Goal: Task Accomplishment & Management: Manage account settings

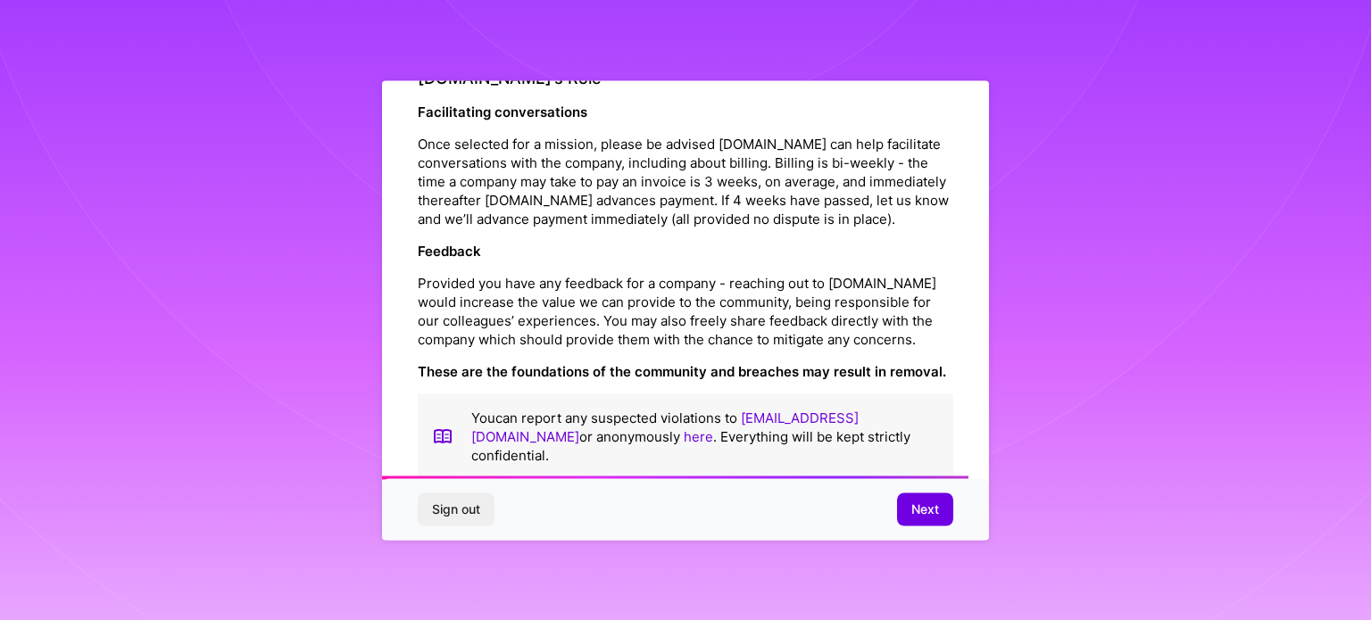
scroll to position [2070, 0]
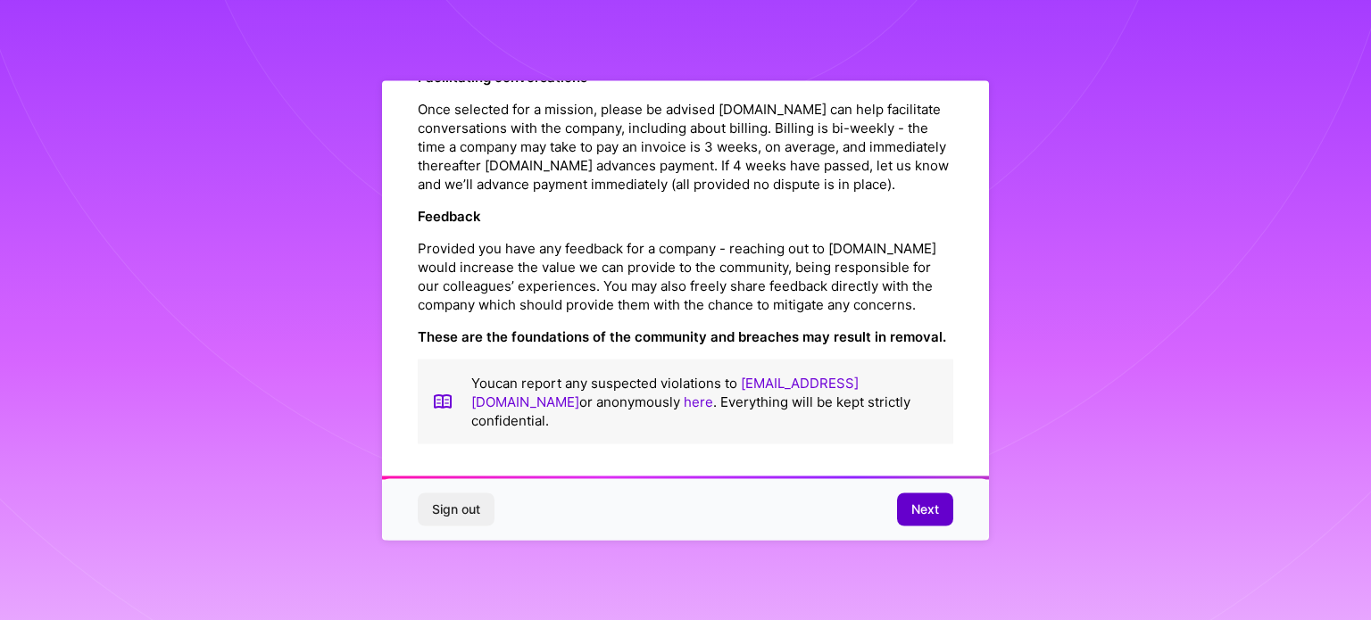
click at [924, 513] on span "Next" at bounding box center [925, 510] width 28 height 18
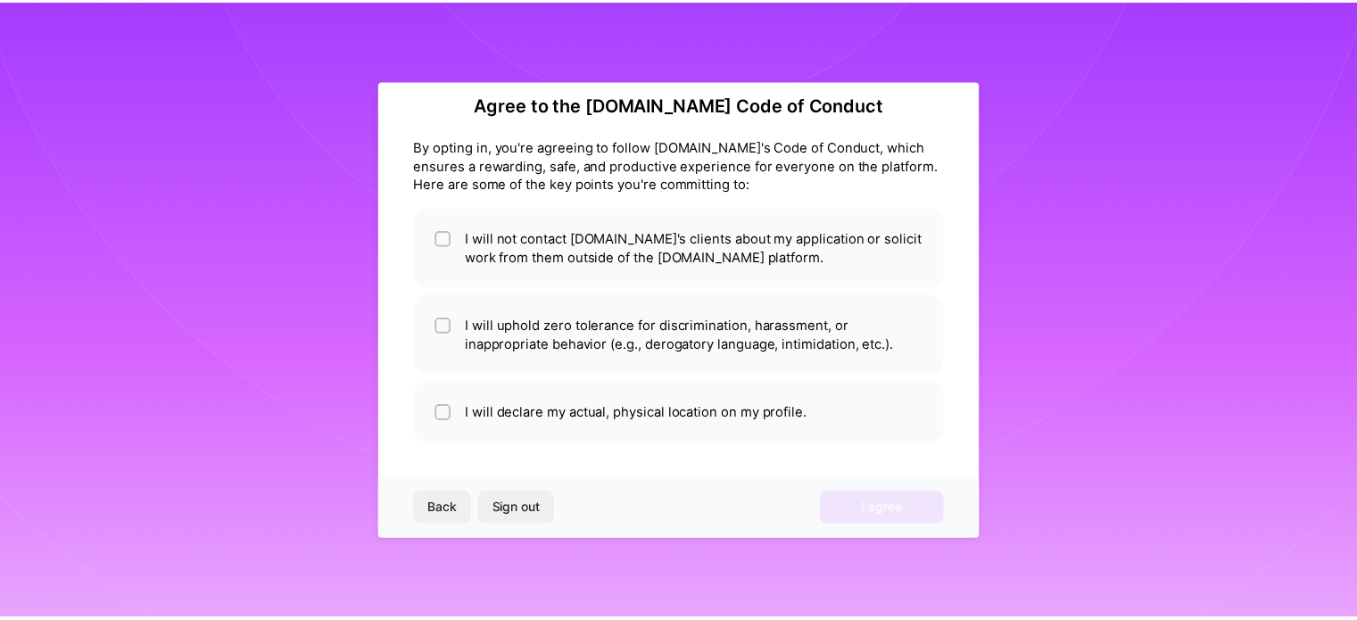
scroll to position [21, 0]
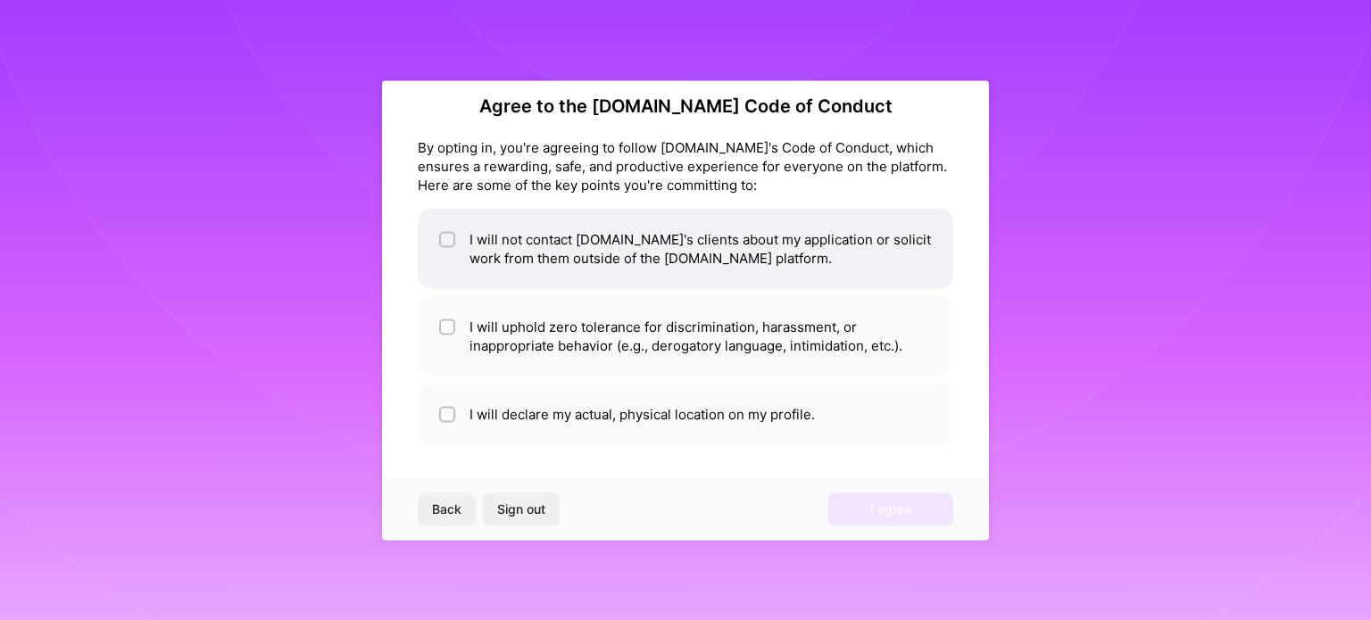
click at [553, 238] on li "I will not contact [DOMAIN_NAME]'s clients about my application or solicit work…" at bounding box center [685, 248] width 535 height 80
checkbox input "true"
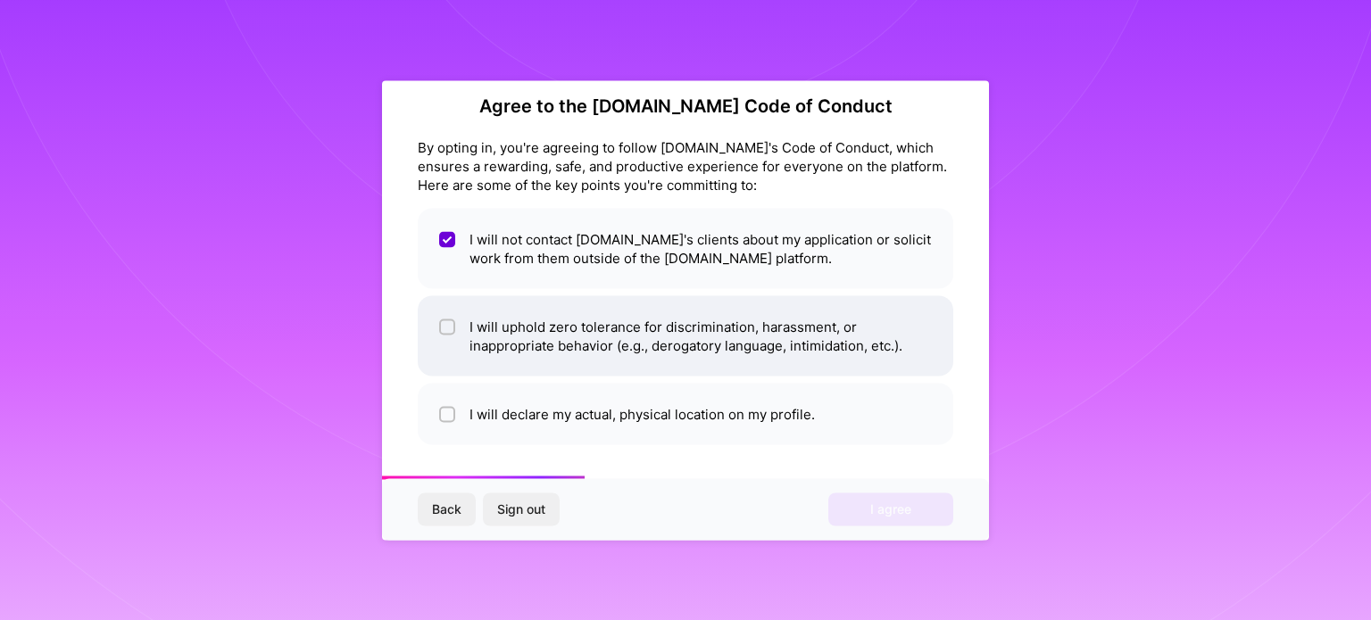
click at [566, 330] on li "I will uphold zero tolerance for discrimination, harassment, or inappropriate b…" at bounding box center [685, 335] width 535 height 80
checkbox input "true"
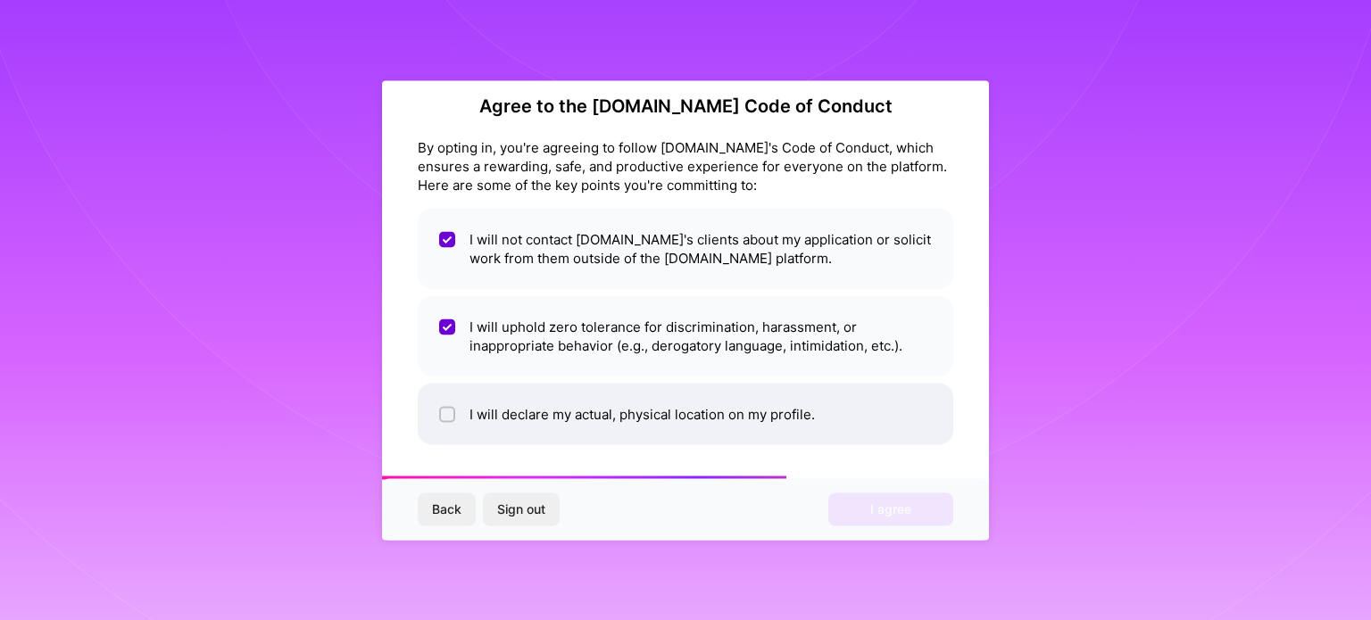
click at [607, 414] on li "I will declare my actual, physical location on my profile." at bounding box center [685, 414] width 535 height 62
checkbox input "true"
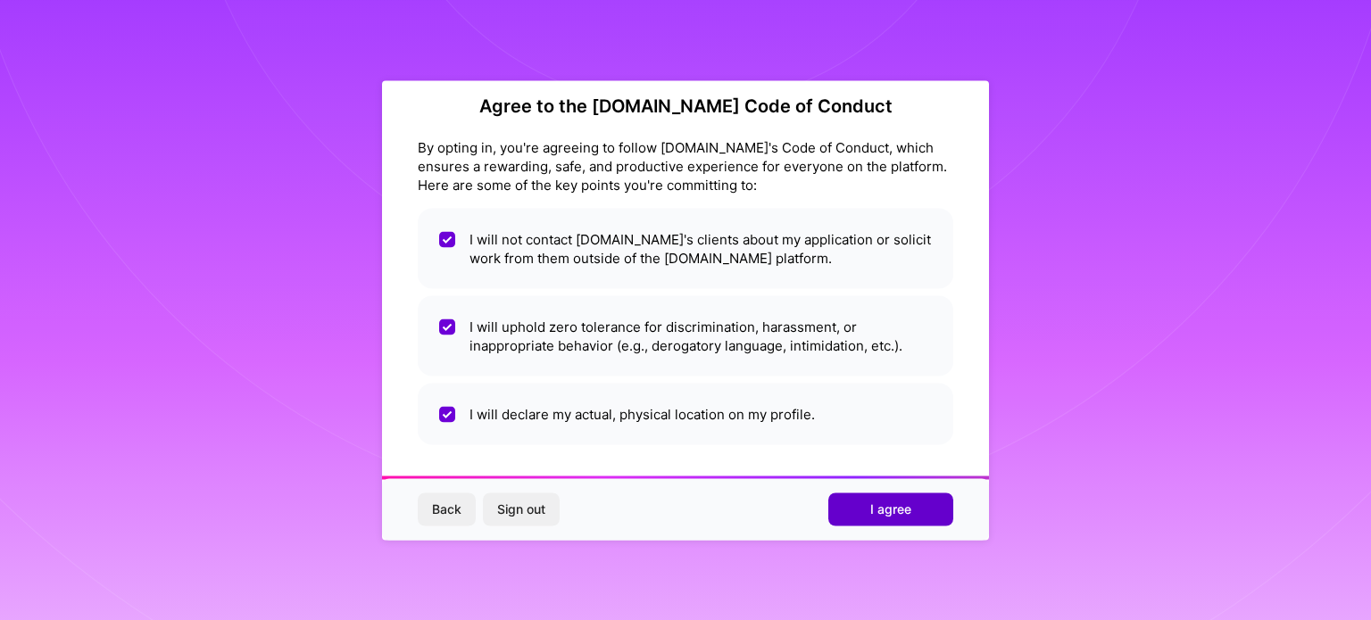
click at [877, 510] on span "I agree" at bounding box center [890, 510] width 41 height 18
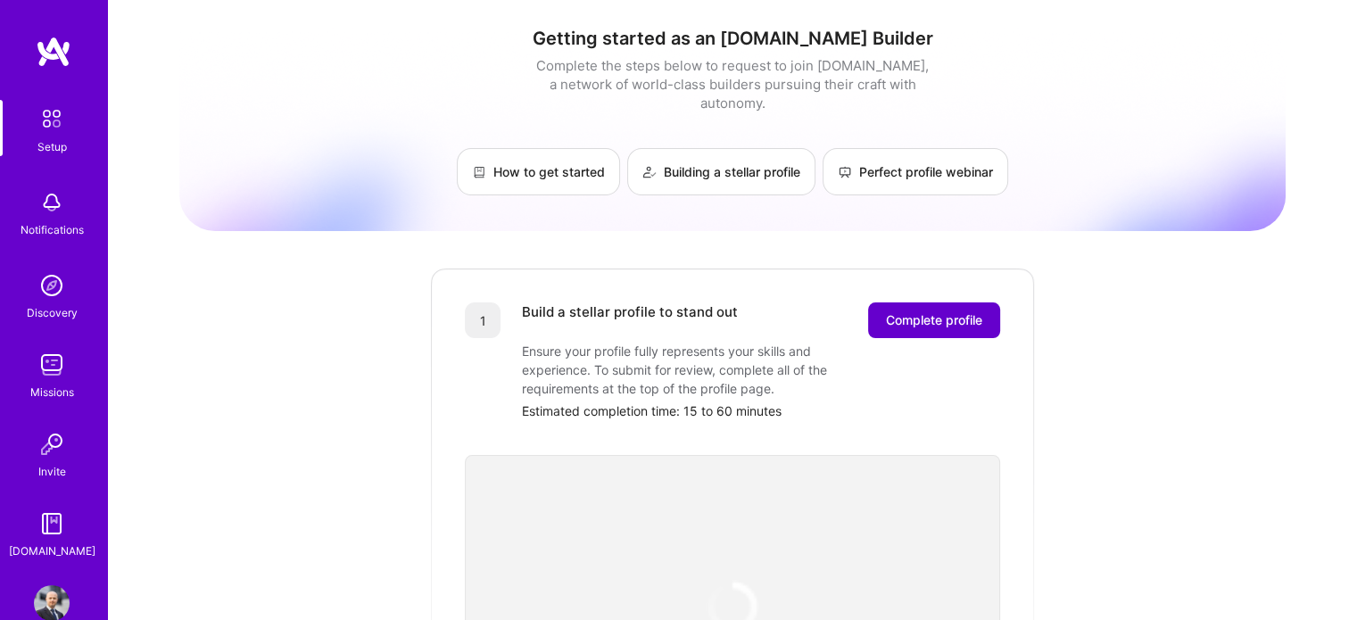
click at [896, 311] on span "Complete profile" at bounding box center [934, 320] width 96 height 18
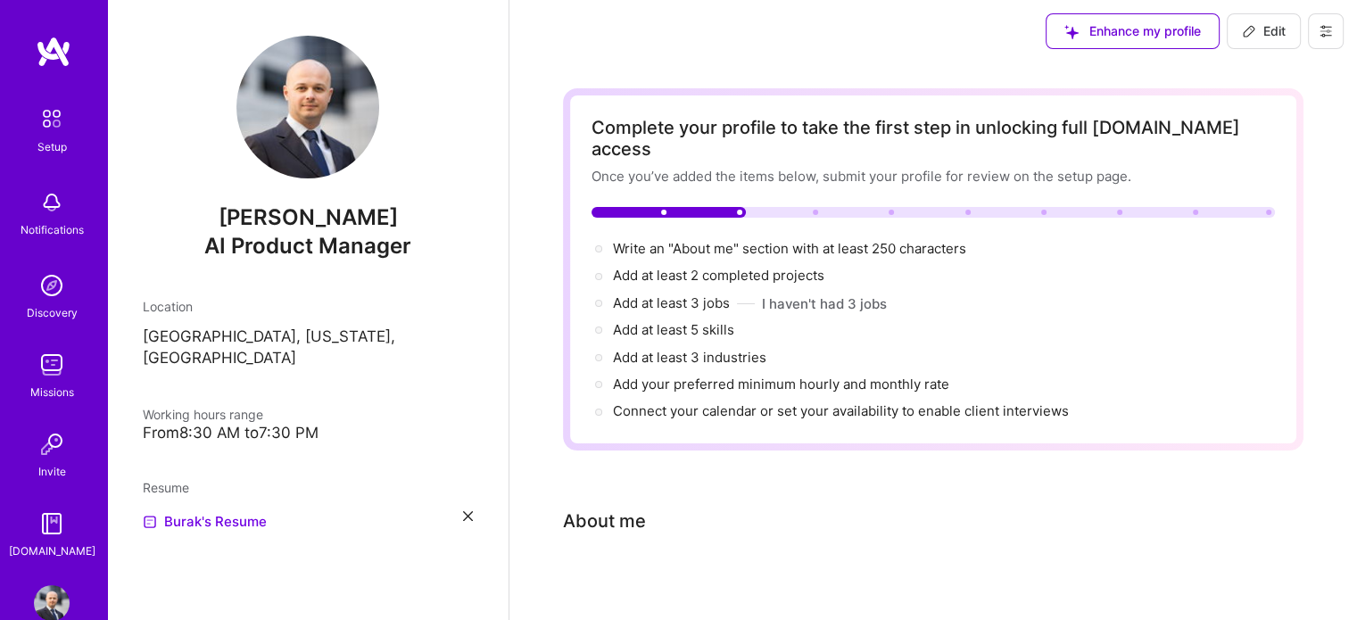
click at [35, 292] on img at bounding box center [52, 286] width 36 height 36
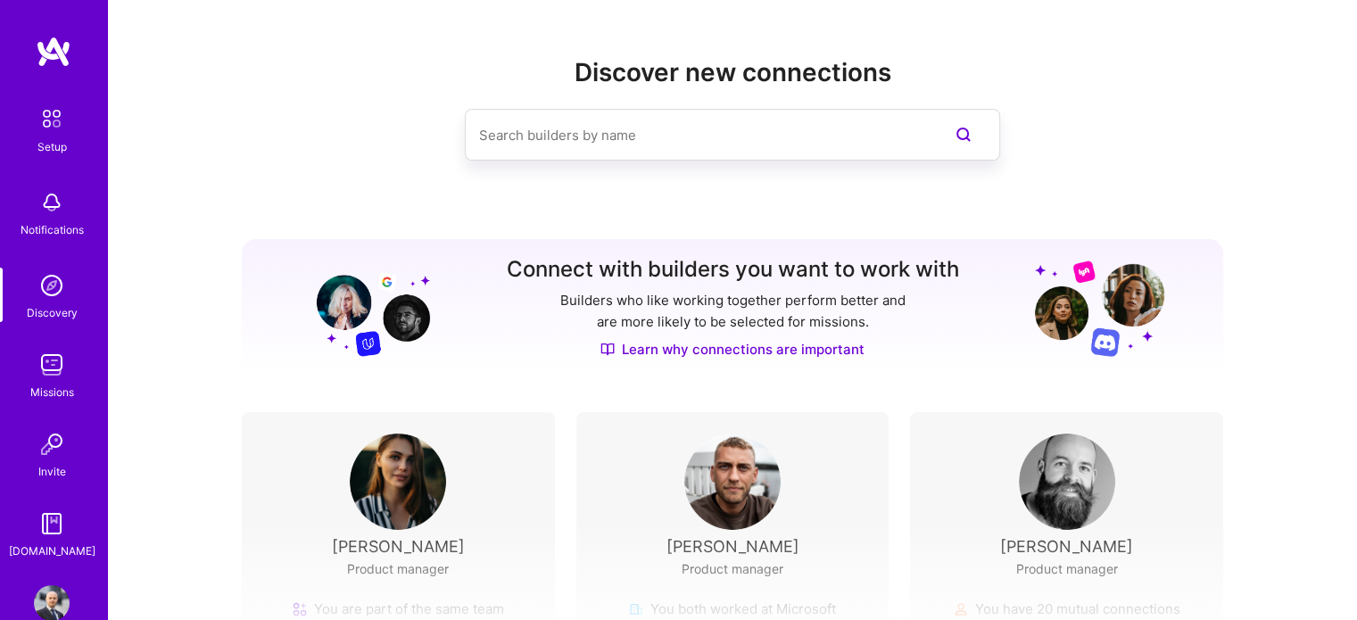
click at [566, 143] on input at bounding box center [697, 135] width 436 height 46
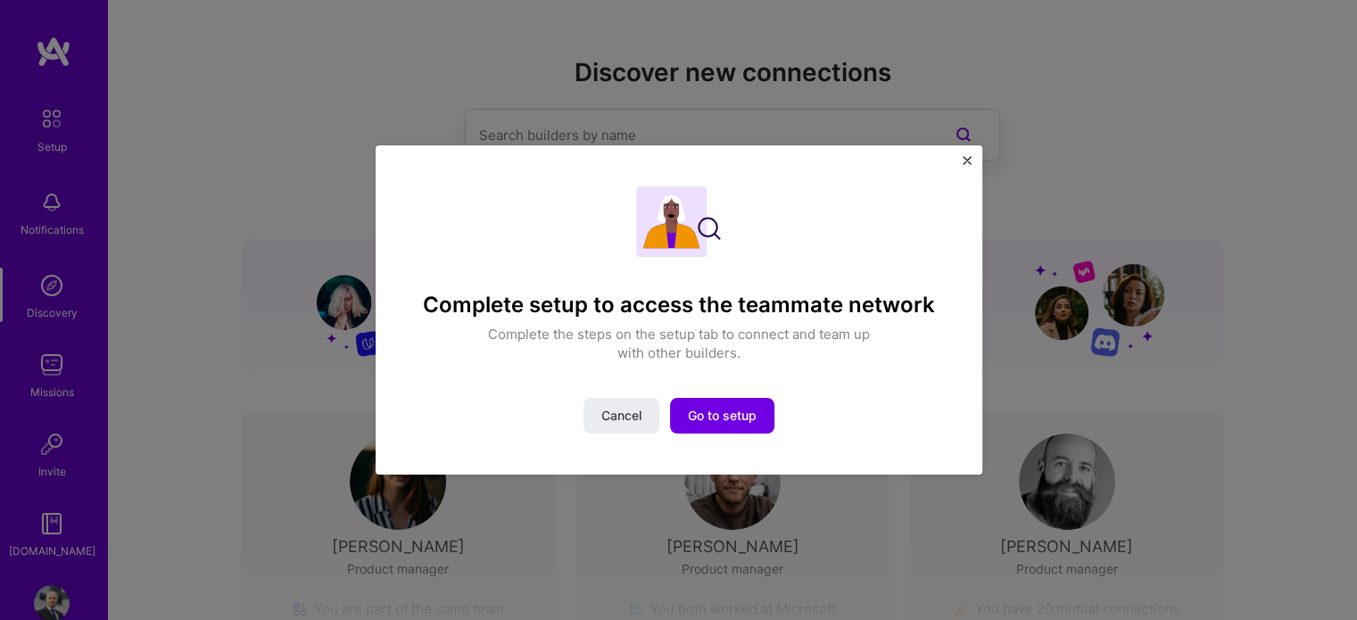
click at [964, 156] on img "Close" at bounding box center [967, 160] width 9 height 9
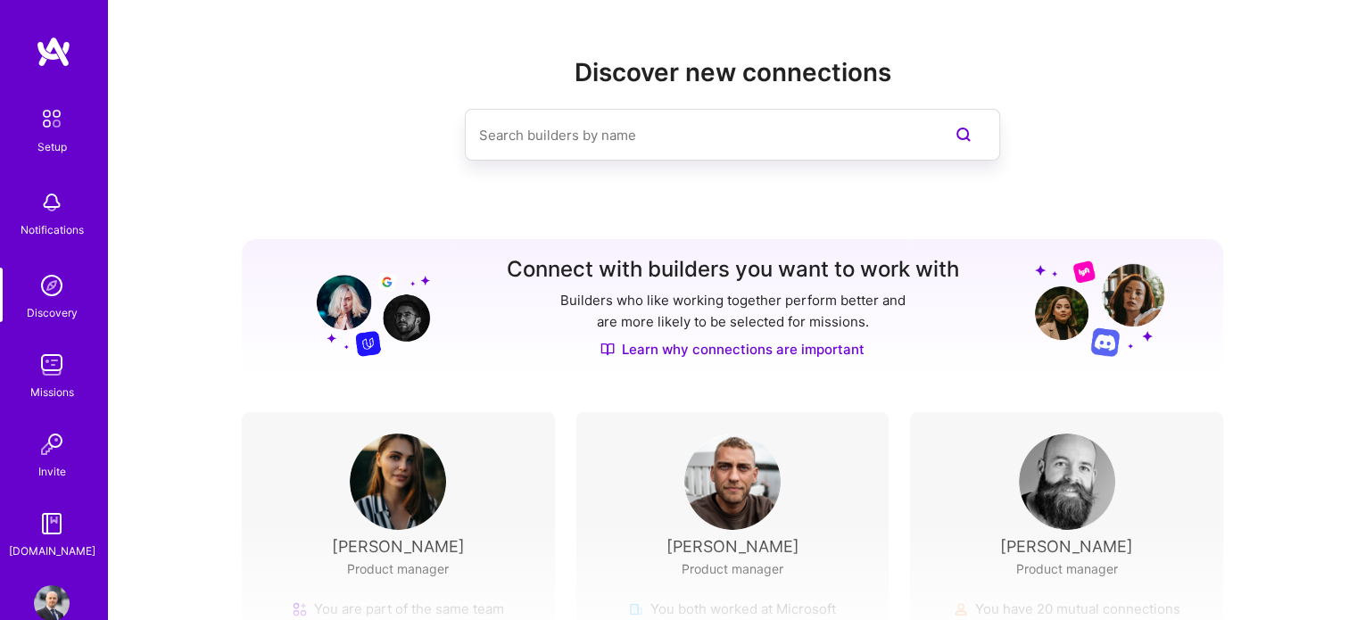
scroll to position [36, 0]
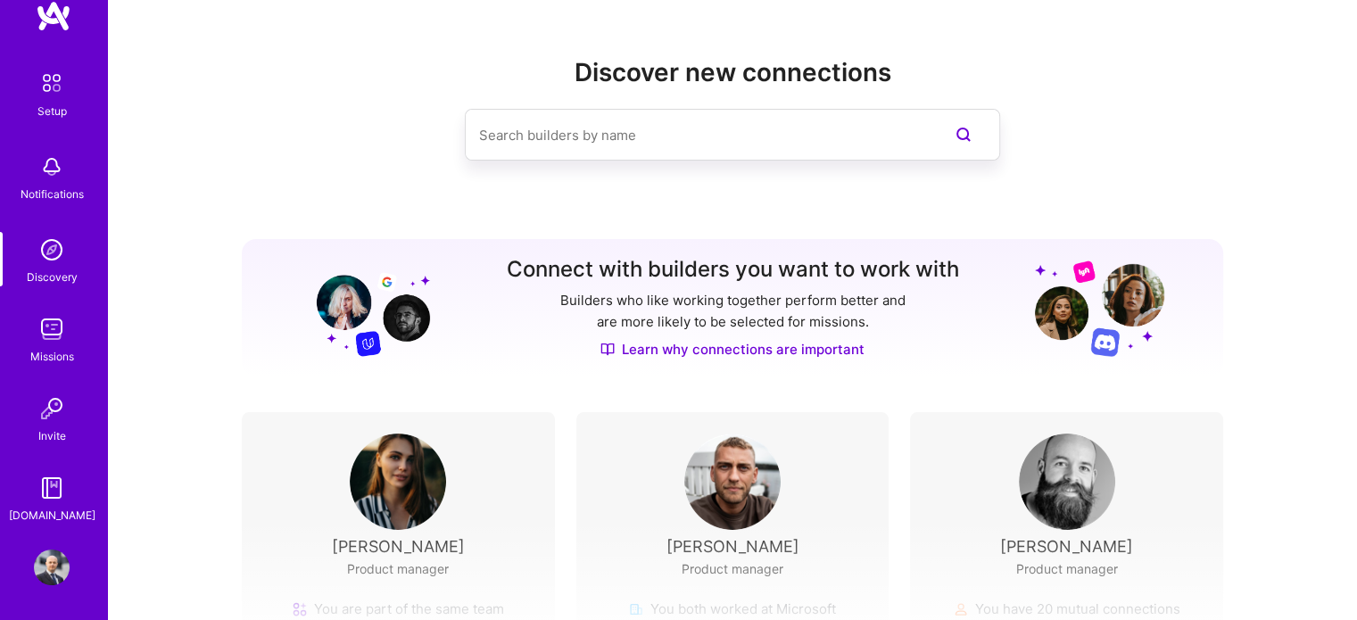
click at [54, 502] on img at bounding box center [52, 488] width 36 height 36
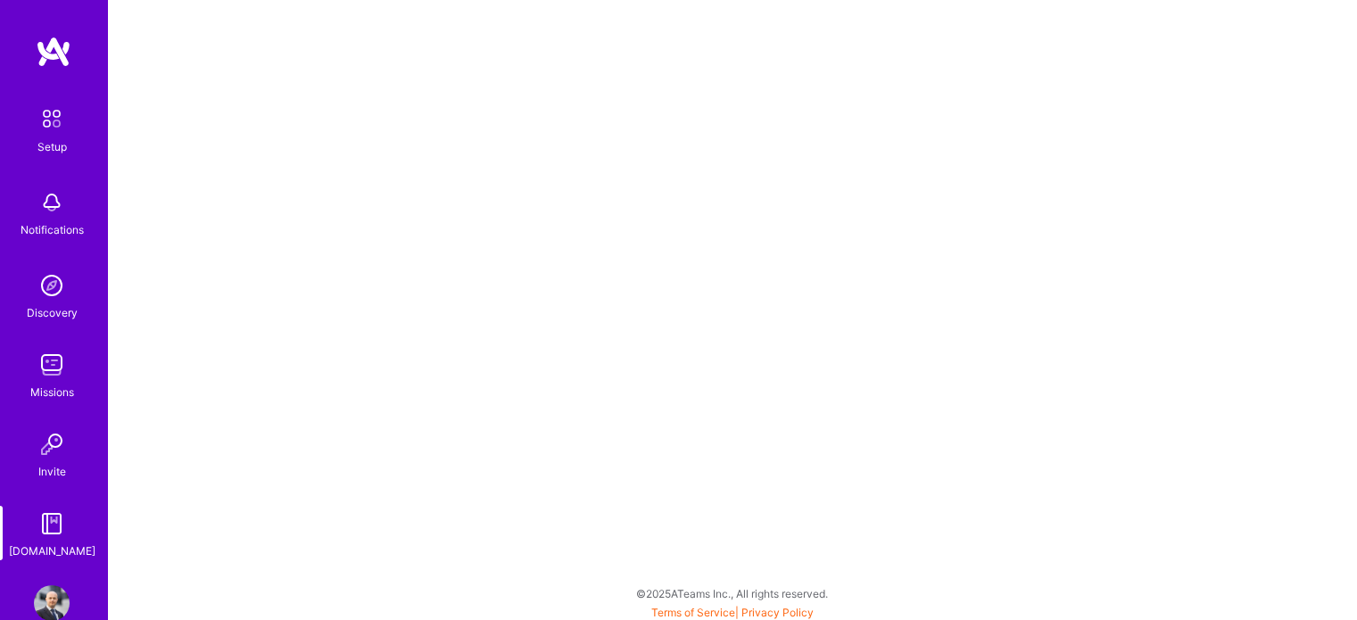
click at [42, 140] on div "Setup" at bounding box center [51, 146] width 29 height 19
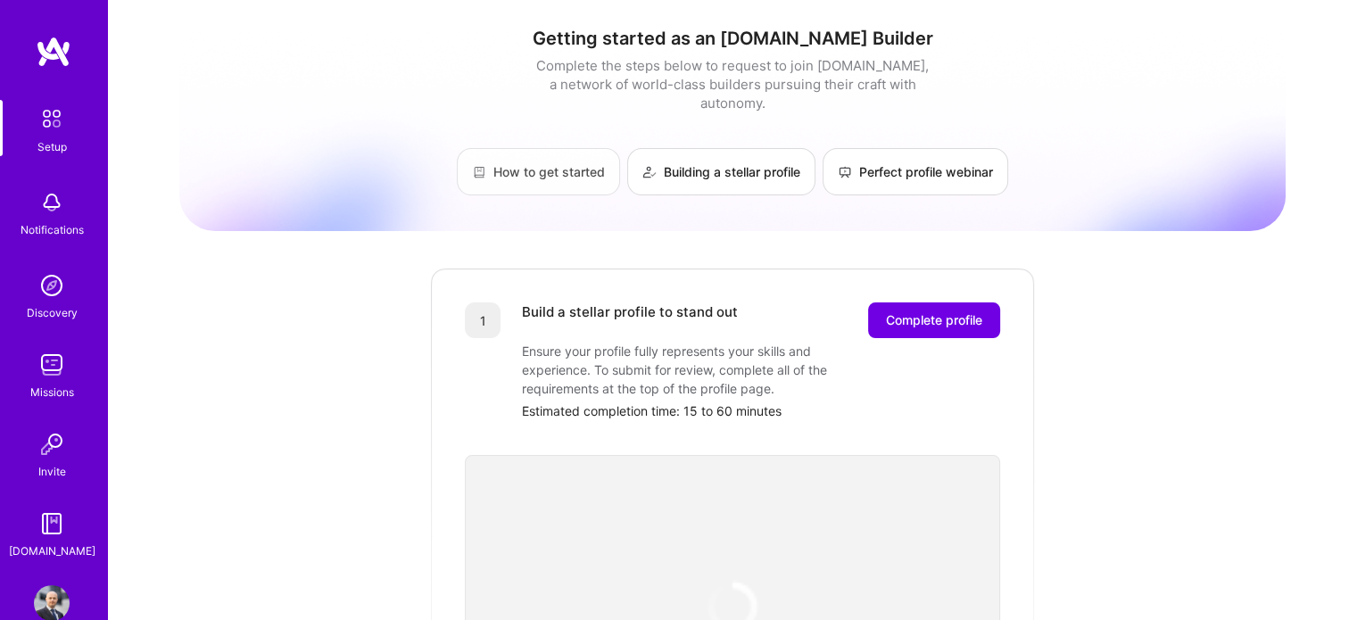
click at [565, 151] on link "How to get started" at bounding box center [538, 171] width 163 height 47
click at [46, 129] on img at bounding box center [51, 118] width 37 height 37
click at [46, 48] on img at bounding box center [54, 52] width 36 height 32
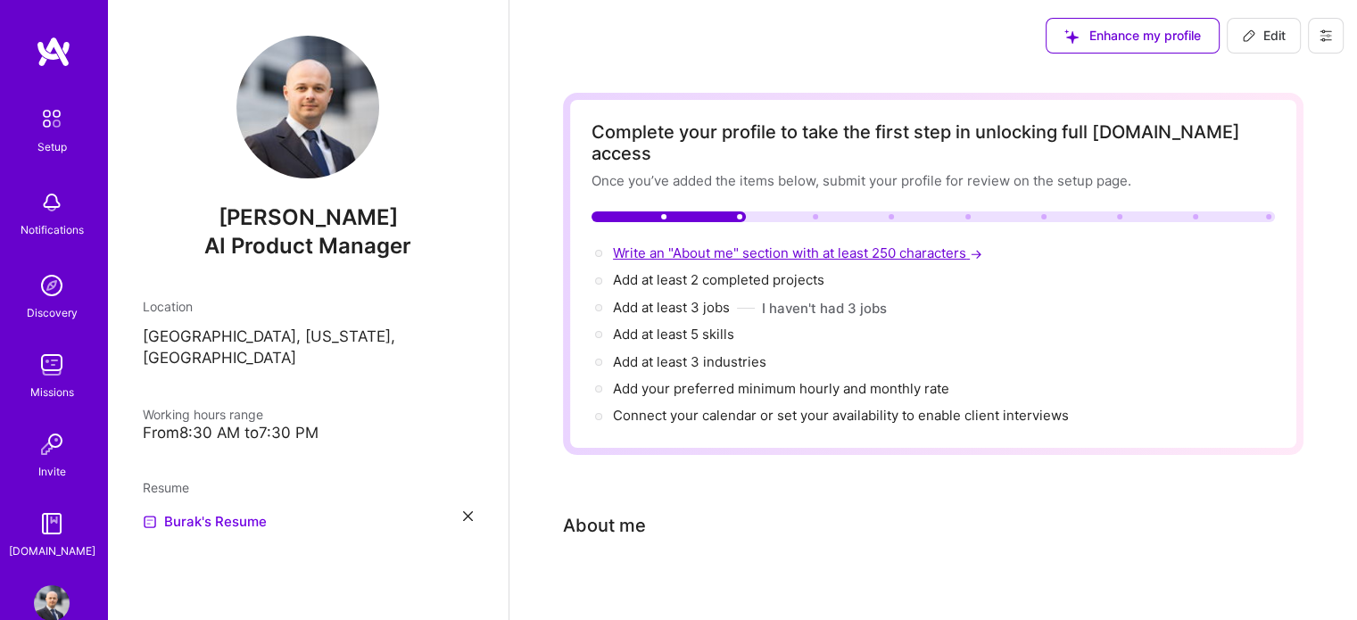
click at [697, 245] on span "Write an "About me" section with at least 250 characters →" at bounding box center [799, 253] width 373 height 17
select select "US"
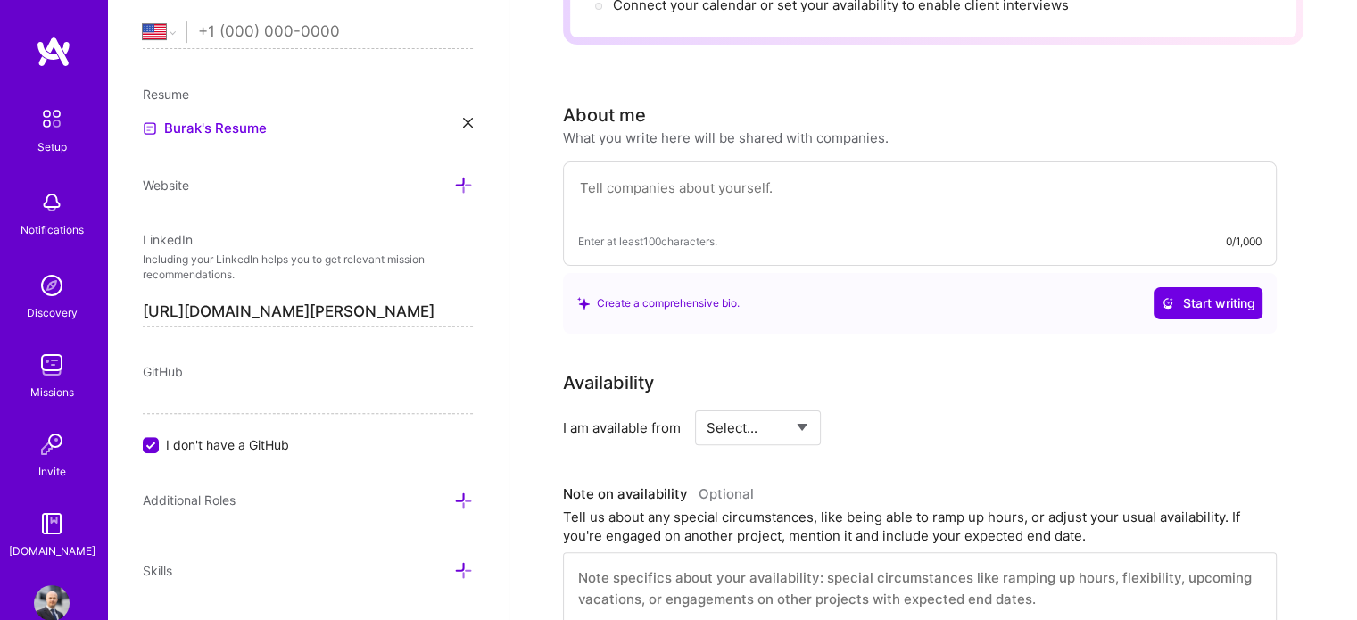
scroll to position [411, 0]
click at [676, 176] on textarea at bounding box center [920, 196] width 684 height 41
paste textarea "I’m a Senior Product Manager with over 10 years of experience leading cross-fun…"
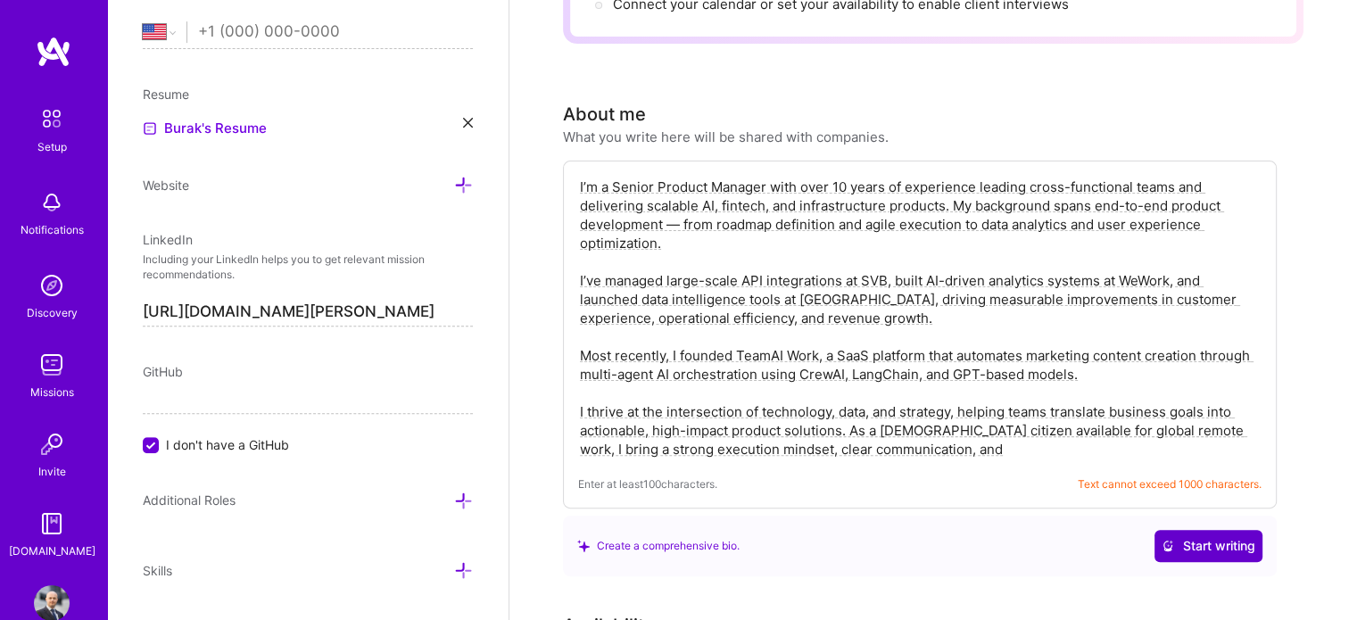
click at [1193, 537] on span "Start writing" at bounding box center [1209, 546] width 94 height 18
click at [233, 29] on input "tel" at bounding box center [335, 32] width 275 height 52
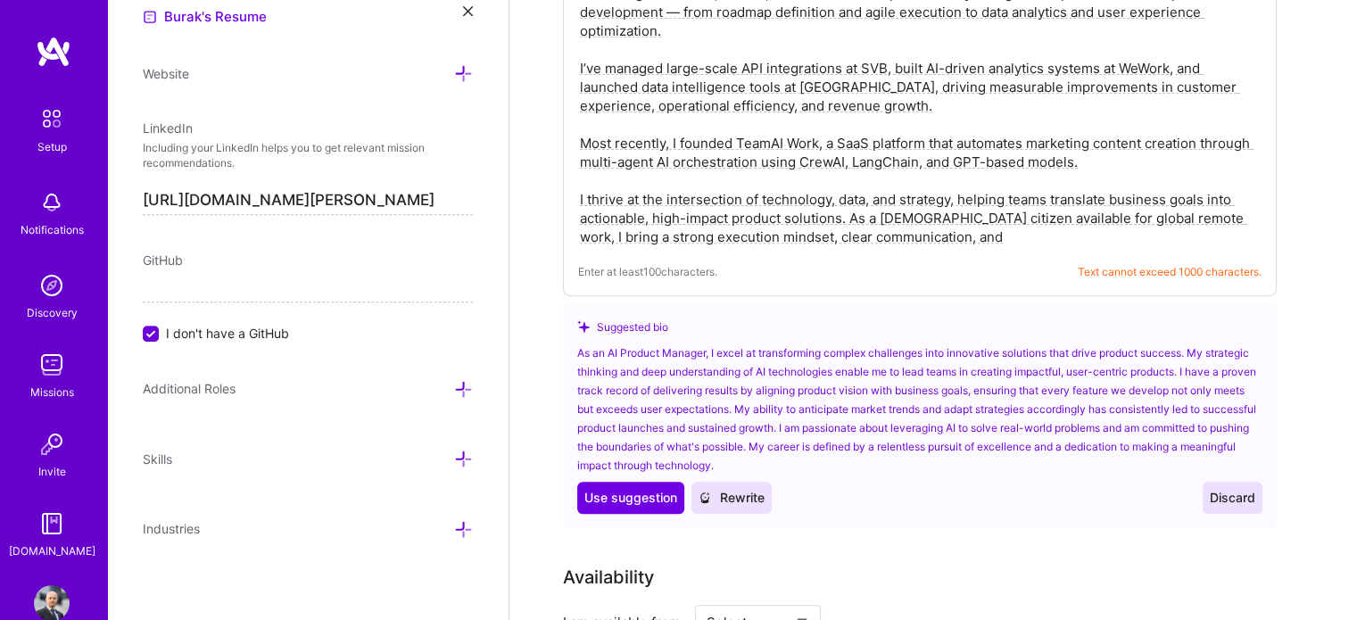
scroll to position [644, 0]
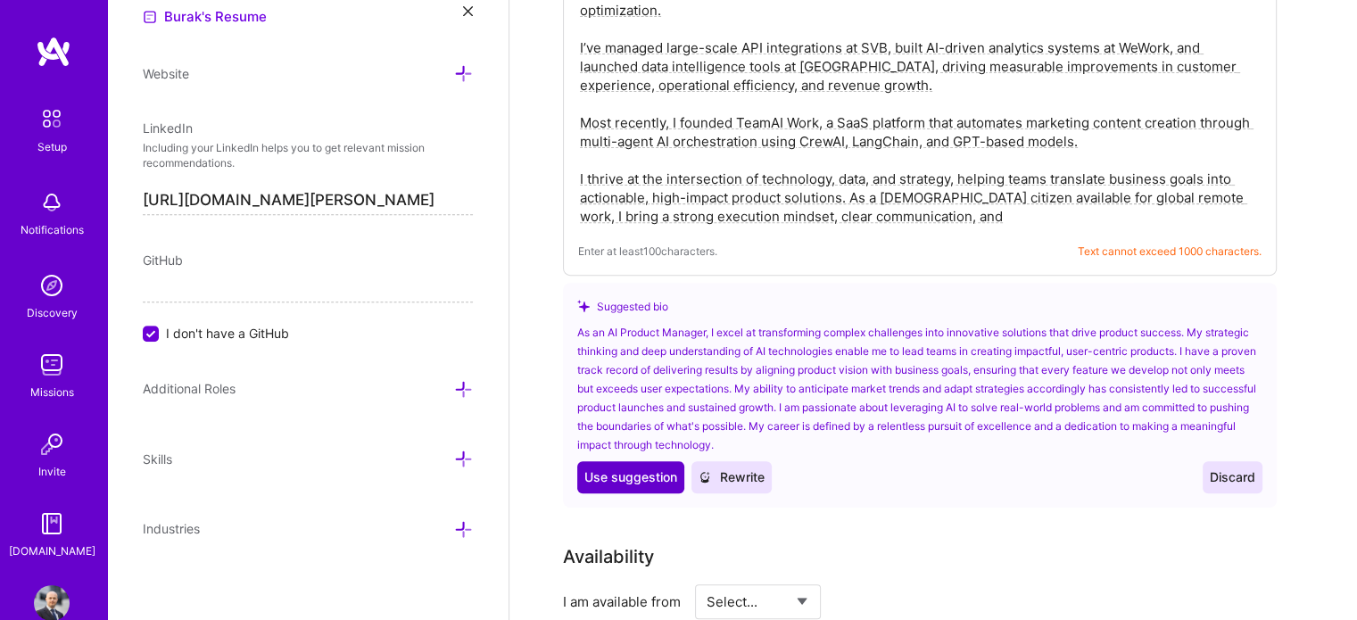
click at [610, 469] on span "Use suggestion" at bounding box center [631, 478] width 93 height 18
type textarea "As an AI Product Manager, I excel at transforming complex challenges into innov…"
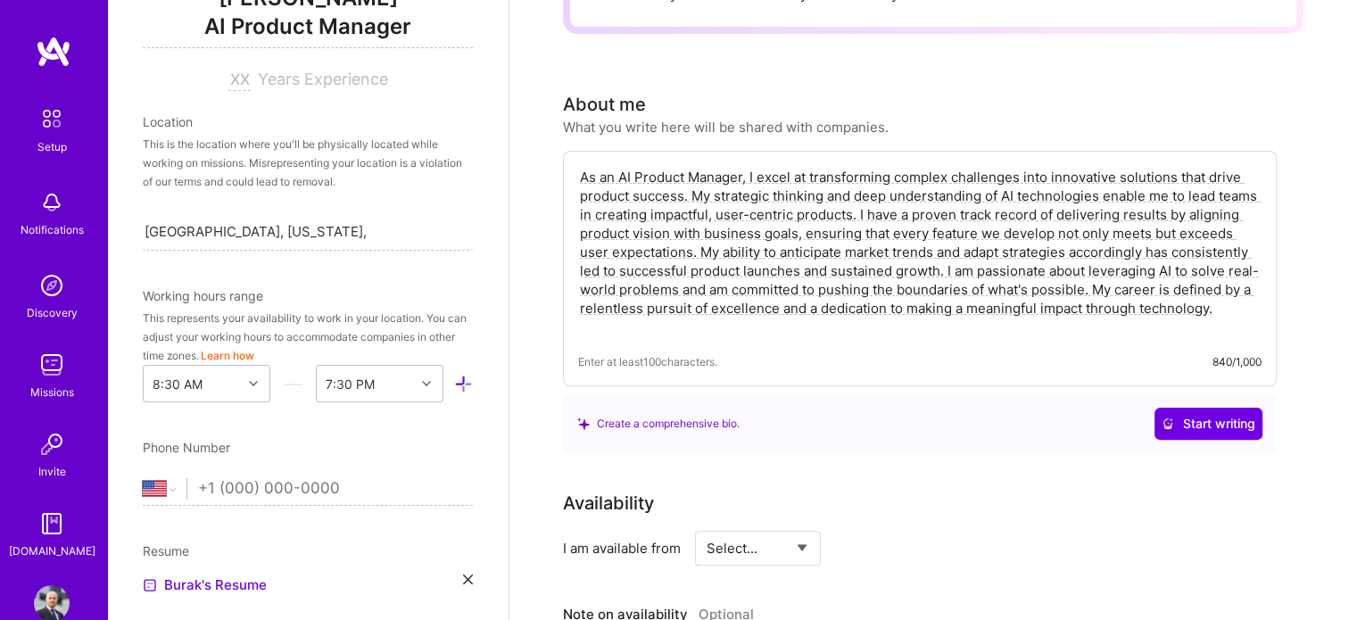
scroll to position [260, 0]
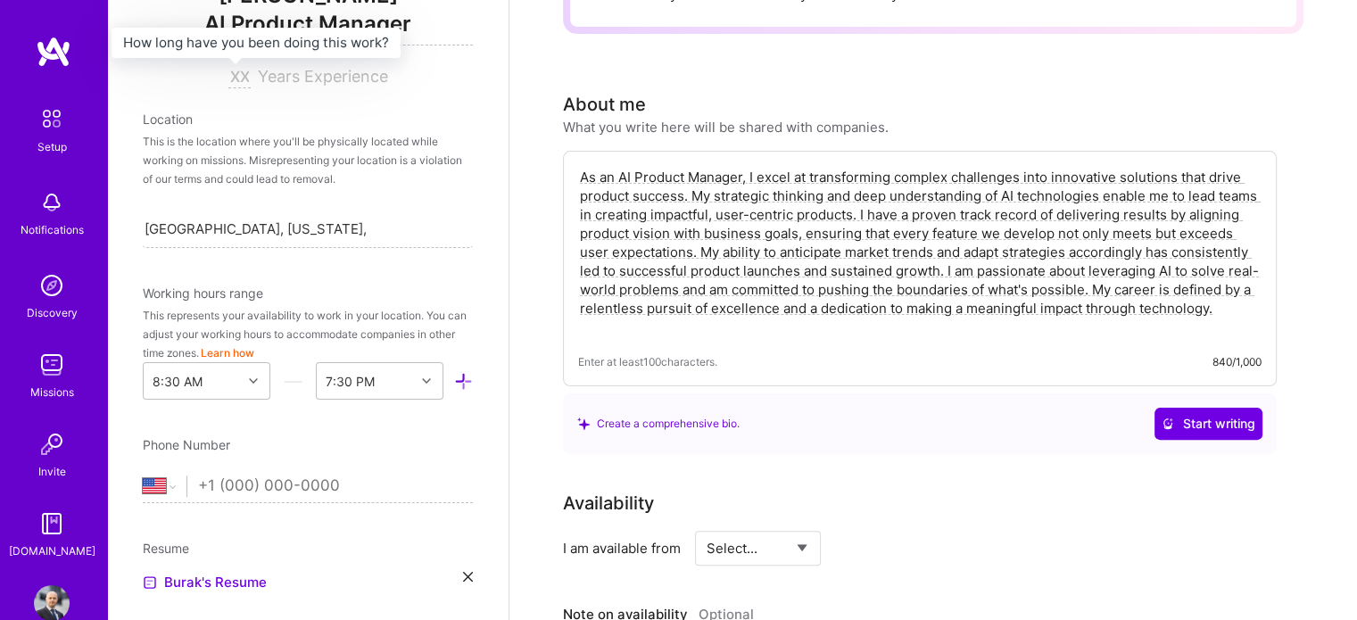
click at [228, 77] on input at bounding box center [239, 77] width 22 height 21
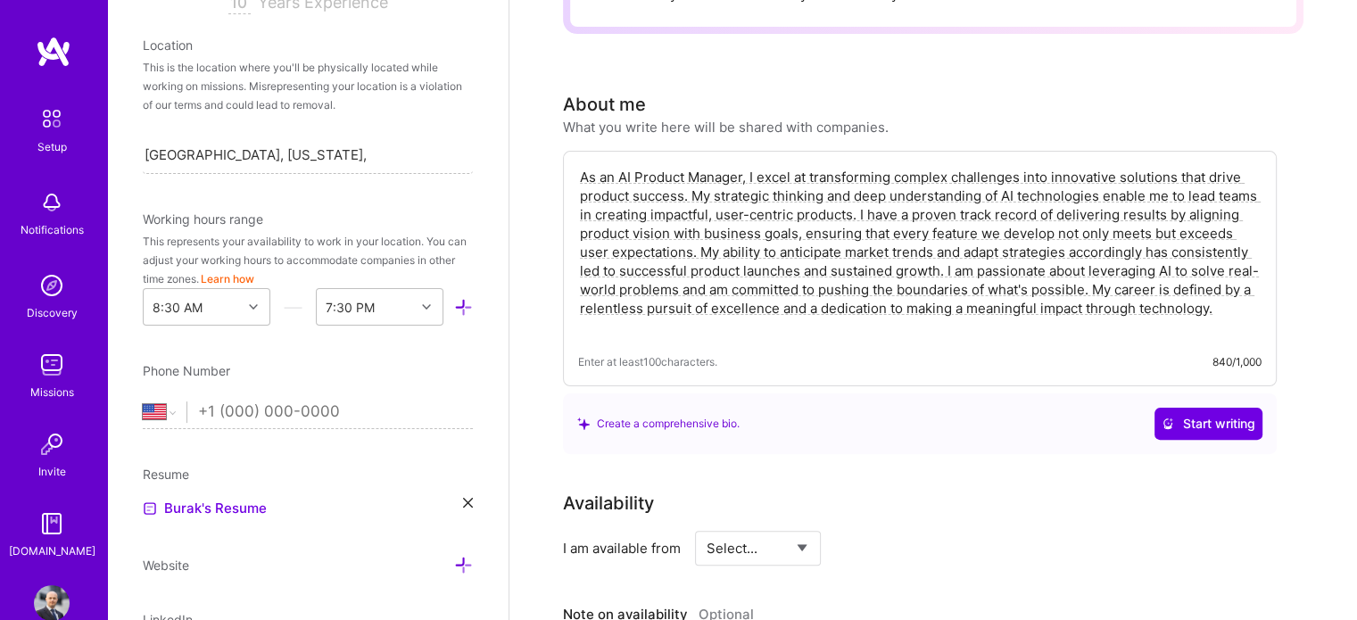
scroll to position [335, 0]
type input "10"
click at [250, 407] on input "tel" at bounding box center [335, 412] width 275 height 52
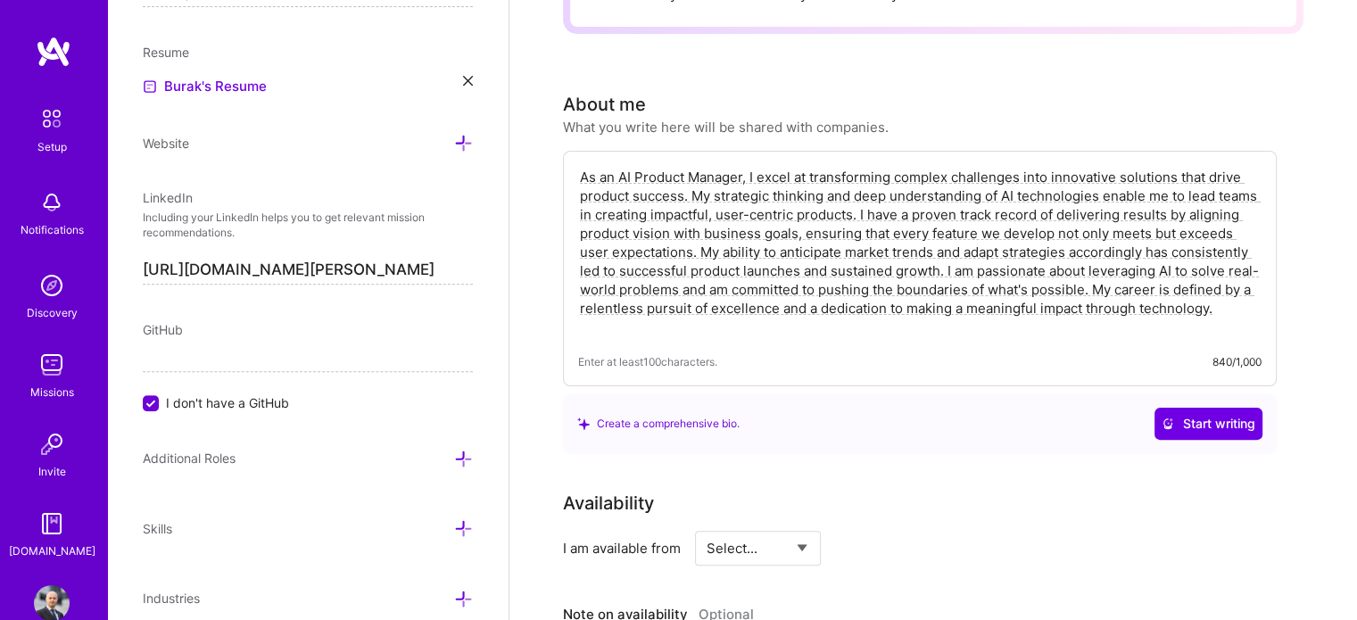
scroll to position [757, 0]
type input "[PHONE_NUMBER]"
click at [454, 145] on icon at bounding box center [463, 142] width 19 height 19
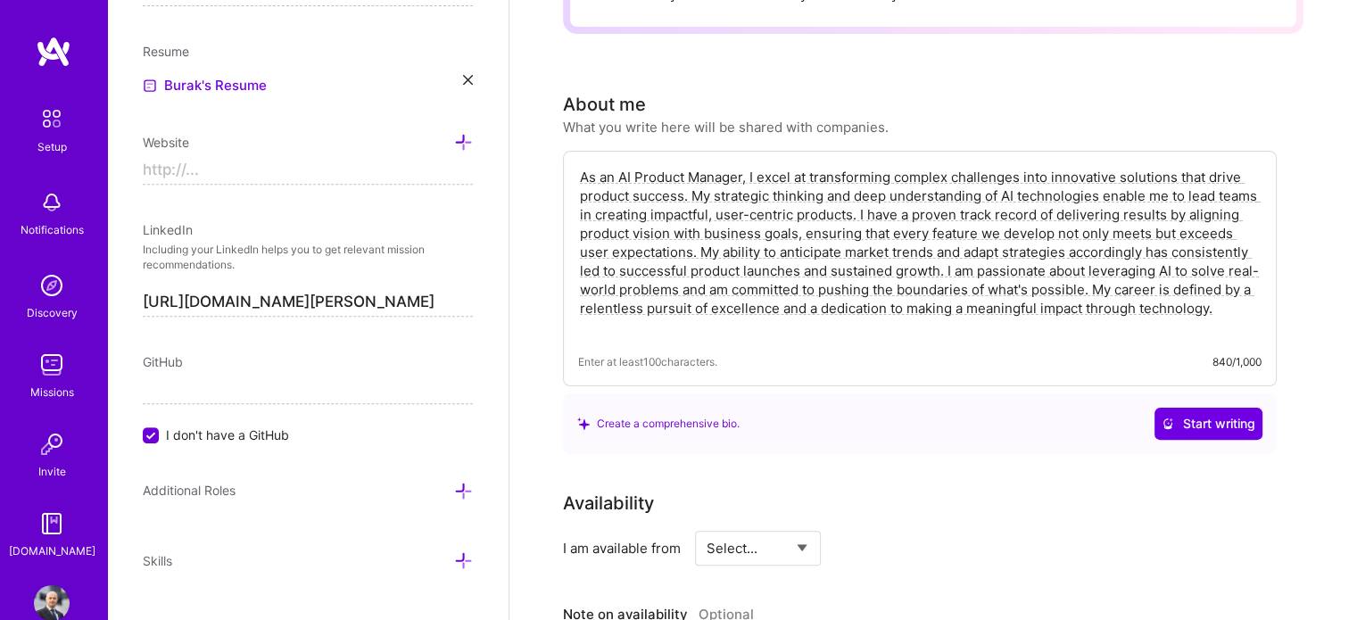
click at [319, 167] on input at bounding box center [308, 170] width 330 height 29
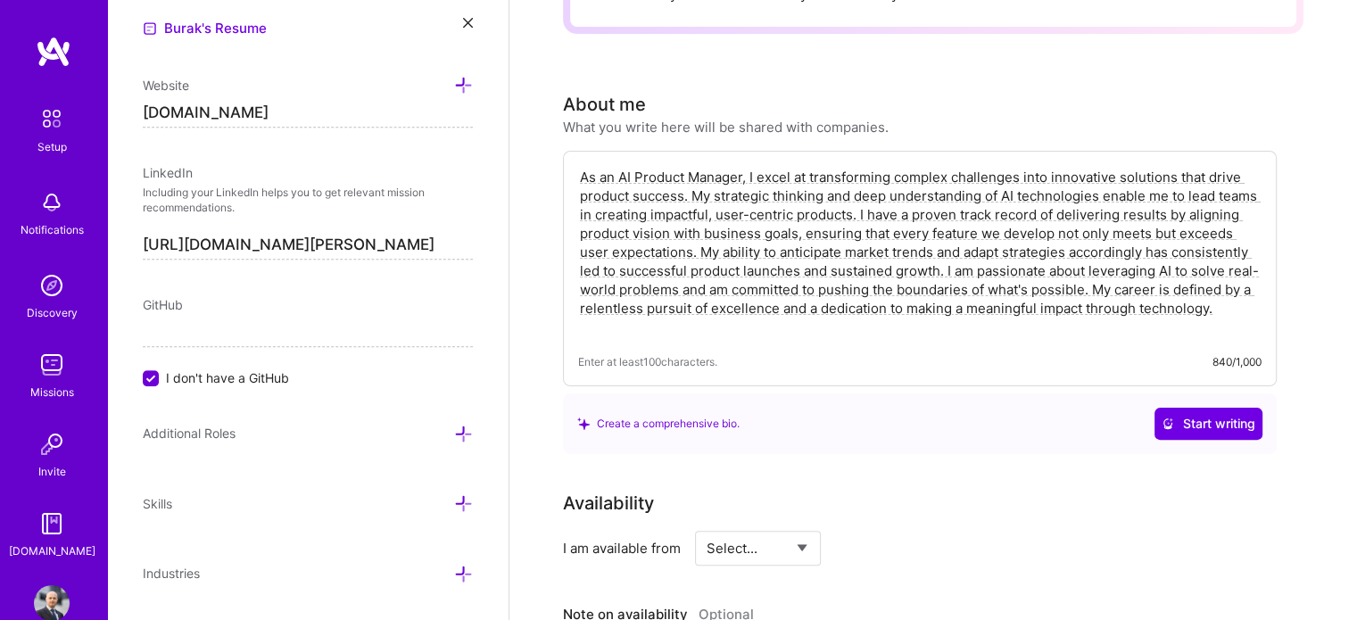
scroll to position [839, 0]
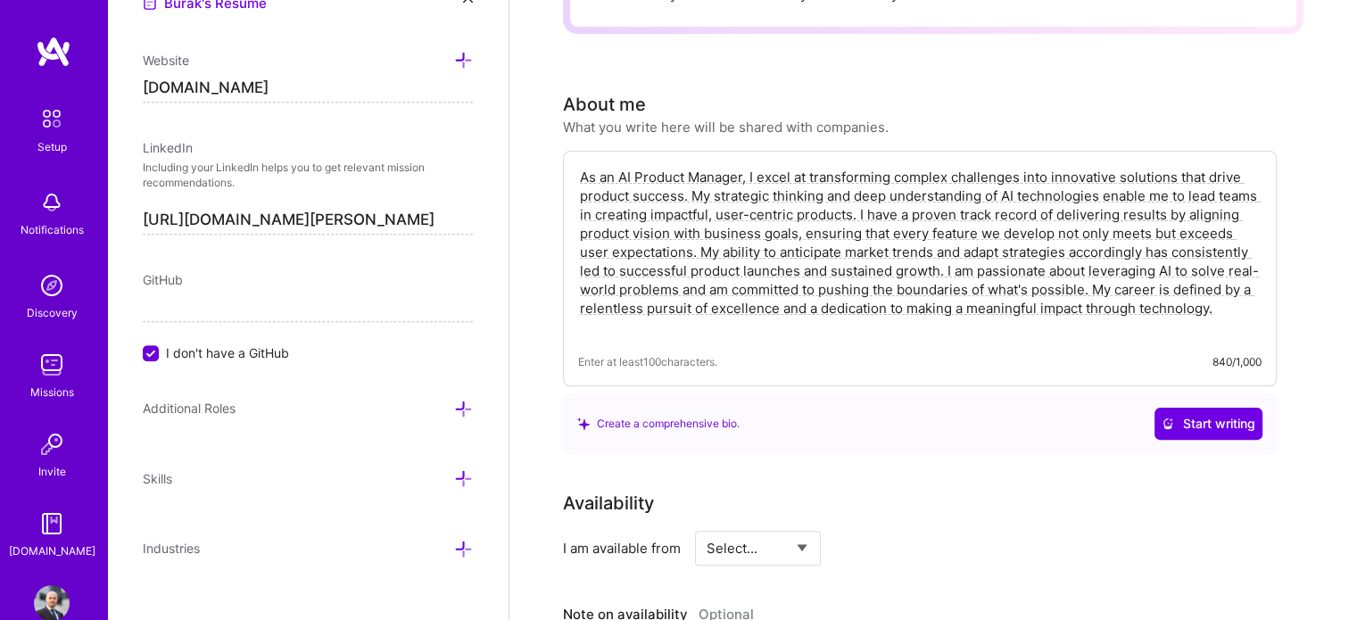
type input "[URL][DOMAIN_NAME]"
click at [230, 161] on p "Including your LinkedIn helps you to get relevant mission recommendations." at bounding box center [308, 176] width 330 height 30
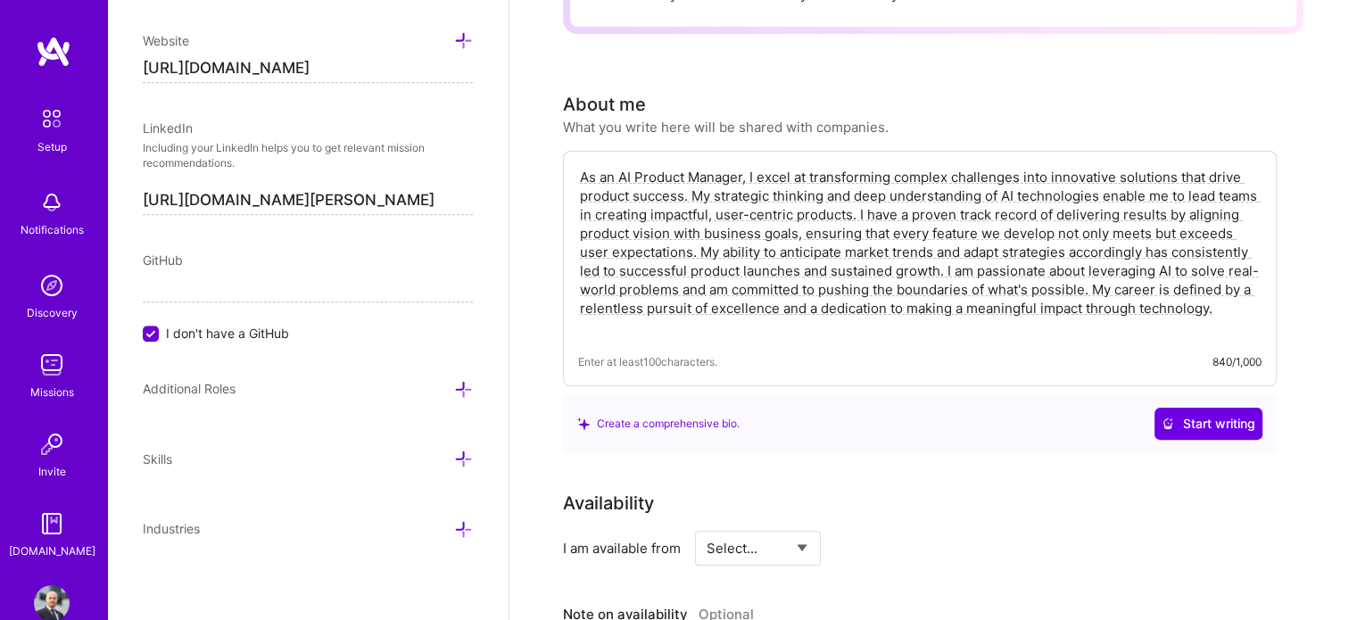
click at [196, 337] on span "I don't have a GitHub" at bounding box center [227, 333] width 123 height 19
click at [161, 337] on input "I don't have a GitHub" at bounding box center [153, 335] width 16 height 16
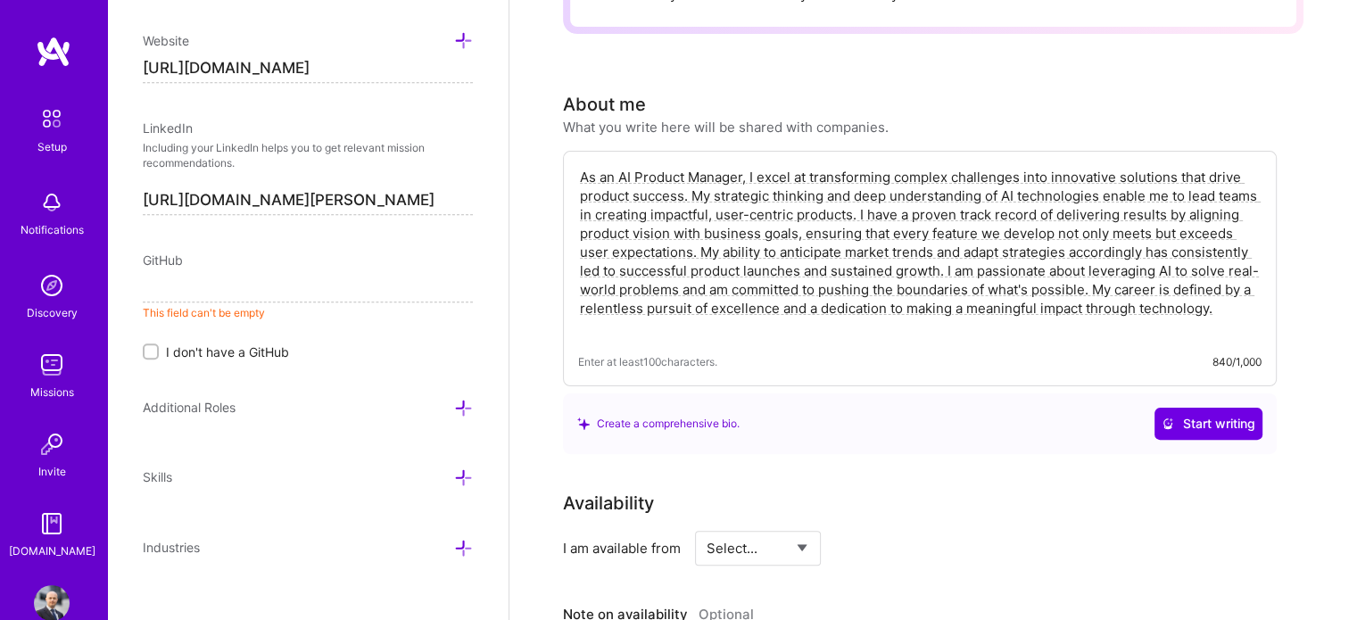
type input "b"
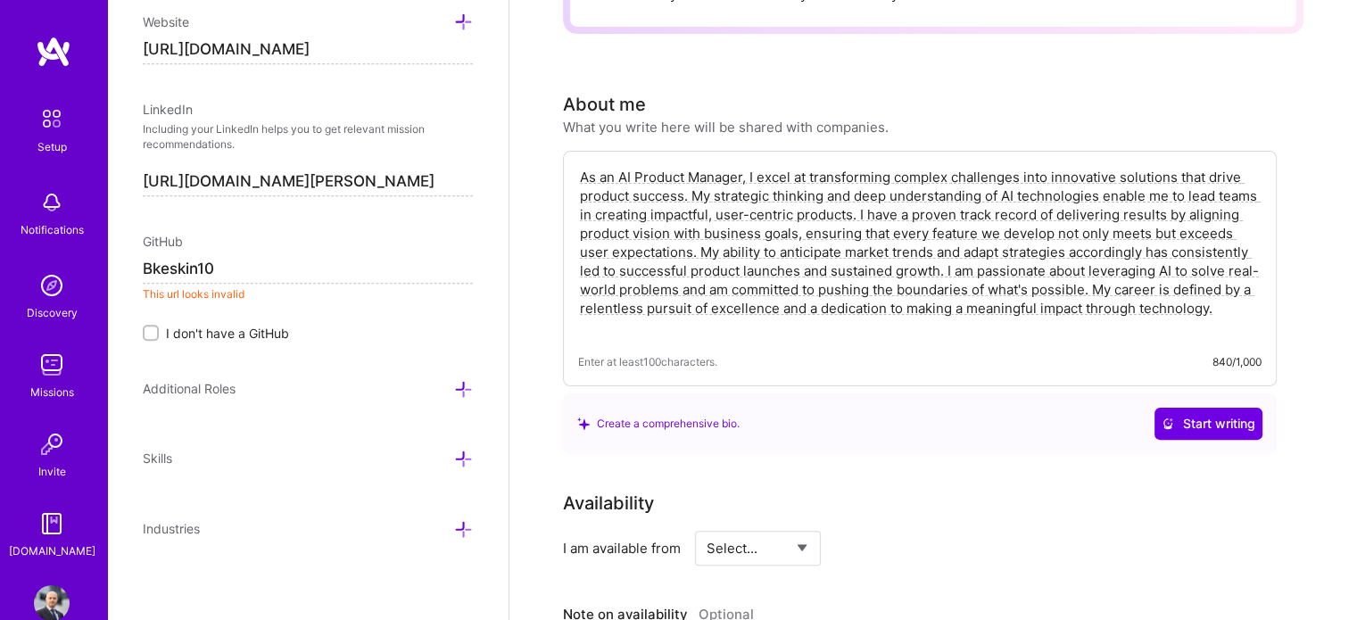
scroll to position [430, 0]
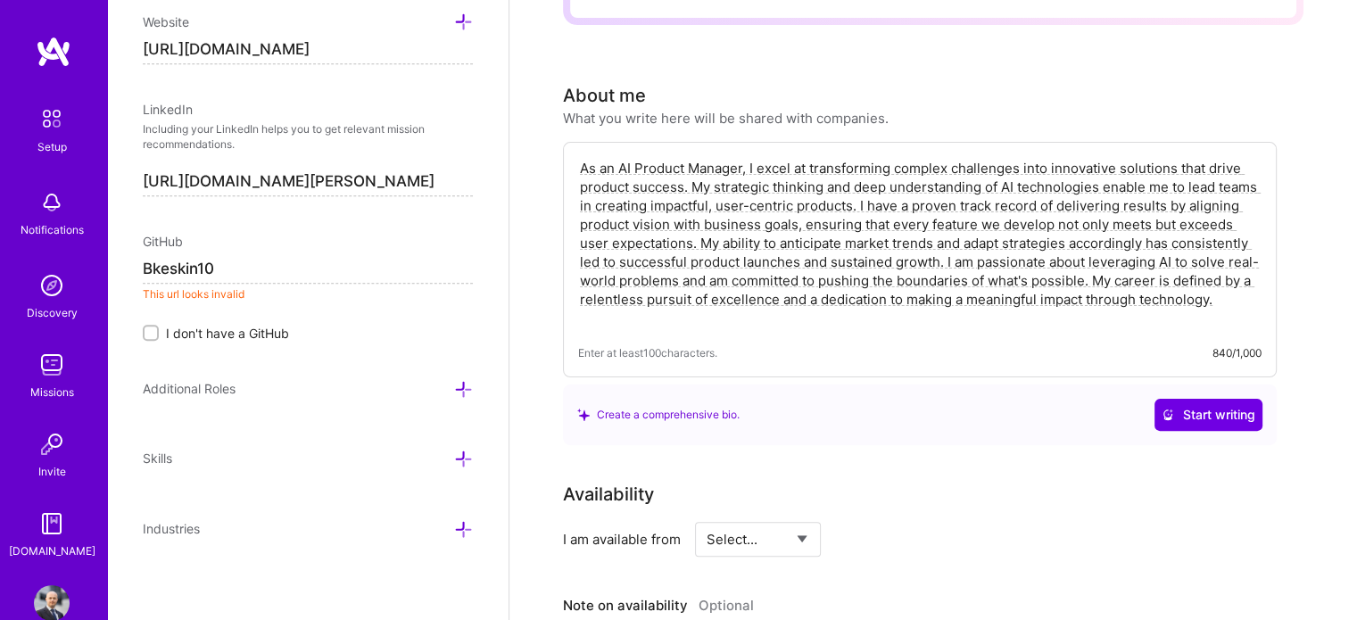
type input "[URL]"
click at [454, 454] on icon at bounding box center [463, 459] width 19 height 19
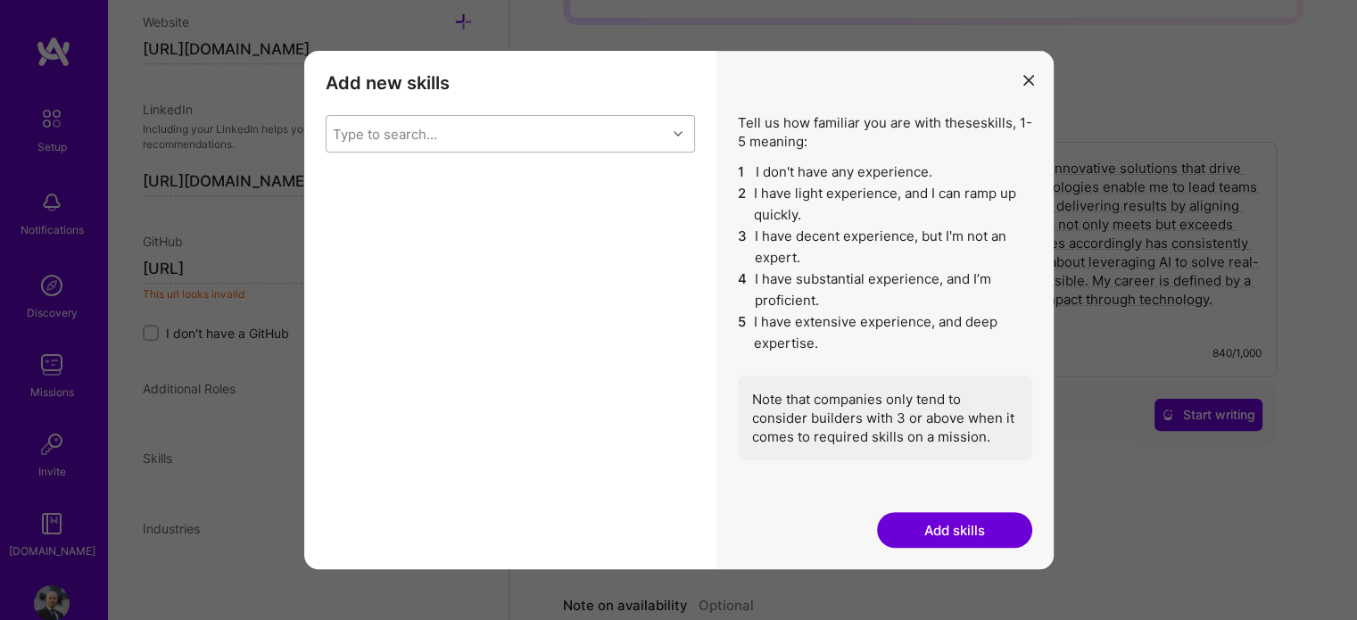
click at [475, 122] on div "Type to search..." at bounding box center [497, 134] width 340 height 36
type input "react"
click at [371, 203] on div "React" at bounding box center [510, 212] width 348 height 19
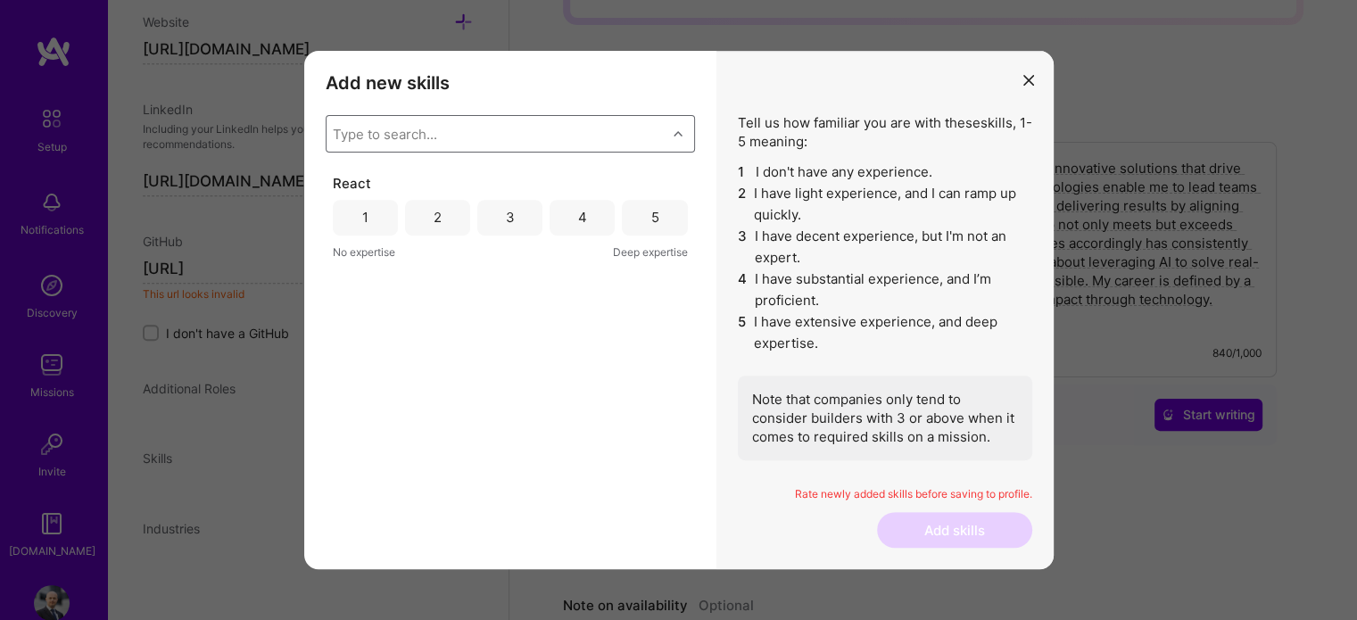
click at [418, 138] on div "Type to search..." at bounding box center [385, 133] width 104 height 19
click at [654, 224] on div "5" at bounding box center [655, 217] width 8 height 19
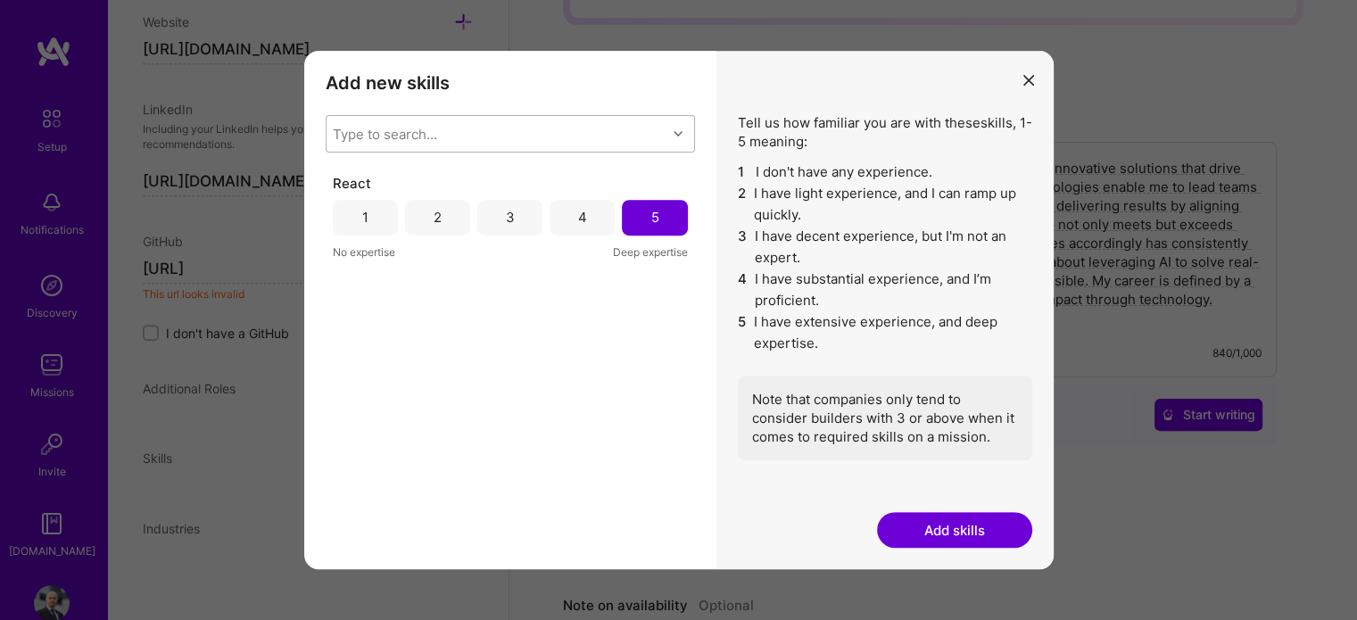
click at [485, 146] on div "Type to search..." at bounding box center [497, 134] width 340 height 36
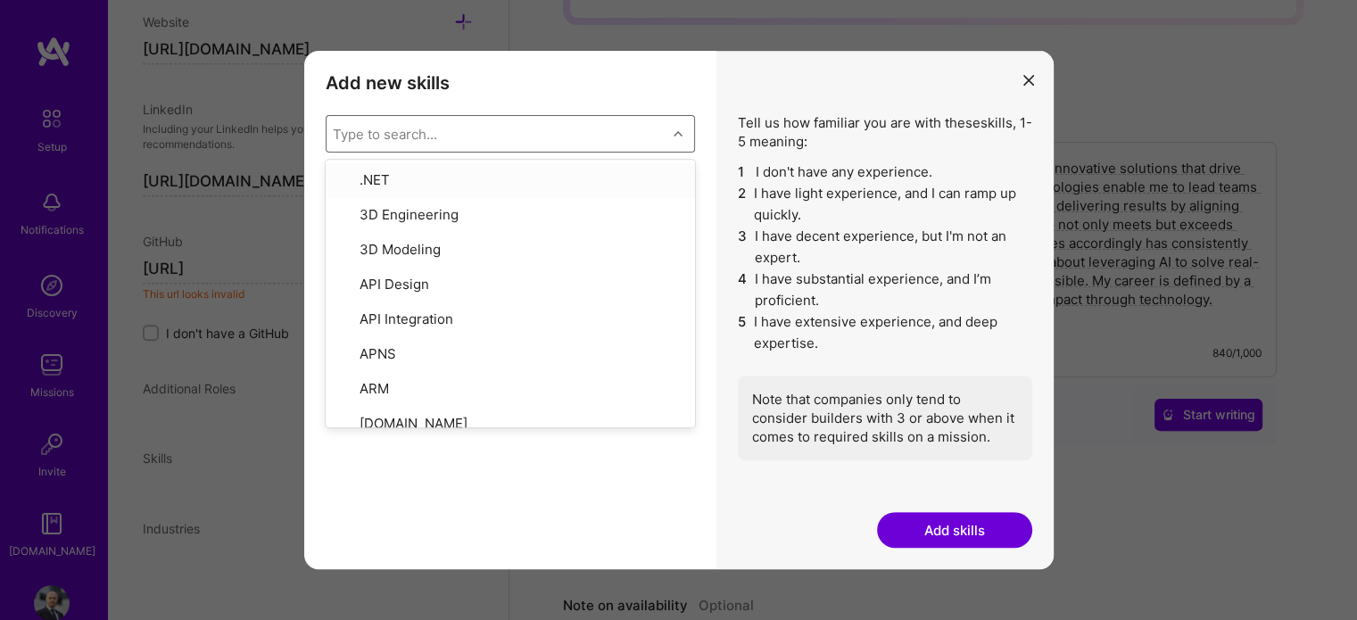
type input "r"
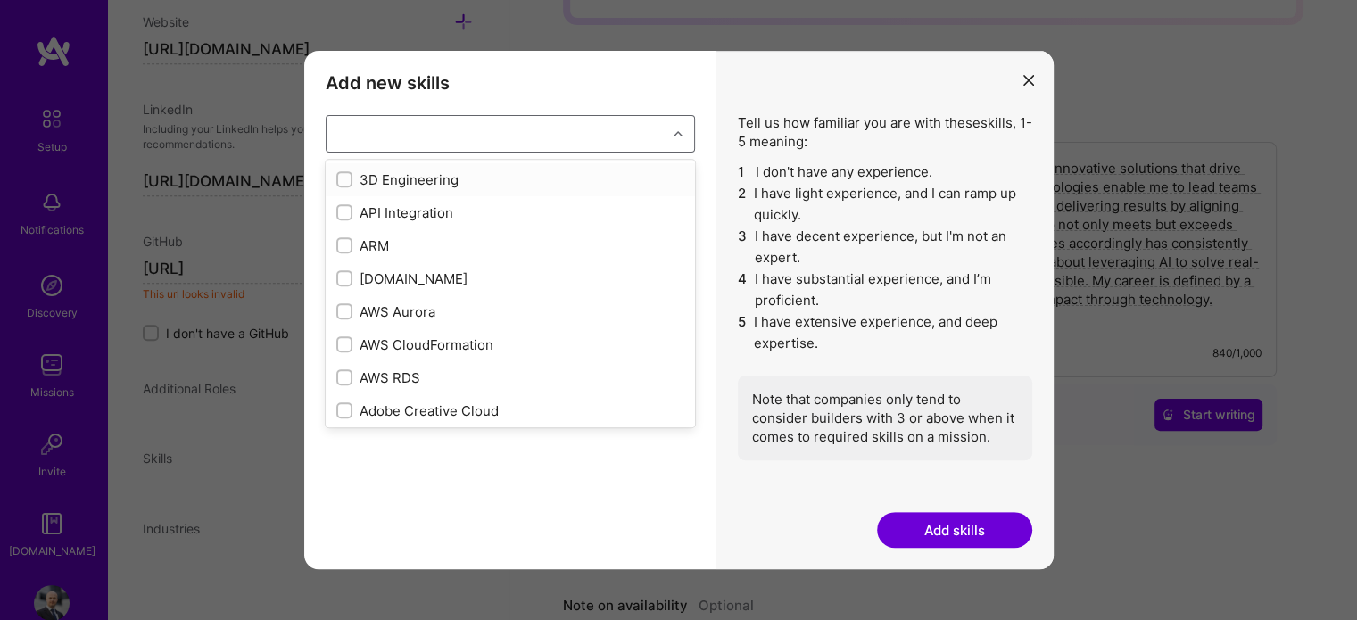
checkbox input "false"
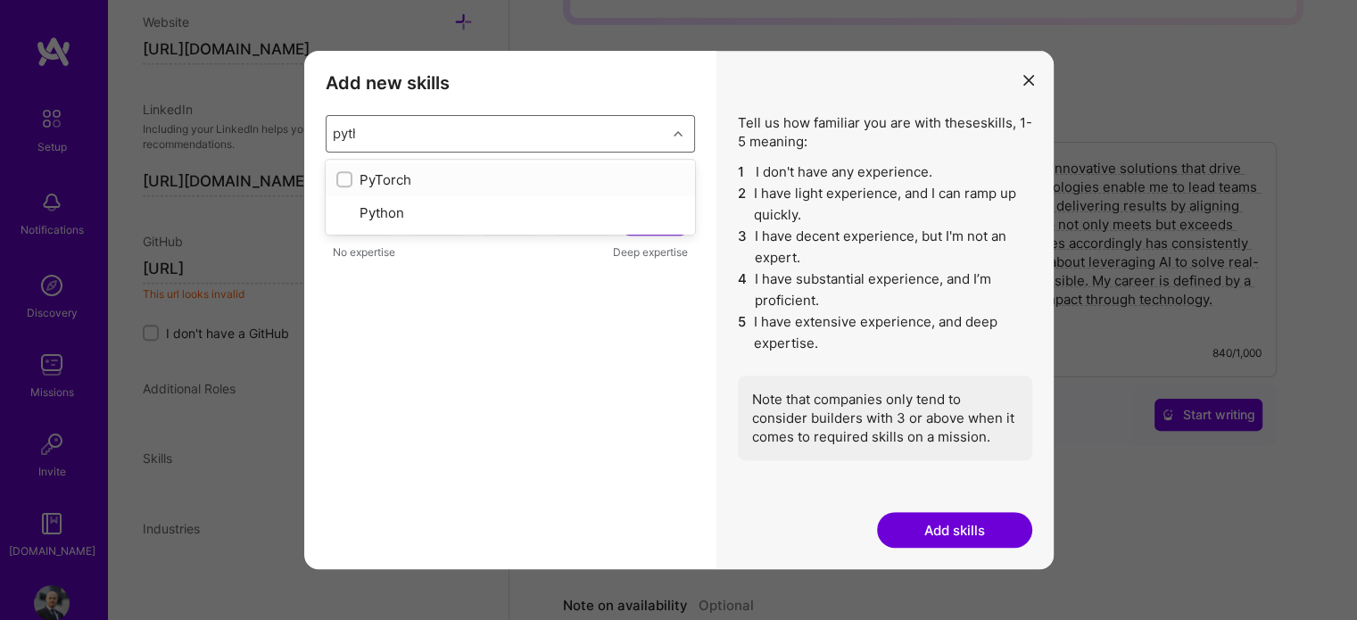
type input "pytho"
click at [436, 178] on div "Python" at bounding box center [510, 179] width 348 height 19
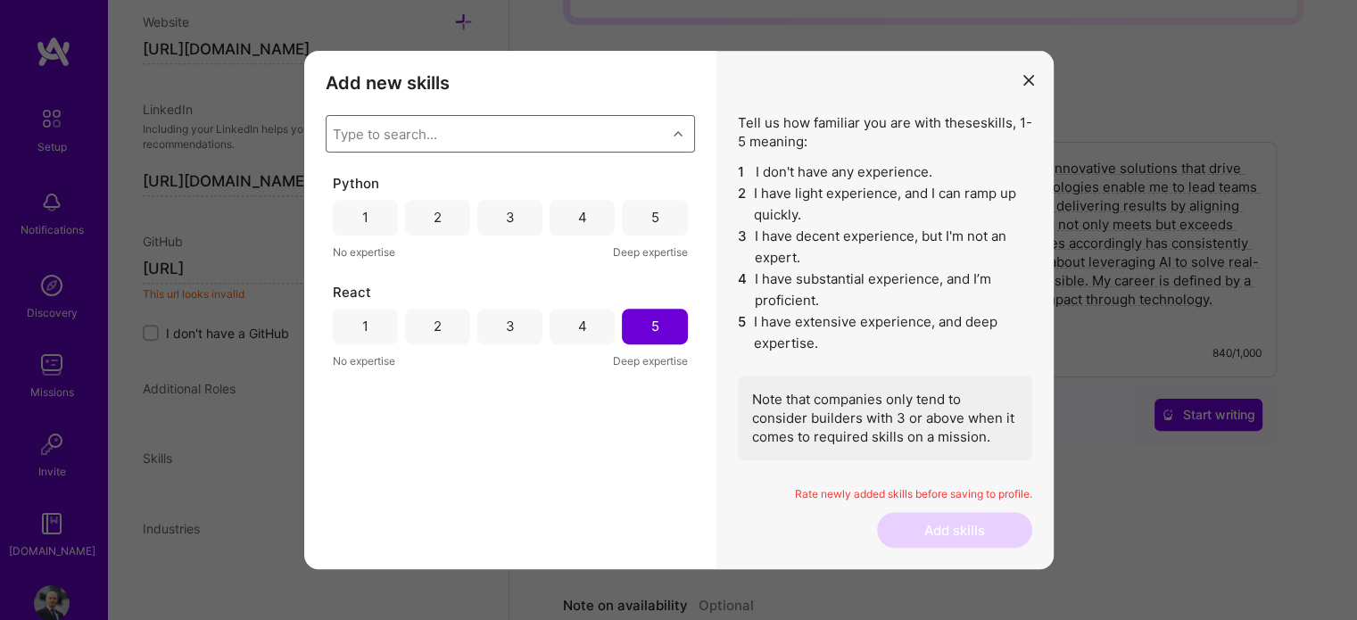
click at [452, 142] on div "Type to search..." at bounding box center [497, 134] width 340 height 36
type input "fast"
click at [411, 177] on div "Fast API" at bounding box center [510, 180] width 348 height 21
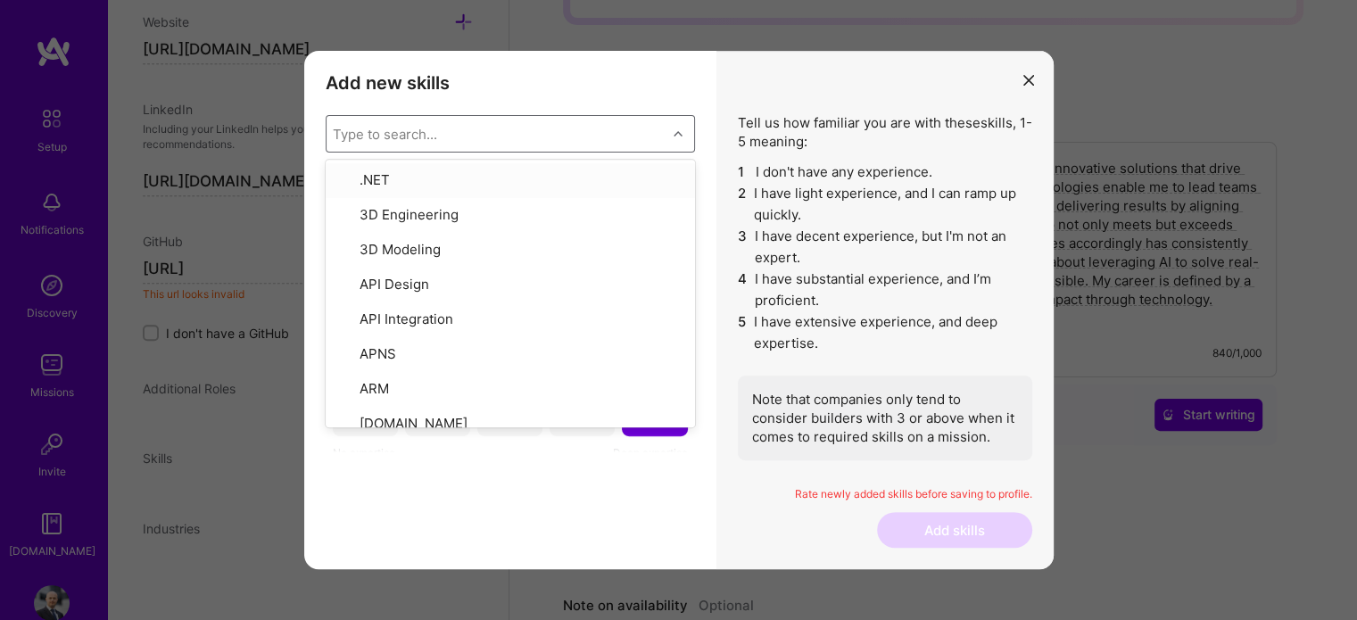
click at [482, 92] on h3 "Add new skills" at bounding box center [510, 82] width 369 height 21
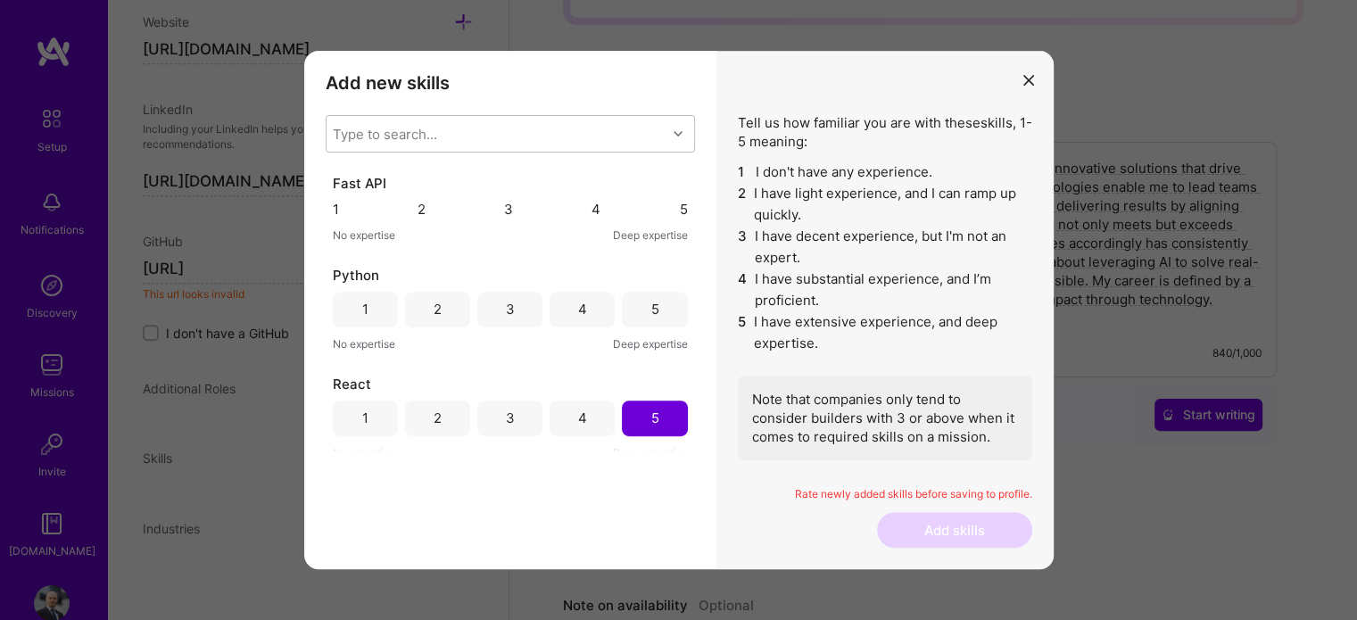
click at [680, 213] on div "5" at bounding box center [684, 209] width 8 height 19
click at [657, 313] on div "5" at bounding box center [654, 310] width 65 height 36
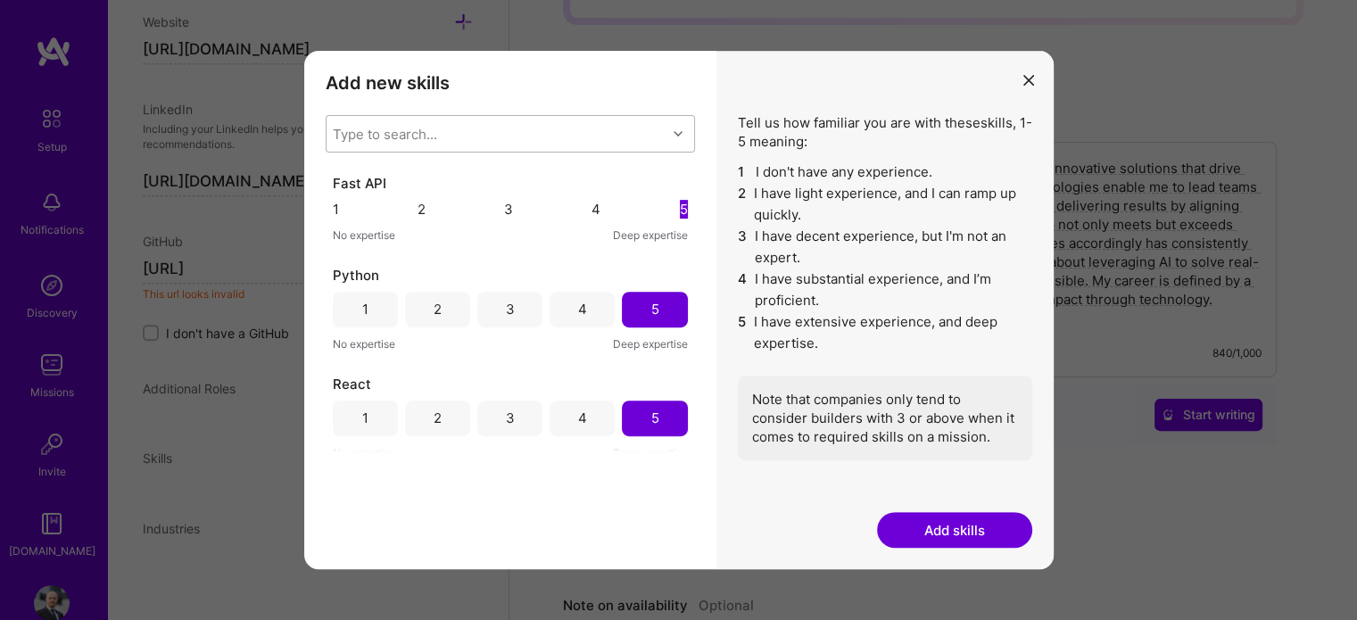
click at [447, 131] on div "Type to search..." at bounding box center [497, 134] width 340 height 36
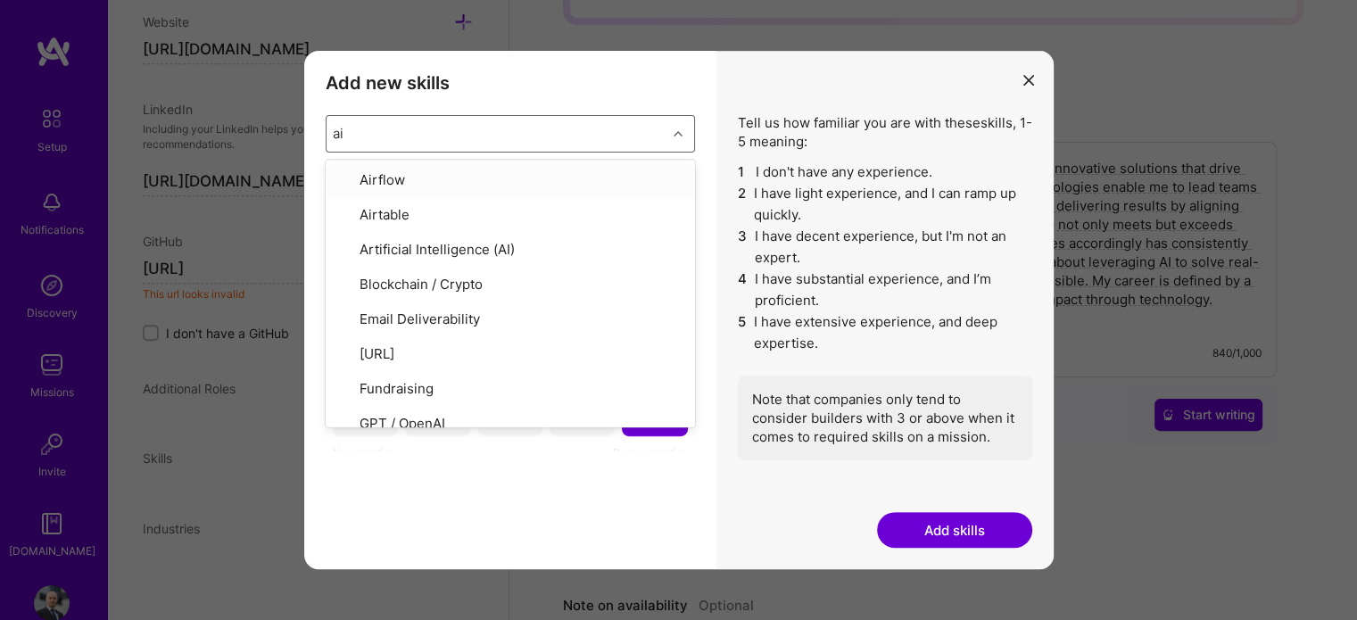
type input "ai"
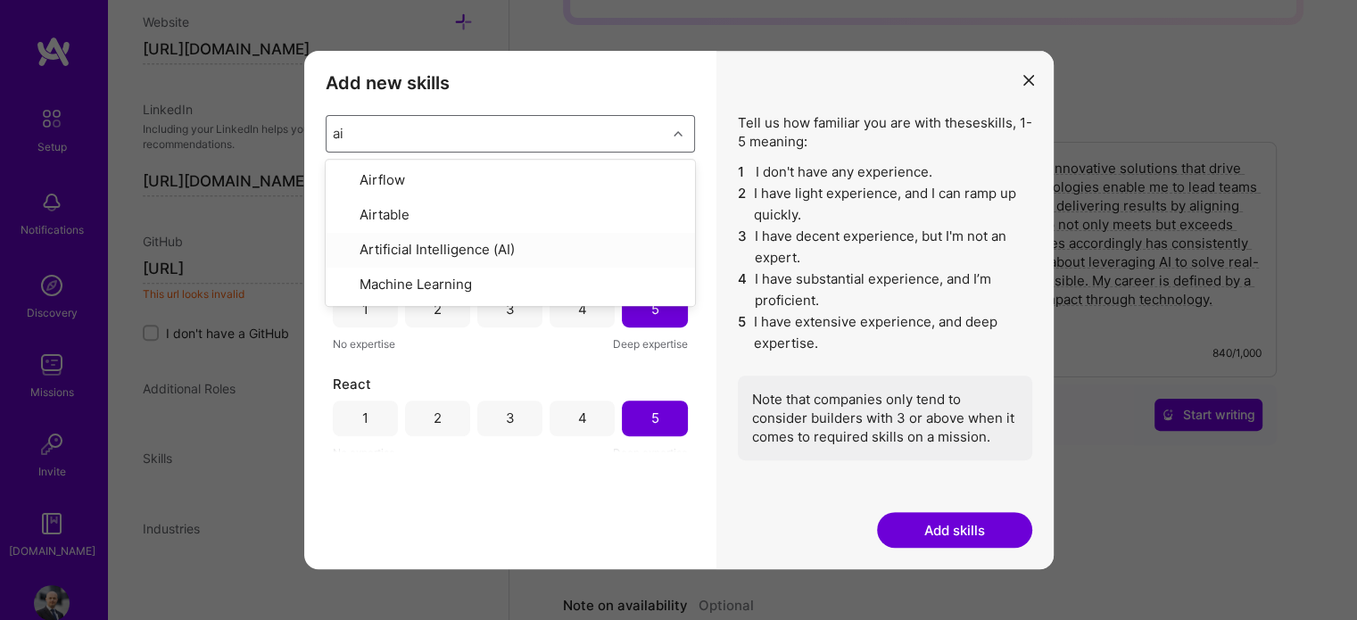
click at [406, 243] on div "Artificial Intelligence (AI)" at bounding box center [510, 250] width 348 height 21
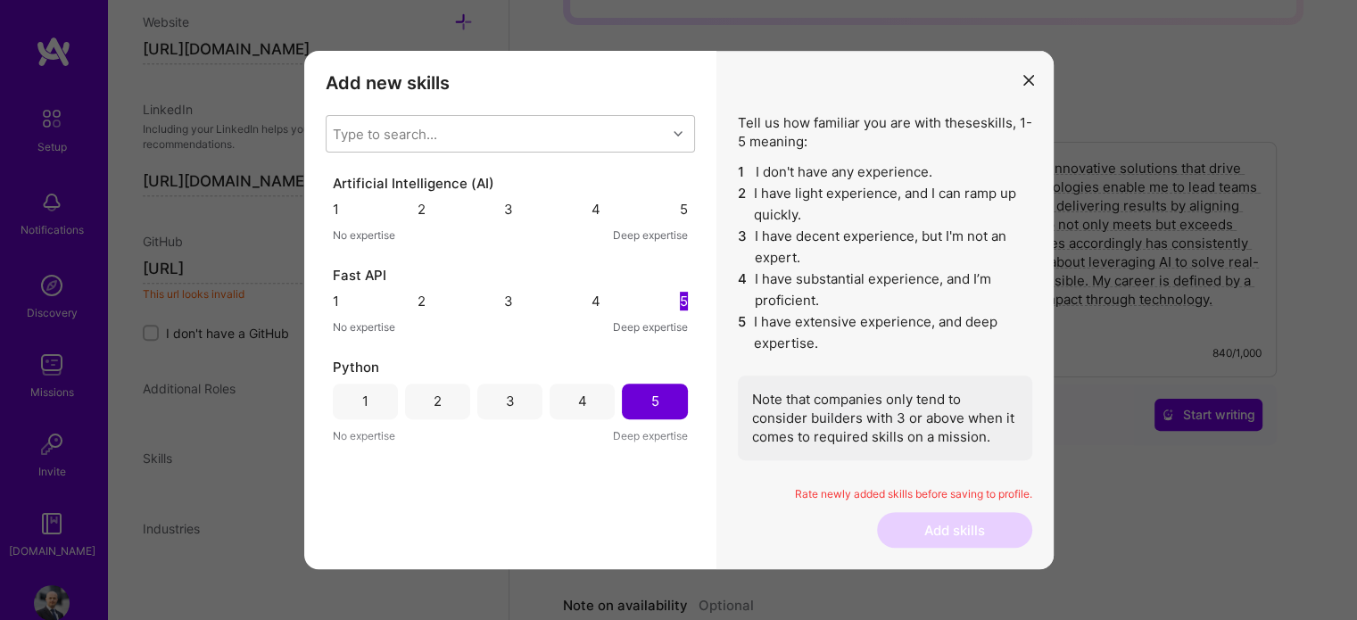
click at [580, 83] on h3 "Add new skills" at bounding box center [510, 82] width 369 height 21
click at [680, 214] on div "5" at bounding box center [684, 209] width 8 height 19
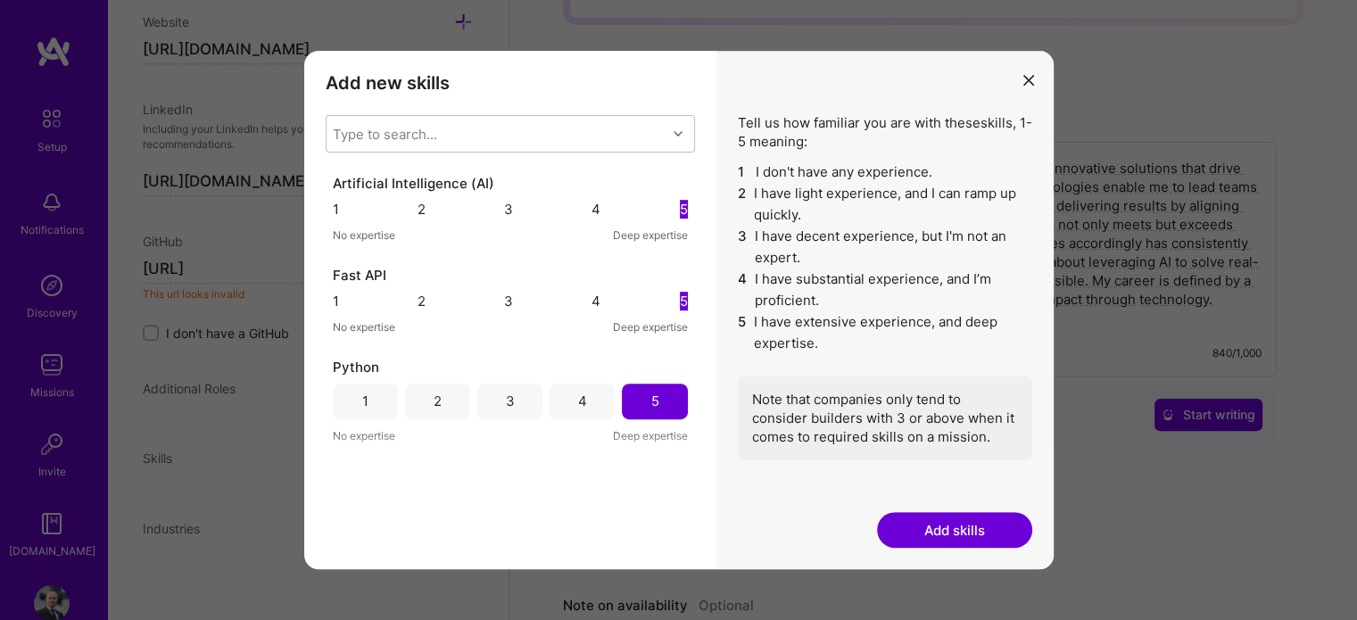
click at [942, 539] on button "Add skills" at bounding box center [954, 530] width 155 height 36
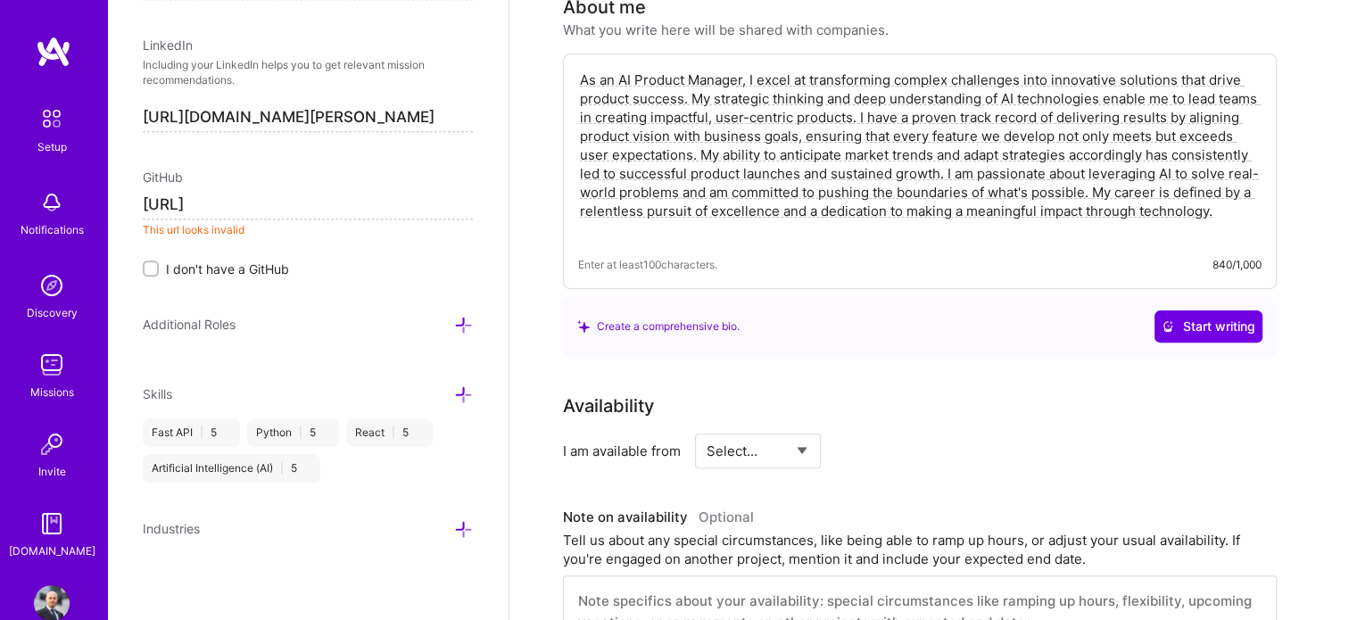
scroll to position [519, 0]
click at [454, 523] on icon at bounding box center [463, 529] width 19 height 19
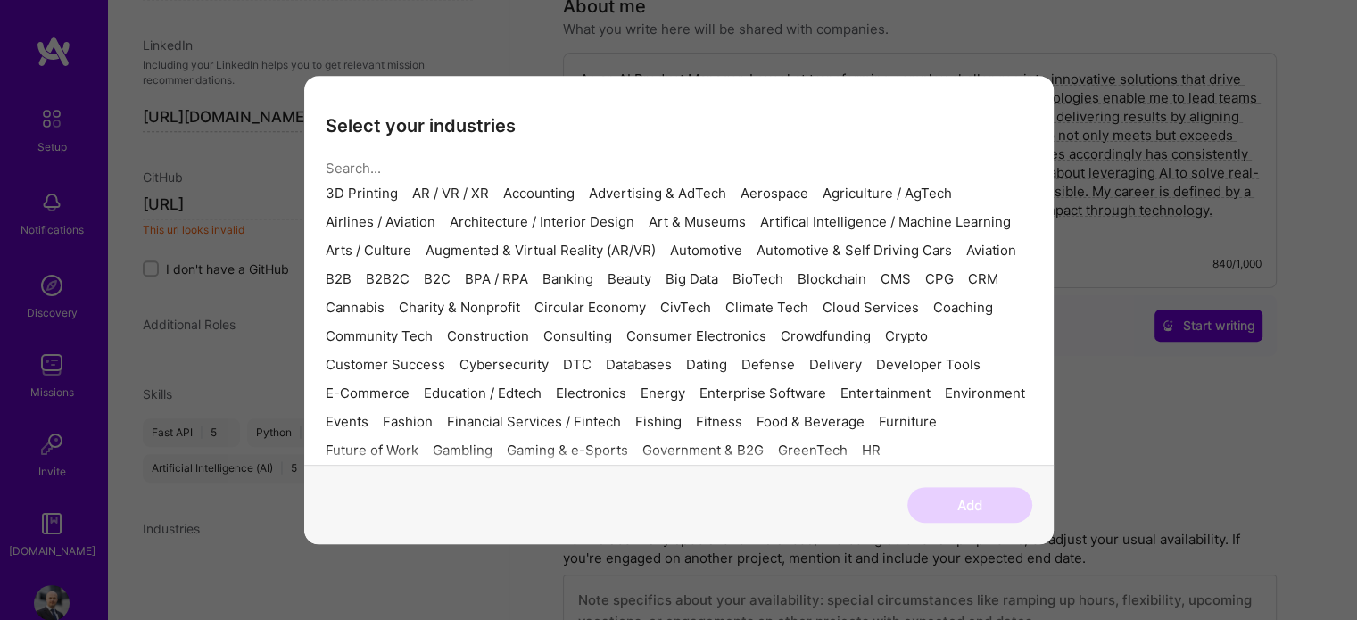
click at [441, 155] on input "modal" at bounding box center [672, 168] width 693 height 46
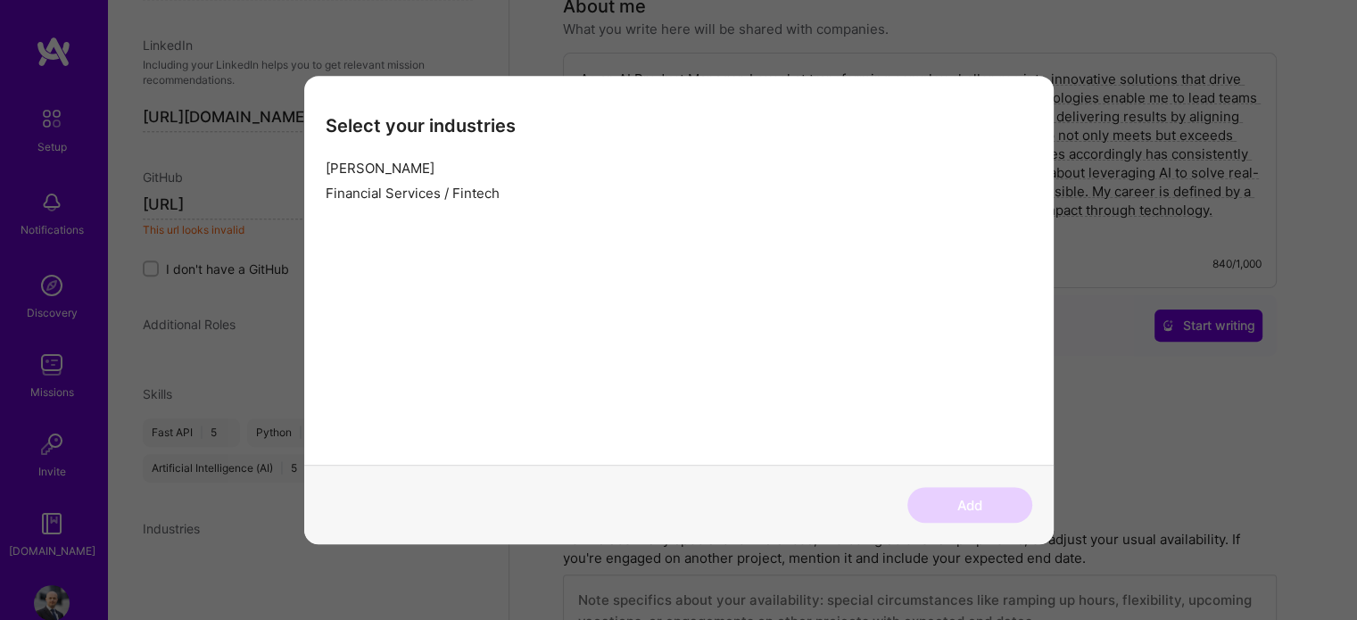
click at [432, 201] on div "Financial Services / Fintech" at bounding box center [413, 194] width 174 height 14
click at [434, 153] on input "[PERSON_NAME]" at bounding box center [672, 168] width 693 height 46
type input "f"
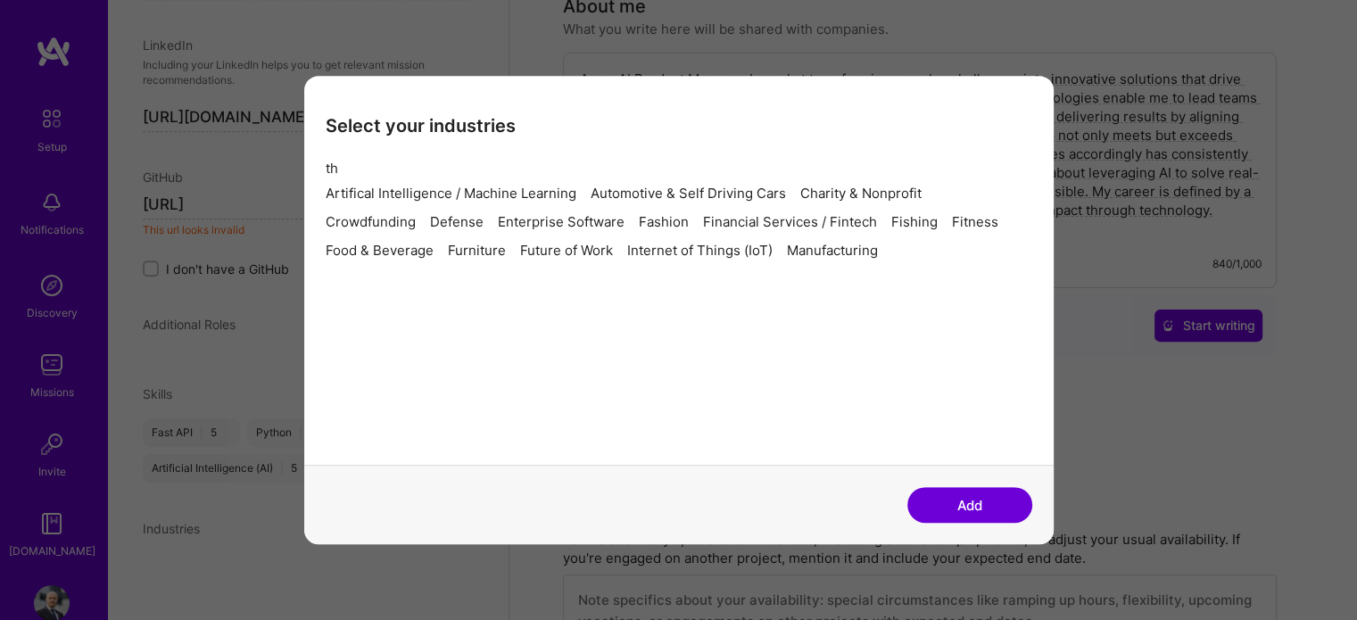
type input "t"
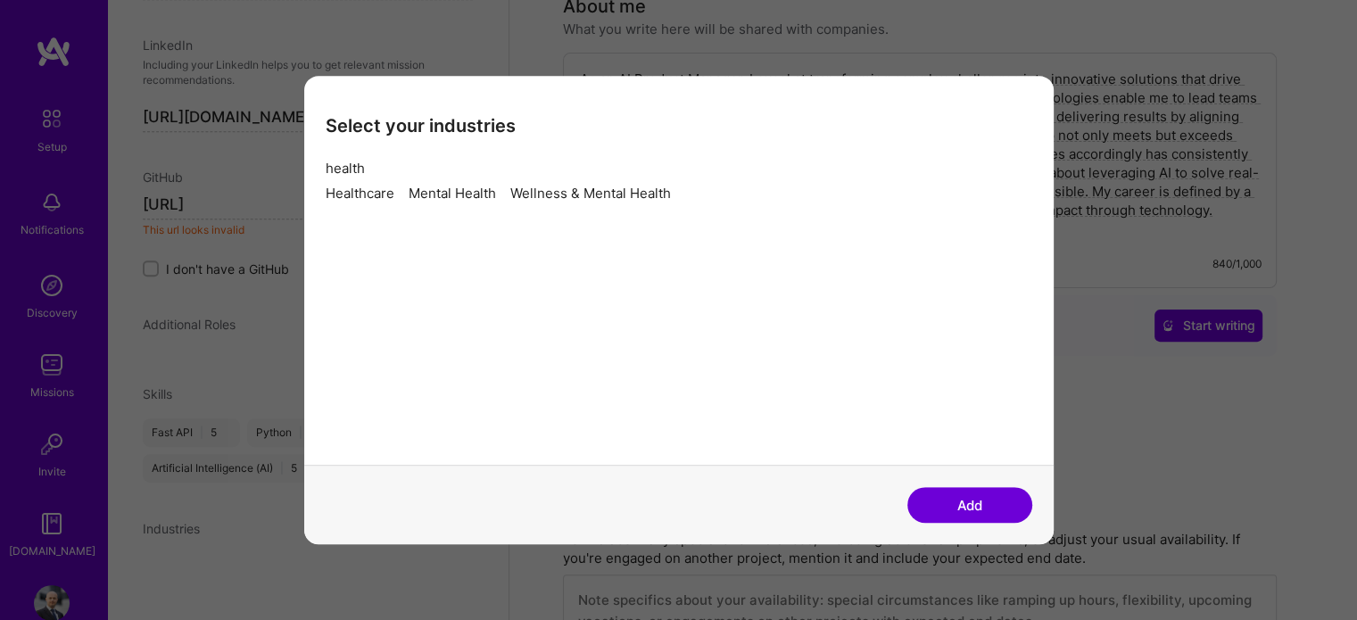
type input "health"
click at [375, 201] on div "Healthcare" at bounding box center [360, 194] width 69 height 14
click at [956, 510] on button "Add" at bounding box center [970, 505] width 125 height 36
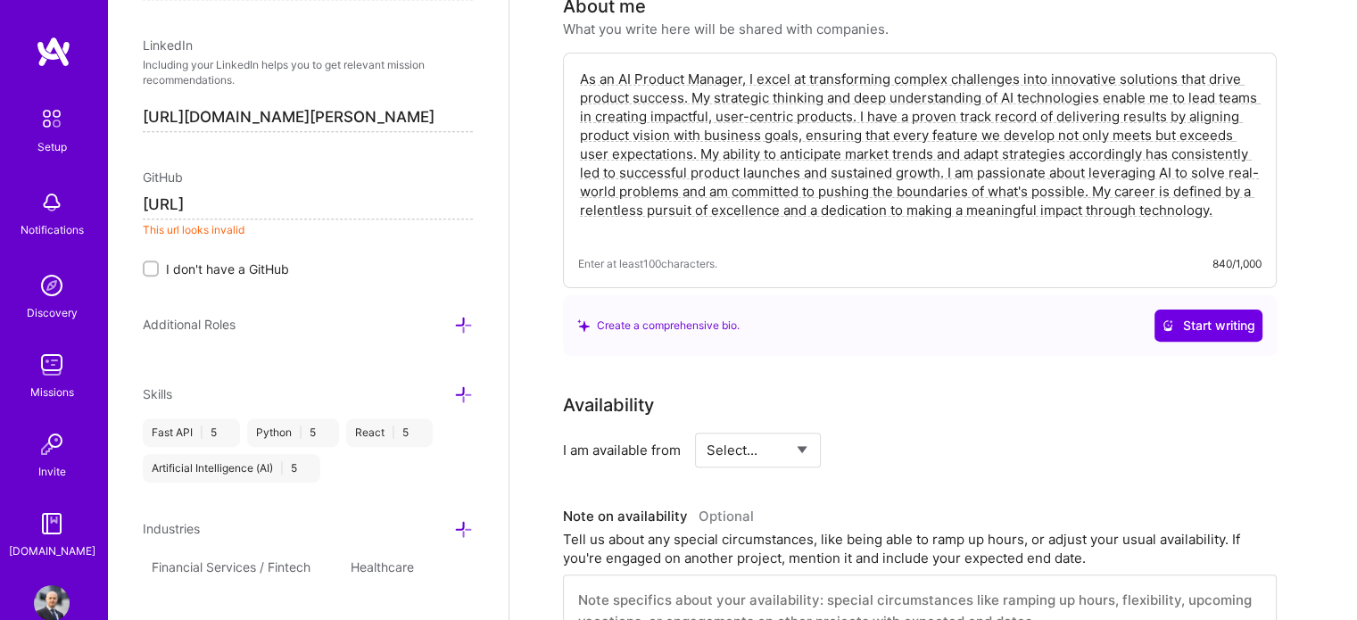
click at [454, 520] on icon at bounding box center [463, 529] width 19 height 19
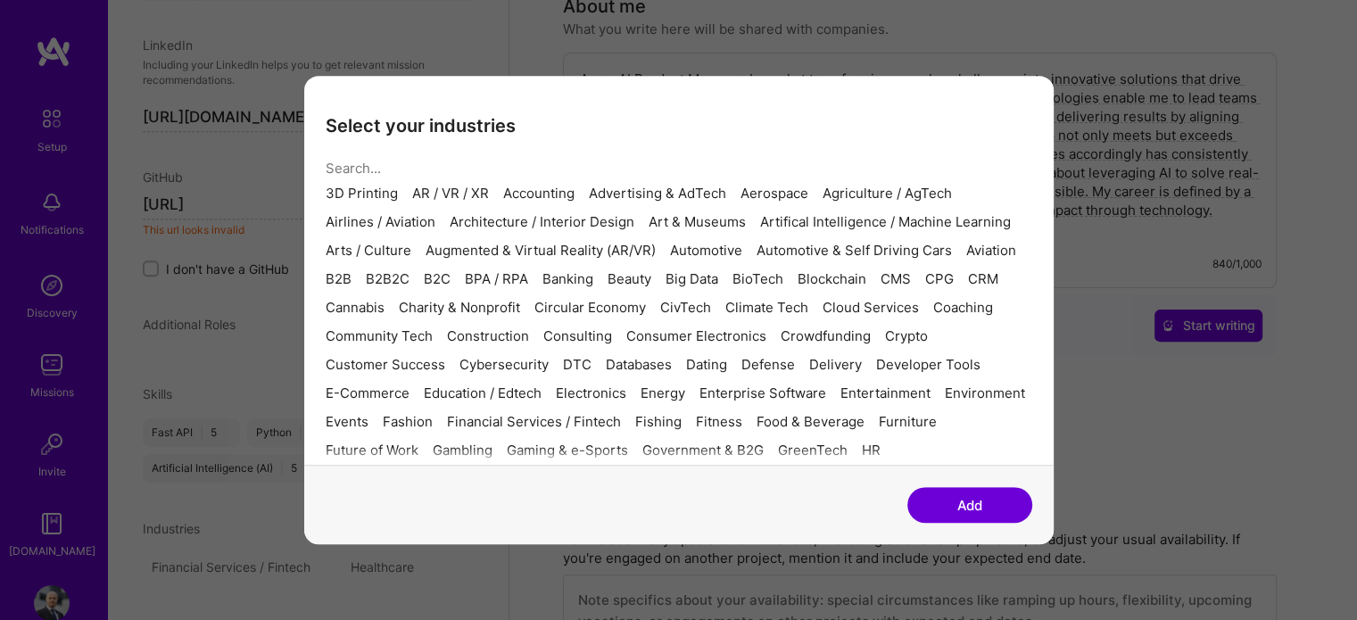
click at [436, 145] on input "modal" at bounding box center [672, 168] width 693 height 46
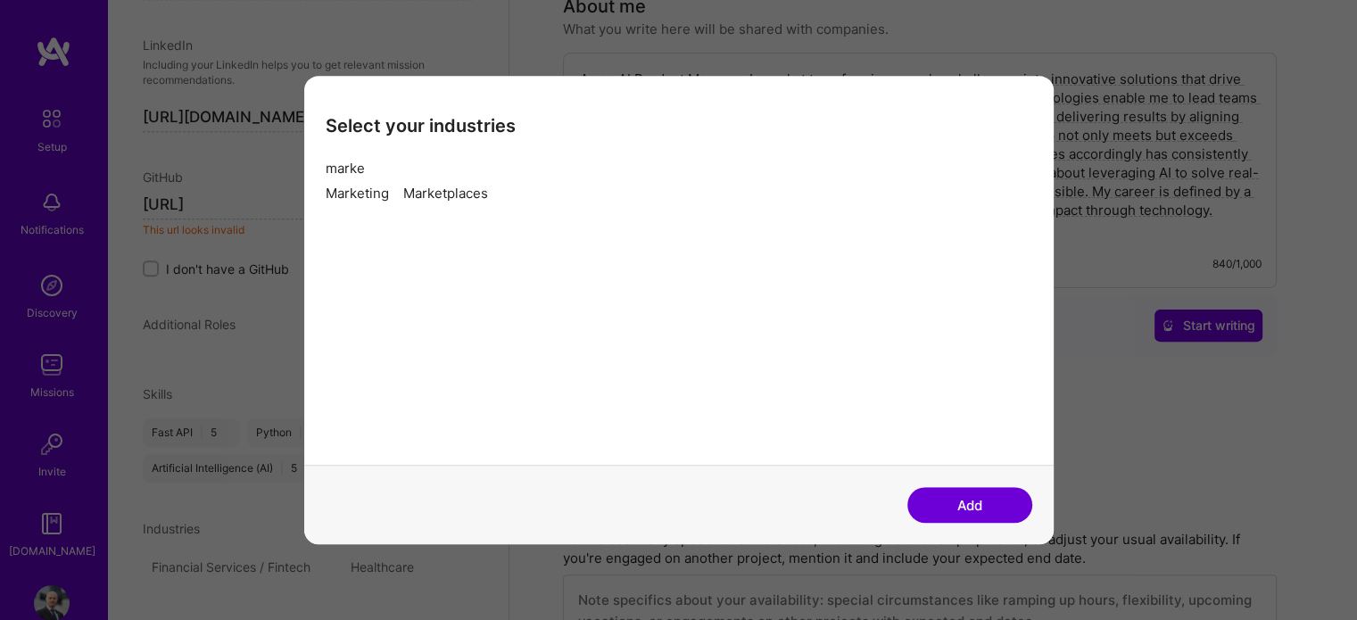
type input "marke"
click at [349, 199] on div "Marketing" at bounding box center [357, 194] width 63 height 14
click at [985, 503] on button "Add" at bounding box center [970, 505] width 125 height 36
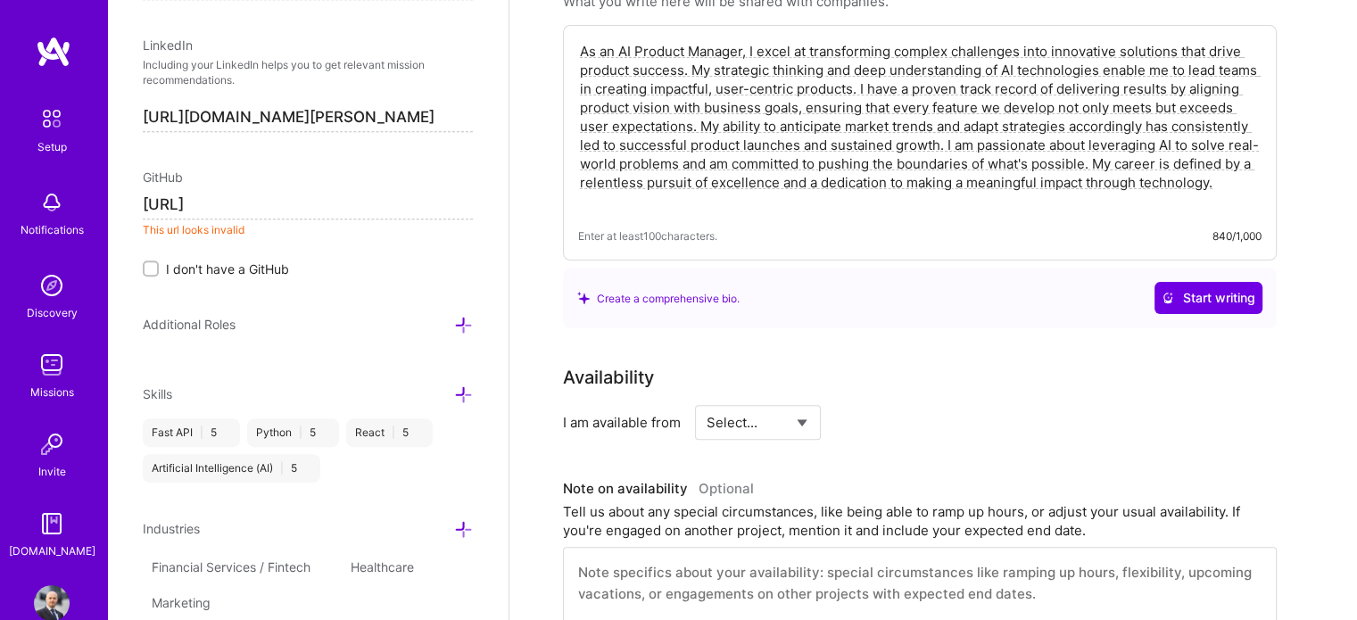
click at [454, 520] on icon at bounding box center [463, 529] width 19 height 19
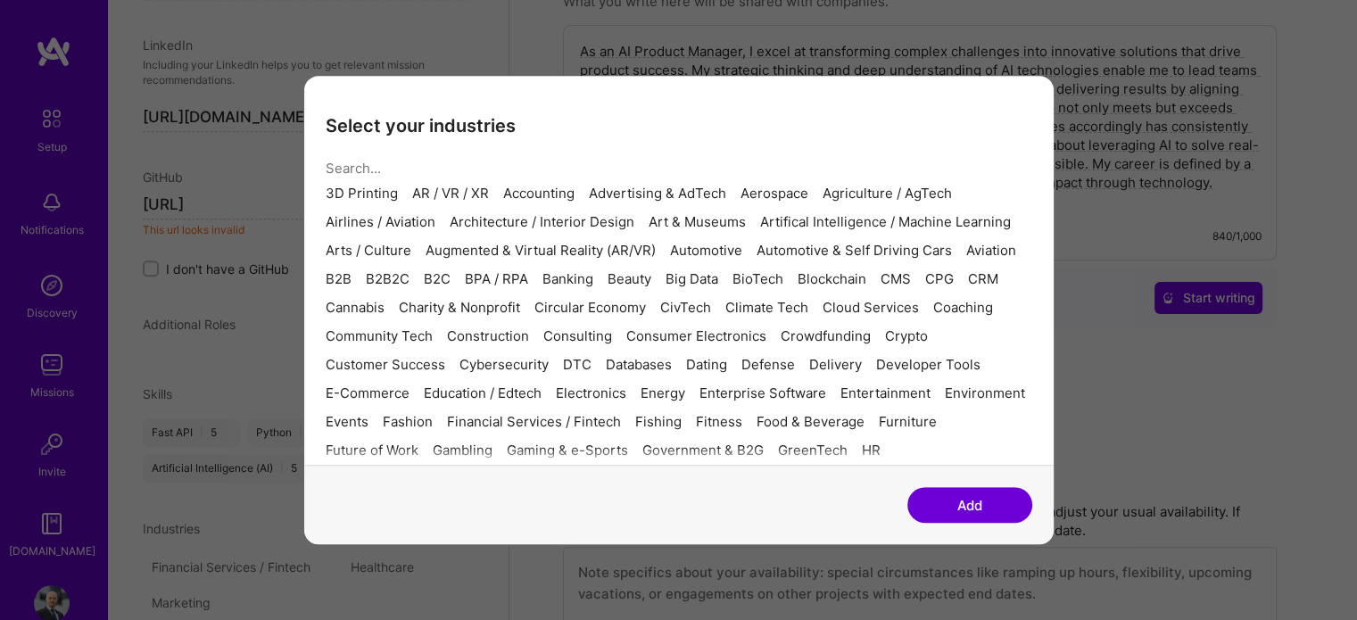
click at [433, 149] on input "modal" at bounding box center [672, 168] width 693 height 46
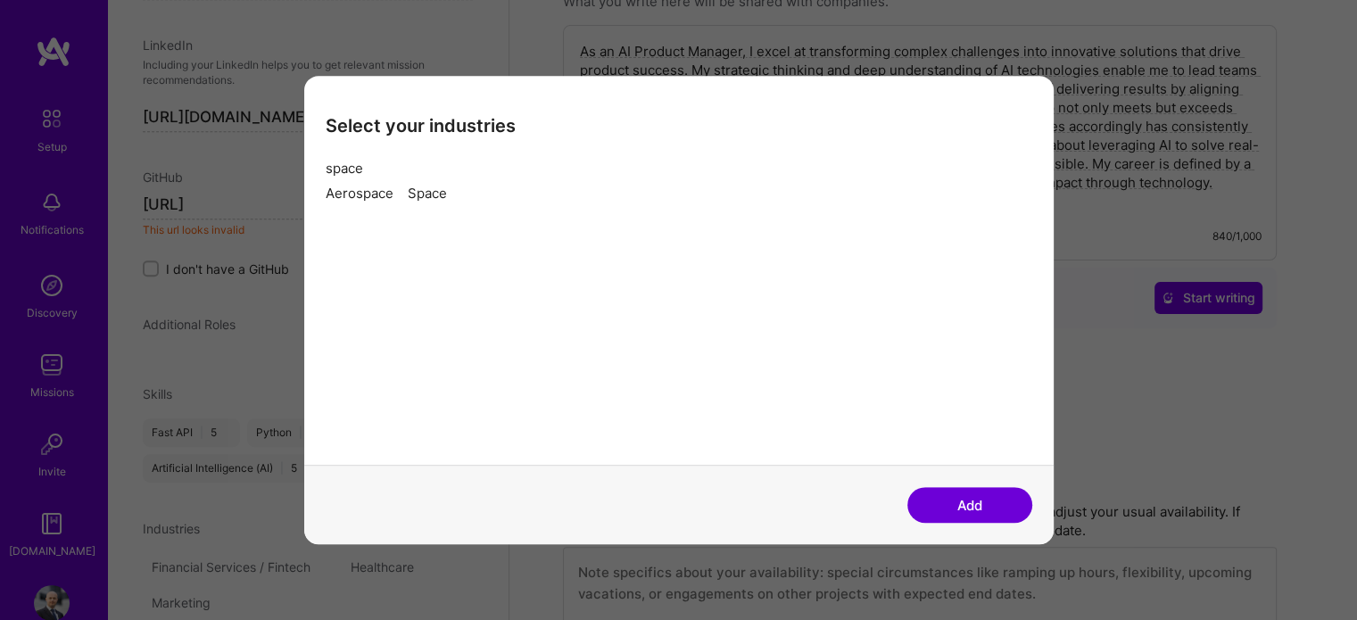
click at [447, 201] on div "Space" at bounding box center [427, 194] width 39 height 14
click at [564, 145] on input "space" at bounding box center [672, 168] width 693 height 46
type input "s"
type input "w"
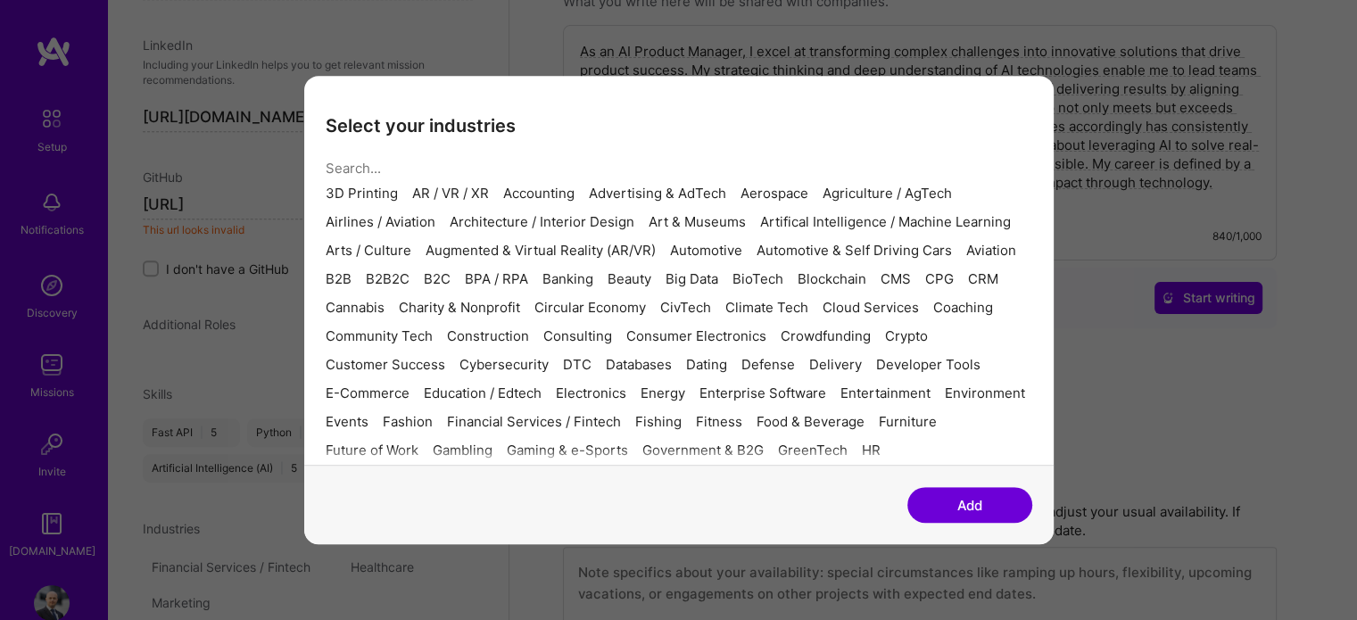
click at [543, 286] on div "Banking" at bounding box center [568, 279] width 51 height 14
click at [975, 505] on button "Add" at bounding box center [970, 505] width 125 height 36
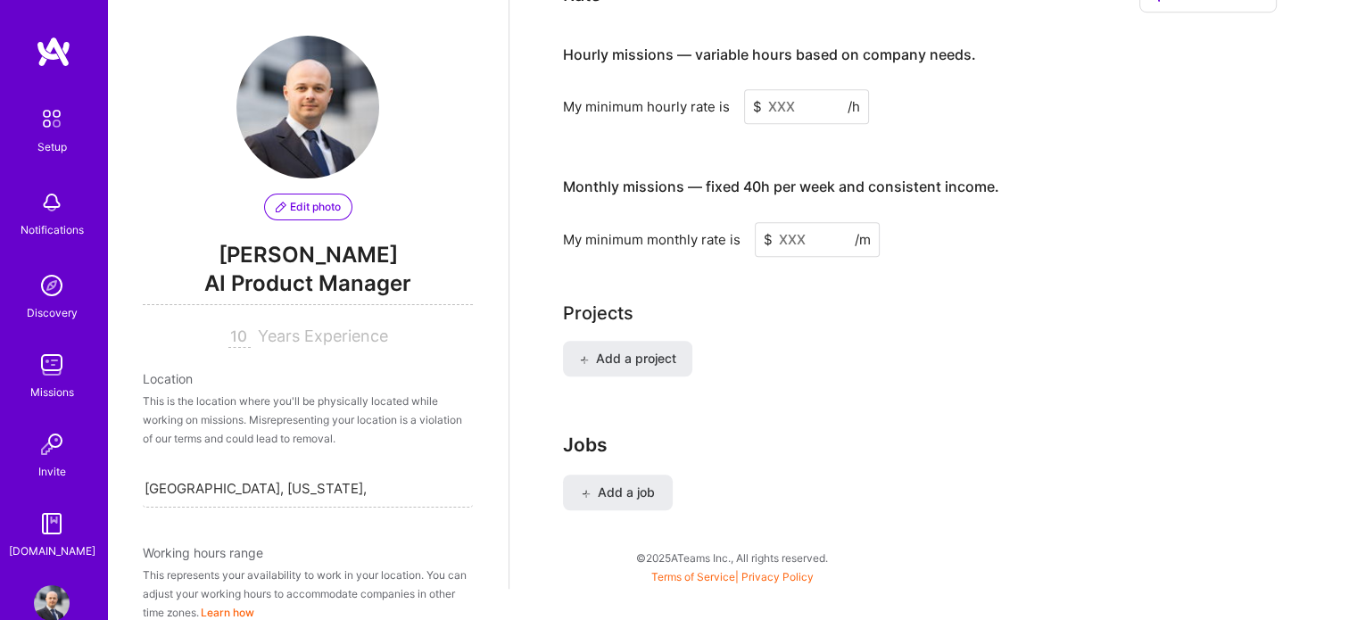
scroll to position [1242, 0]
click at [789, 88] on input at bounding box center [806, 105] width 125 height 35
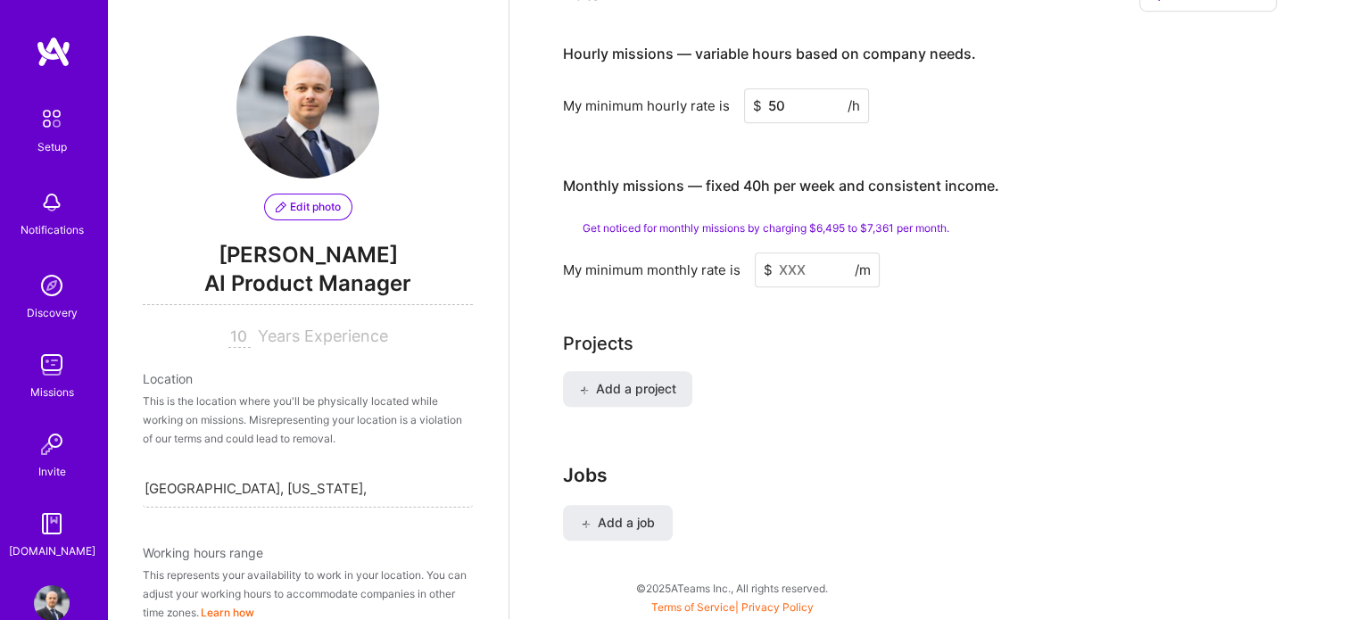
type input "50"
click at [820, 330] on div "Projects" at bounding box center [933, 343] width 741 height 27
click at [806, 253] on input at bounding box center [817, 270] width 125 height 35
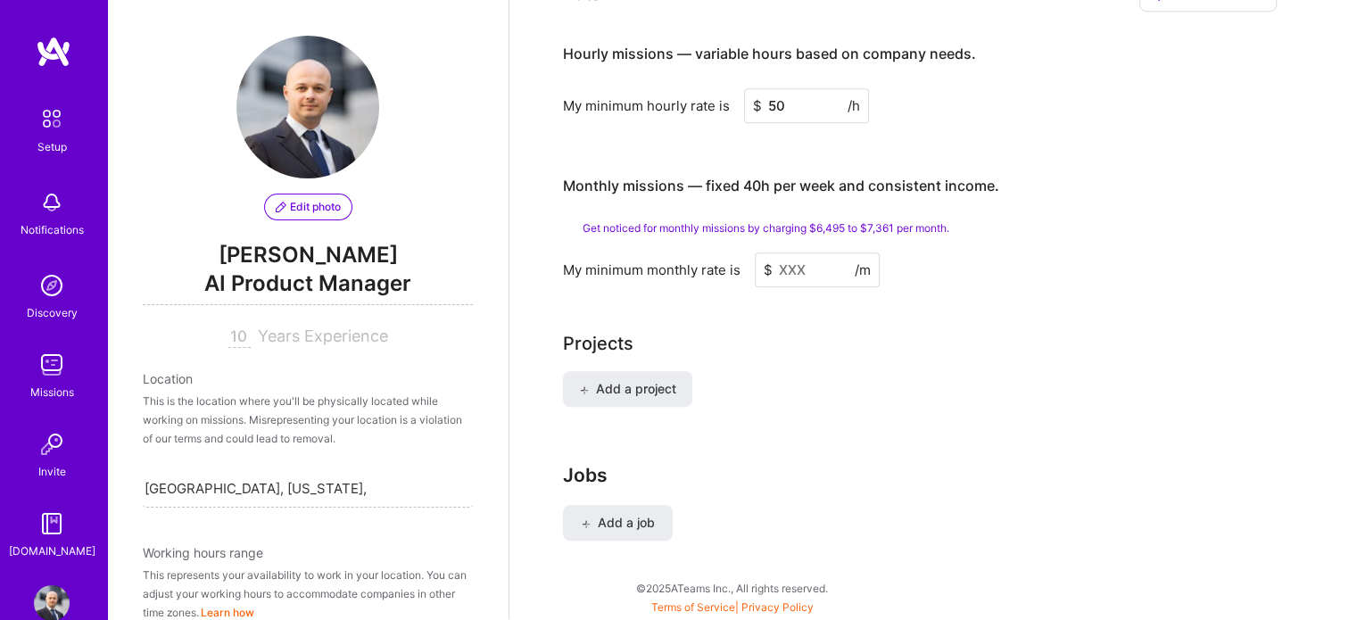
click at [806, 253] on input at bounding box center [817, 270] width 125 height 35
click at [414, 619] on div "This represents your availability to work in your location. You can adjust your…" at bounding box center [308, 594] width 330 height 56
click at [809, 253] on input at bounding box center [817, 270] width 125 height 35
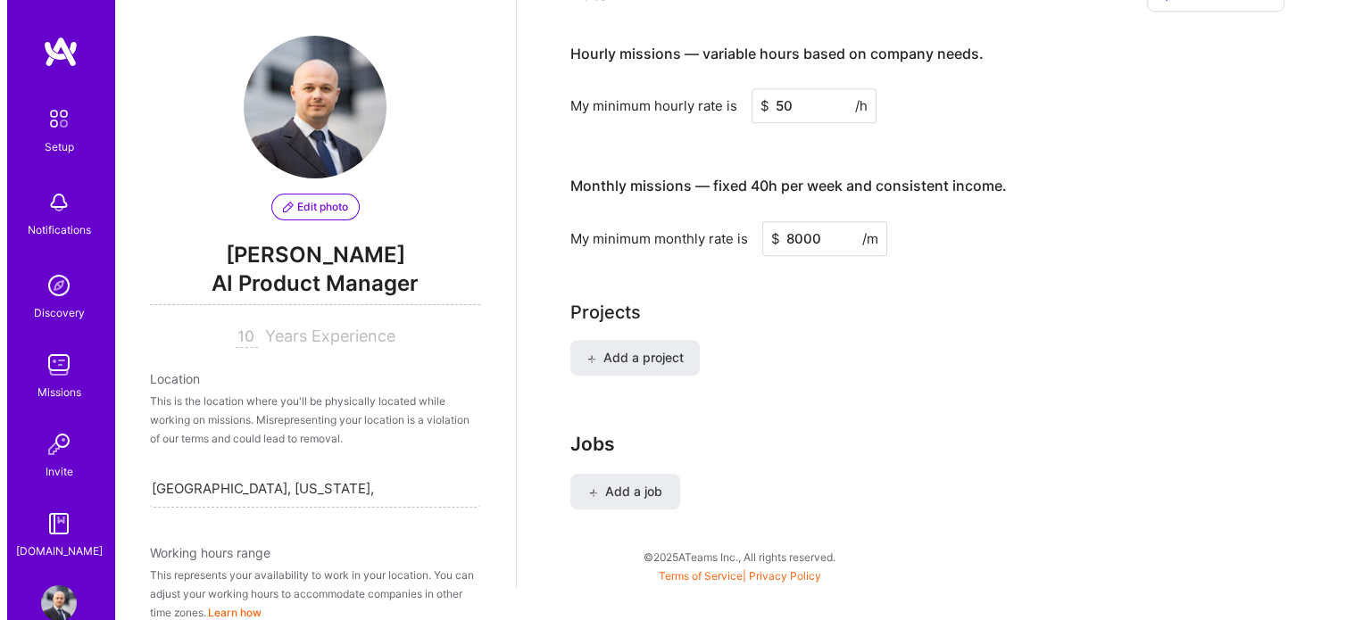
scroll to position [1235, 0]
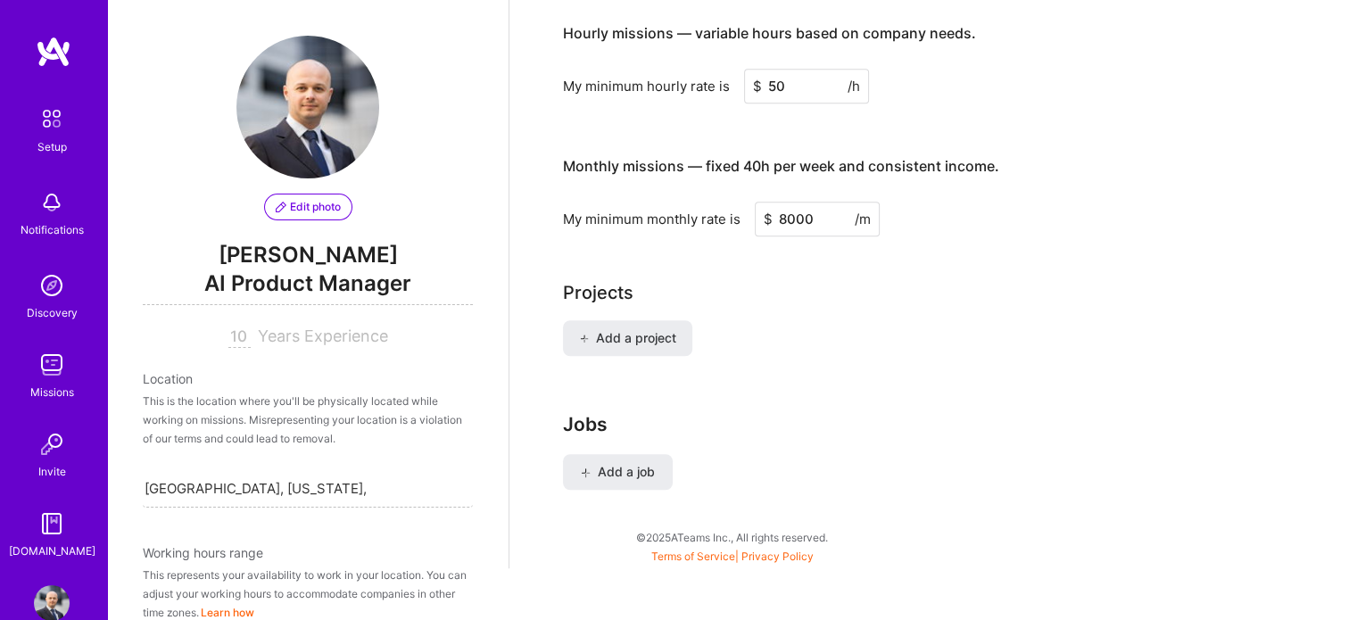
type input "8000"
click at [778, 320] on div "Add a project" at bounding box center [933, 348] width 741 height 57
click at [618, 329] on span "Add a project" at bounding box center [627, 338] width 97 height 18
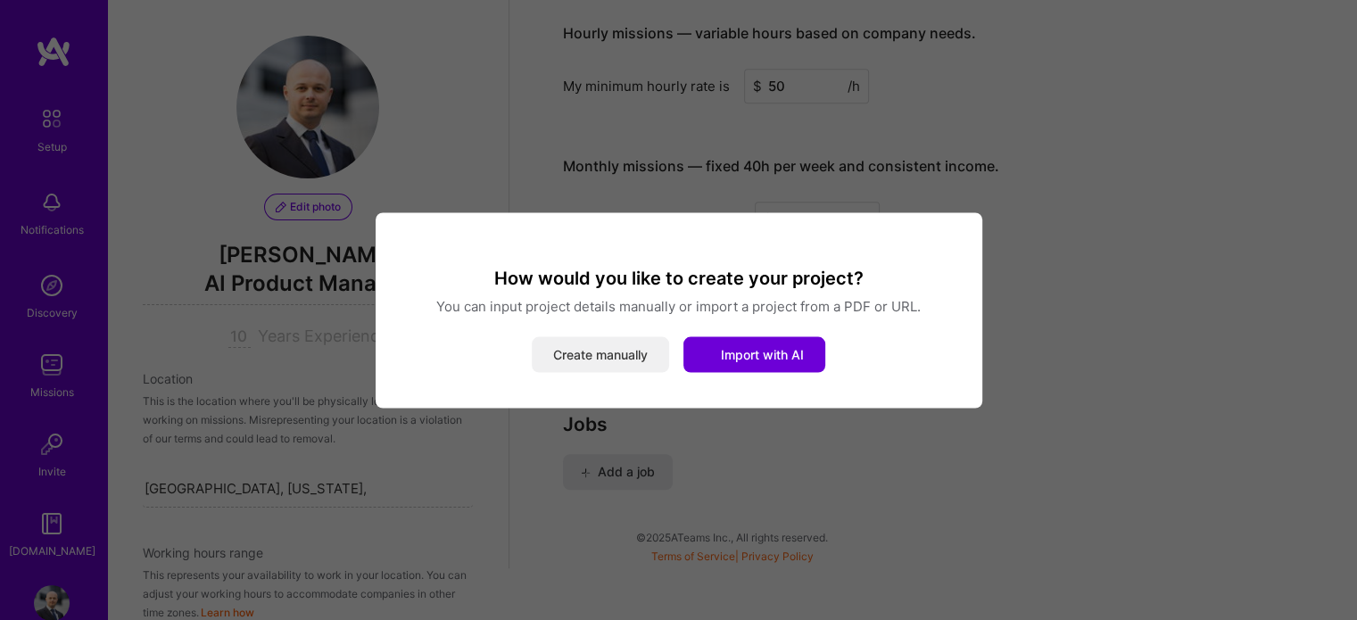
click at [617, 336] on button "Create manually" at bounding box center [600, 354] width 137 height 36
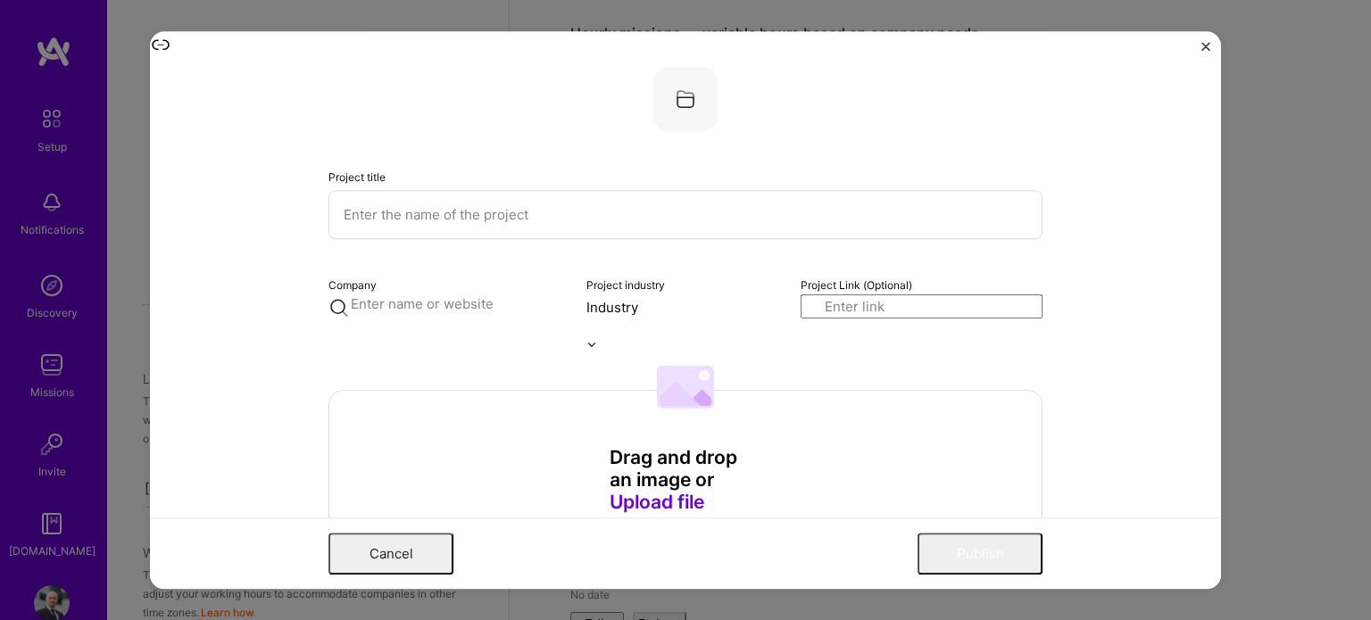
click at [564, 216] on input "text" at bounding box center [685, 214] width 714 height 49
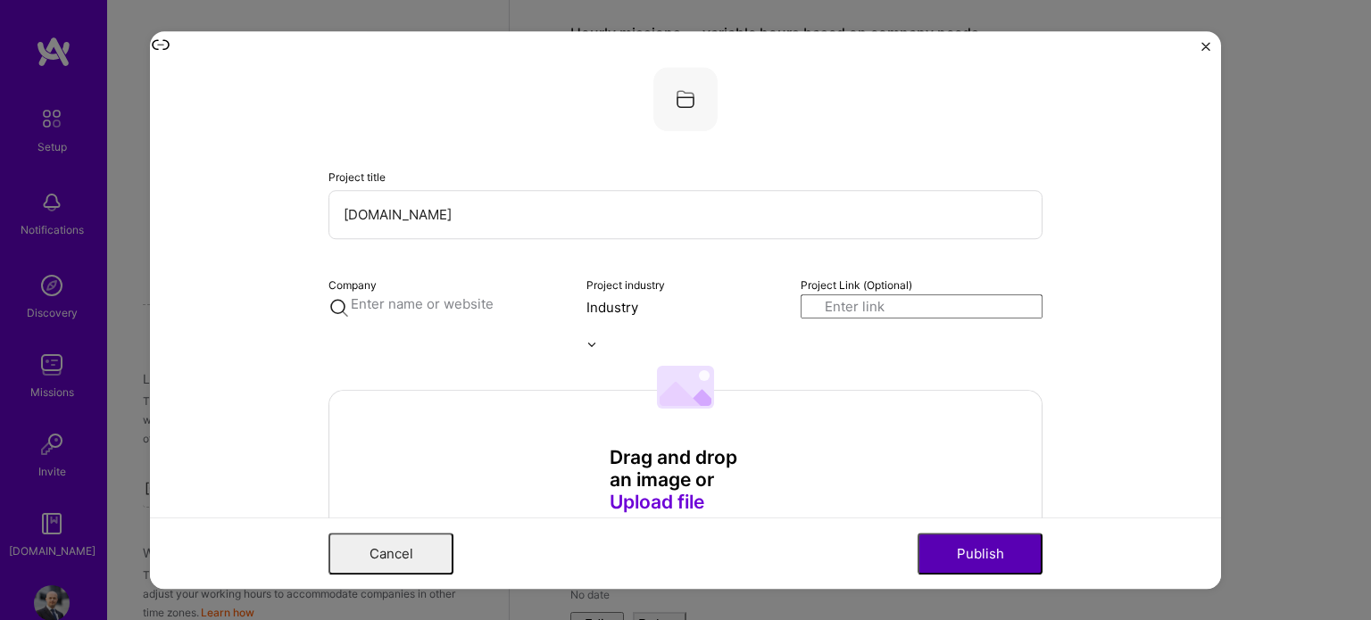
type input "[DOMAIN_NAME]"
click at [979, 559] on button "Publish" at bounding box center [979, 554] width 125 height 42
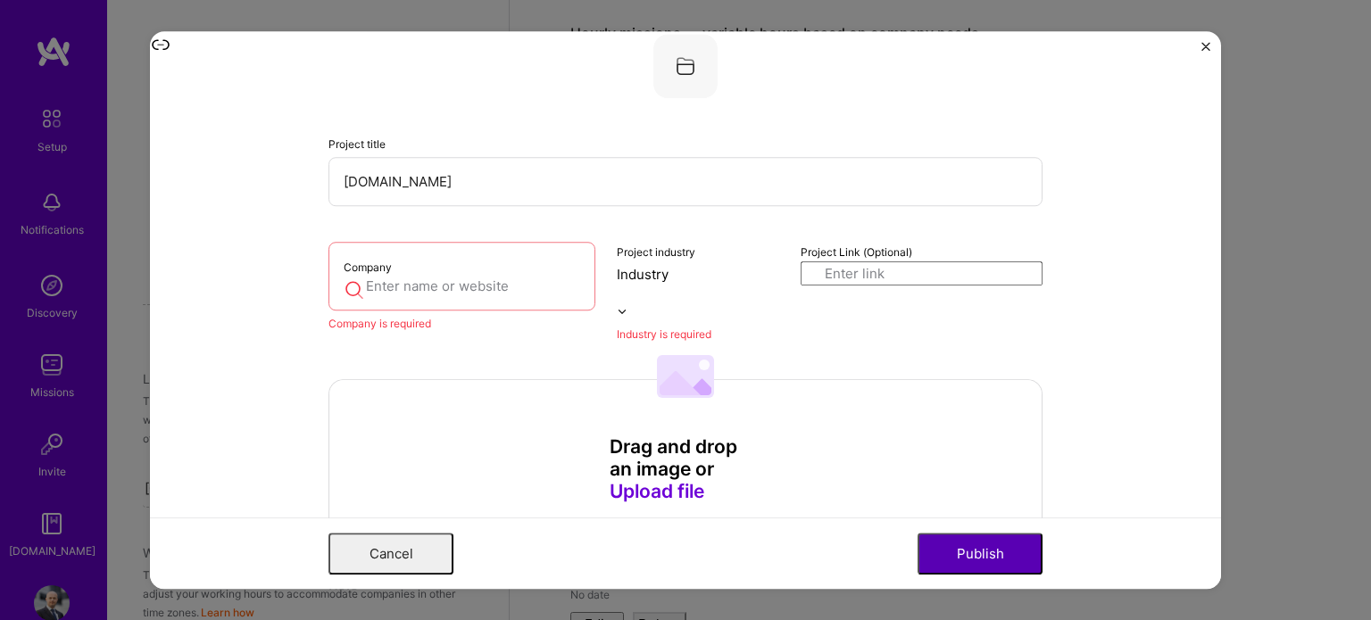
scroll to position [36, 0]
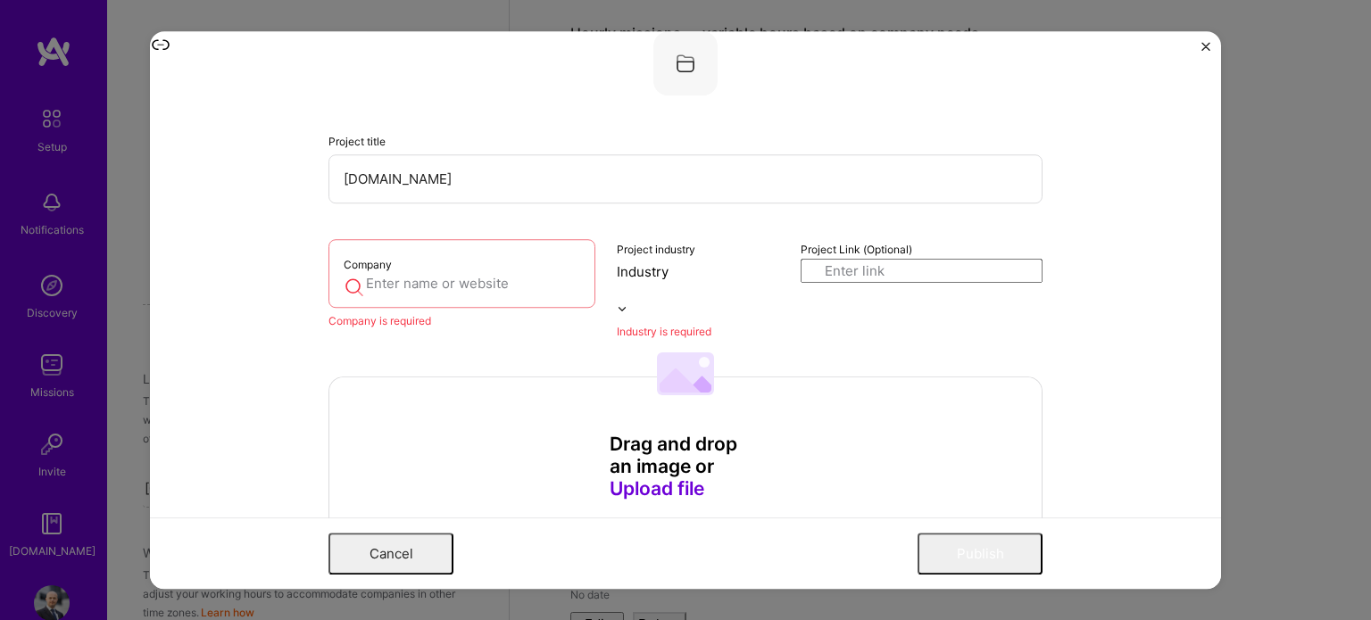
click at [455, 261] on div "Company" at bounding box center [461, 273] width 267 height 69
click at [436, 266] on div "Company" at bounding box center [461, 273] width 267 height 69
click at [403, 281] on div "Company Company is required" at bounding box center [461, 290] width 267 height 102
type input "e"
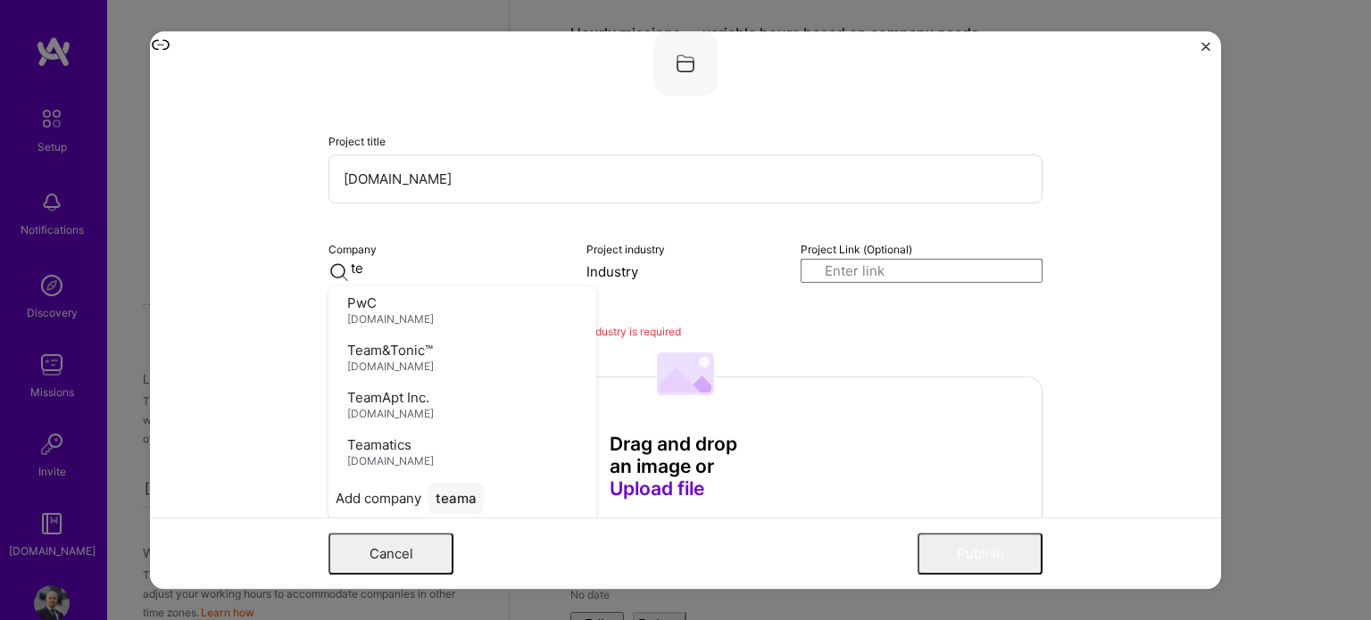
type input "t"
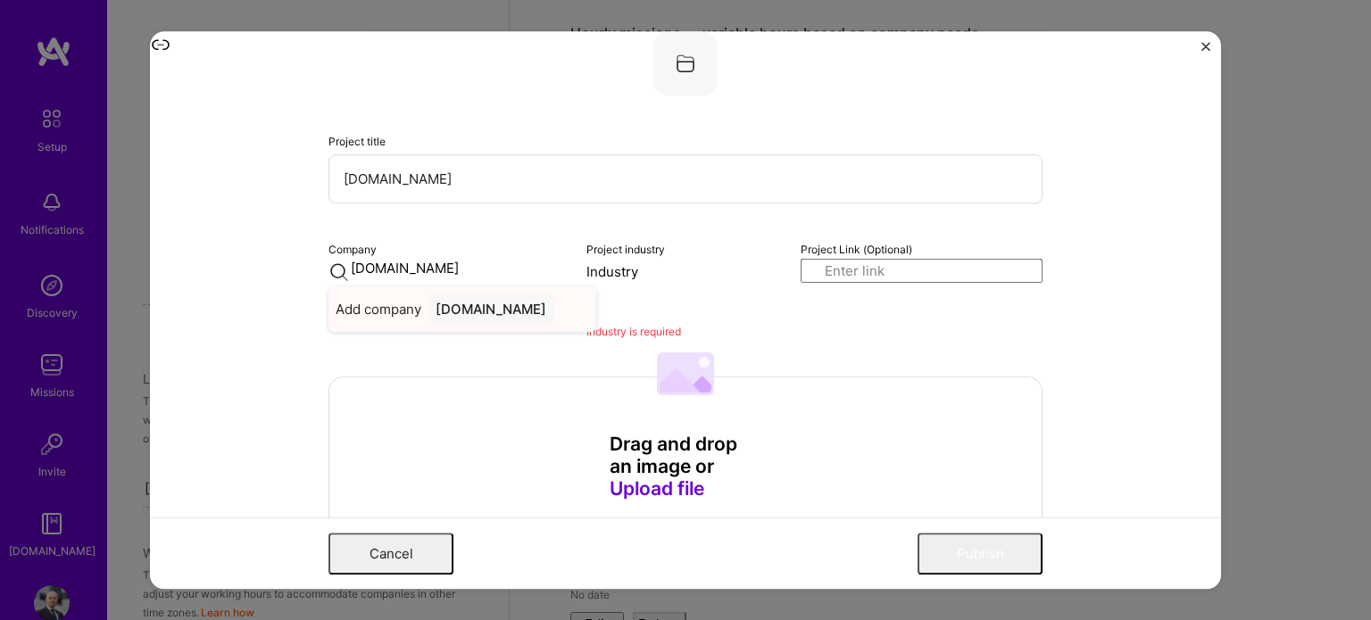
type input "[DOMAIN_NAME]"
click at [489, 313] on div "[DOMAIN_NAME]" at bounding box center [490, 309] width 125 height 31
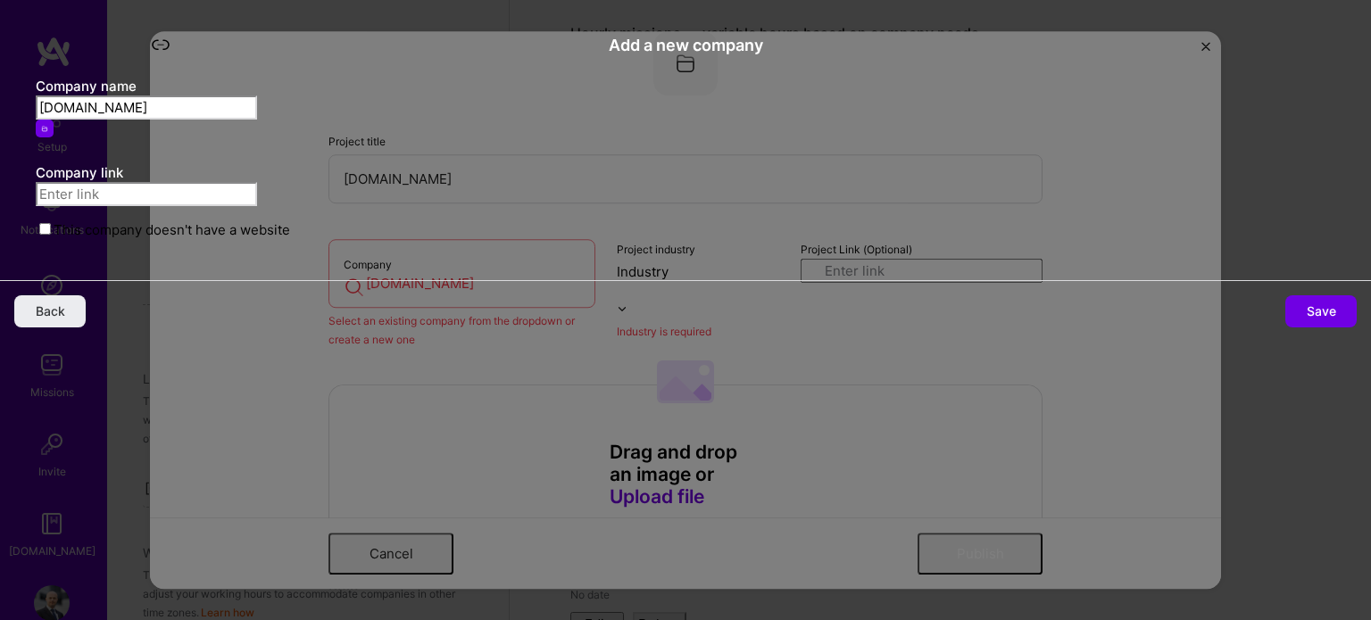
click at [257, 206] on input "text" at bounding box center [146, 194] width 221 height 24
type input "[DOMAIN_NAME]"
click at [1285, 328] on button "Save" at bounding box center [1320, 311] width 71 height 32
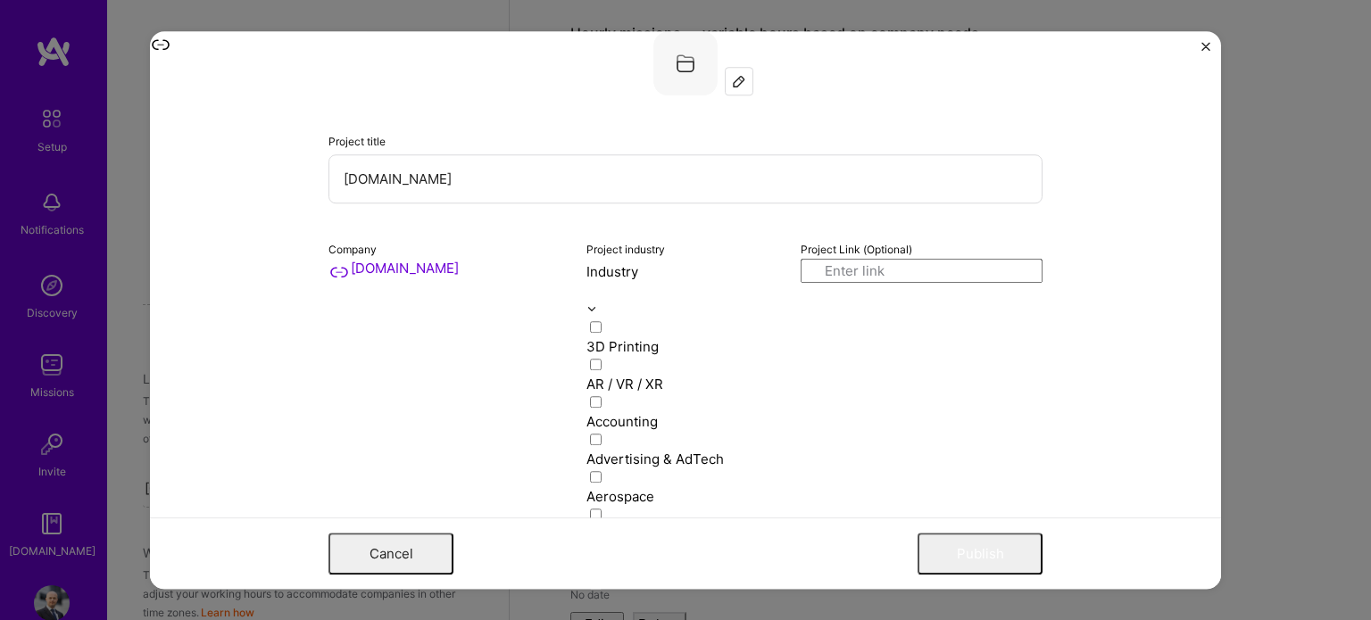
click at [625, 281] on input "text" at bounding box center [682, 290] width 193 height 19
type input "m"
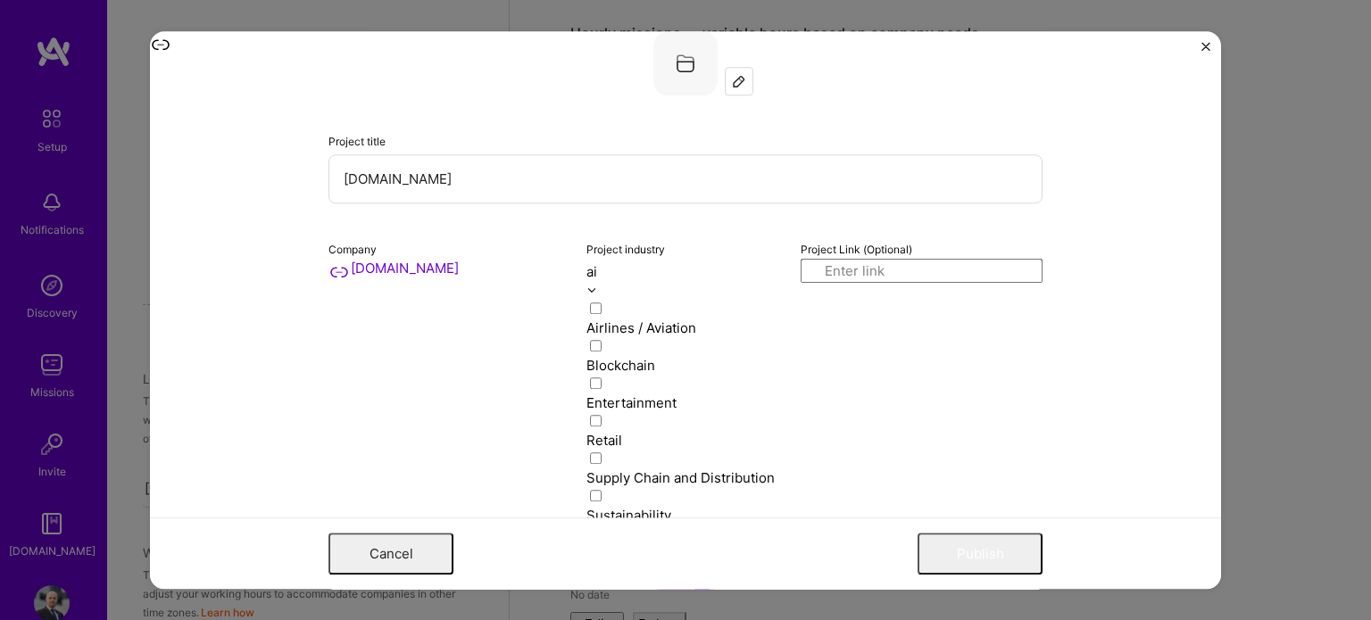
type input "a"
type input "mark"
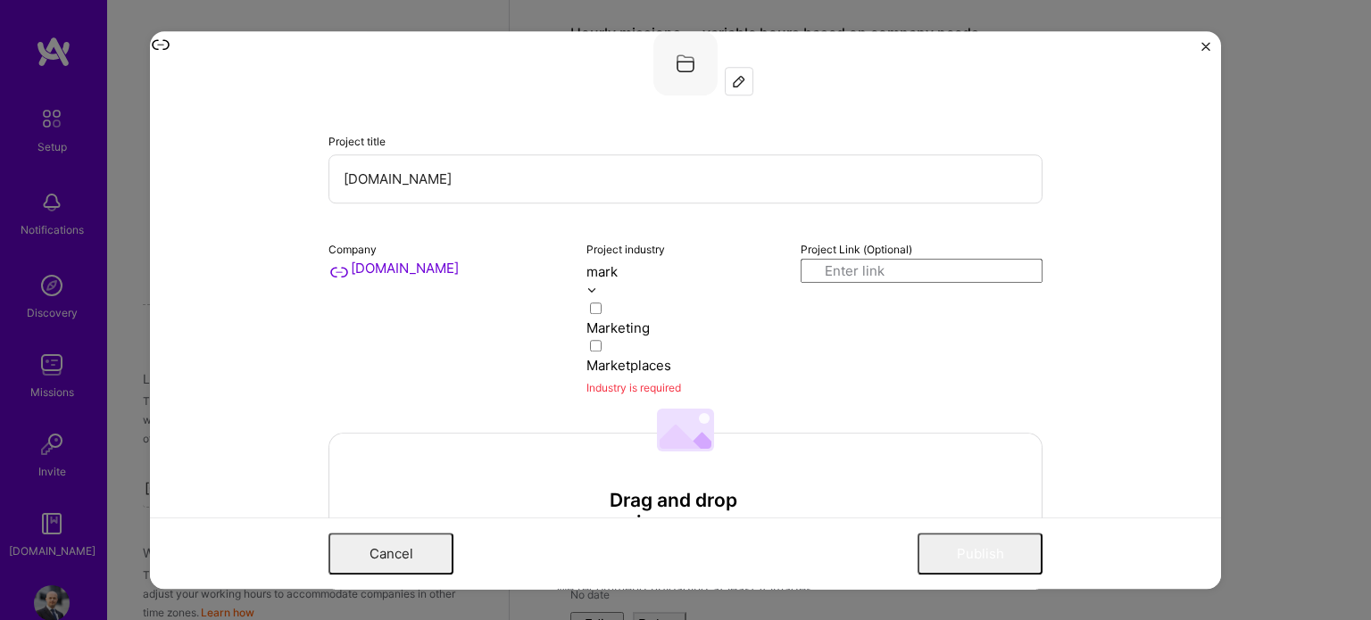
click at [627, 319] on div "Marketing" at bounding box center [682, 328] width 193 height 19
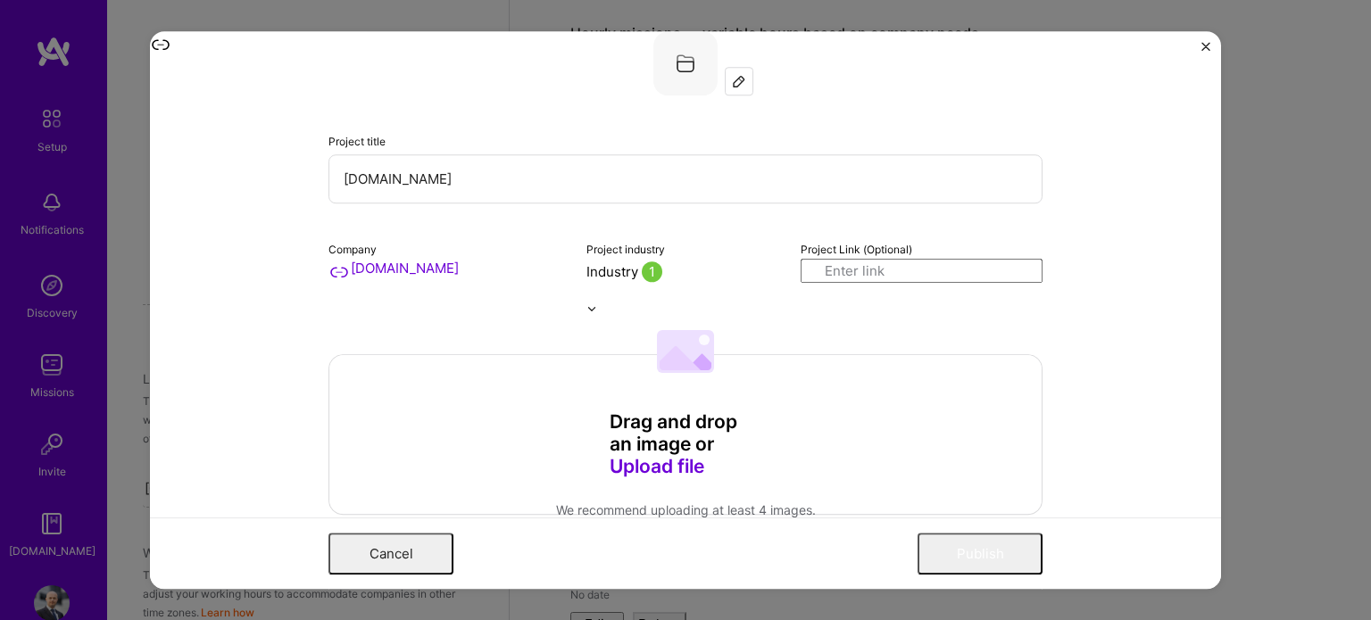
click at [867, 262] on input at bounding box center [922, 271] width 242 height 24
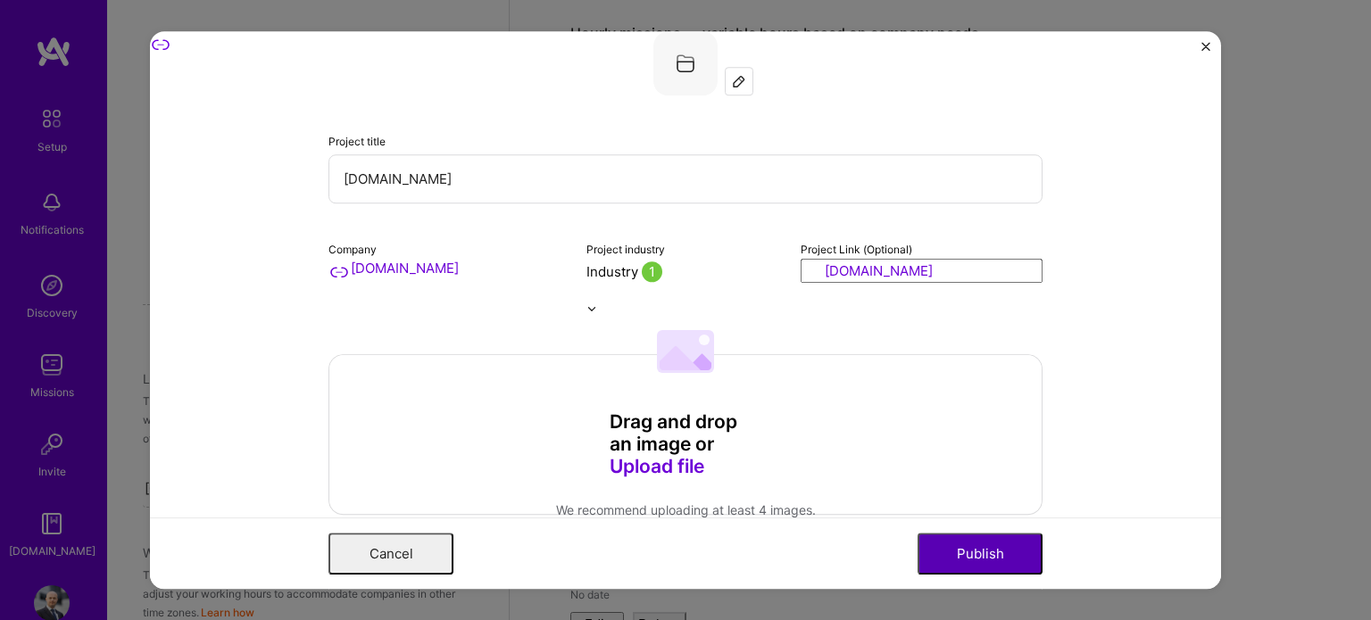
type input "[URL][DOMAIN_NAME]"
click at [970, 545] on button "Publish" at bounding box center [979, 554] width 125 height 42
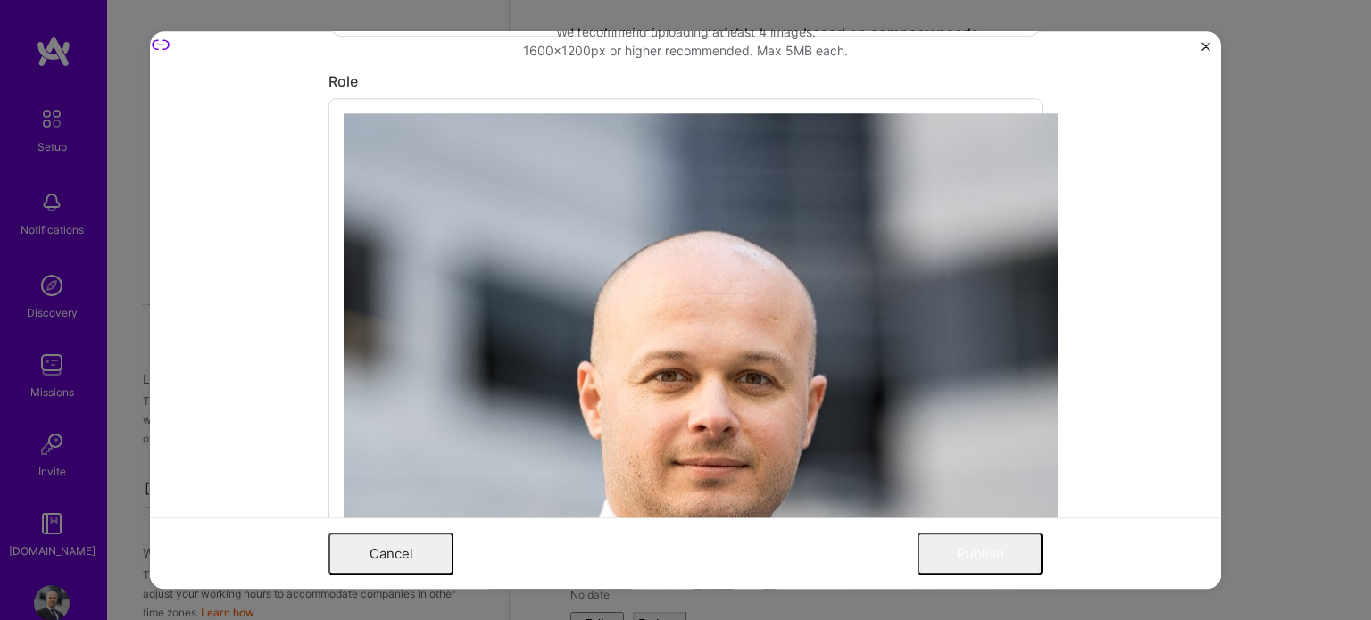
scroll to position [517, 0]
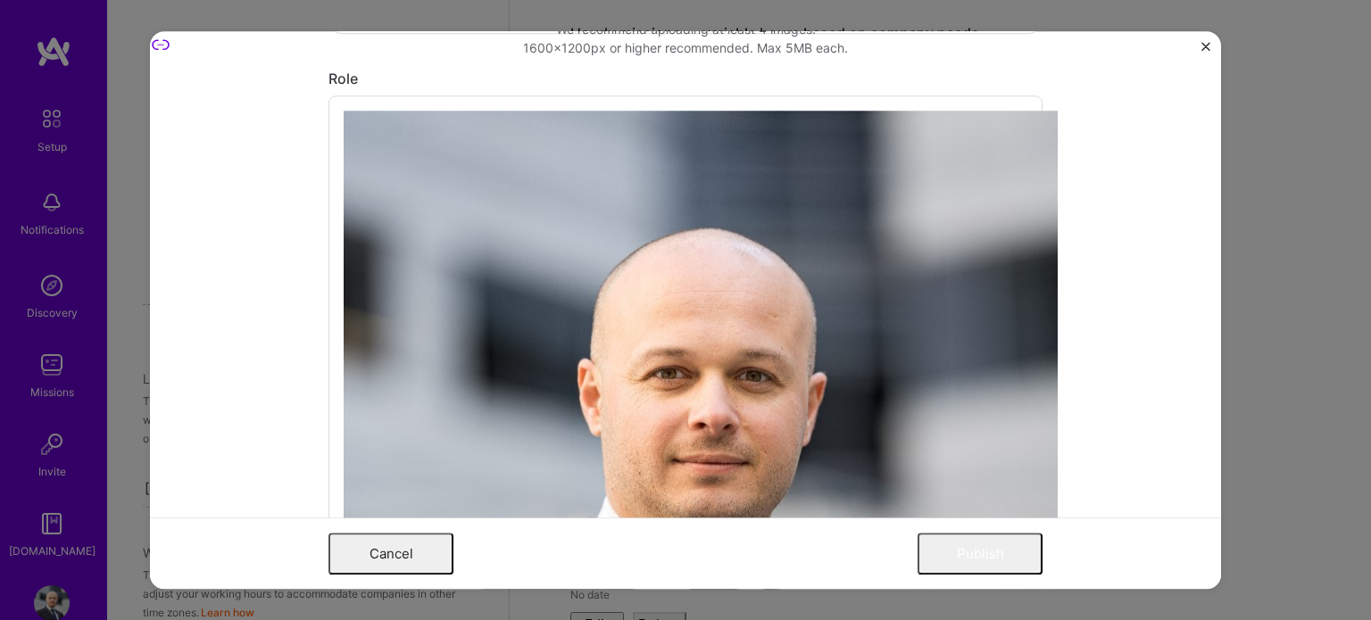
type input "[DATE]"
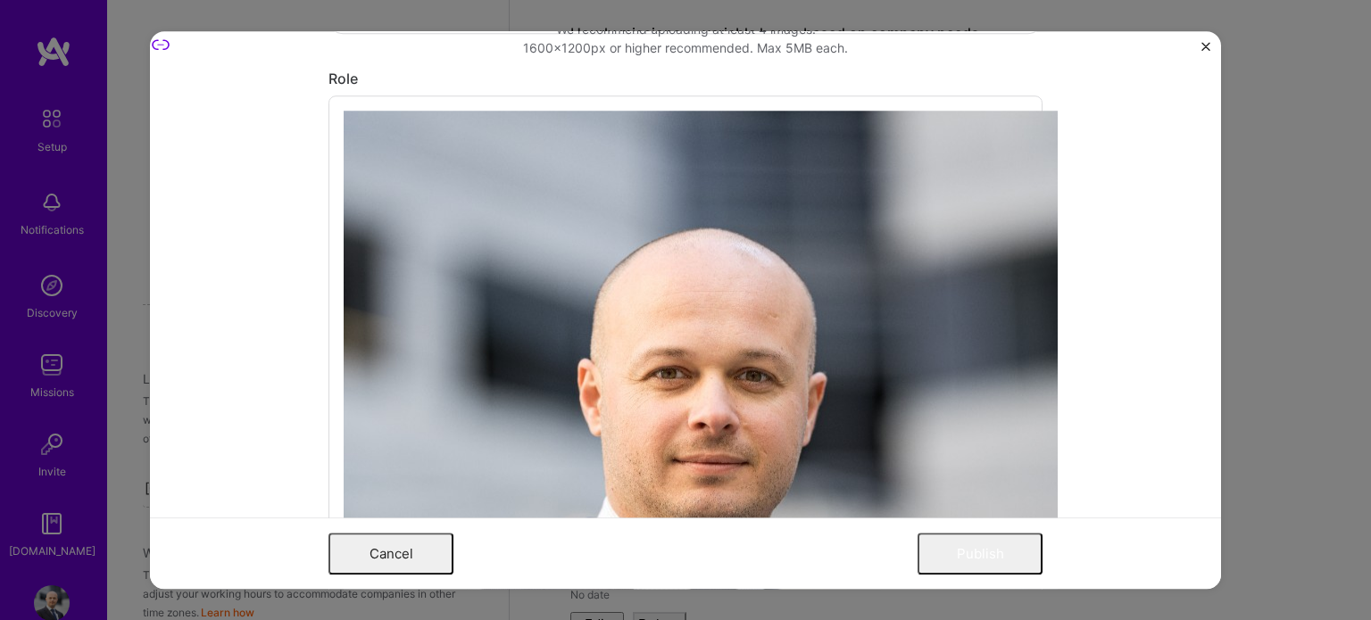
scroll to position [1321, 0]
type input "f"
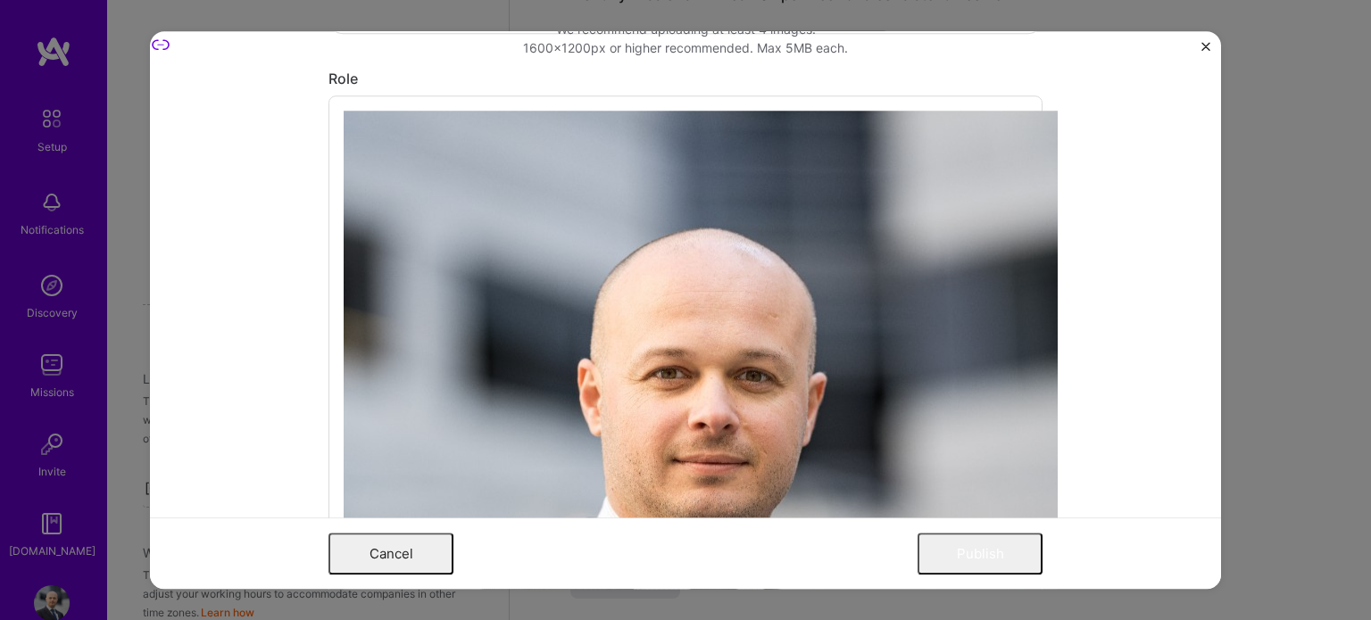
type input "t"
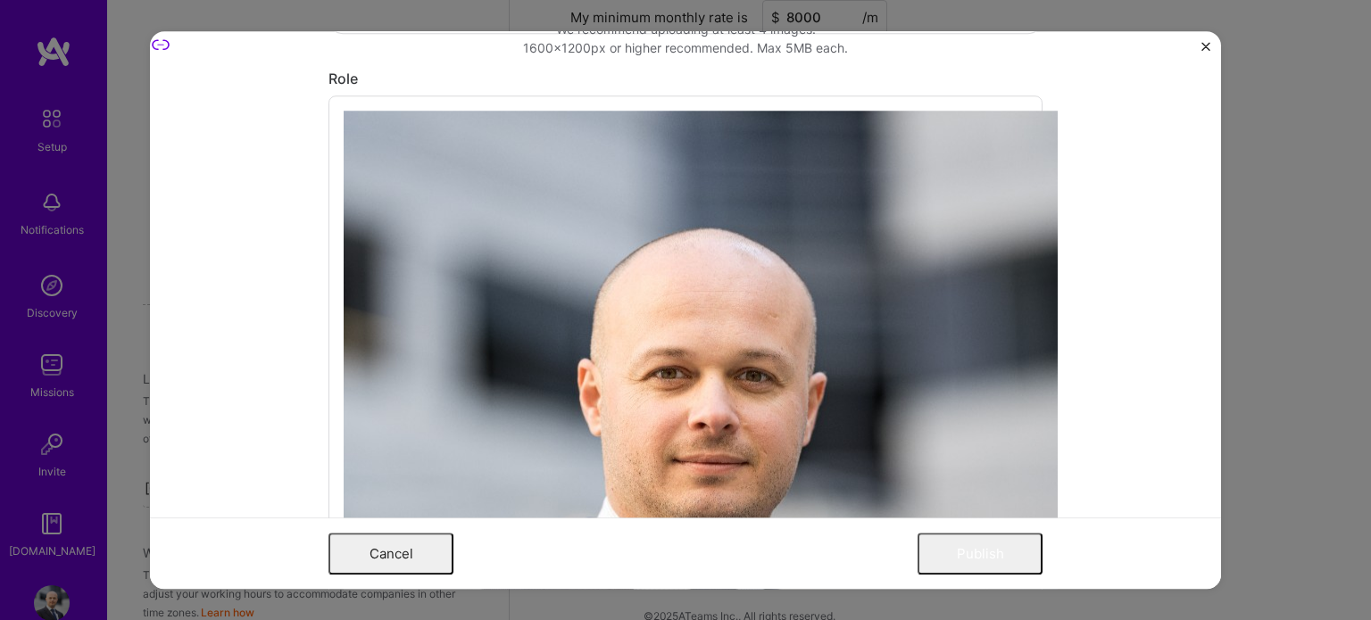
type input "r"
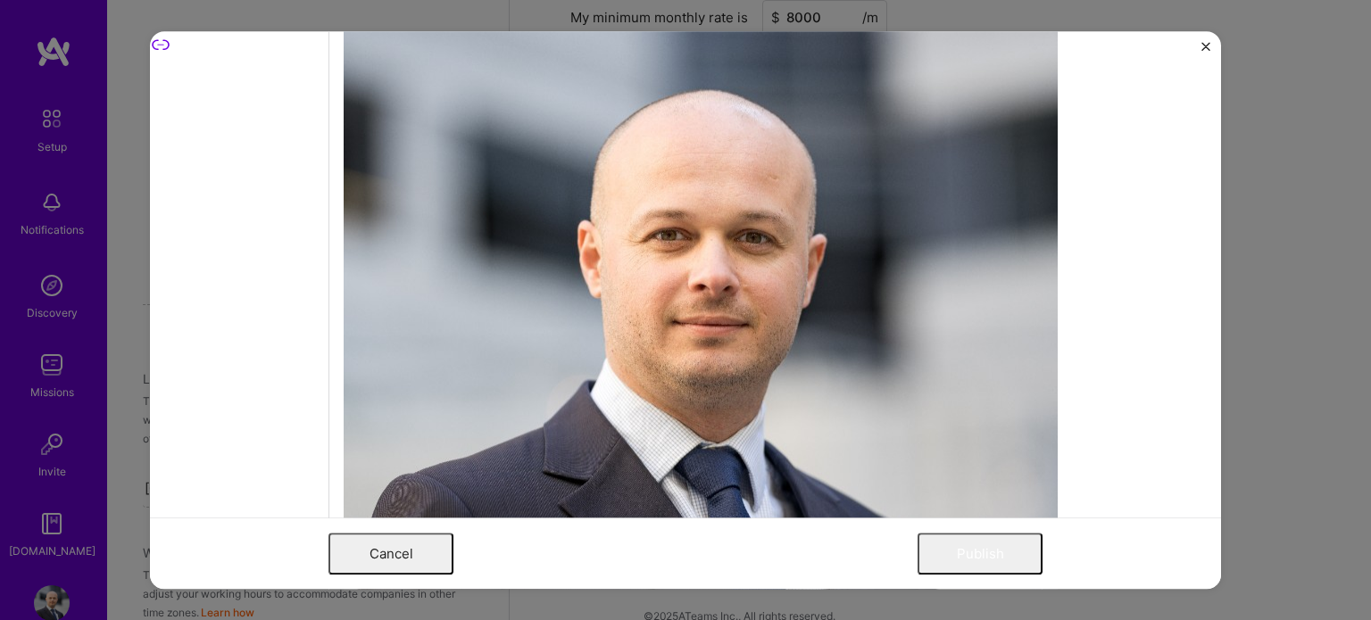
scroll to position [674, 0]
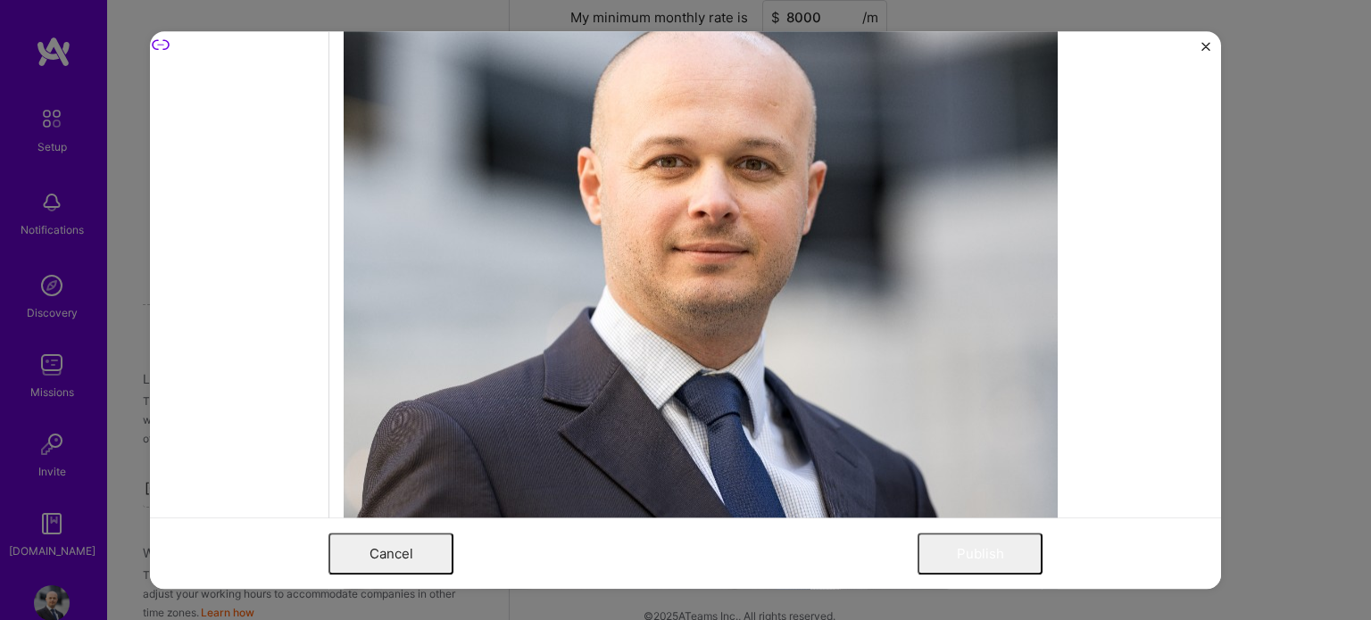
scroll to position [726, 0]
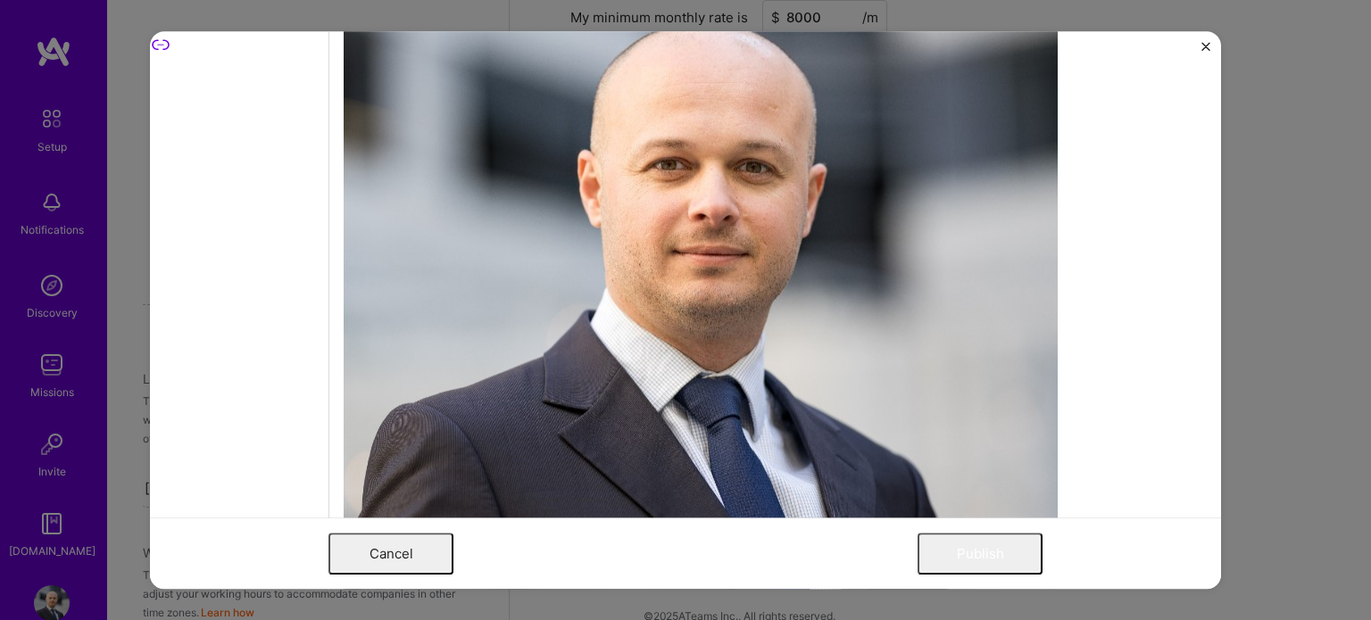
type input "p"
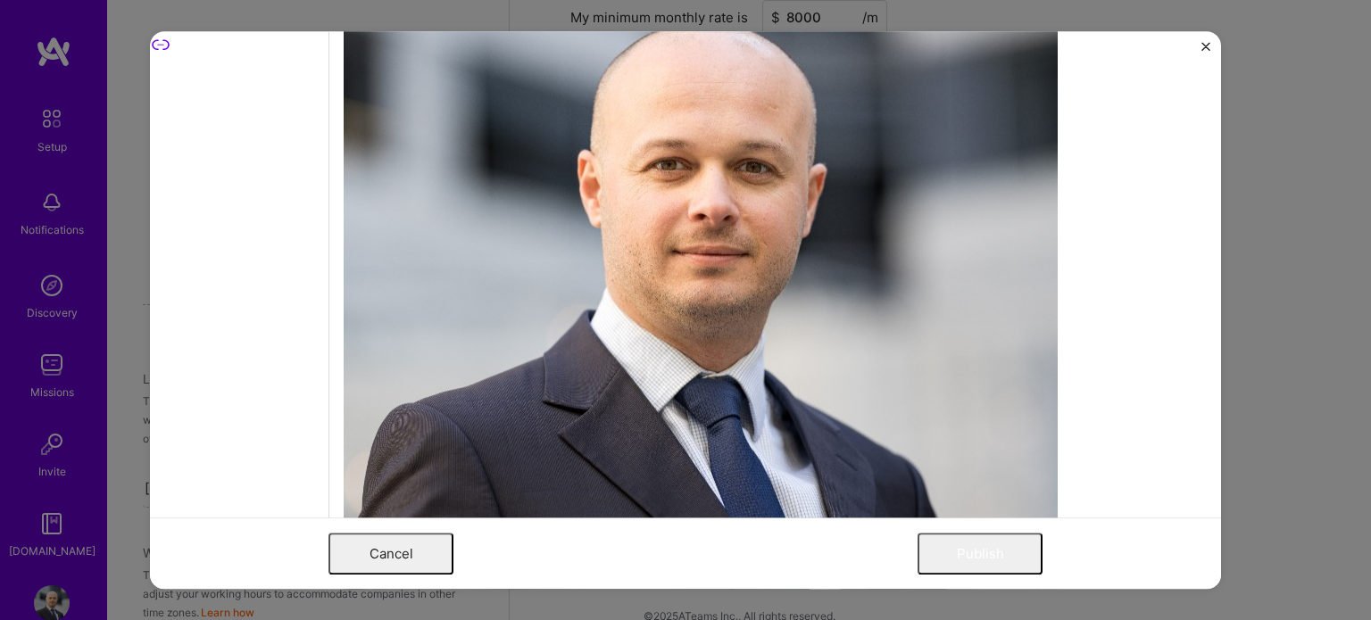
scroll to position [4783, 0]
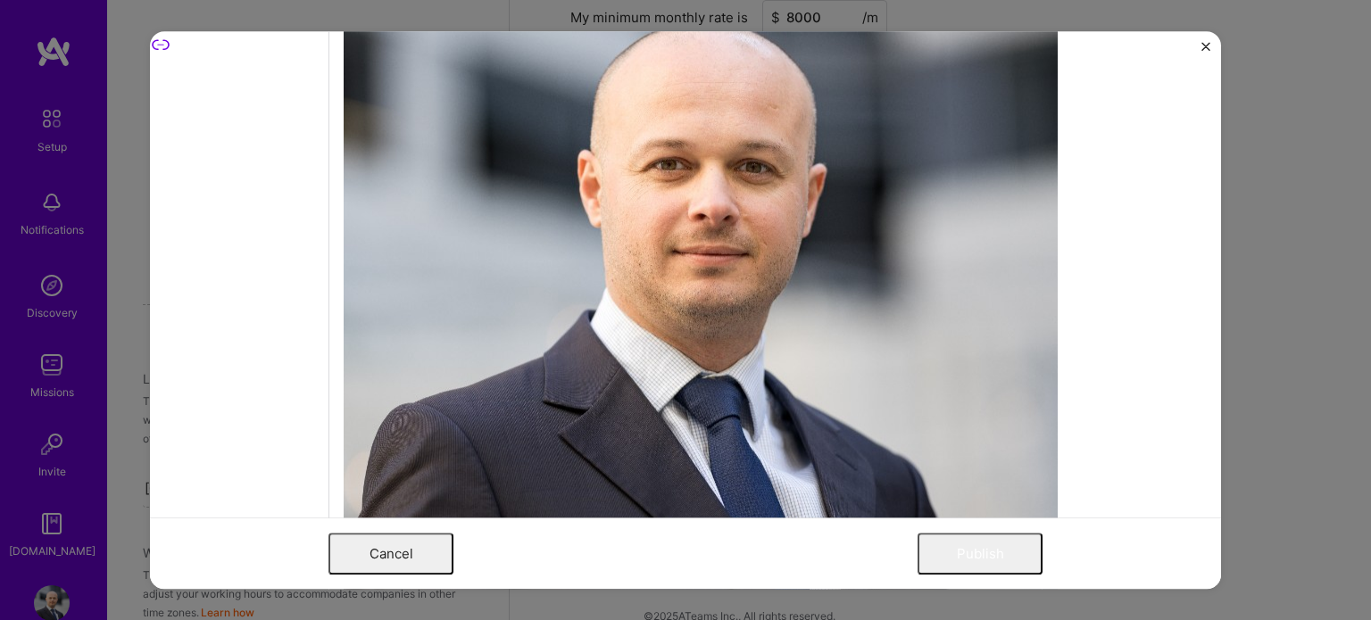
scroll to position [8848, 0]
click at [812, 555] on div "Cancel Publish" at bounding box center [685, 554] width 714 height 42
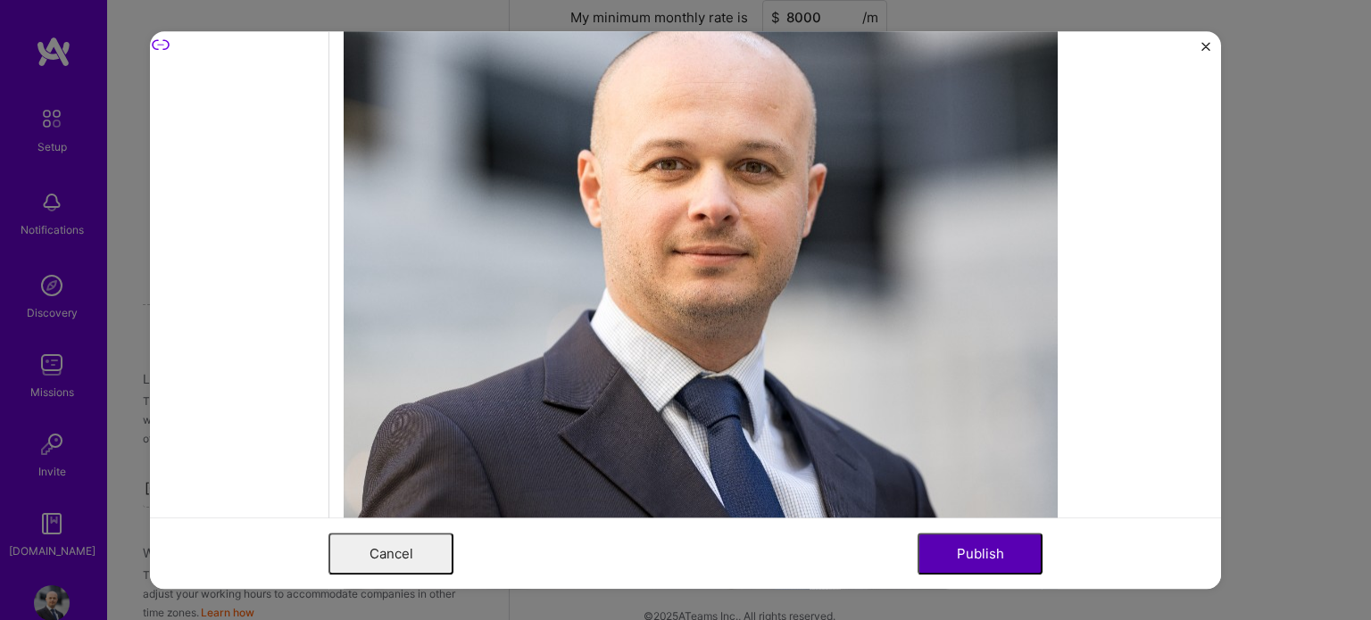
click at [977, 557] on button "Publish" at bounding box center [979, 554] width 125 height 42
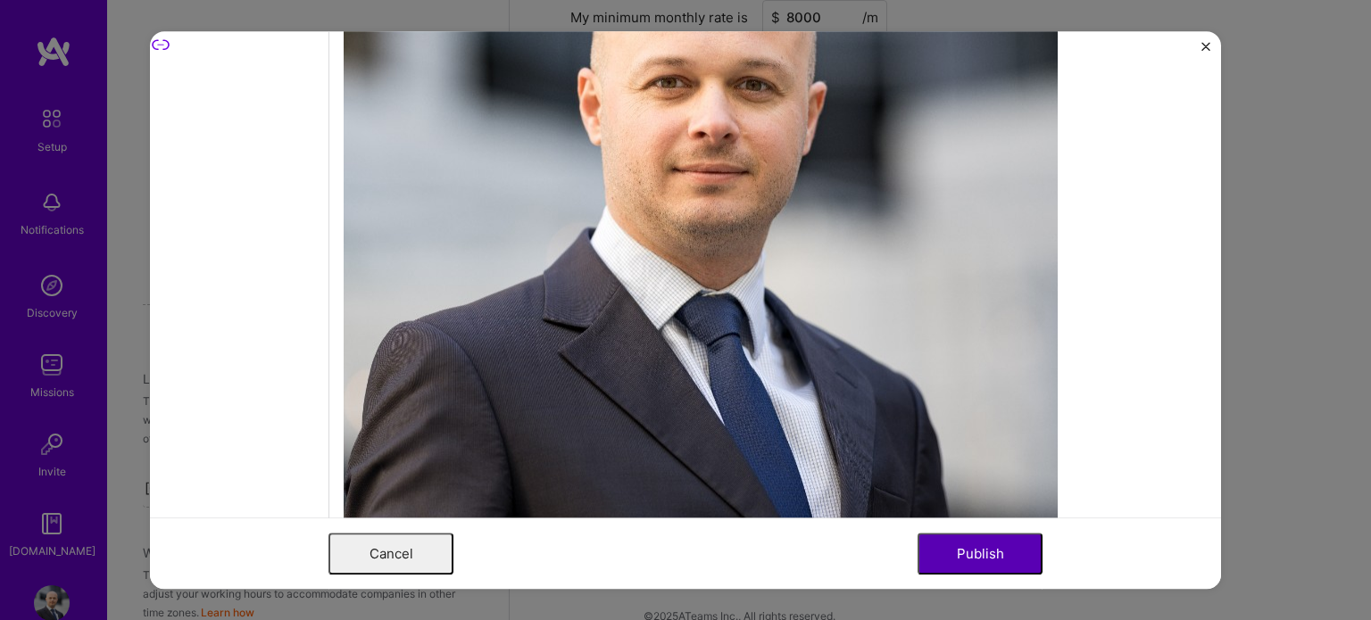
scroll to position [809, 0]
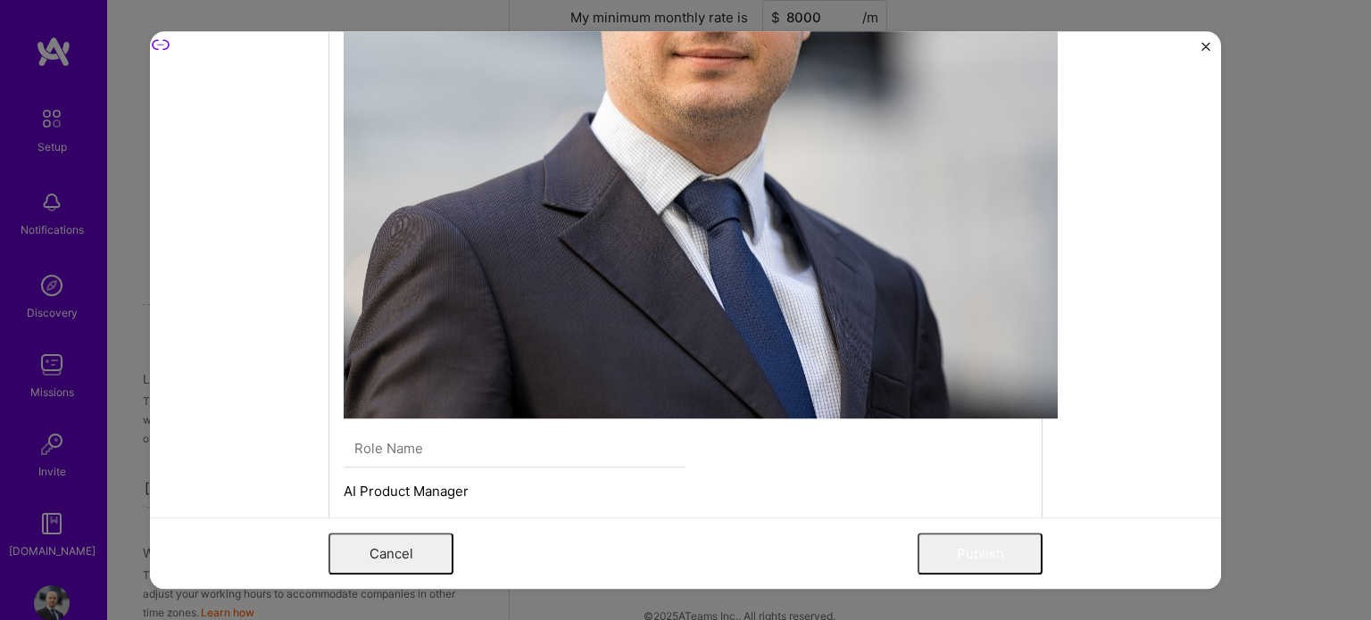
scroll to position [924, 0]
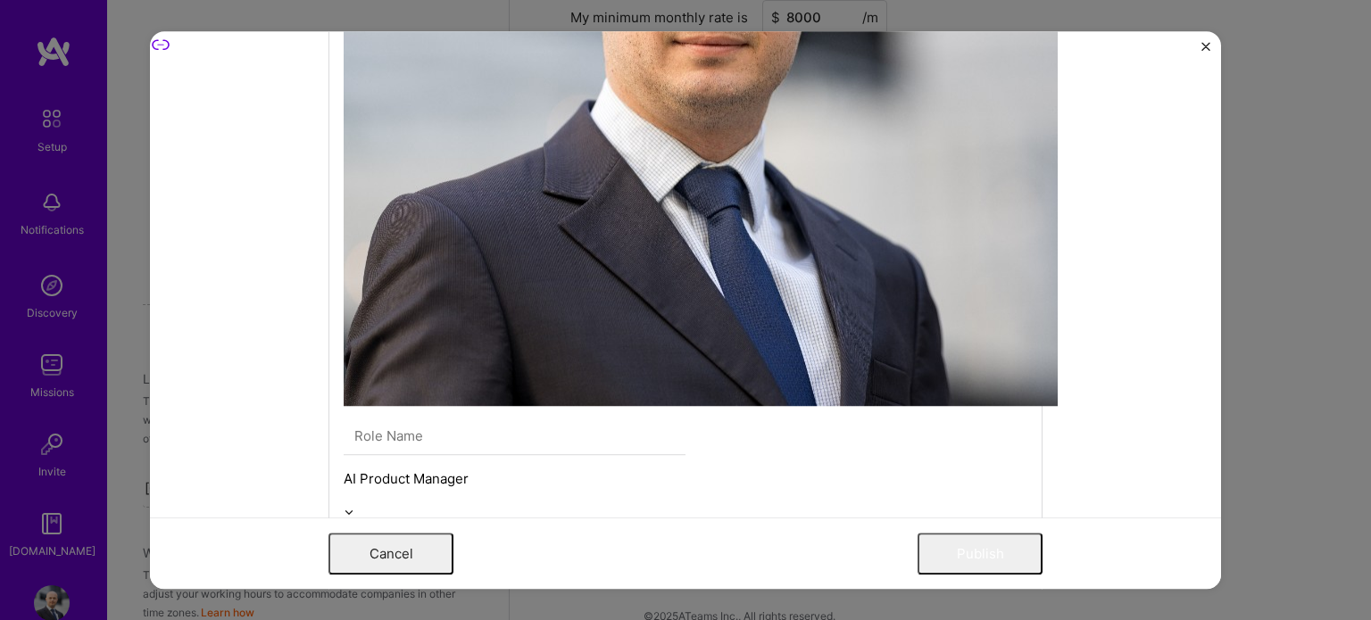
scroll to position [938, 0]
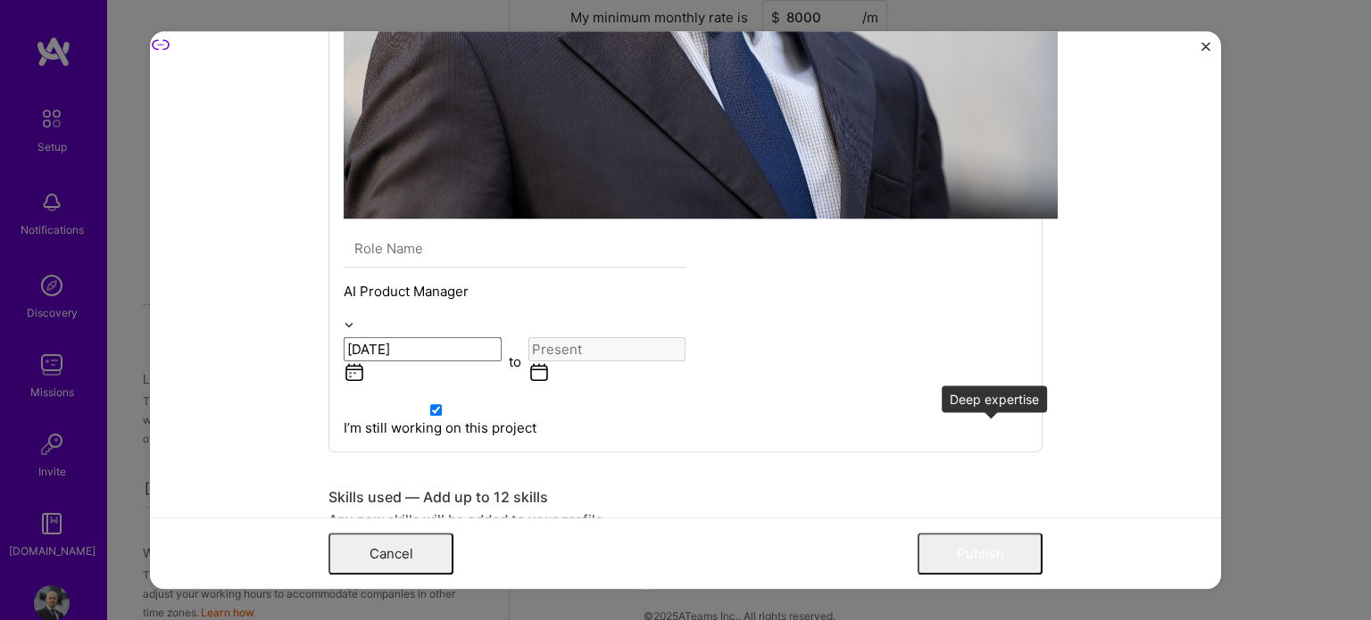
scroll to position [1124, 0]
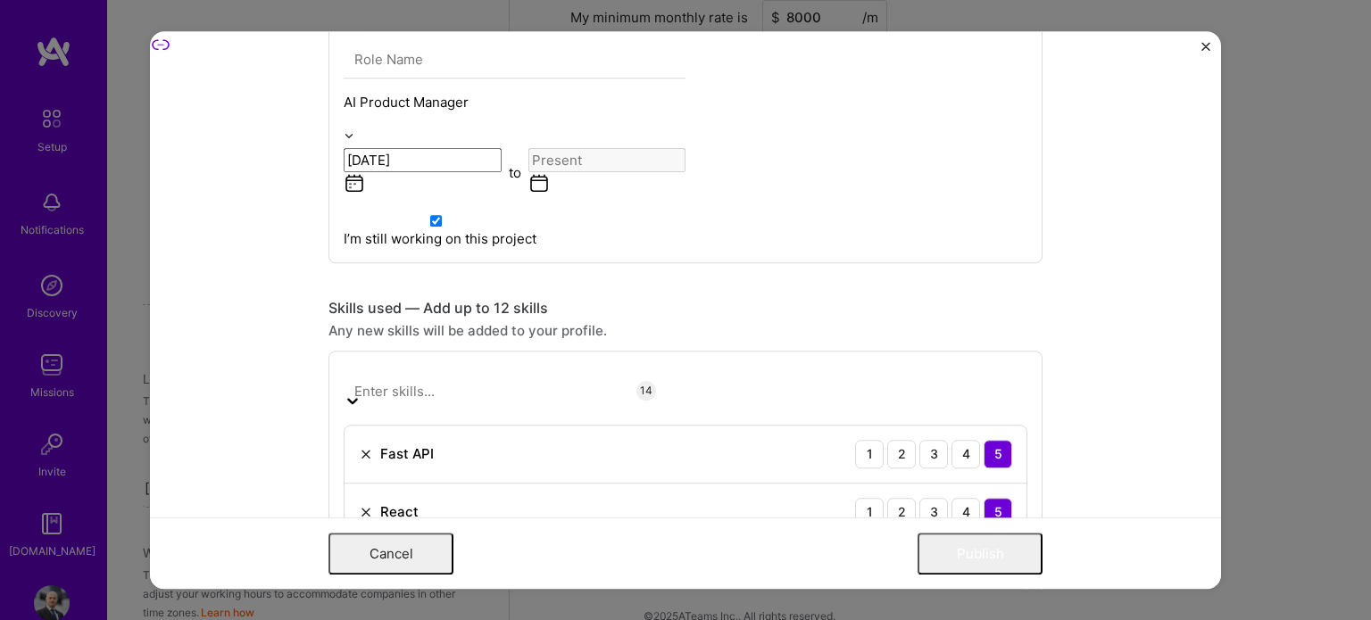
scroll to position [1326, 0]
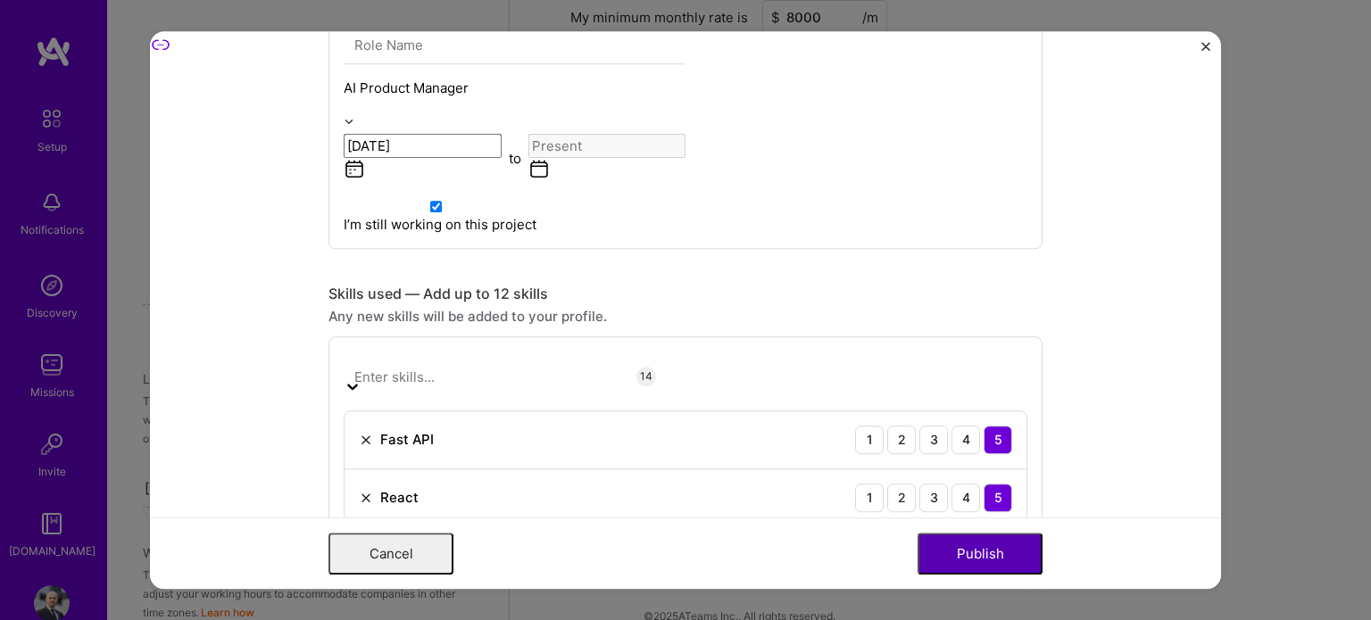
click at [1000, 559] on button "Publish" at bounding box center [979, 554] width 125 height 42
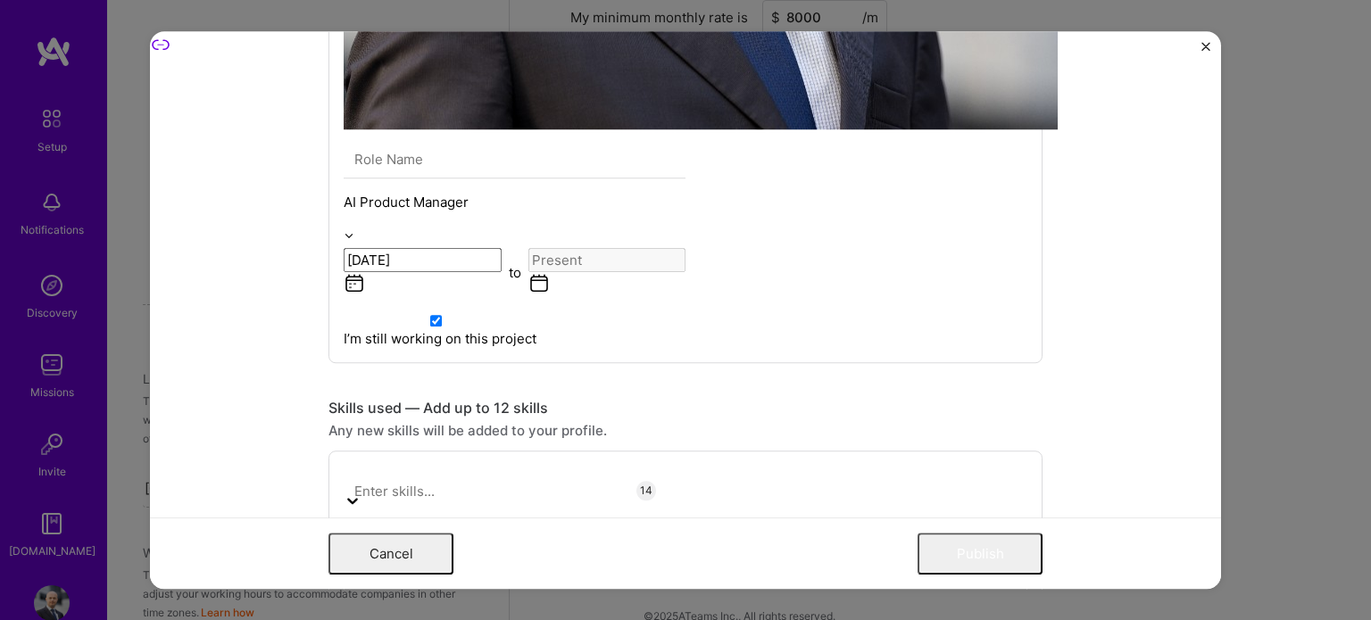
scroll to position [1200, 0]
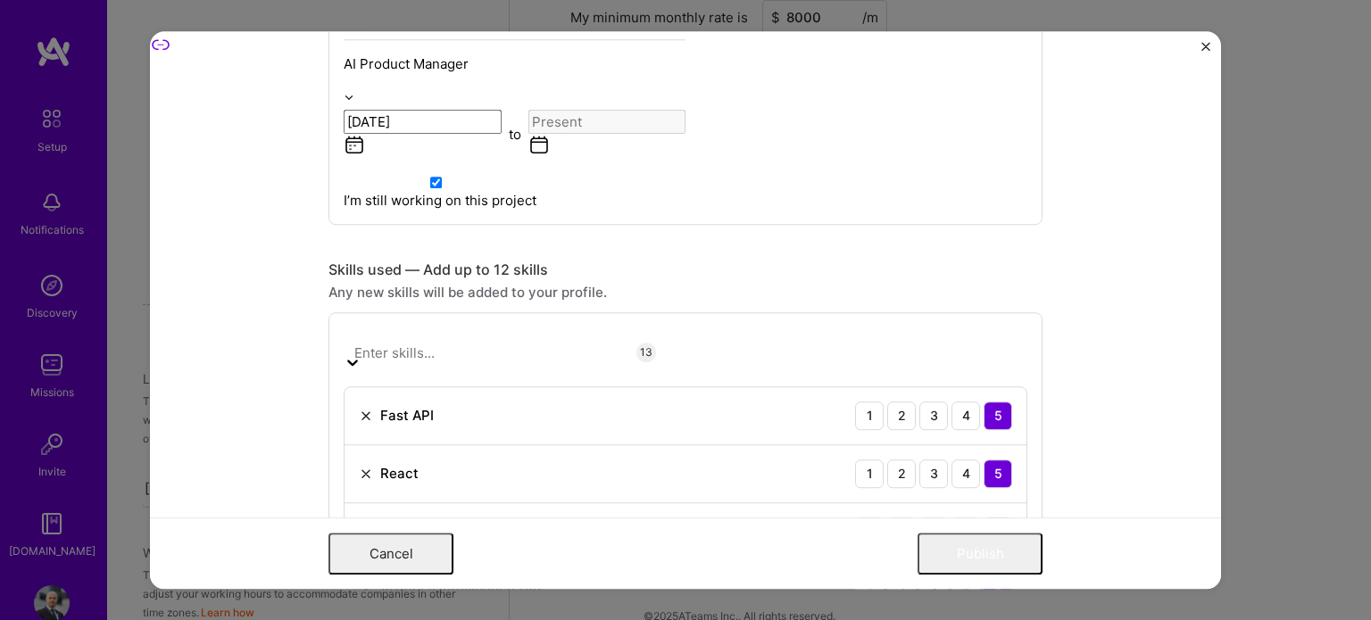
scroll to position [1354, 0]
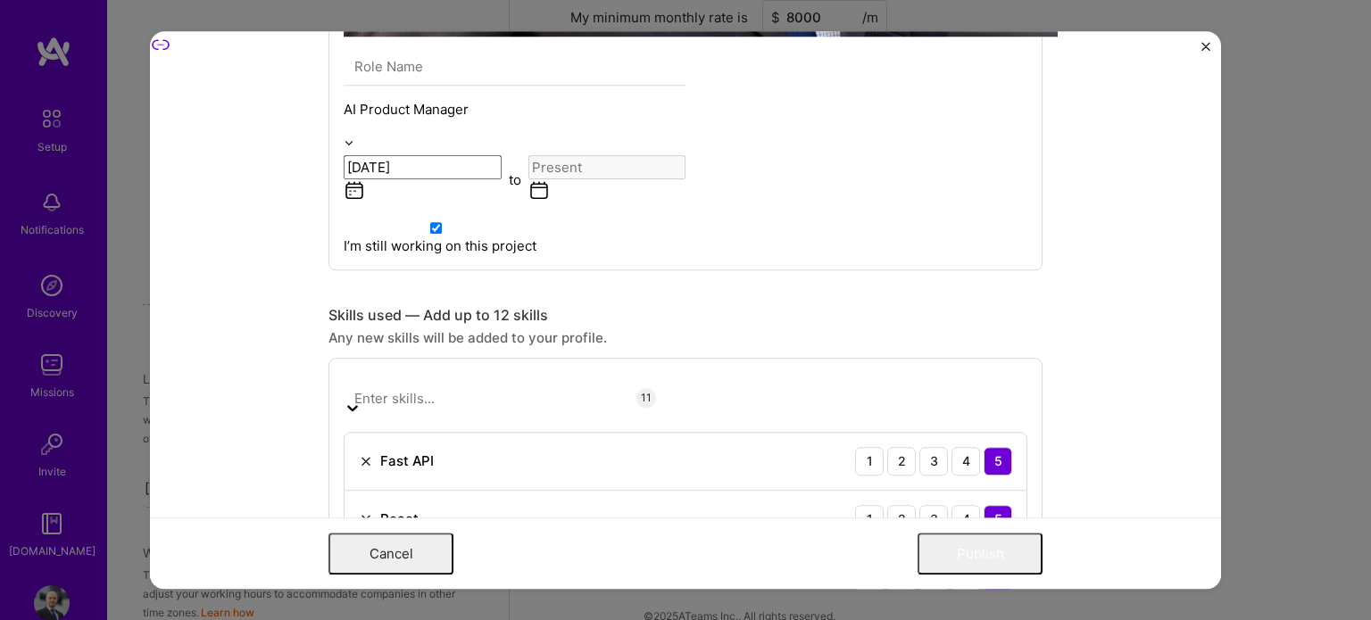
scroll to position [1304, 0]
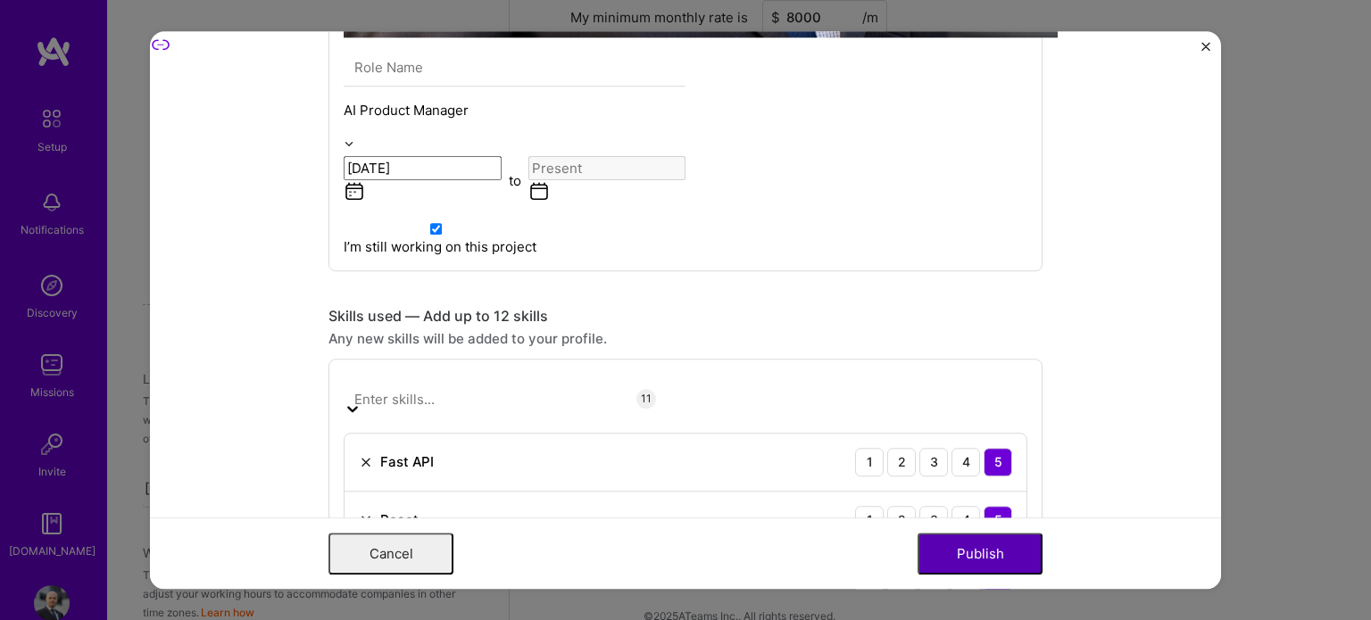
click at [969, 551] on button "Publish" at bounding box center [979, 554] width 125 height 42
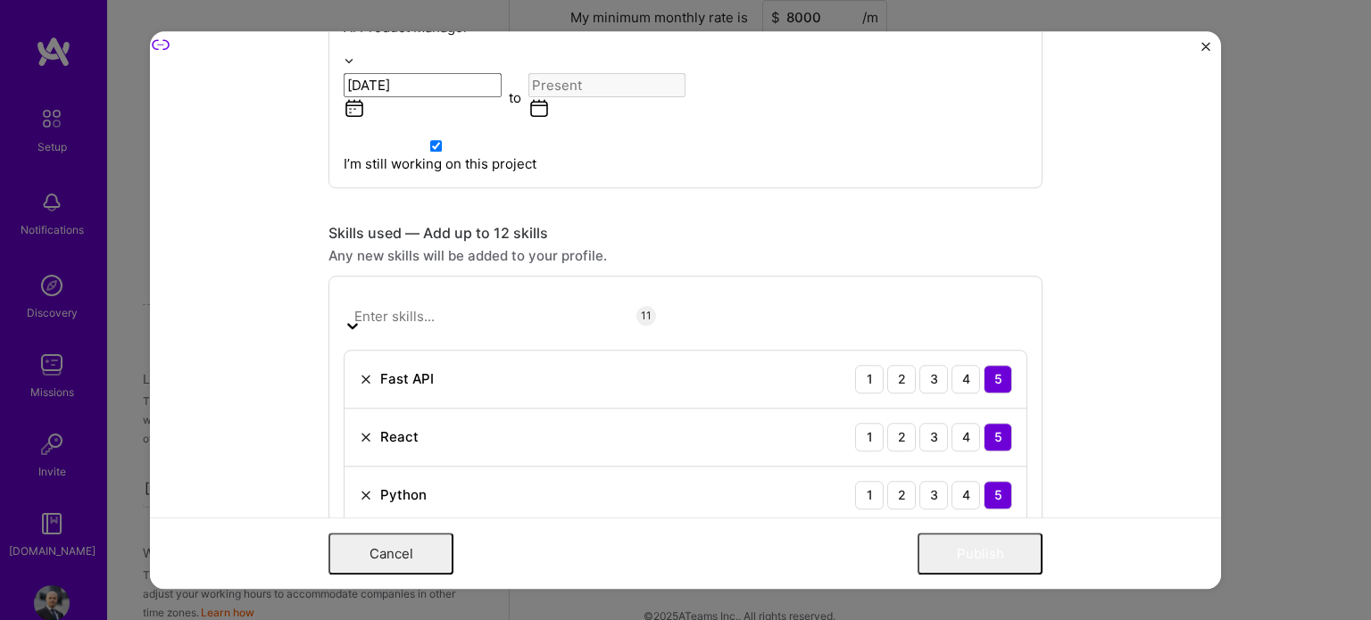
scroll to position [1388, 0]
drag, startPoint x: 482, startPoint y: 416, endPoint x: 396, endPoint y: 367, distance: 98.7
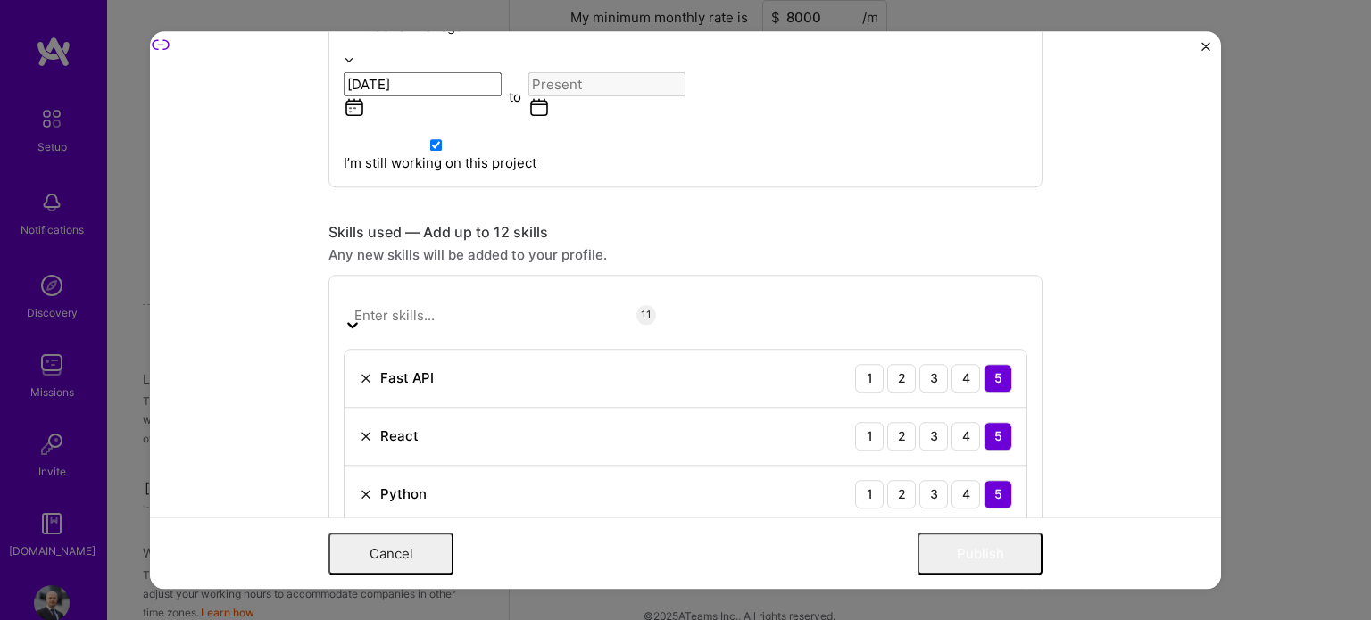
click at [396, 367] on div "Project title [DOMAIN_NAME] Company [DOMAIN_NAME] Project industry Industry 1 P…" at bounding box center [685, 304] width 714 height 3250
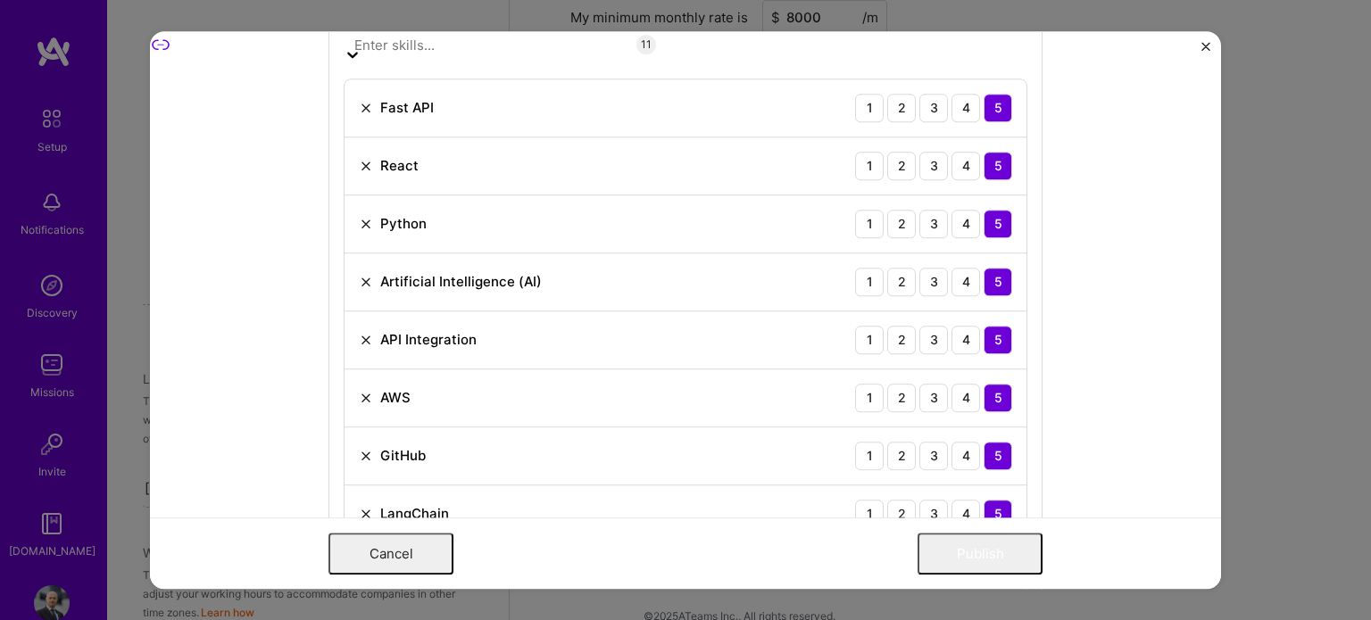
scroll to position [1661, 0]
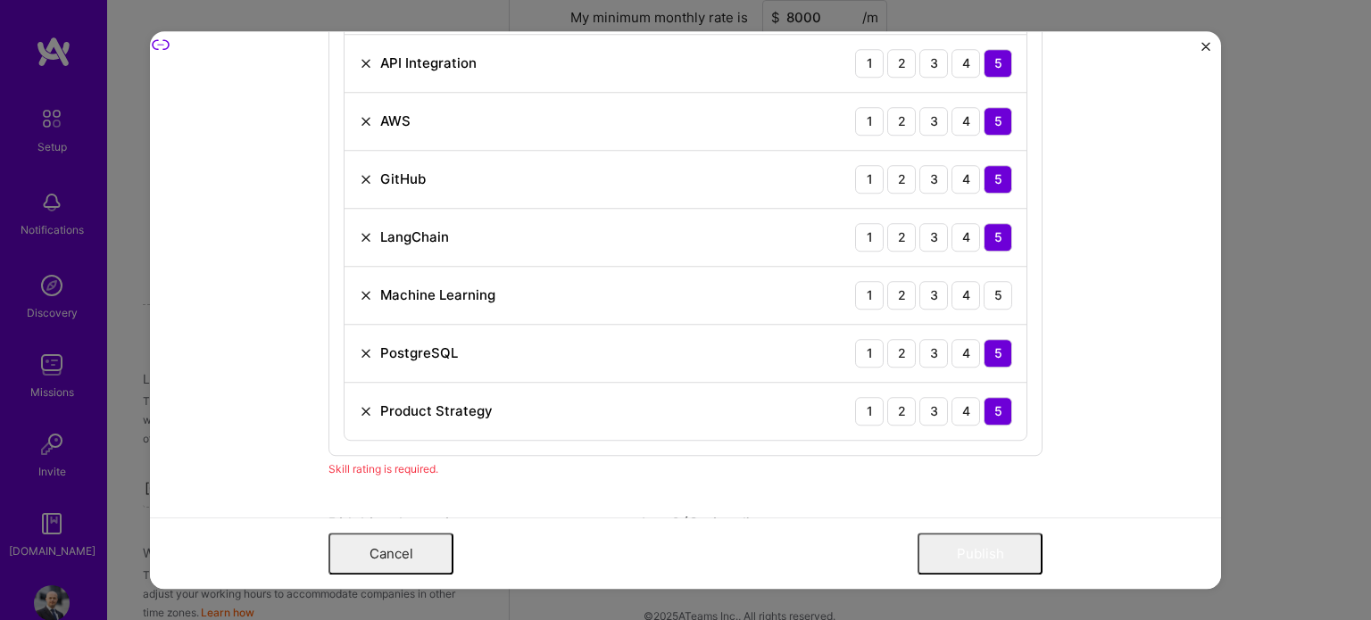
scroll to position [1938, 0]
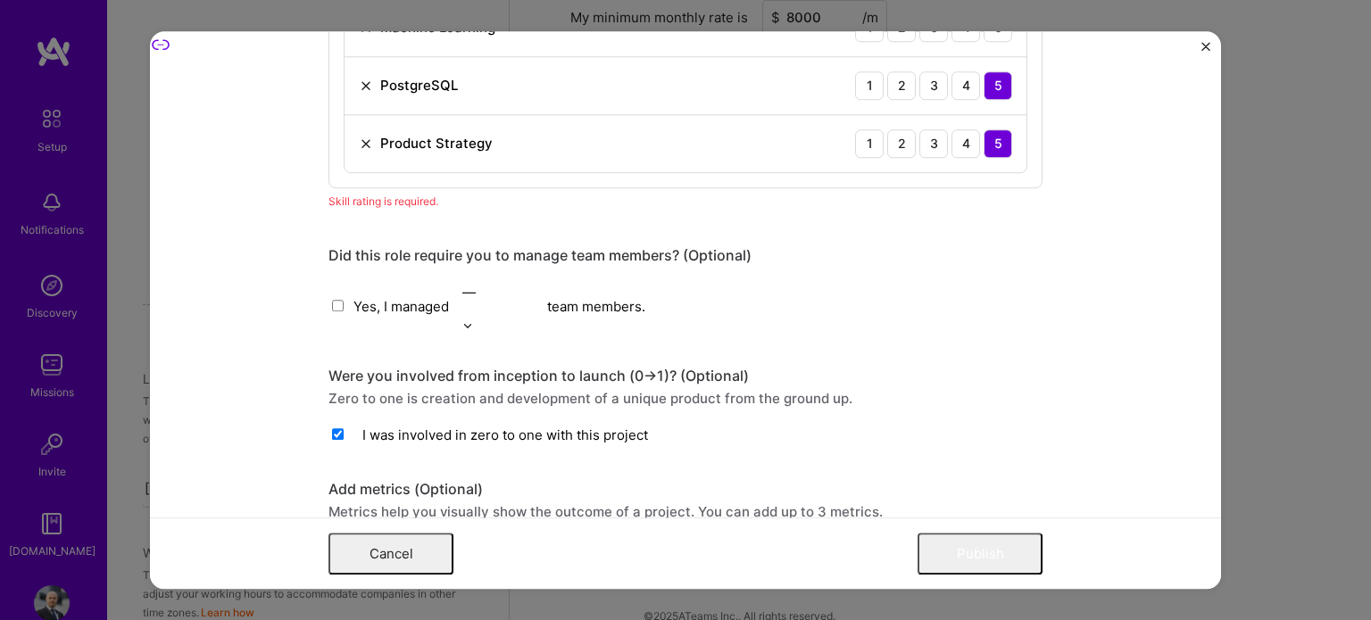
scroll to position [2212, 0]
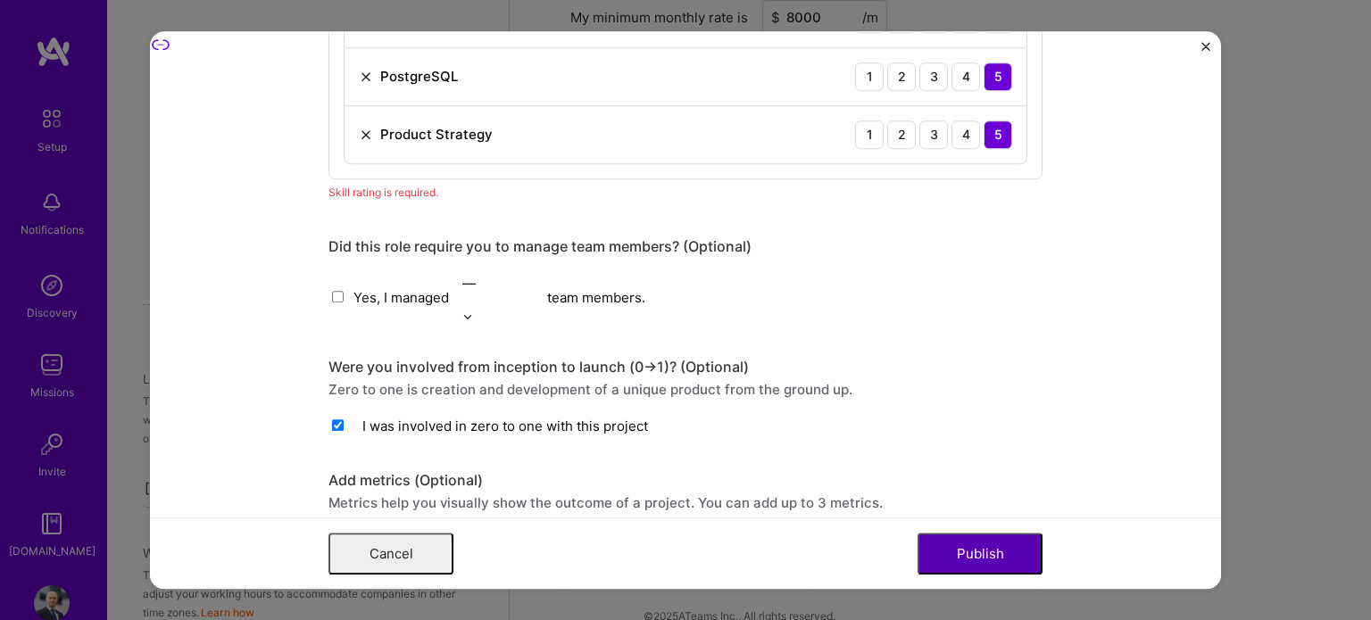
click at [971, 552] on button "Publish" at bounding box center [979, 554] width 125 height 42
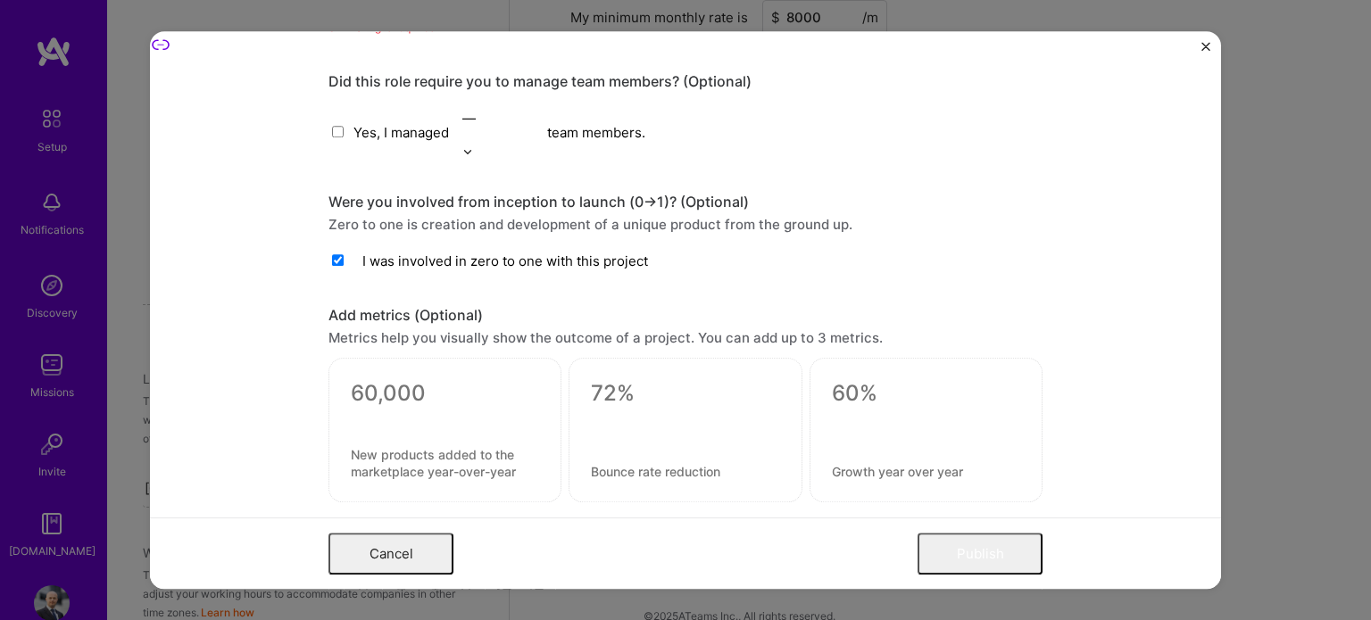
scroll to position [2435, 0]
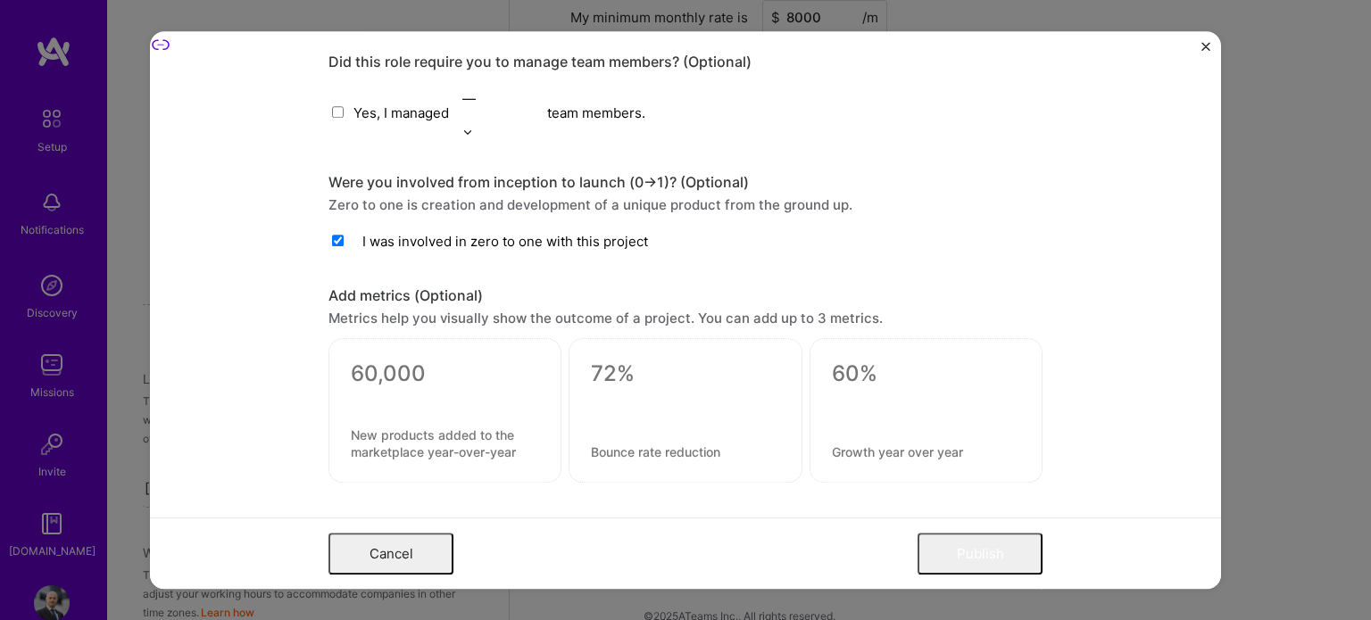
click at [1105, 386] on form "Project title [DOMAIN_NAME] Company [DOMAIN_NAME] Project industry Industry 1 P…" at bounding box center [685, 310] width 1071 height 559
click at [960, 552] on button "Publish" at bounding box center [979, 554] width 125 height 42
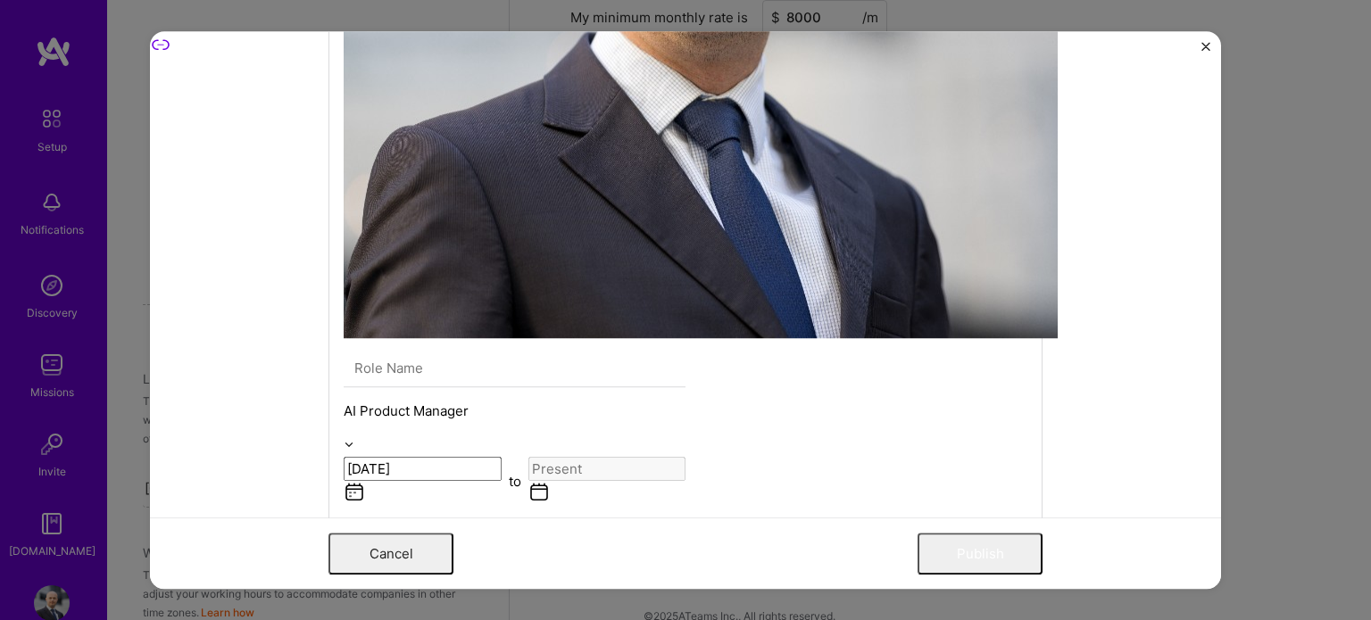
scroll to position [966, 0]
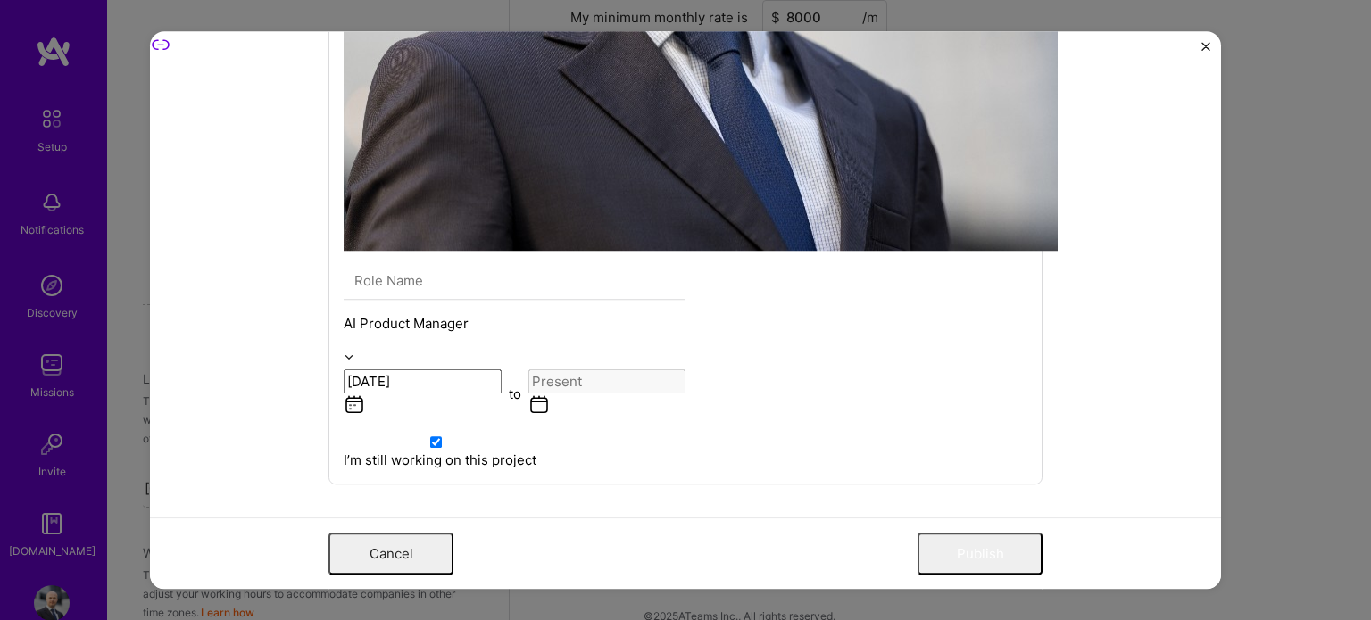
scroll to position [1087, 0]
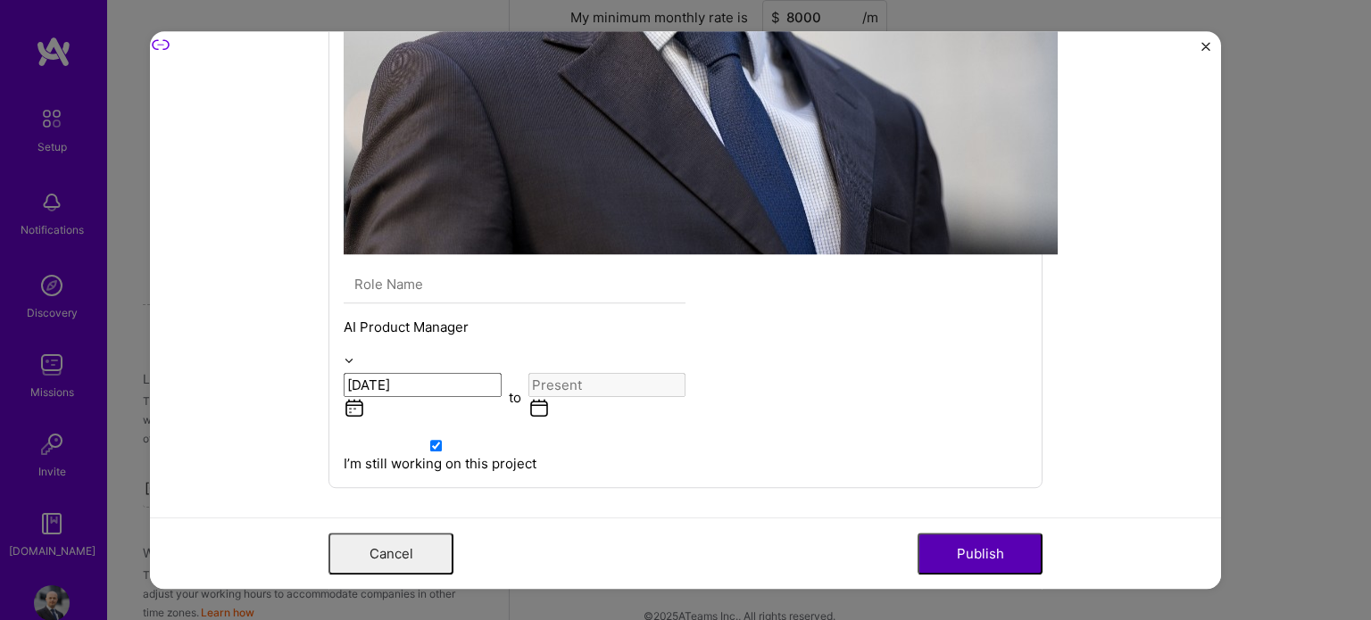
click at [960, 552] on button "Publish" at bounding box center [979, 554] width 125 height 42
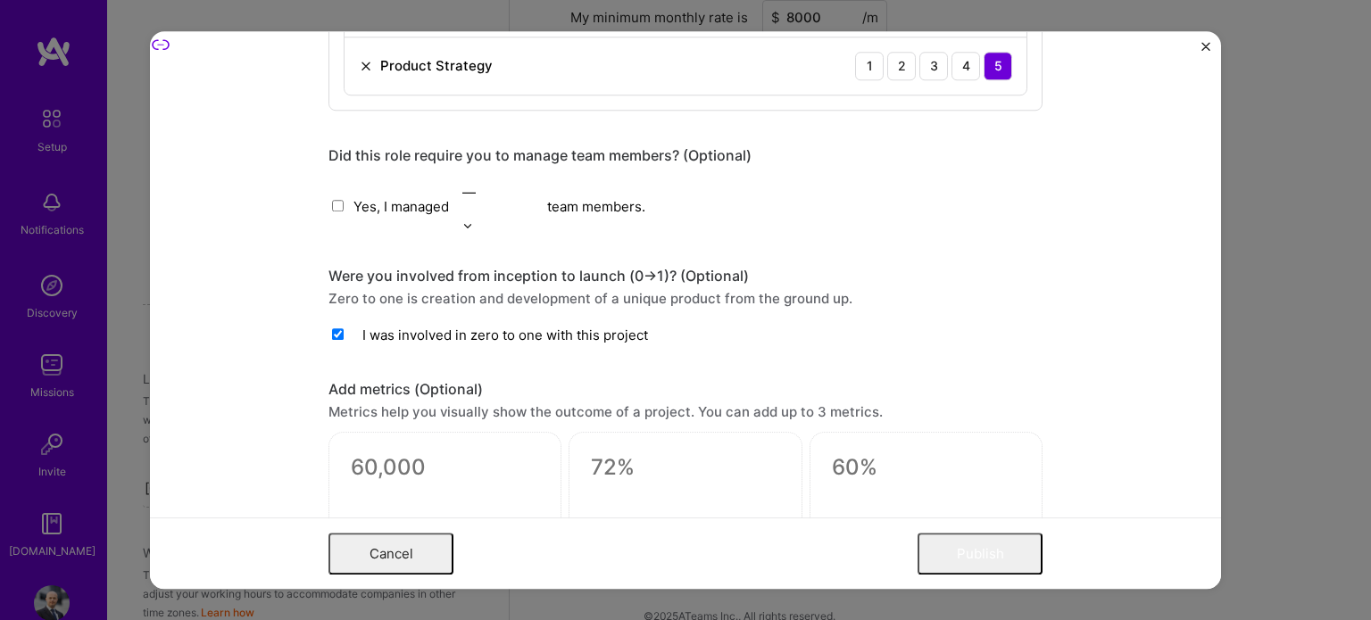
scroll to position [2215, 0]
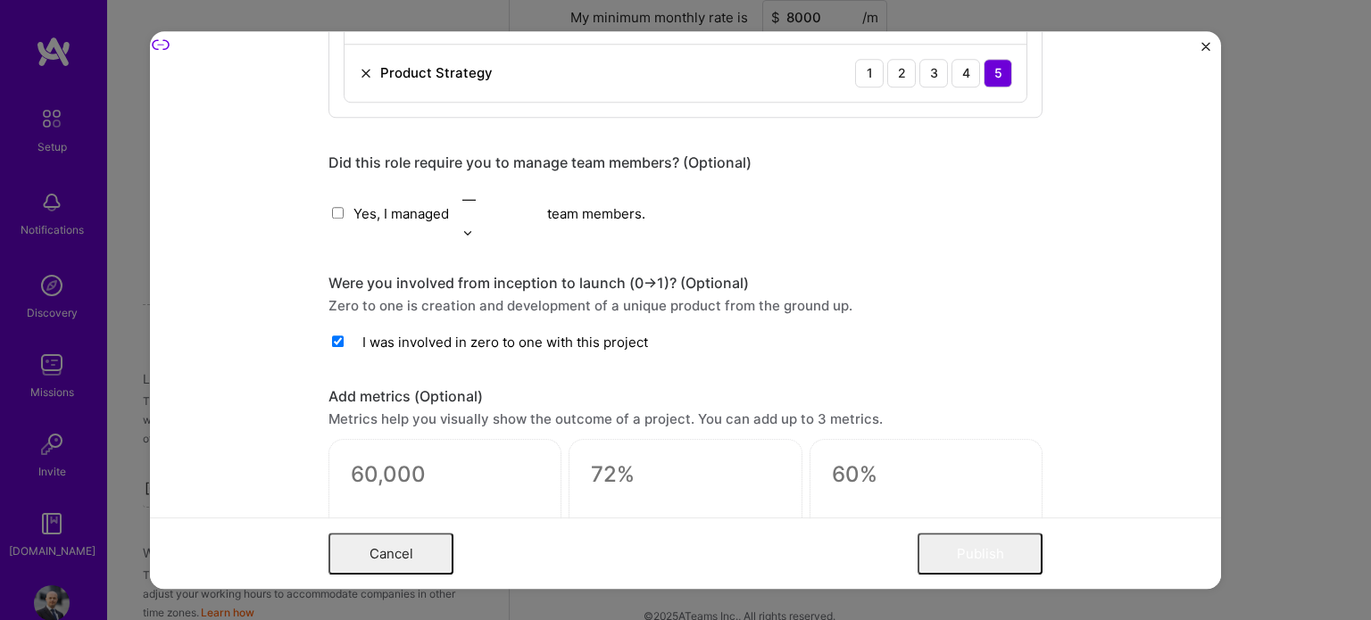
drag, startPoint x: 757, startPoint y: 348, endPoint x: 313, endPoint y: 270, distance: 450.5
click at [313, 270] on form "Project title [DOMAIN_NAME] Company [DOMAIN_NAME] Project industry Industry 1 P…" at bounding box center [685, 310] width 1071 height 559
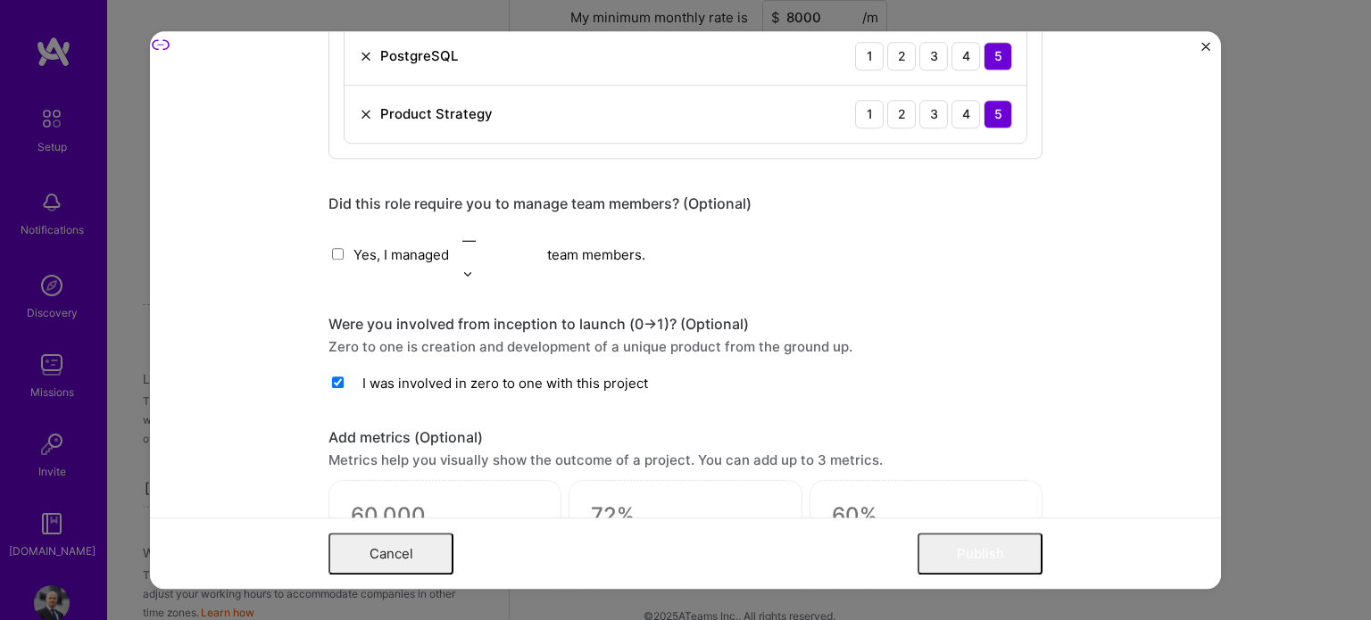
scroll to position [2183, 0]
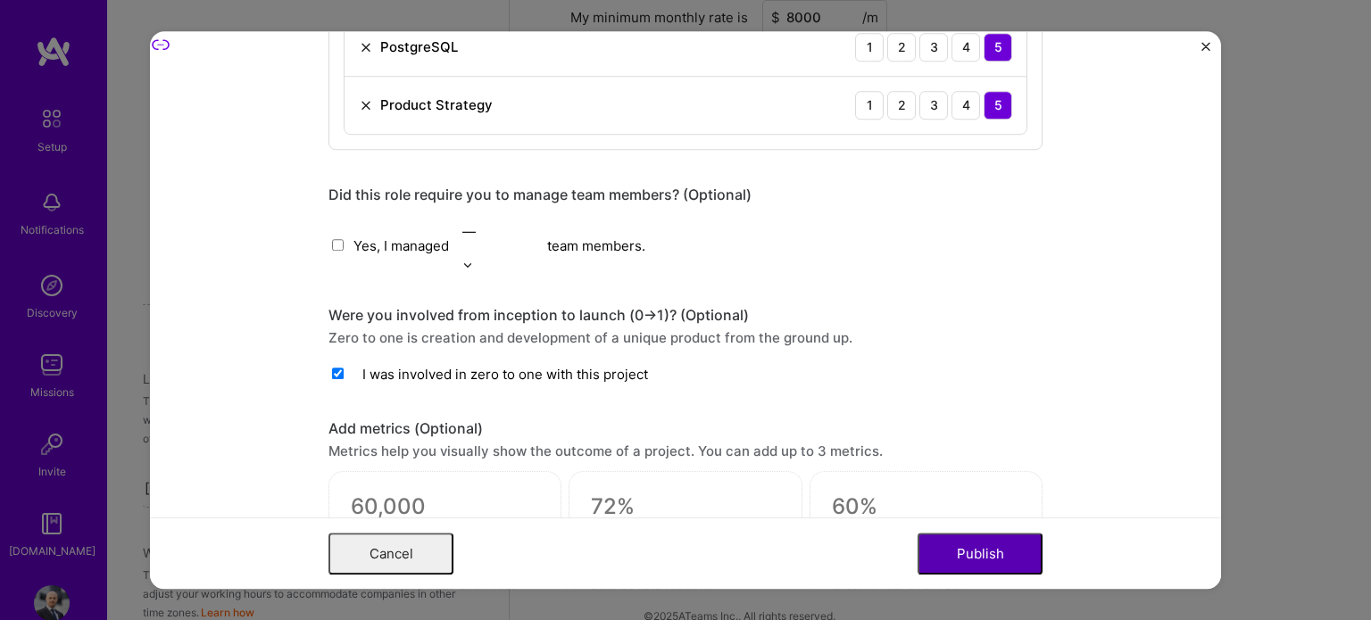
click at [971, 552] on button "Publish" at bounding box center [979, 554] width 125 height 42
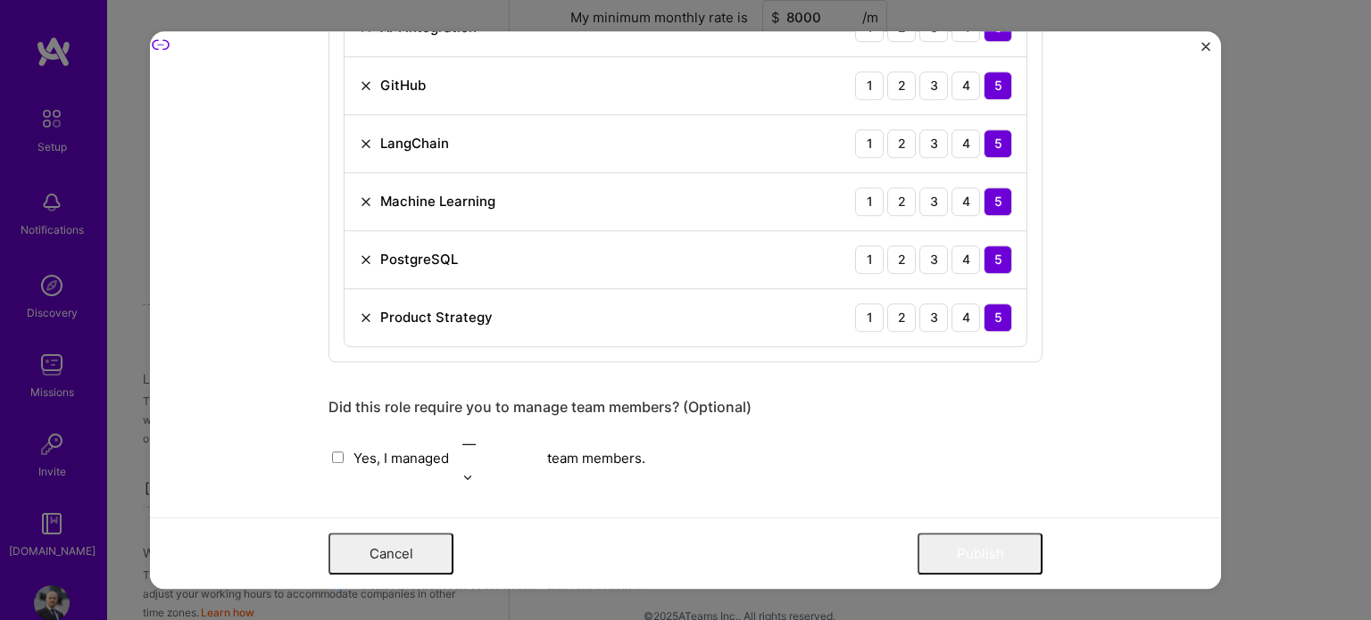
scroll to position [1969, 0]
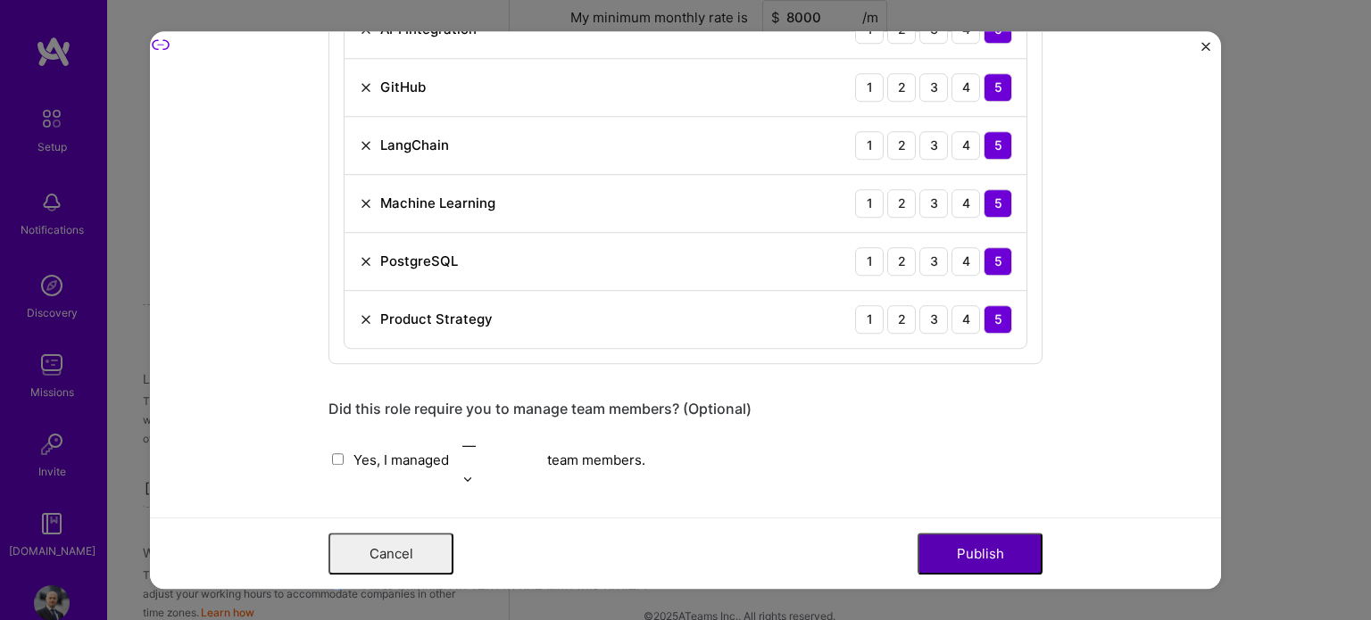
click at [974, 570] on button "Publish" at bounding box center [979, 554] width 125 height 42
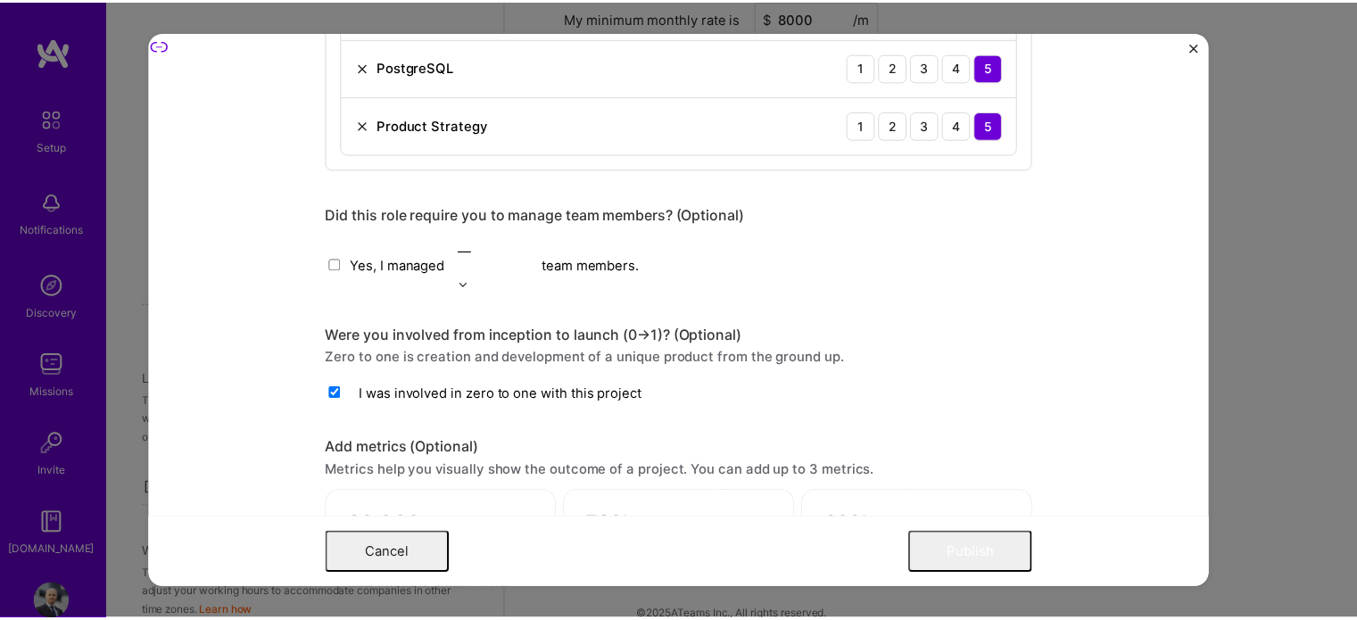
scroll to position [2165, 0]
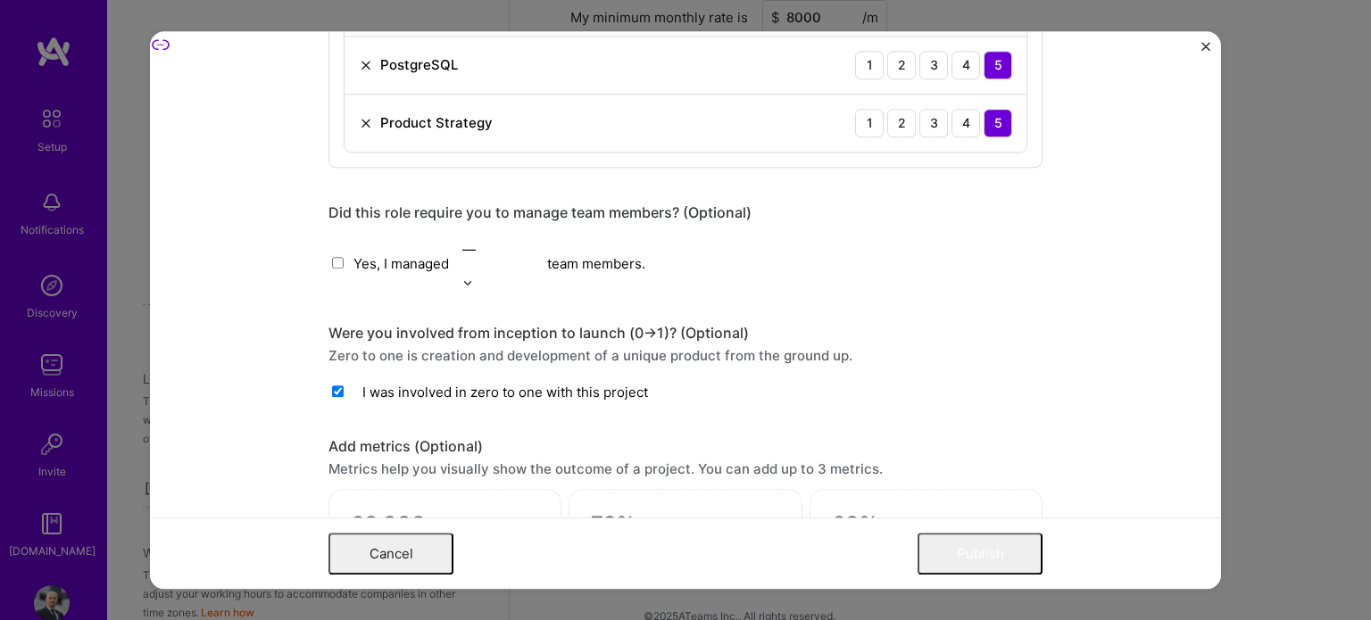
drag, startPoint x: 437, startPoint y: 285, endPoint x: 334, endPoint y: 272, distance: 104.3
click at [942, 555] on button "Publish" at bounding box center [979, 554] width 125 height 42
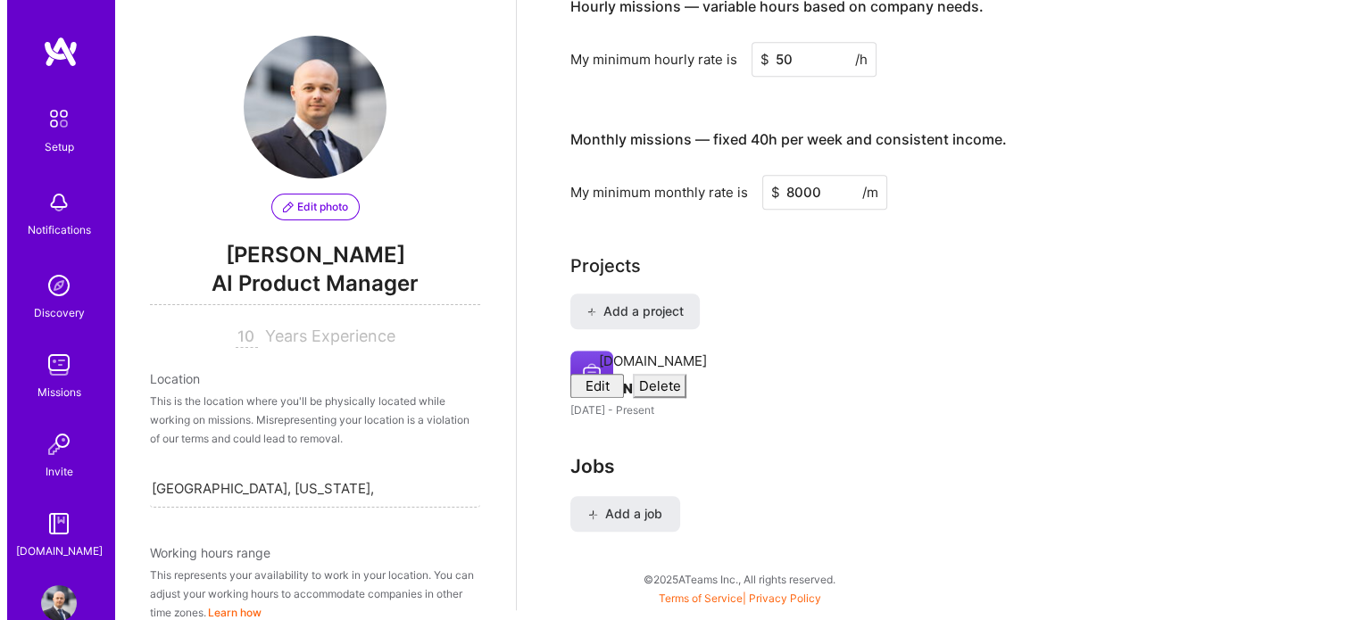
scroll to position [1433, 0]
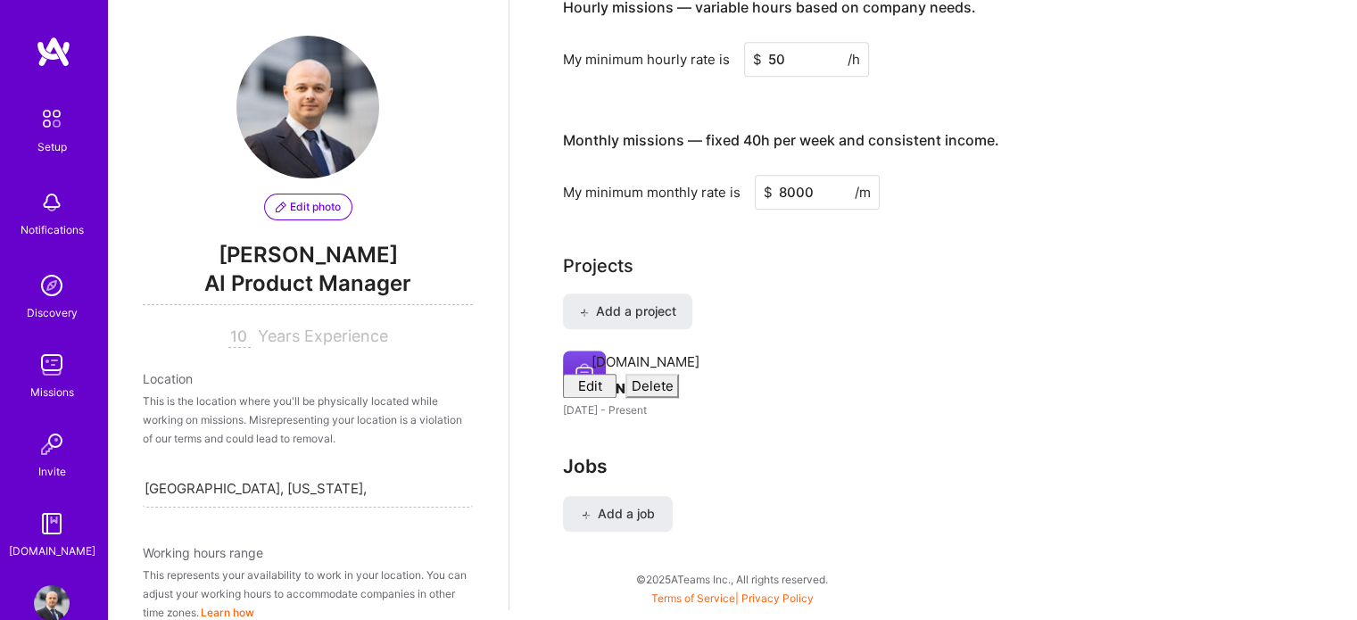
click at [668, 338] on icon at bounding box center [674, 348] width 21 height 21
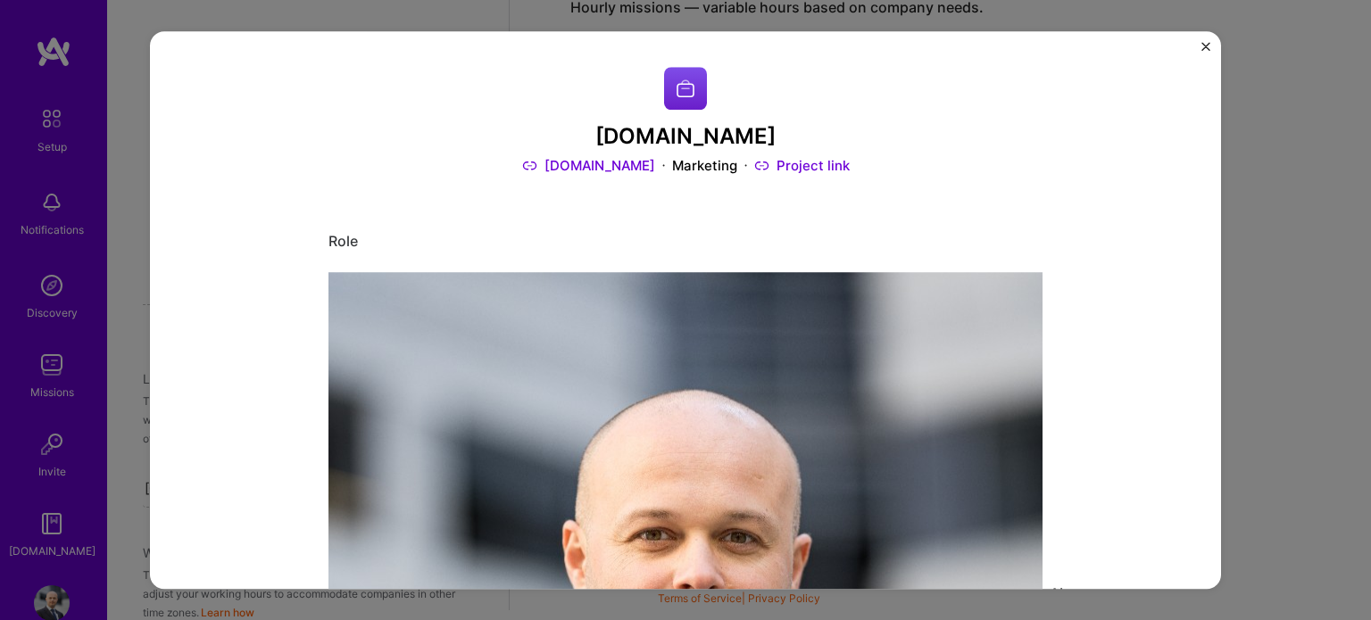
click at [670, 106] on img at bounding box center [685, 88] width 43 height 43
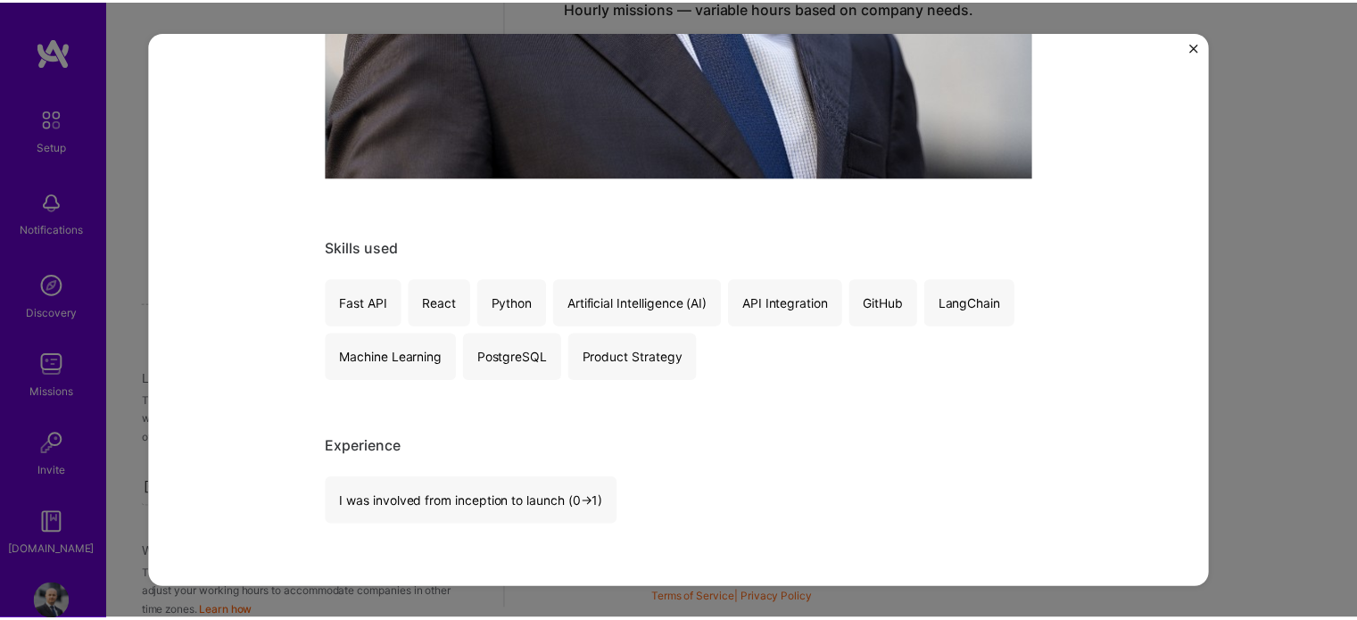
scroll to position [835, 0]
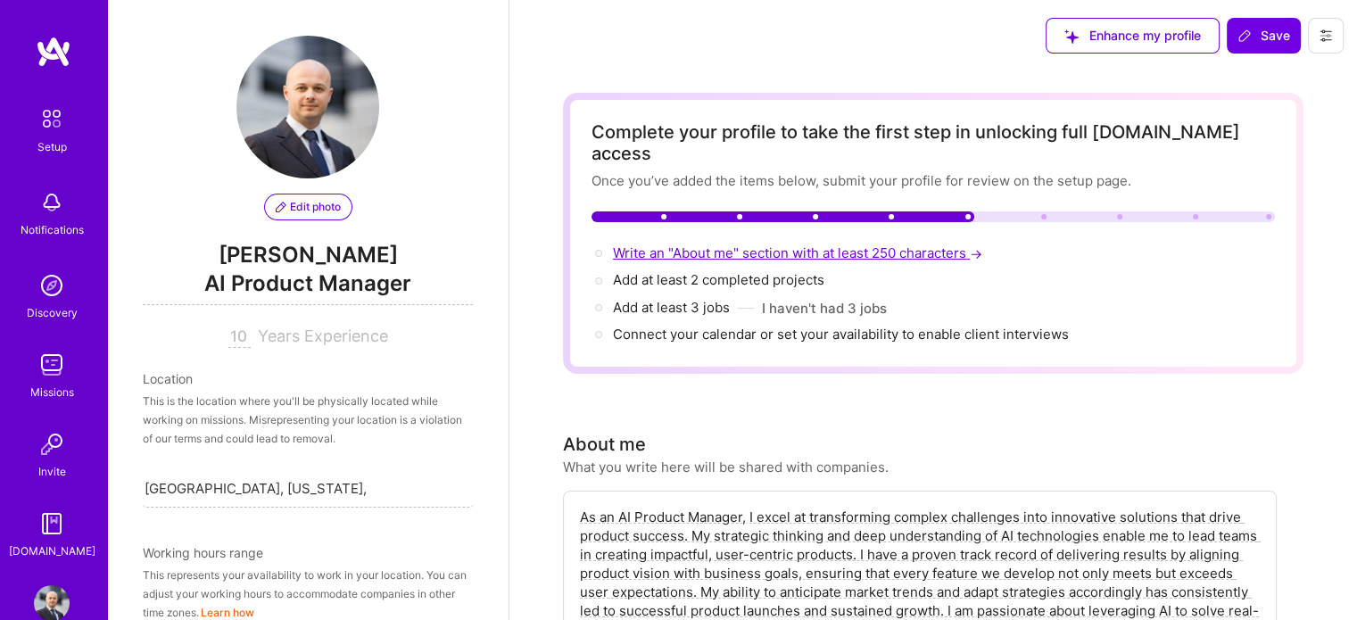
click at [849, 245] on span "Write an "About me" section with at least 250 characters →" at bounding box center [799, 253] width 373 height 17
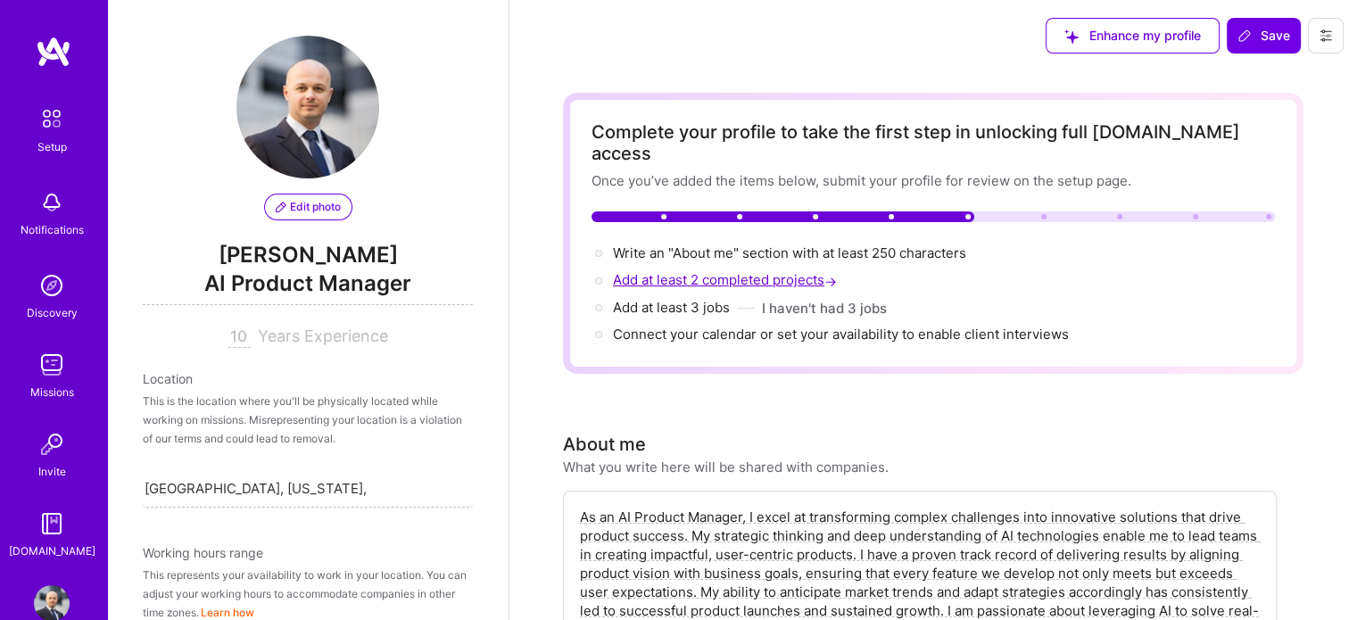
click at [776, 271] on span "Add at least 2 completed projects →" at bounding box center [727, 279] width 228 height 17
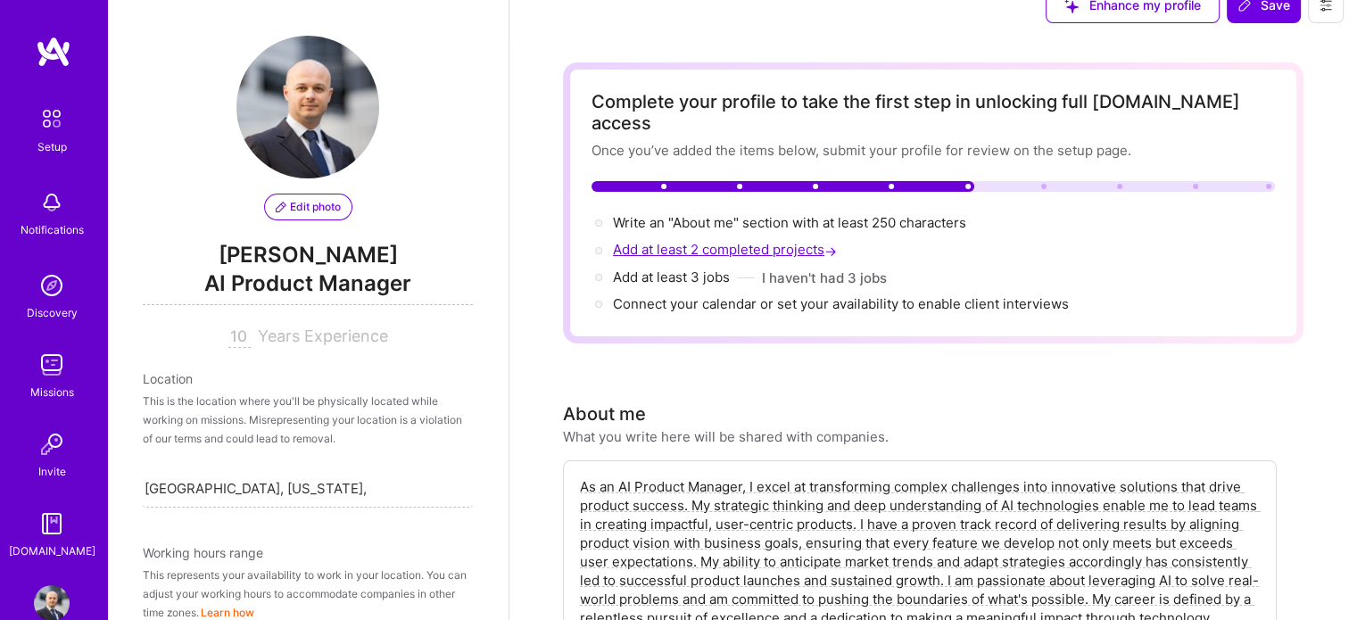
scroll to position [5, 0]
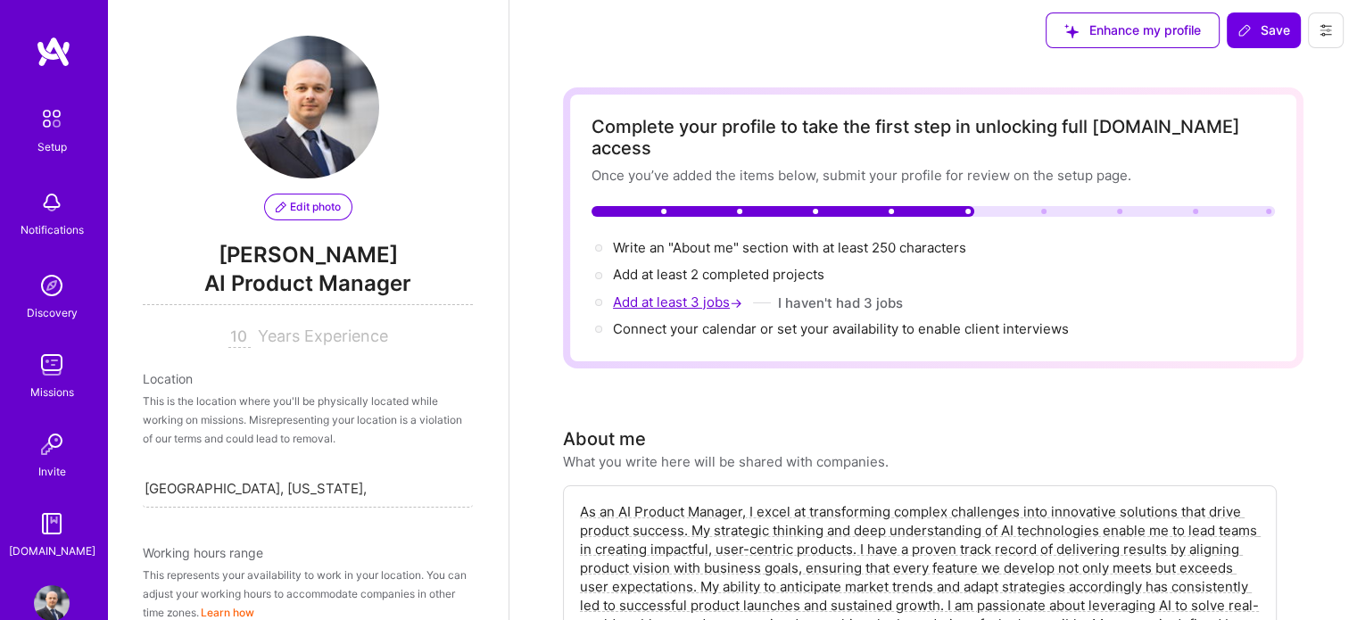
click at [723, 294] on span "Add at least 3 jobs →" at bounding box center [679, 302] width 133 height 17
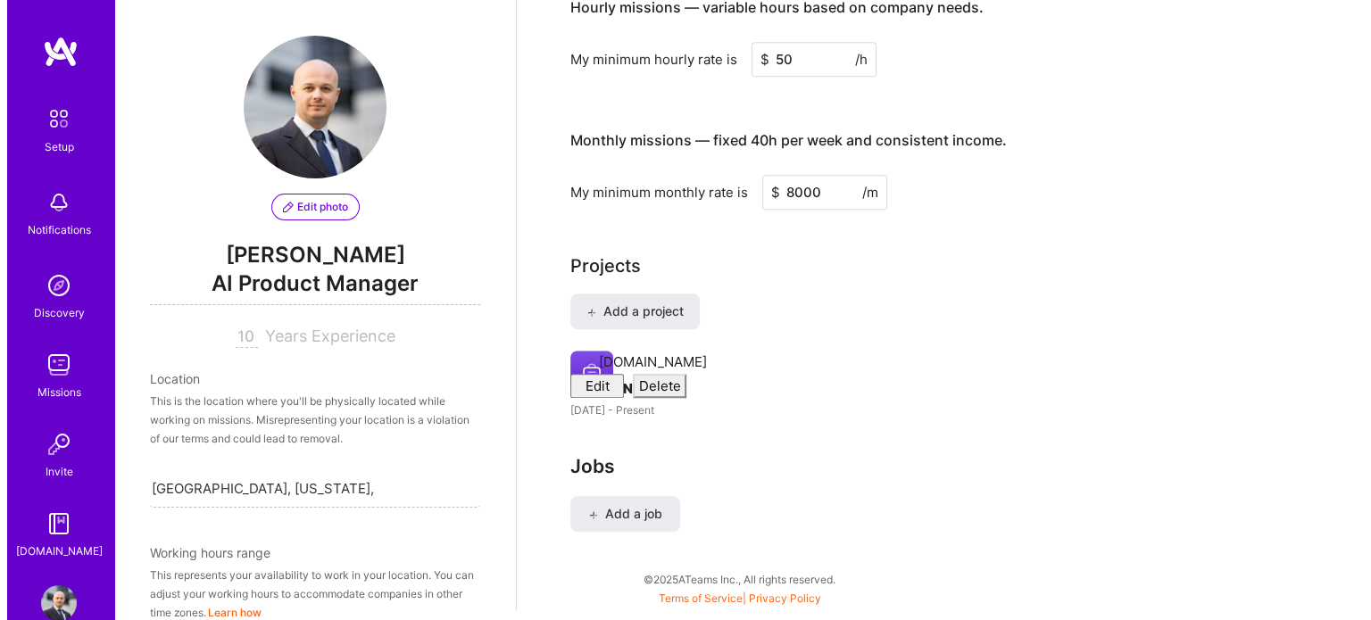
scroll to position [1433, 0]
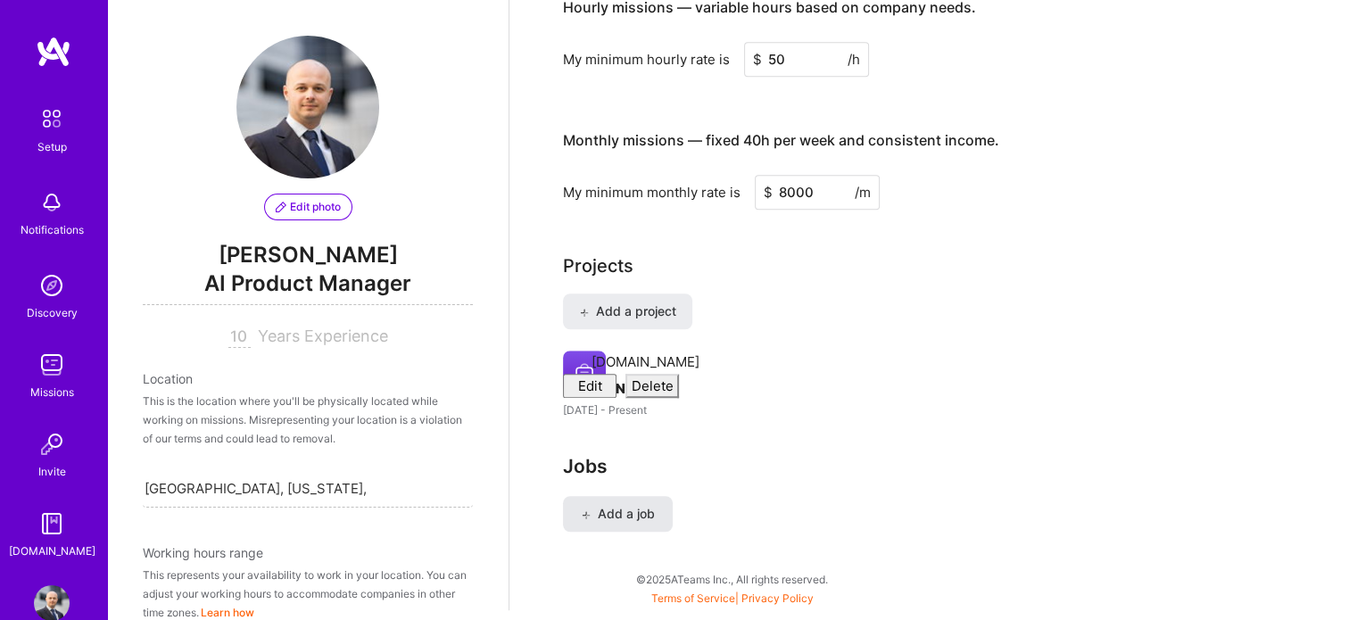
click at [628, 523] on span "Add a job" at bounding box center [618, 514] width 74 height 18
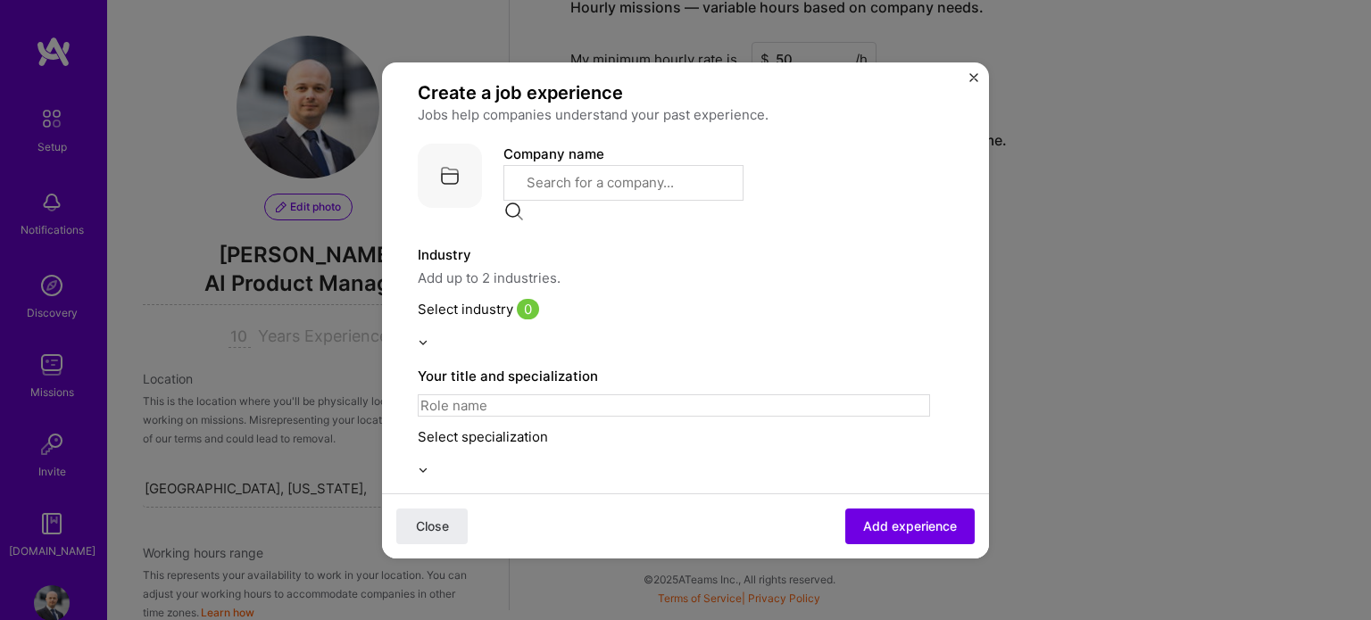
scroll to position [25, 0]
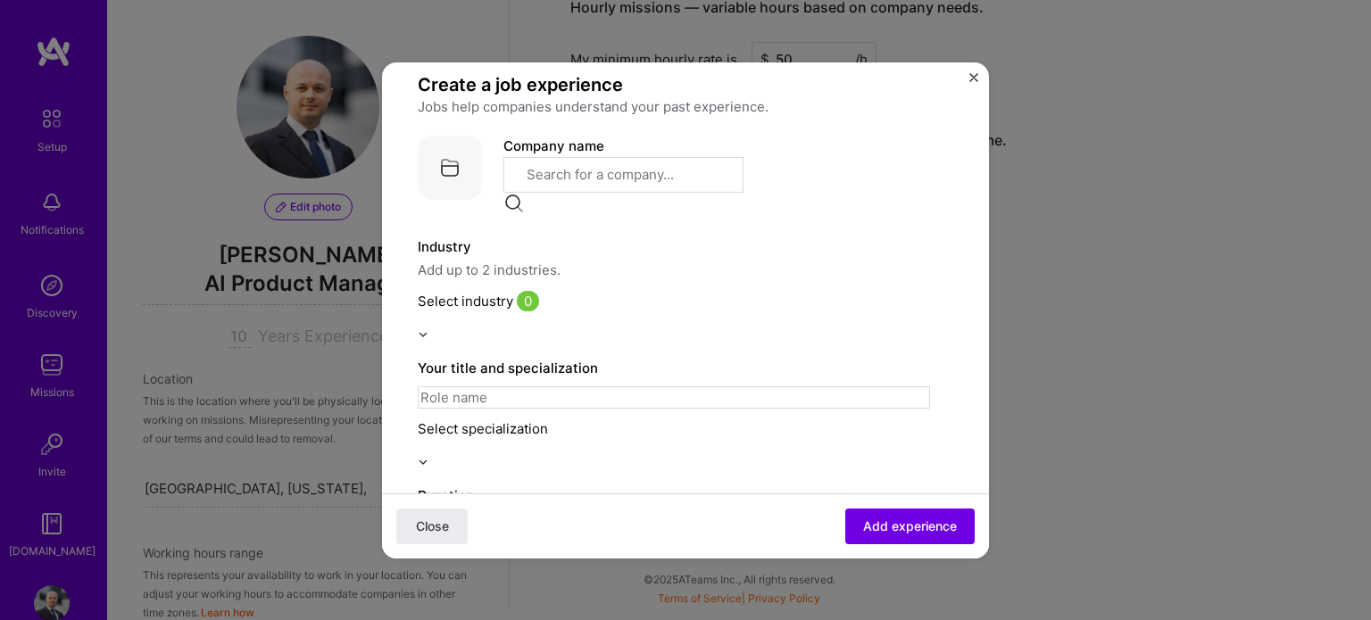
click at [578, 162] on input "text" at bounding box center [623, 175] width 240 height 36
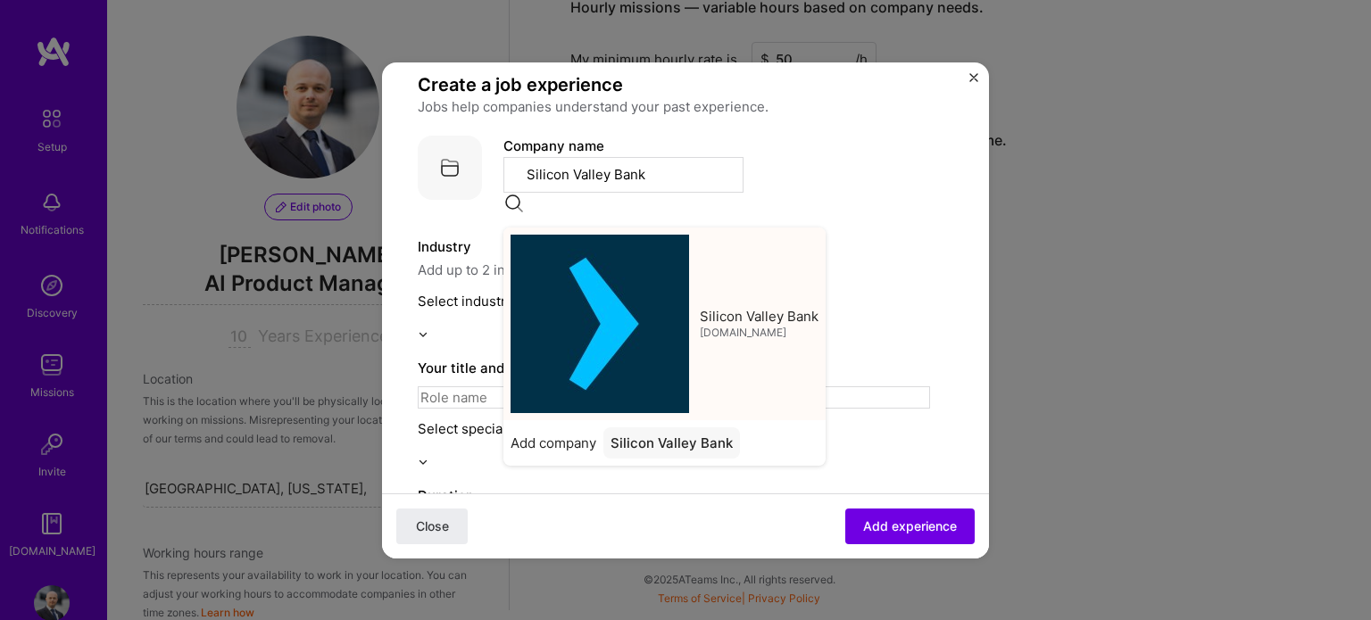
type input "Silicon Valley Bank"
click at [700, 307] on span "Silicon Valley Bank" at bounding box center [759, 316] width 119 height 19
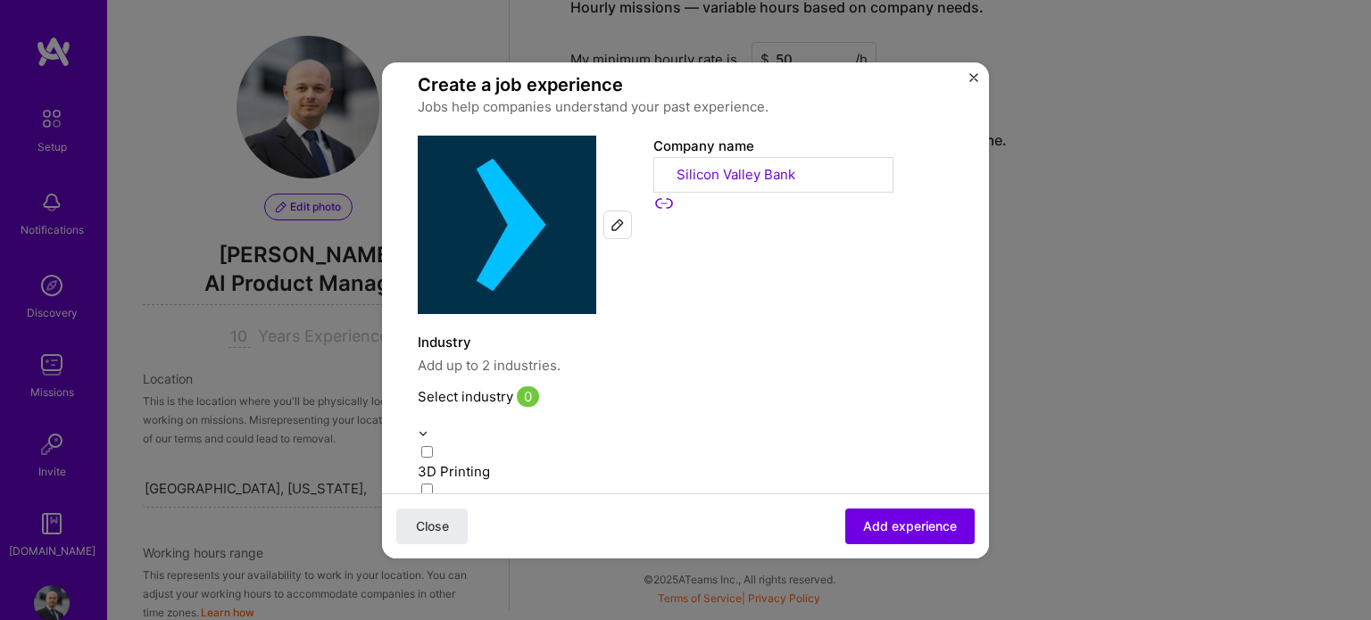
click at [525, 406] on input "text" at bounding box center [674, 415] width 512 height 19
type input "ban"
click at [525, 426] on label "Banking" at bounding box center [674, 444] width 512 height 37
click at [644, 332] on label "Industry" at bounding box center [674, 342] width 512 height 21
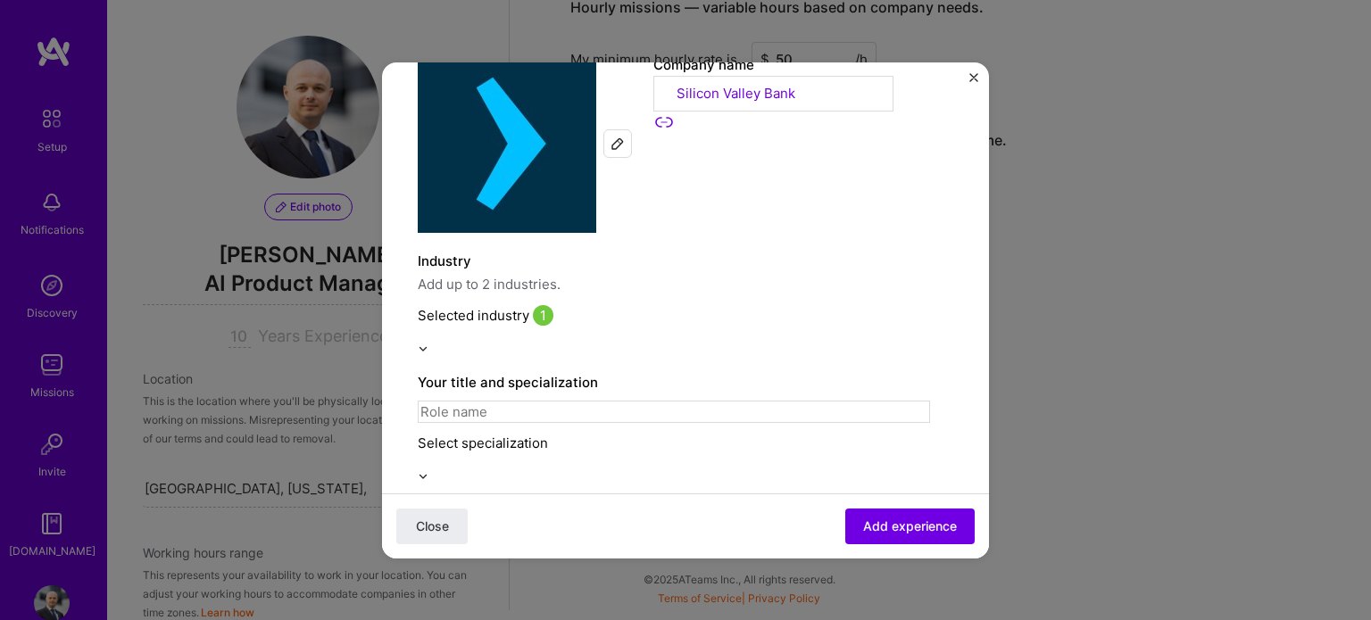
scroll to position [111, 0]
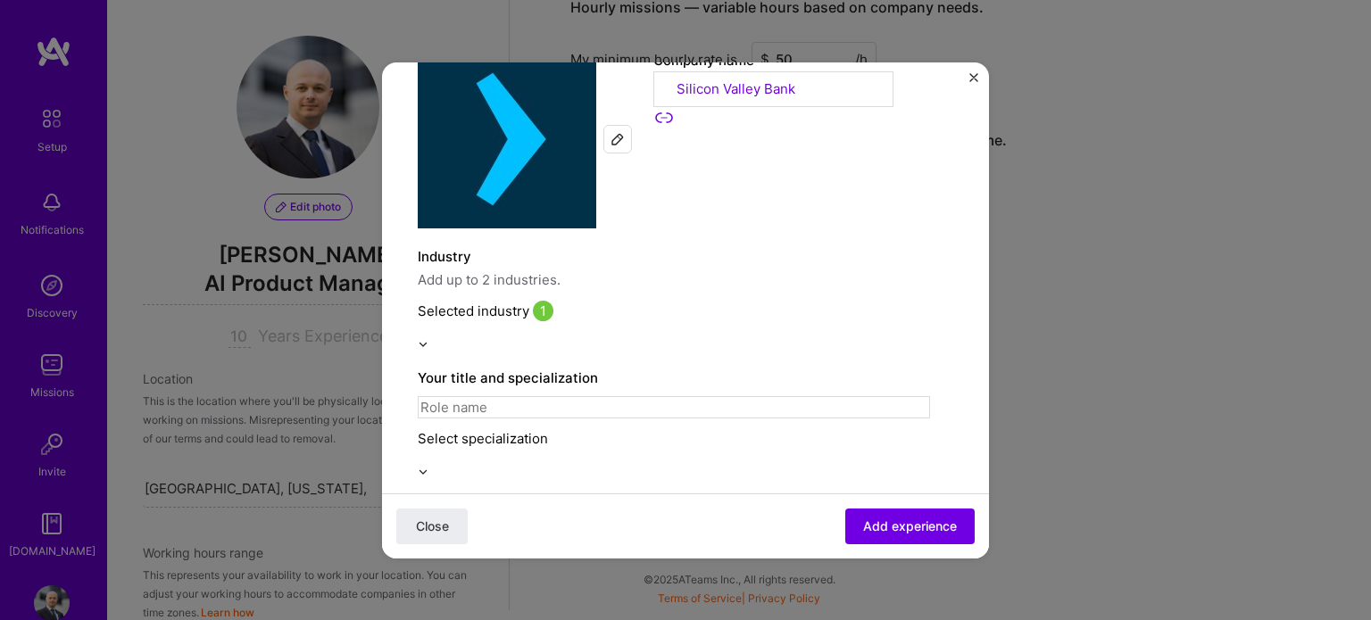
click at [545, 396] on input at bounding box center [674, 407] width 512 height 22
type input "Product Manager"
click at [634, 368] on label "Your title and specialization" at bounding box center [674, 378] width 512 height 21
click at [534, 429] on div "Select specialization" at bounding box center [674, 447] width 512 height 37
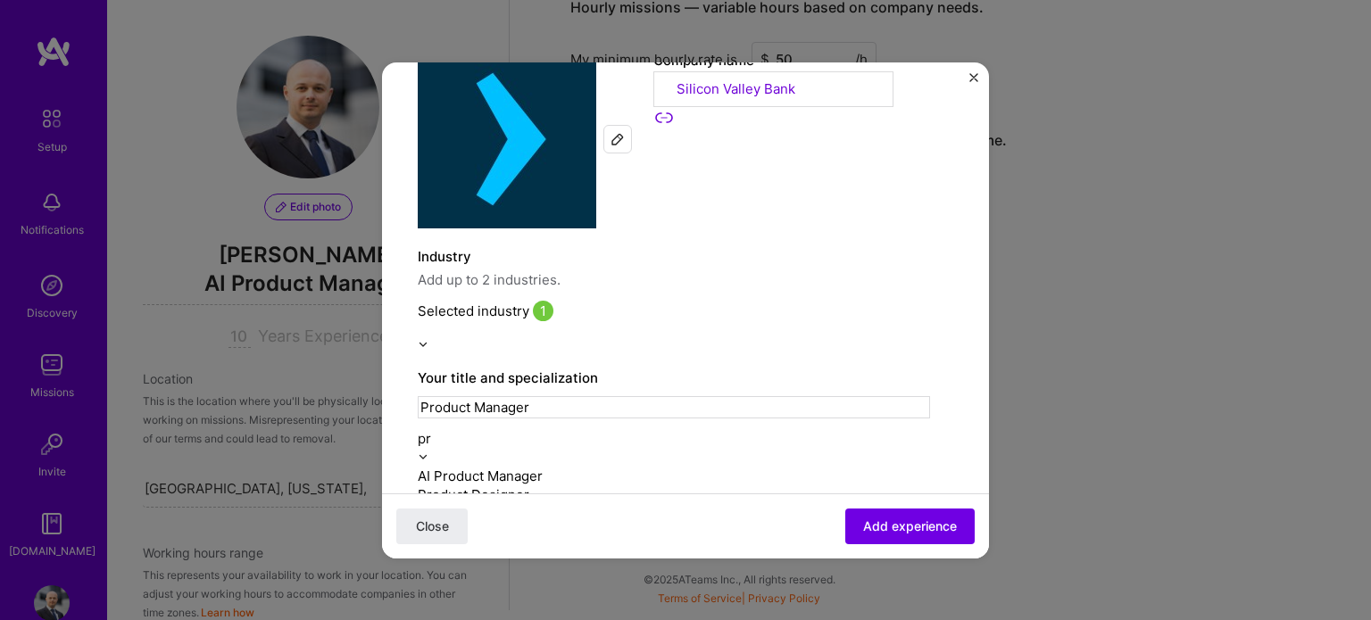
type input "pro"
click at [542, 504] on div "Product Manager" at bounding box center [674, 513] width 512 height 19
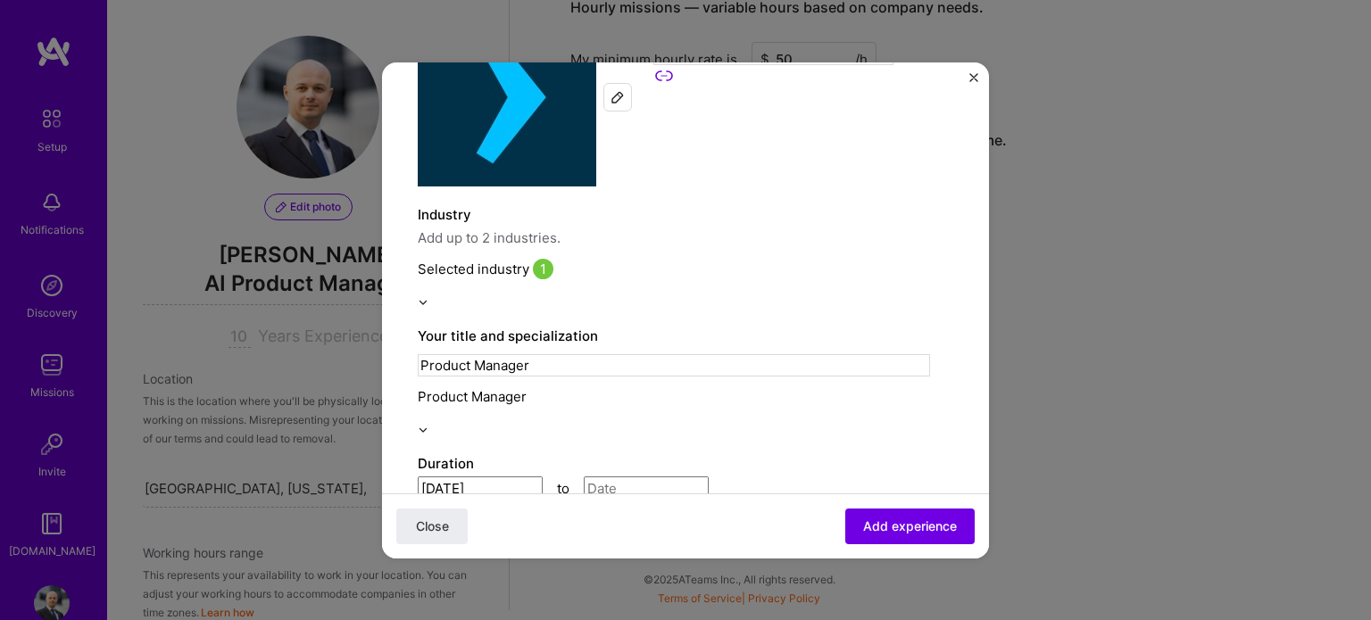
scroll to position [154, 0]
click at [509, 476] on input "[DATE]" at bounding box center [480, 488] width 125 height 24
click at [520, 476] on input "[DATE]" at bounding box center [480, 488] width 125 height 24
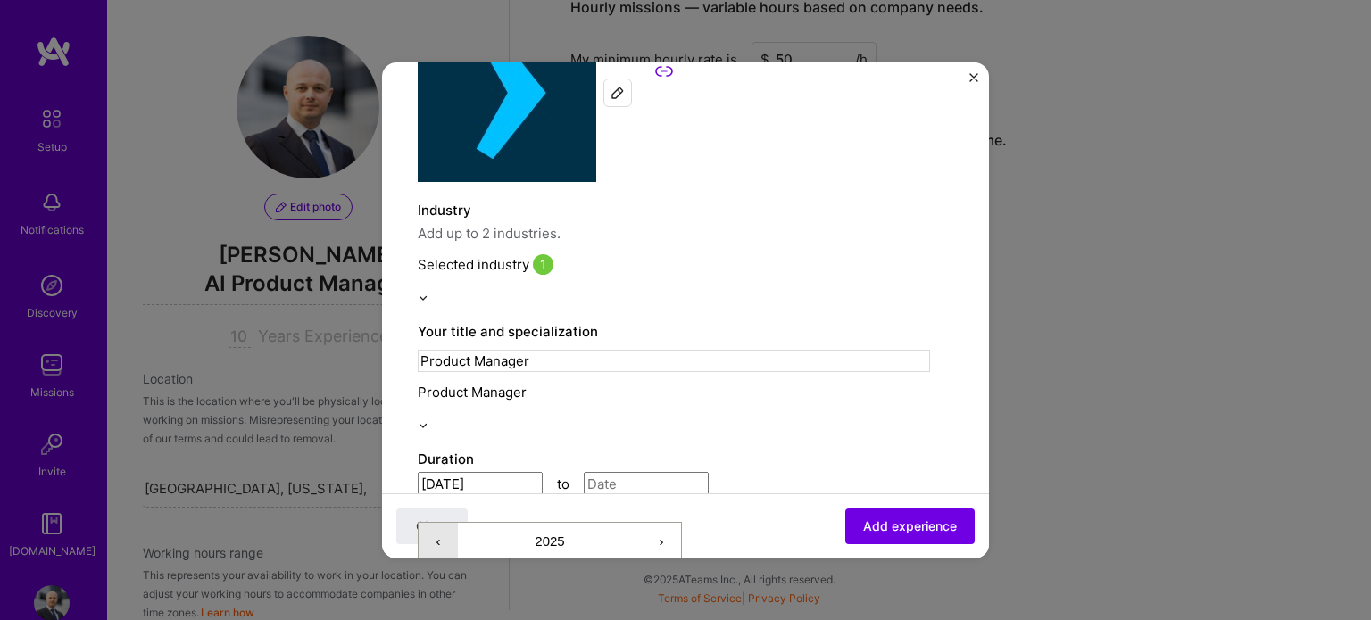
click at [438, 523] on button "‹" at bounding box center [438, 542] width 39 height 39
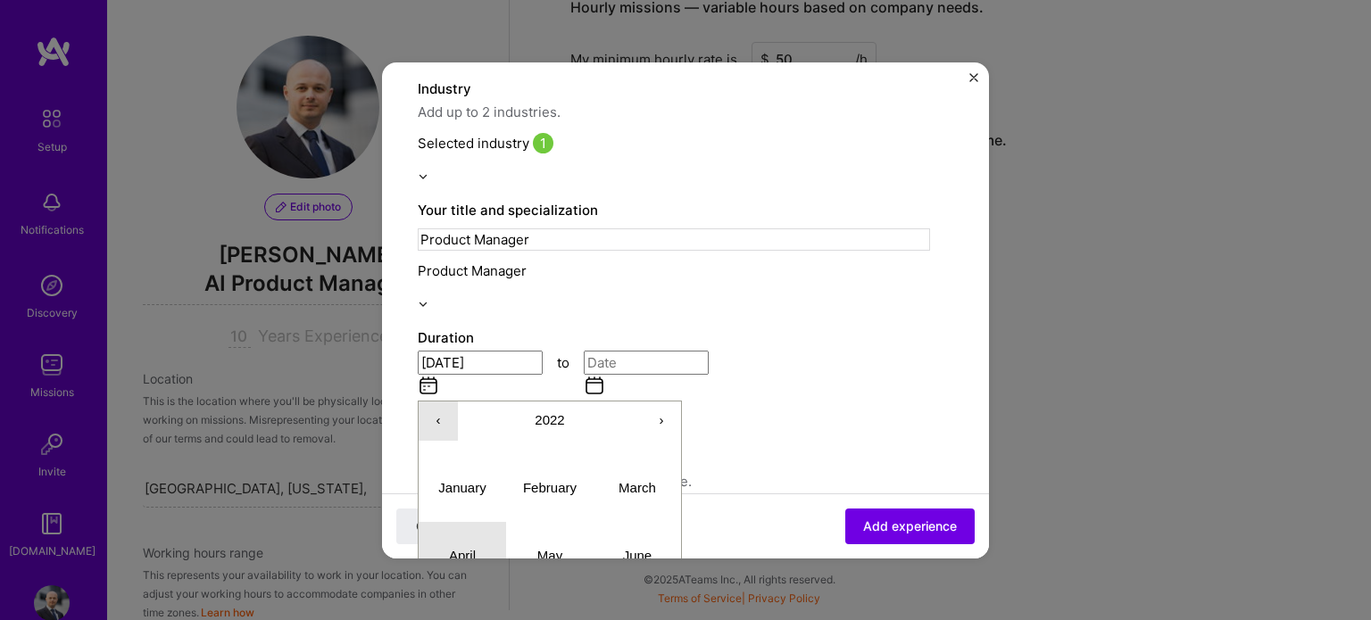
scroll to position [293, 0]
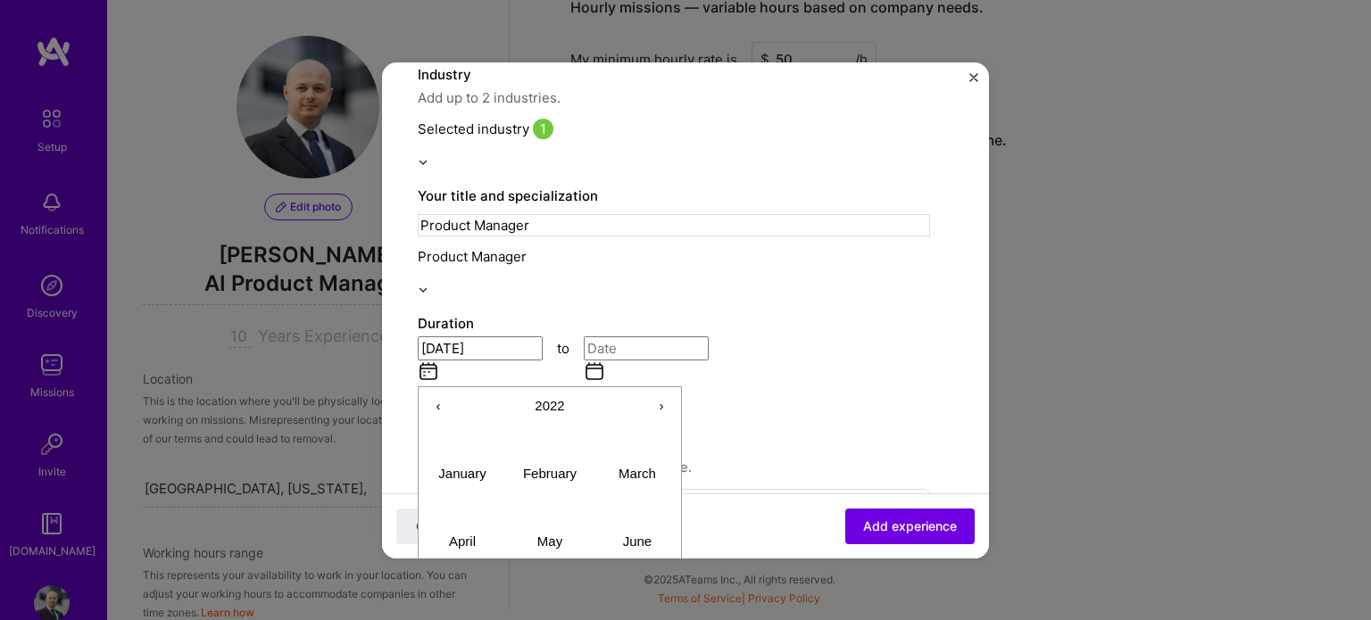
click at [475, 602] on abbr "July" at bounding box center [463, 609] width 24 height 15
type input "[DATE]"
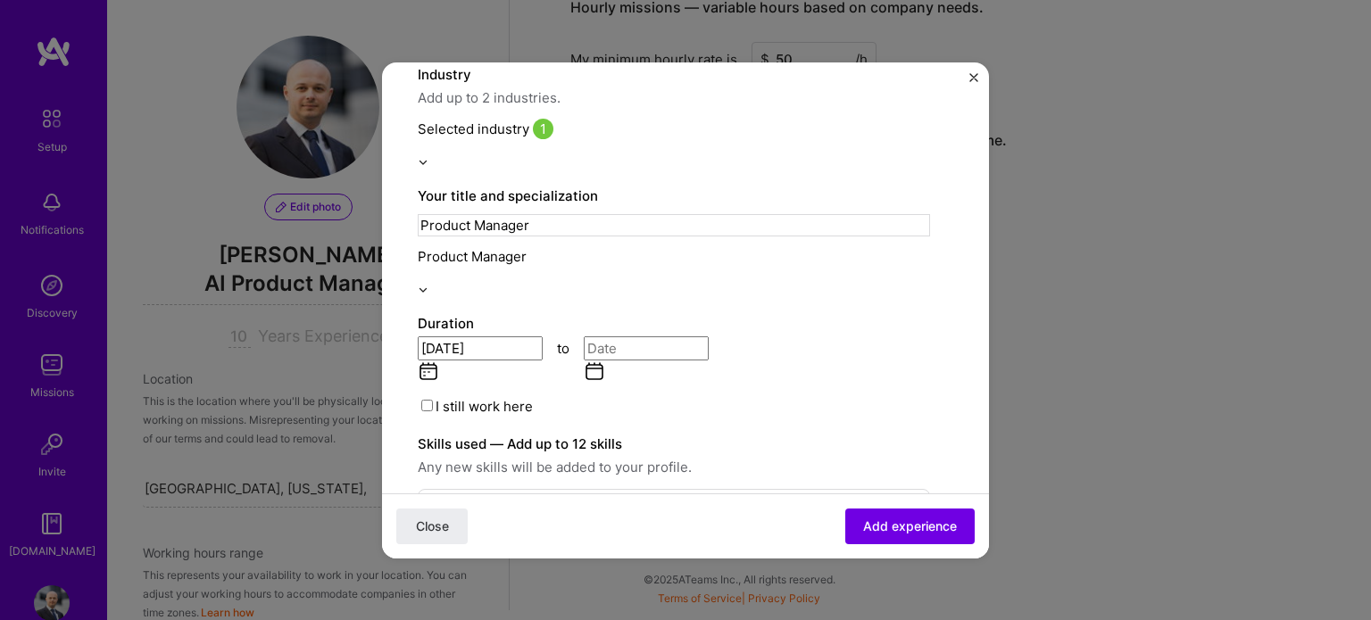
click at [631, 336] on input at bounding box center [646, 348] width 125 height 24
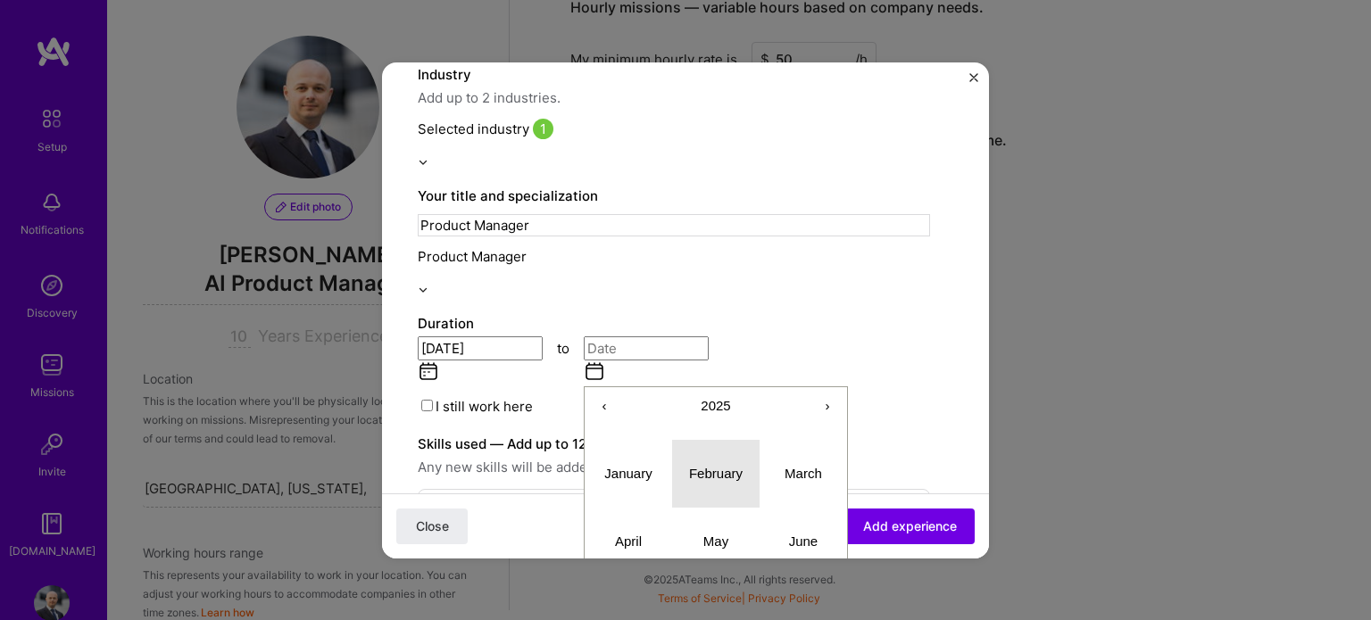
click at [722, 466] on abbr "February" at bounding box center [716, 473] width 54 height 15
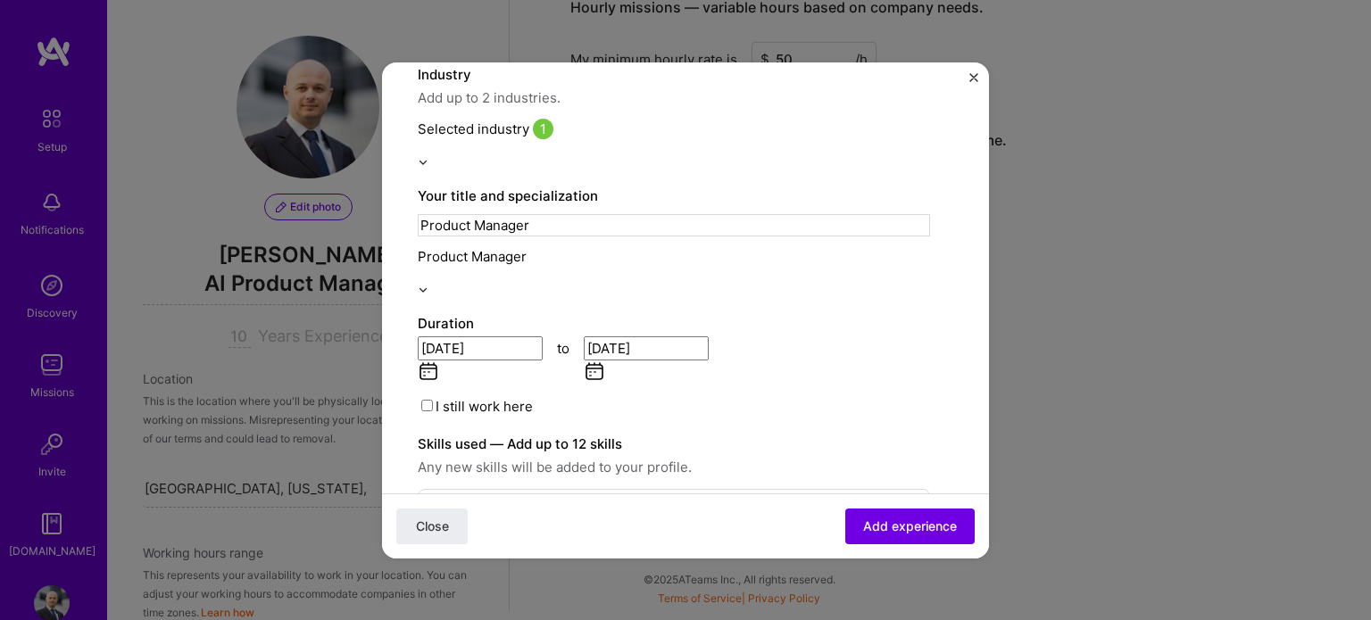
click at [635, 336] on input "[DATE]" at bounding box center [646, 348] width 125 height 24
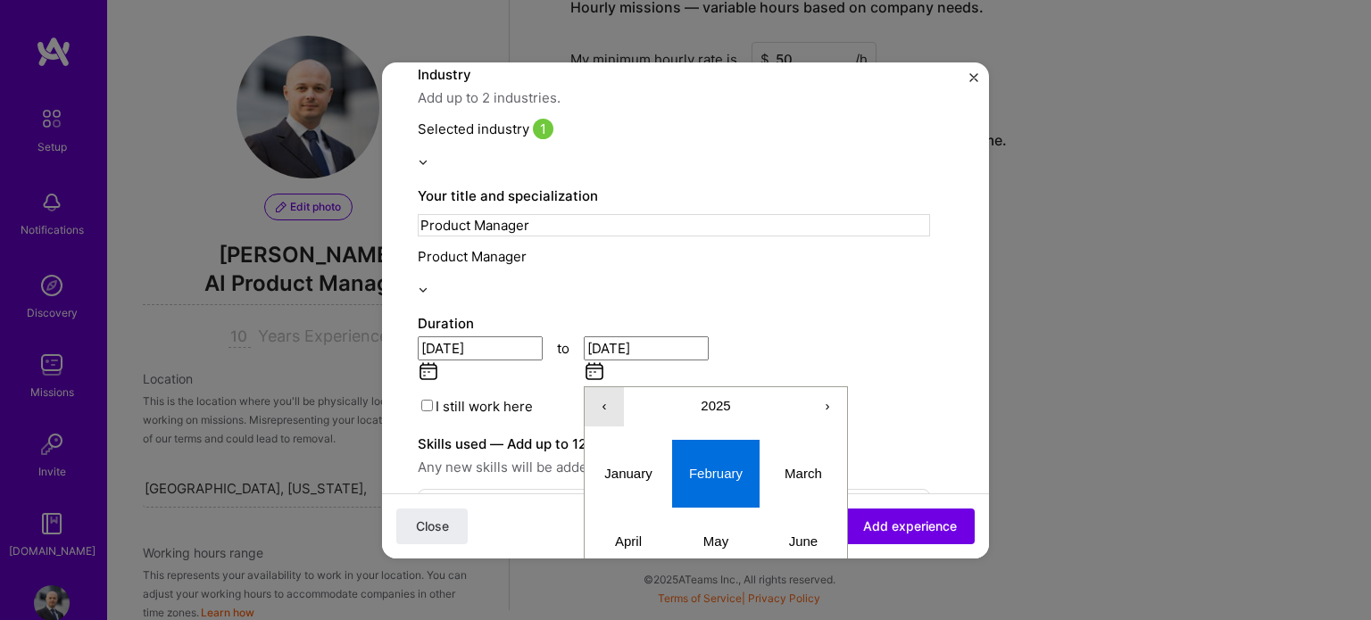
click at [615, 387] on button "‹" at bounding box center [604, 406] width 39 height 39
click at [717, 466] on abbr "February" at bounding box center [716, 473] width 54 height 15
type input "[DATE]"
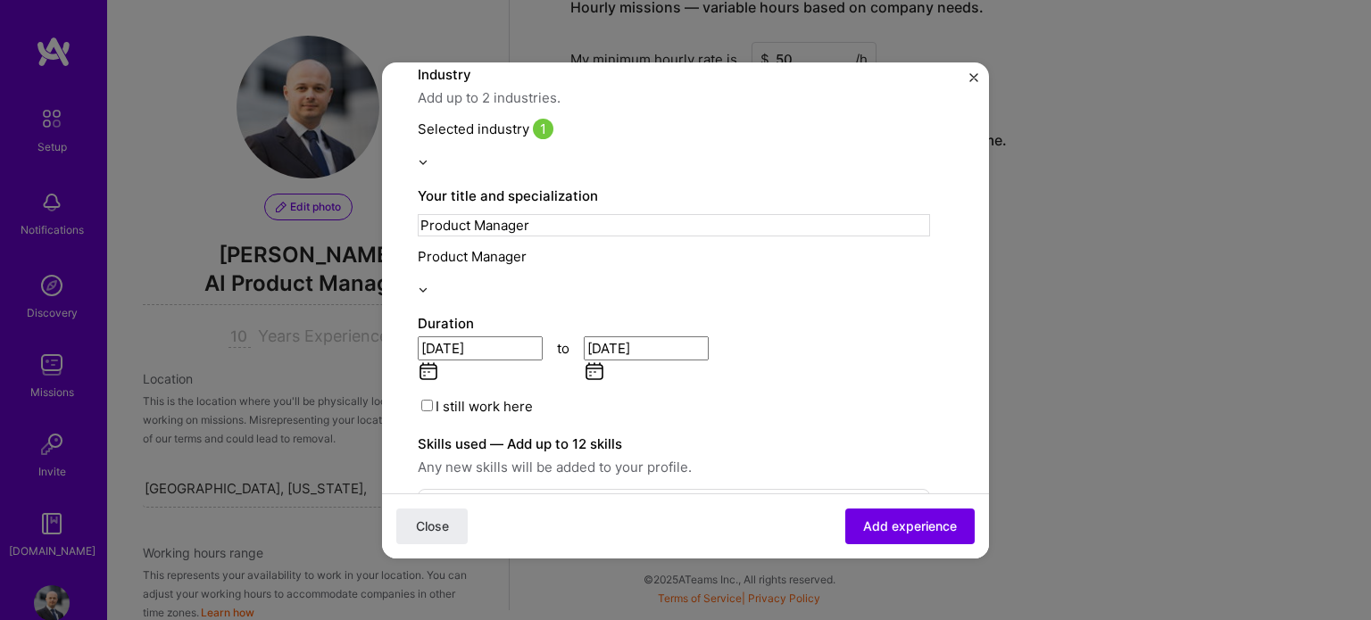
click at [845, 397] on div "I still work here" at bounding box center [674, 406] width 512 height 19
click at [565, 506] on div at bounding box center [611, 517] width 357 height 22
click at [486, 600] on div "API Integration" at bounding box center [611, 609] width 357 height 19
click at [528, 506] on div "api api" at bounding box center [611, 517] width 357 height 22
type input "a"
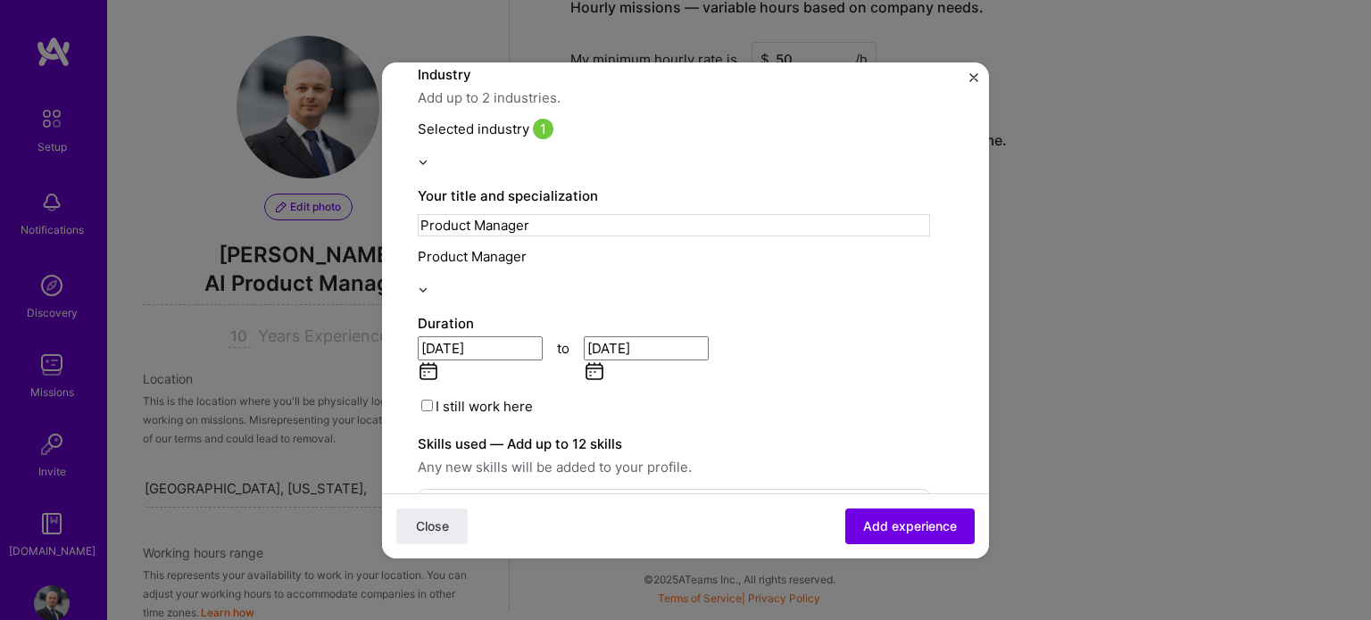
scroll to position [100, 0]
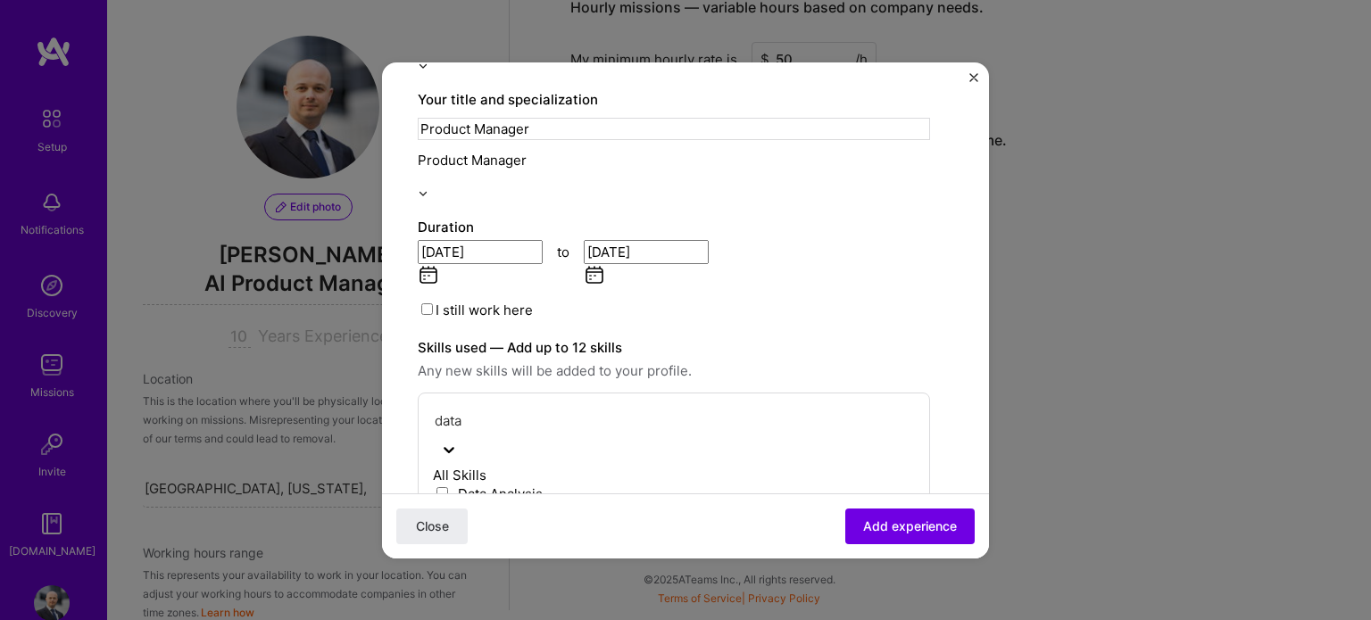
scroll to position [152, 0]
type input "data"
click at [801, 337] on label "Skills used — Add up to 12 skills" at bounding box center [674, 347] width 512 height 21
click at [881, 540] on div "5" at bounding box center [885, 554] width 29 height 29
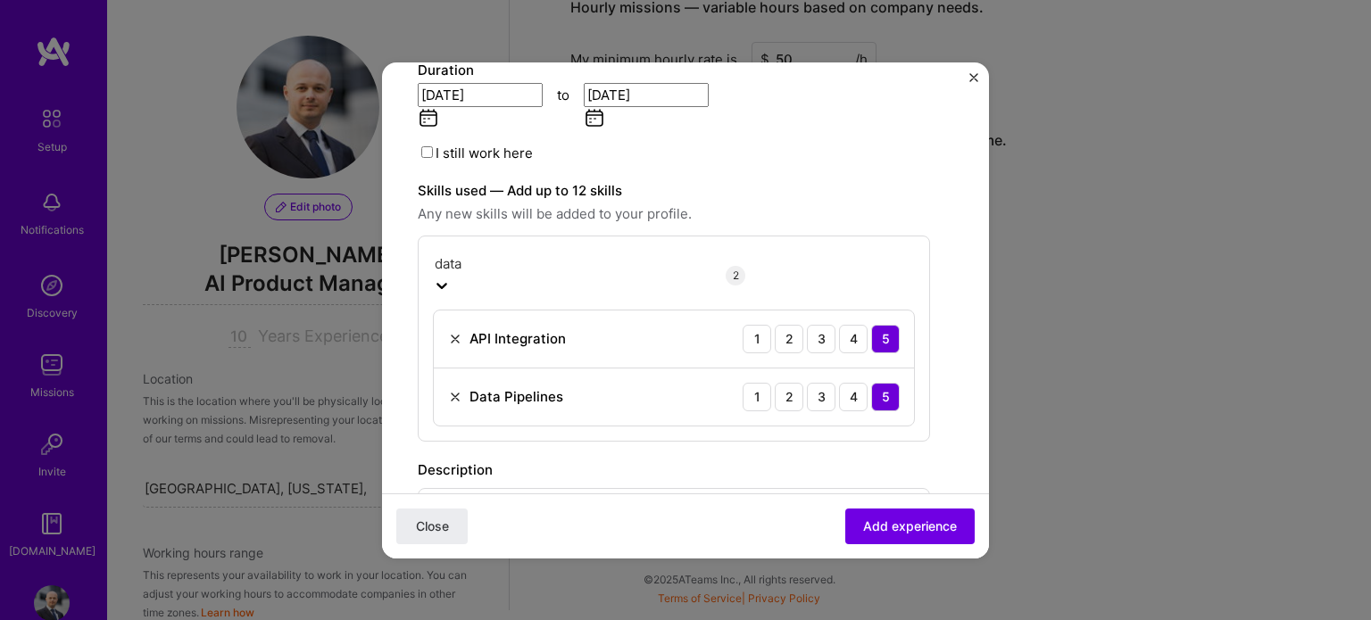
scroll to position [552, 0]
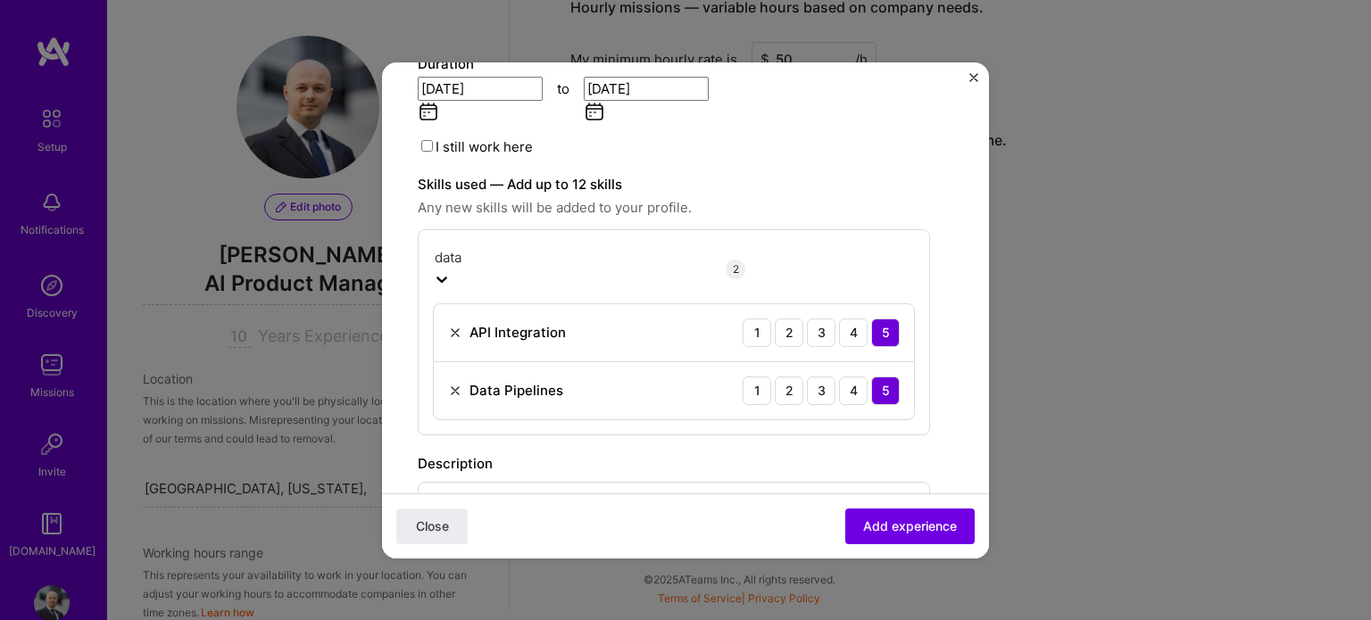
click at [466, 539] on p at bounding box center [674, 548] width 482 height 18
click at [884, 519] on span "Add experience" at bounding box center [910, 526] width 94 height 18
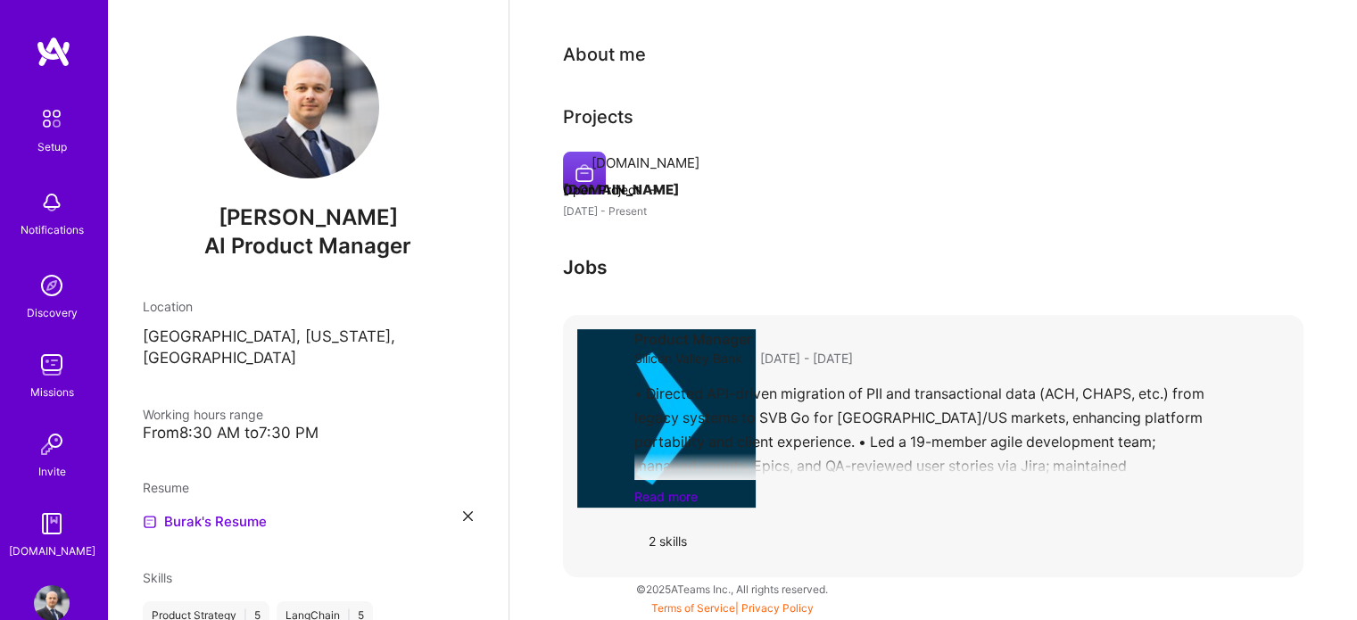
scroll to position [652, 0]
click at [658, 491] on link "Read more" at bounding box center [962, 496] width 655 height 19
click at [672, 498] on link "Read less" at bounding box center [962, 496] width 655 height 19
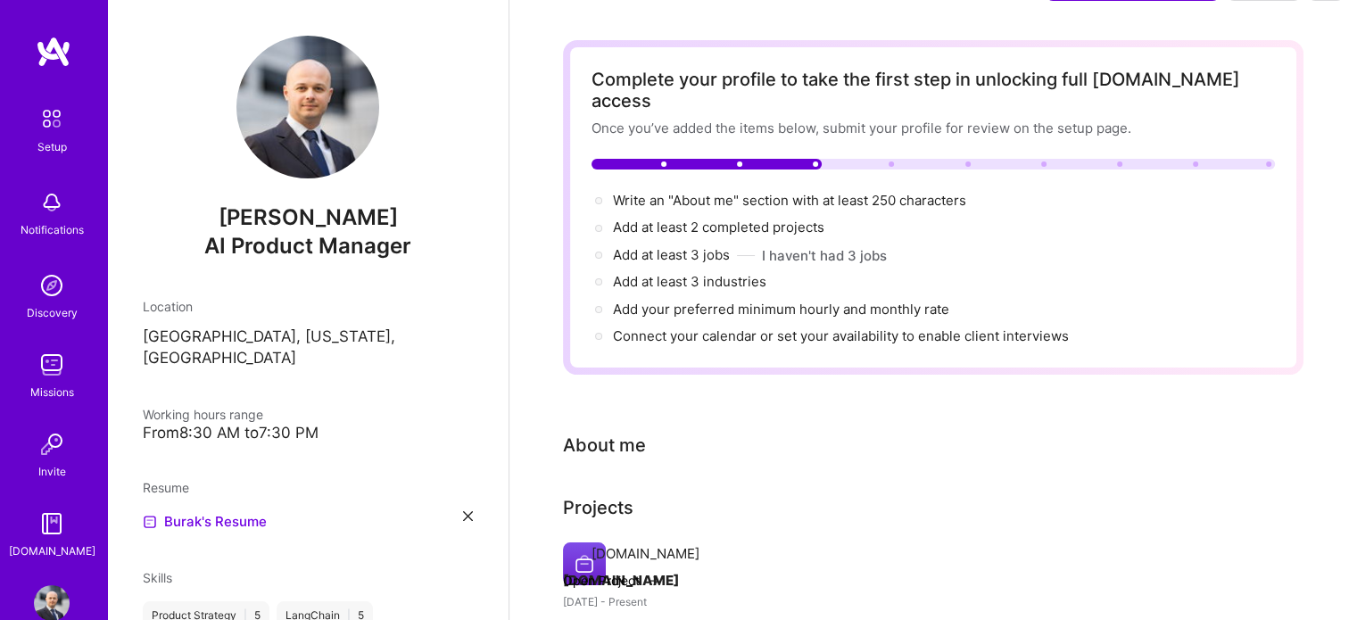
scroll to position [0, 0]
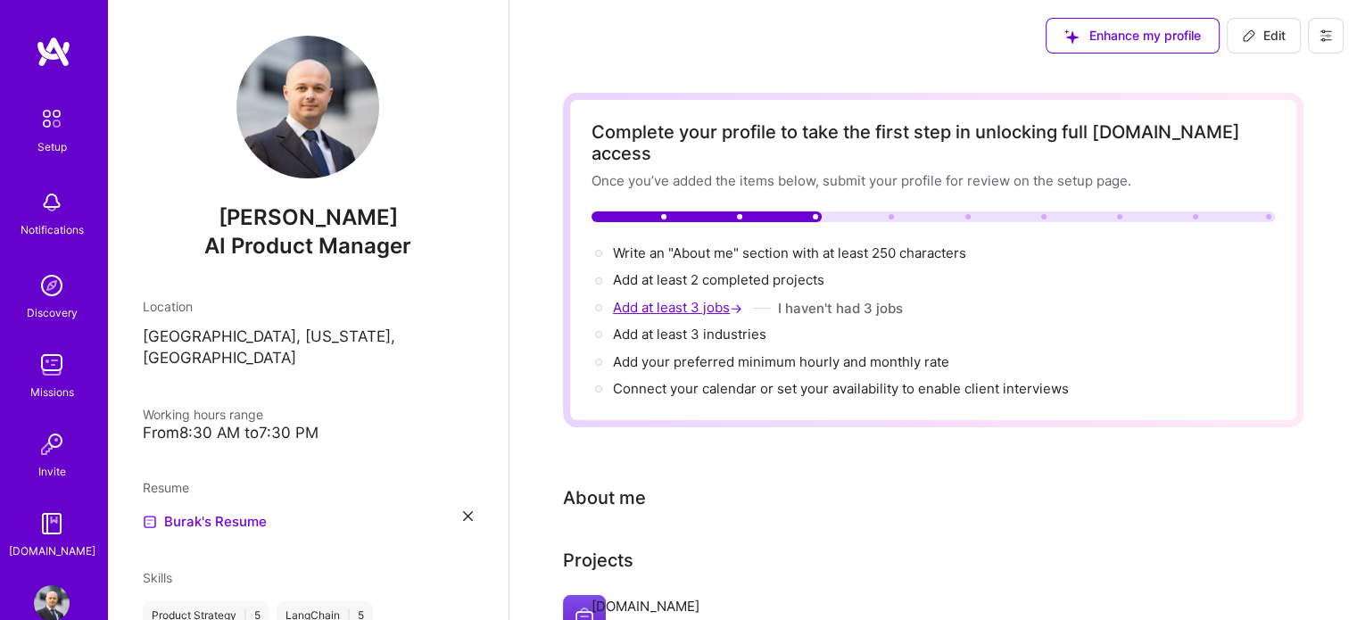
click at [701, 299] on span "Add at least 3 jobs →" at bounding box center [679, 307] width 133 height 17
select select "US"
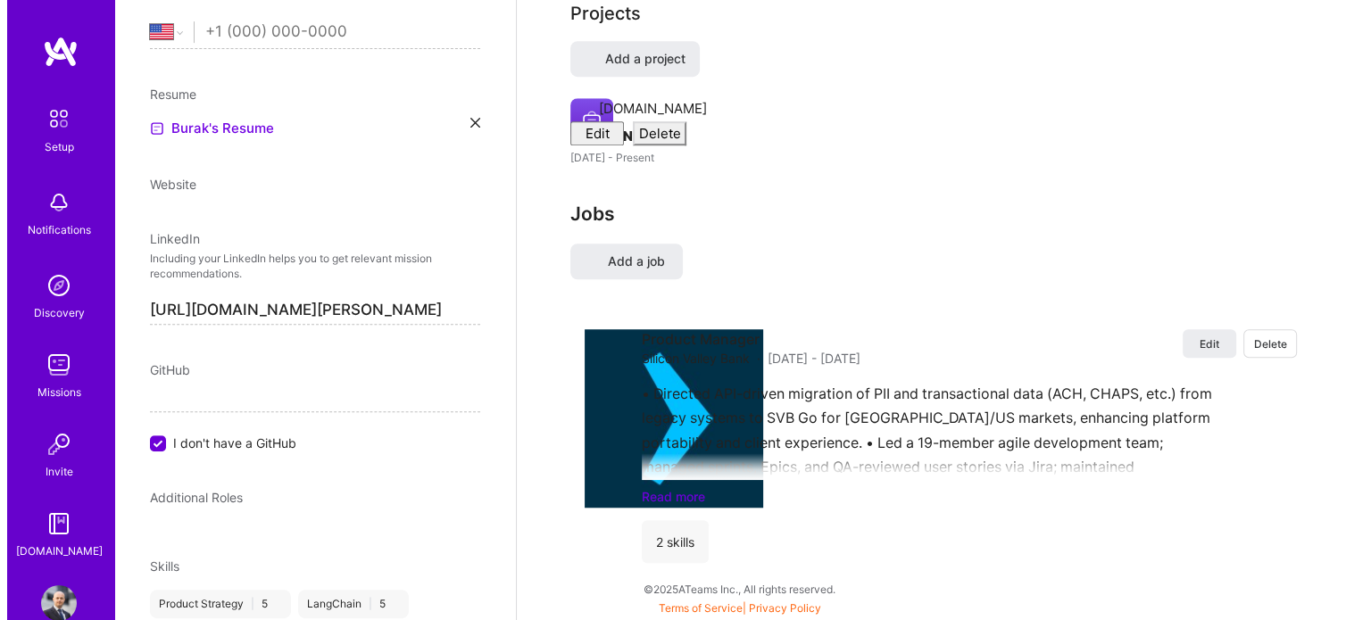
scroll to position [1617, 0]
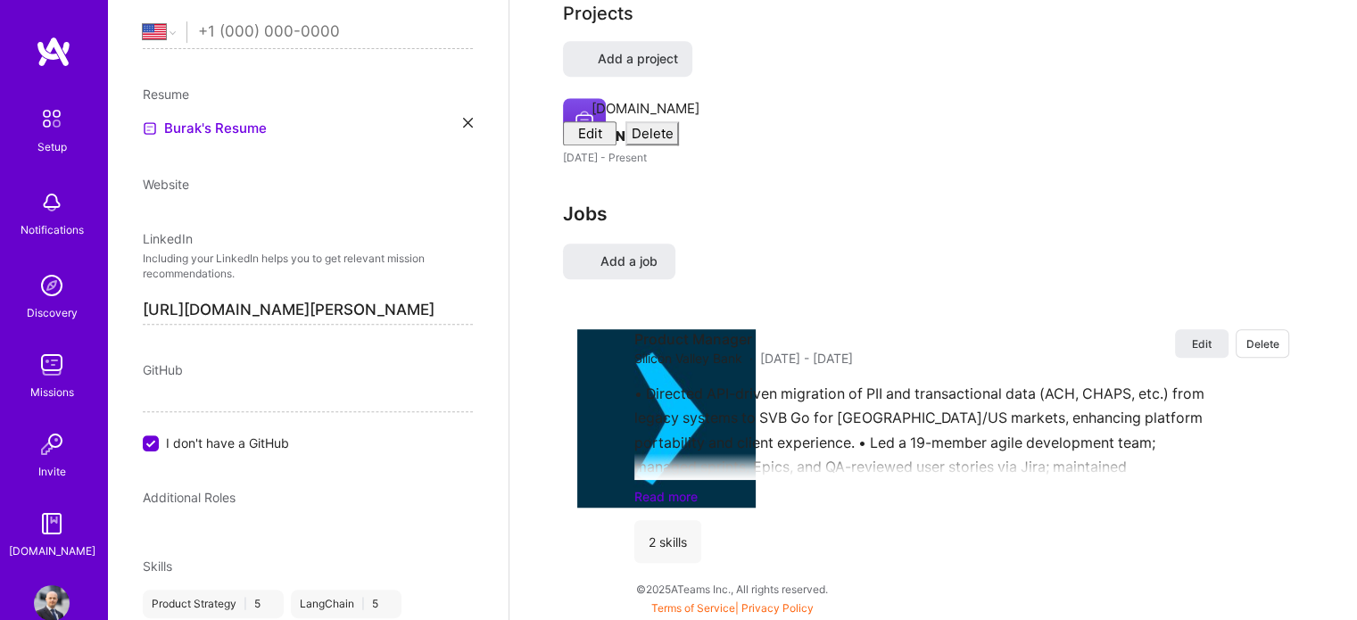
click at [635, 286] on div "Jobs Add a job Edit Delete Product Manager Silicon Valley Bank · [DATE] - [DATE…" at bounding box center [933, 390] width 741 height 375
click at [630, 270] on span "Add a job" at bounding box center [619, 262] width 77 height 18
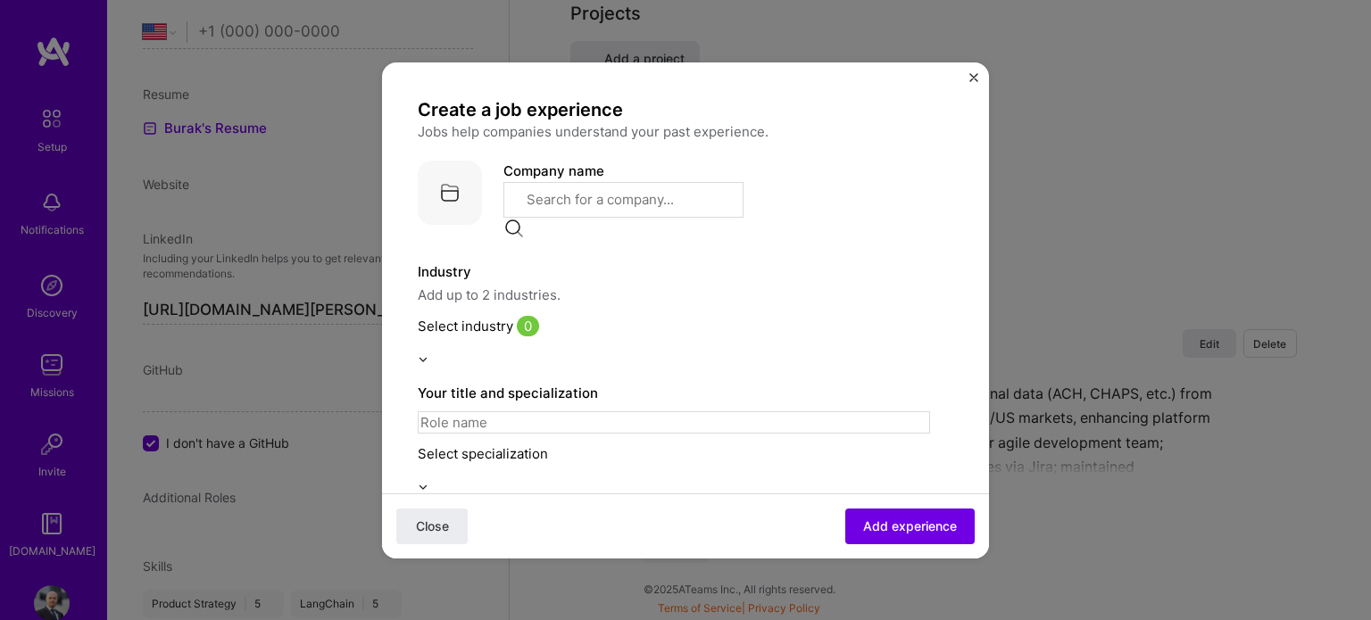
click at [608, 195] on input "text" at bounding box center [623, 200] width 240 height 36
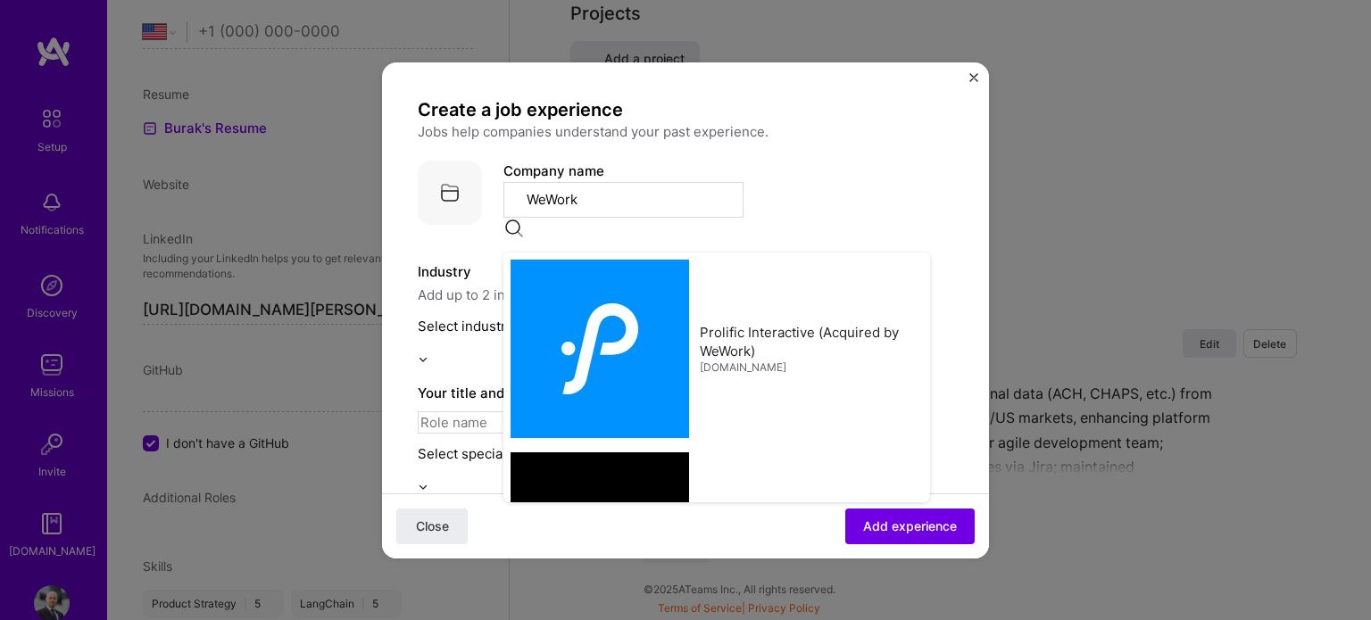
type input "WeWork"
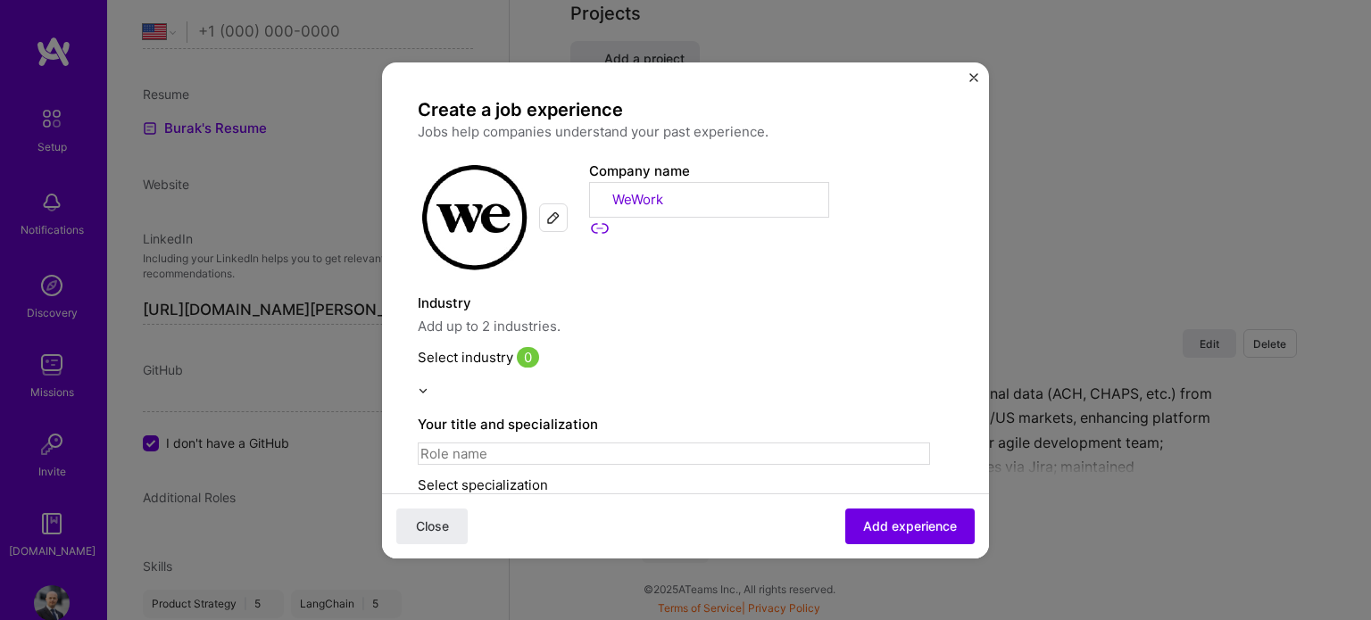
click at [505, 443] on input at bounding box center [674, 454] width 512 height 22
type input "a"
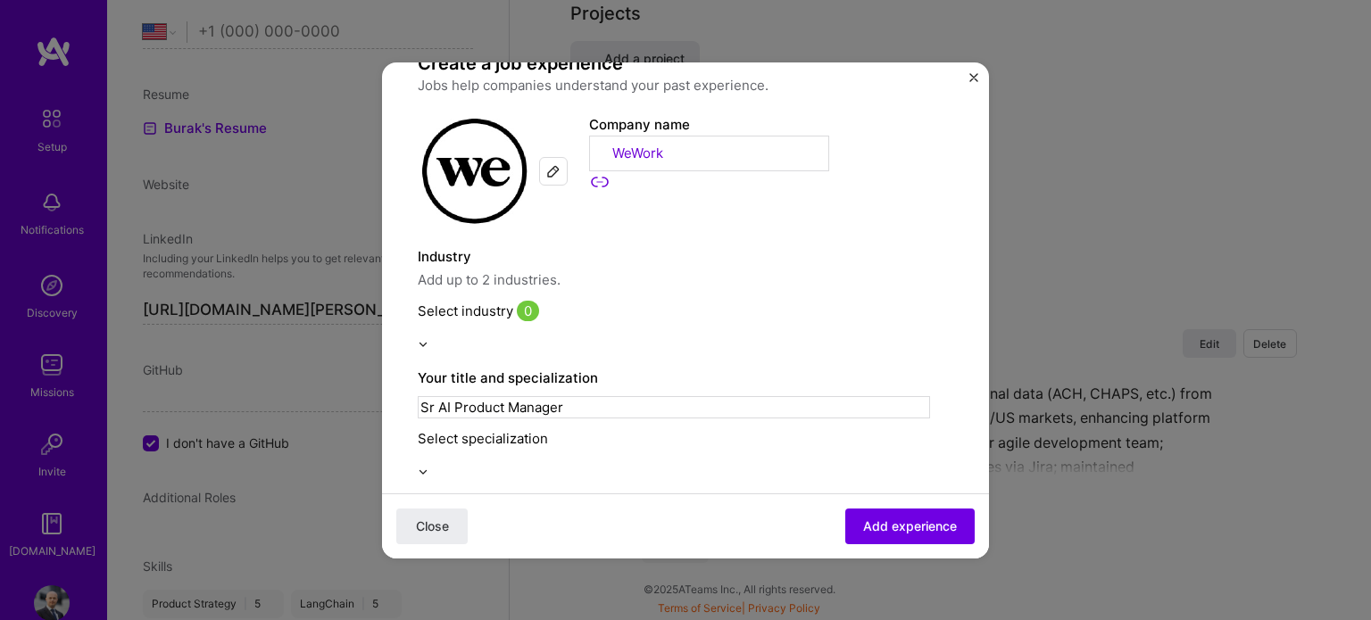
scroll to position [50, 0]
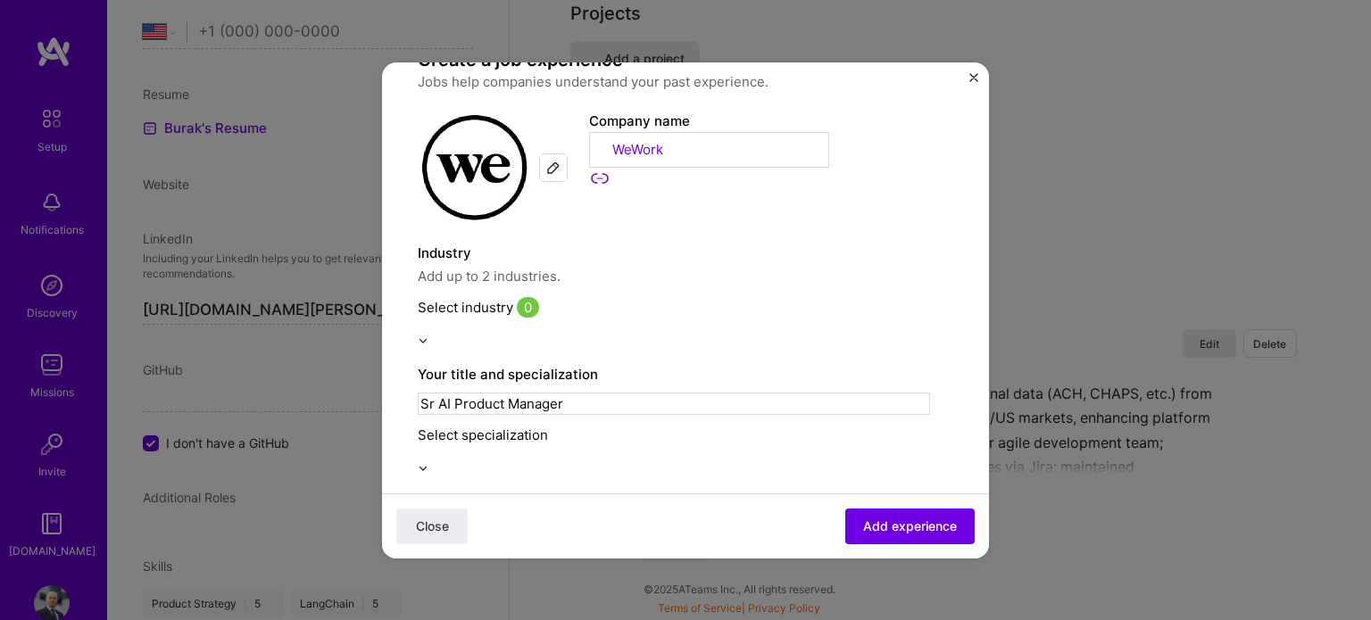
type input "Sr AI Product Manager"
click at [509, 426] on div "Select specialization" at bounding box center [674, 435] width 512 height 19
click at [518, 519] on div "AI Product Manager" at bounding box center [674, 528] width 512 height 19
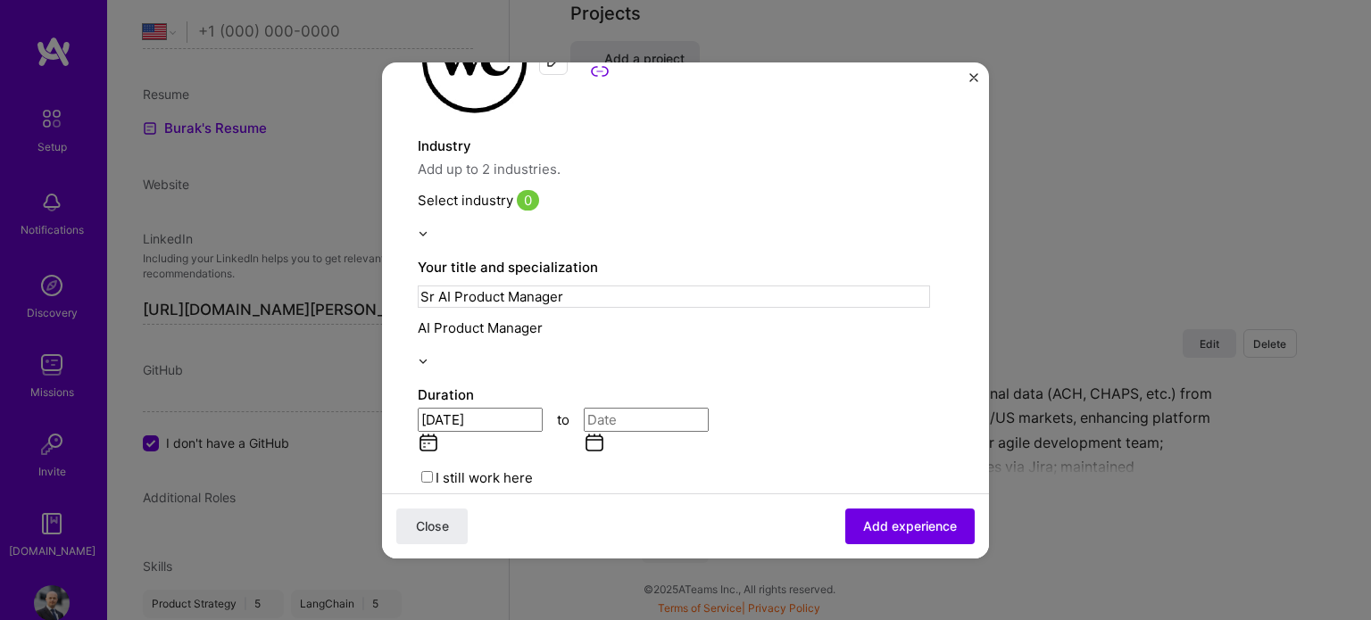
scroll to position [168, 0]
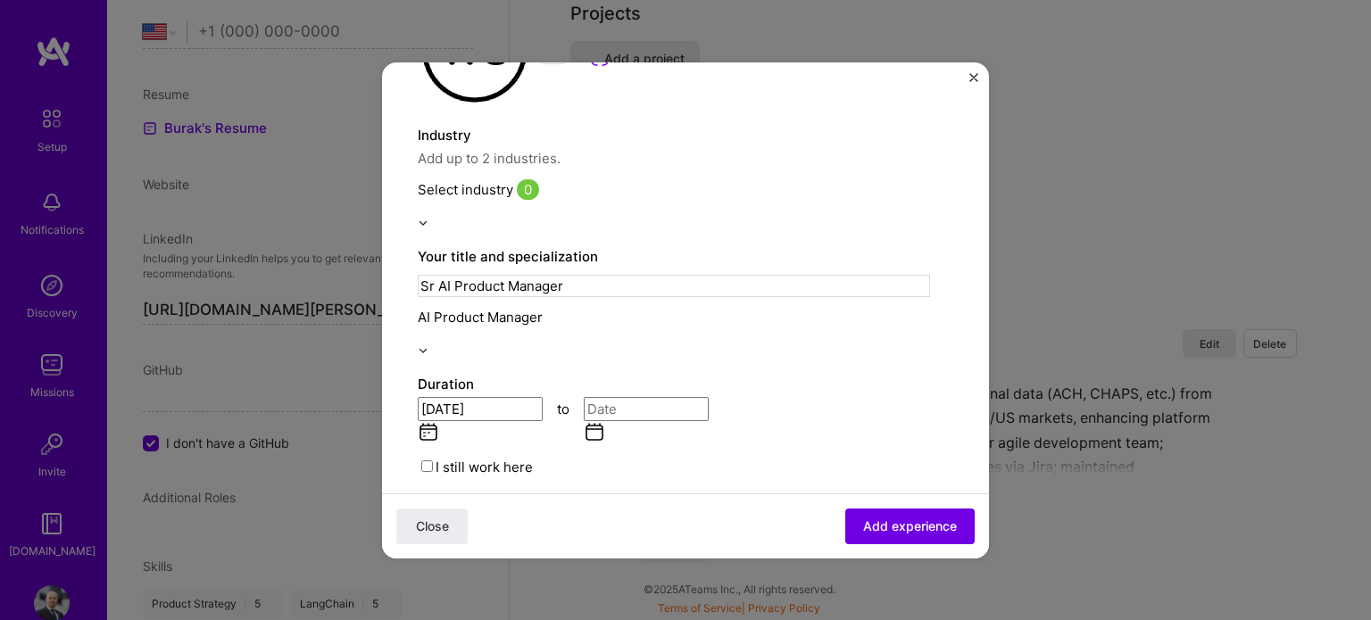
click at [485, 397] on input "[DATE]" at bounding box center [480, 409] width 125 height 24
click at [447, 448] on button "‹" at bounding box center [438, 467] width 39 height 39
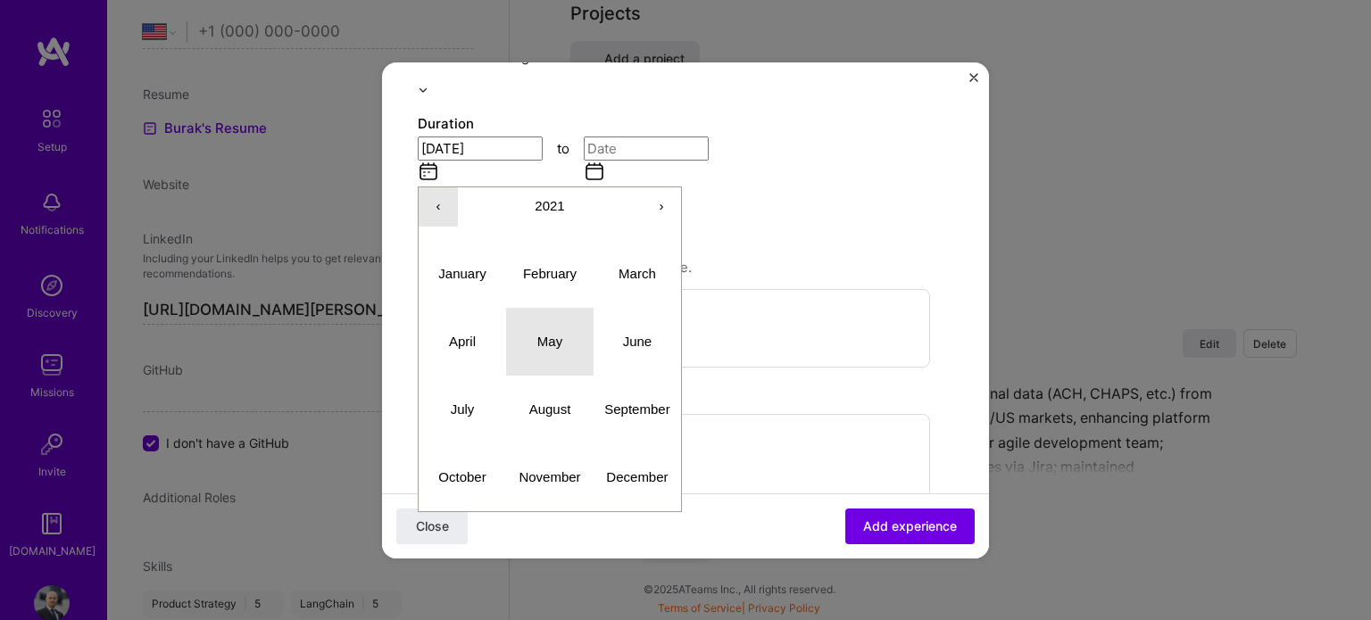
scroll to position [485, 0]
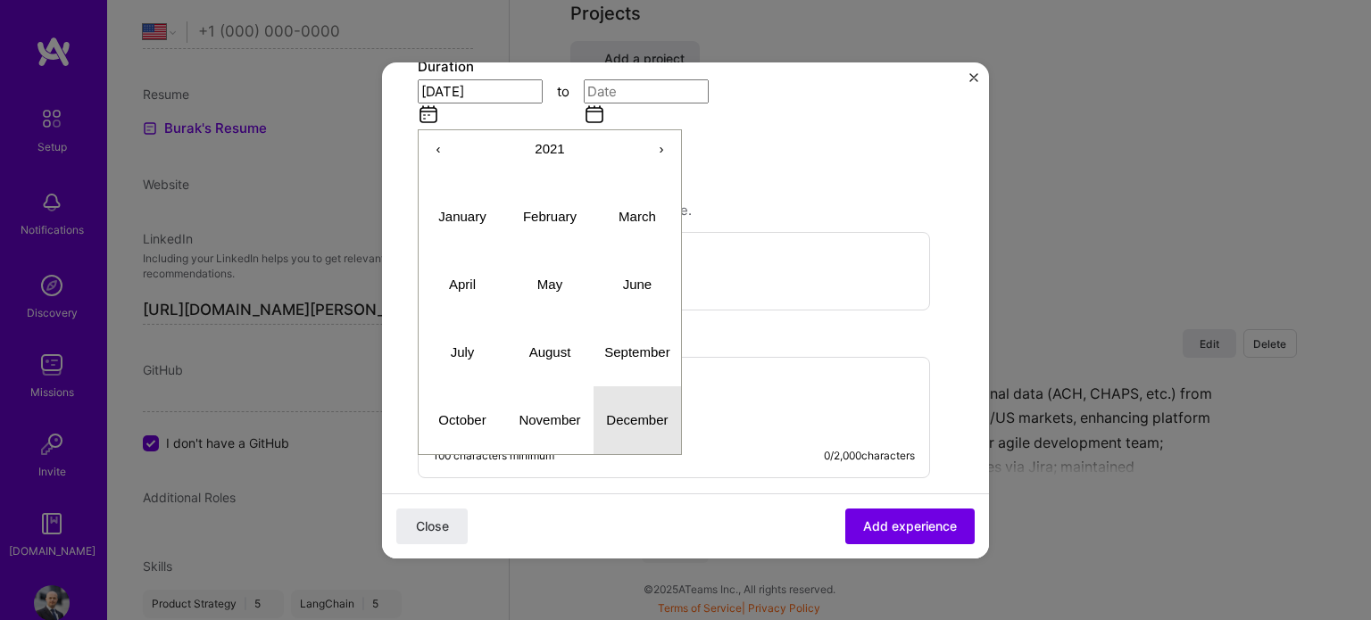
click at [614, 412] on abbr "December" at bounding box center [637, 419] width 62 height 15
type input "[DATE]"
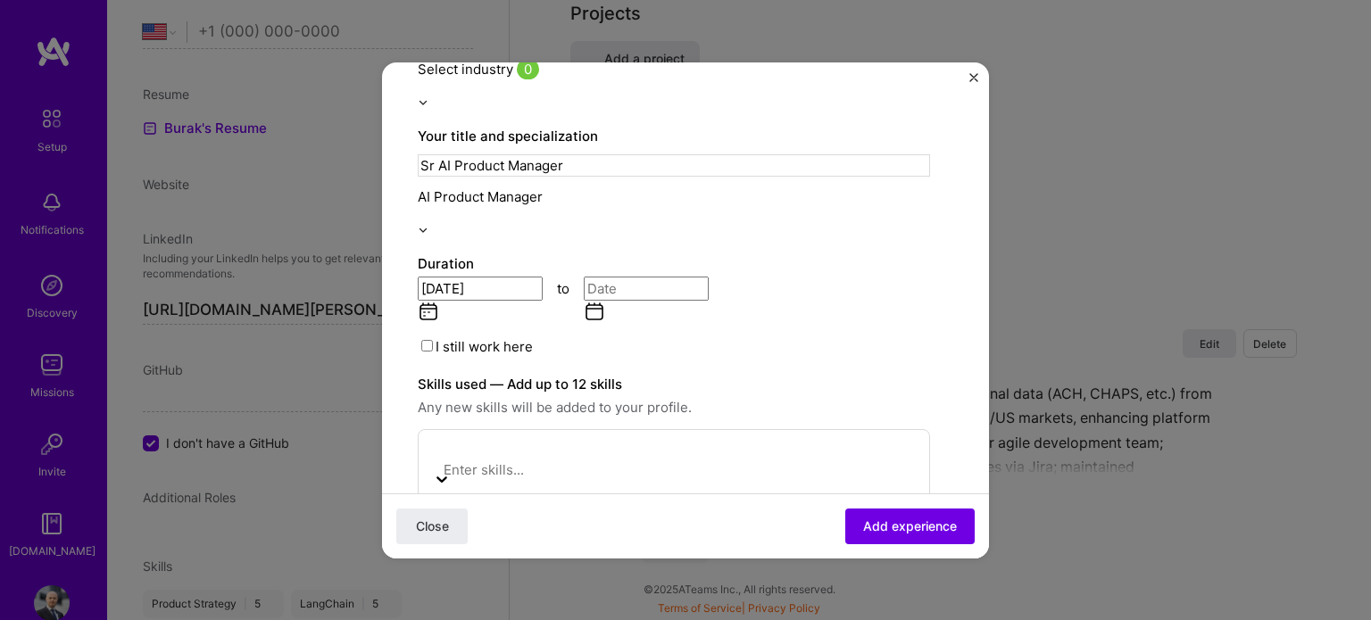
scroll to position [278, 0]
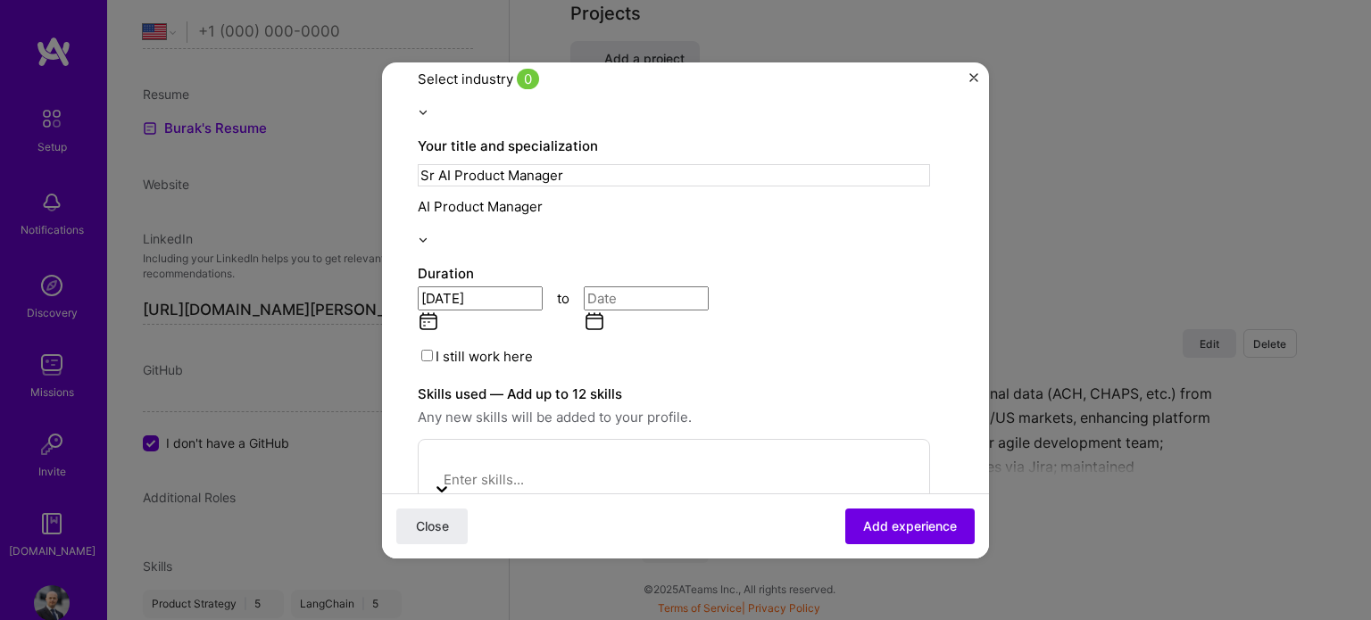
click at [645, 286] on input at bounding box center [646, 298] width 125 height 24
click at [610, 337] on button "‹" at bounding box center [604, 356] width 39 height 39
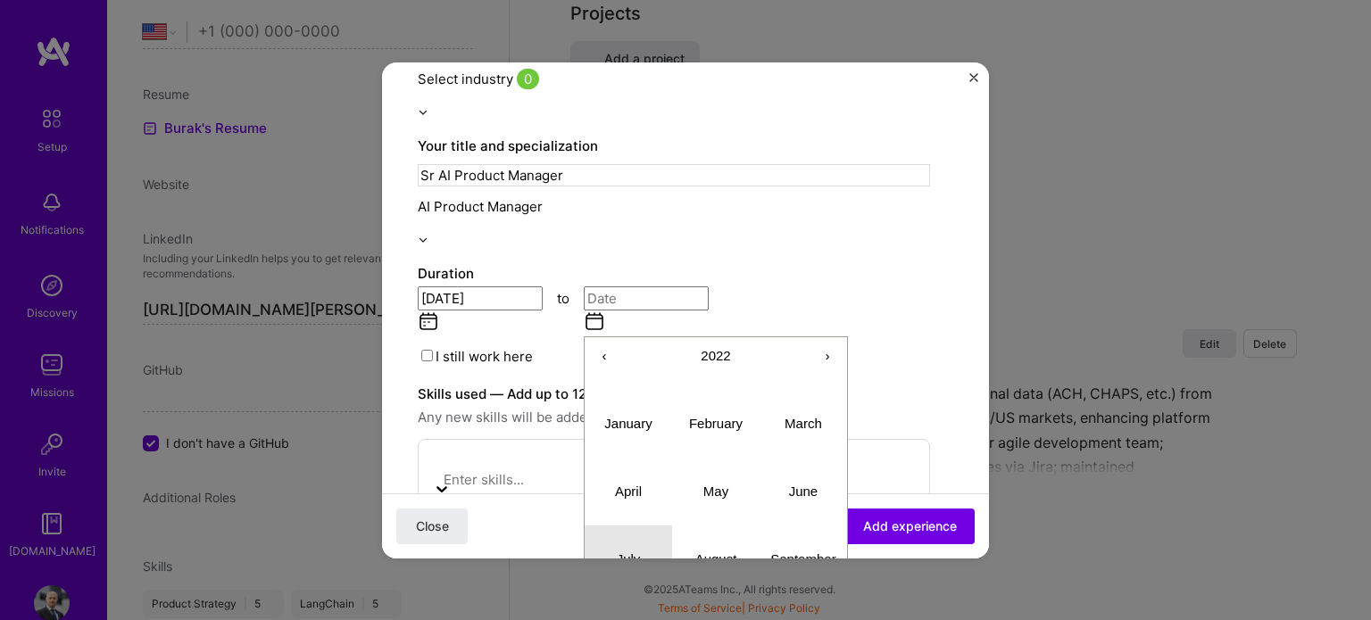
click at [638, 526] on button "July" at bounding box center [628, 560] width 87 height 68
type input "[DATE]"
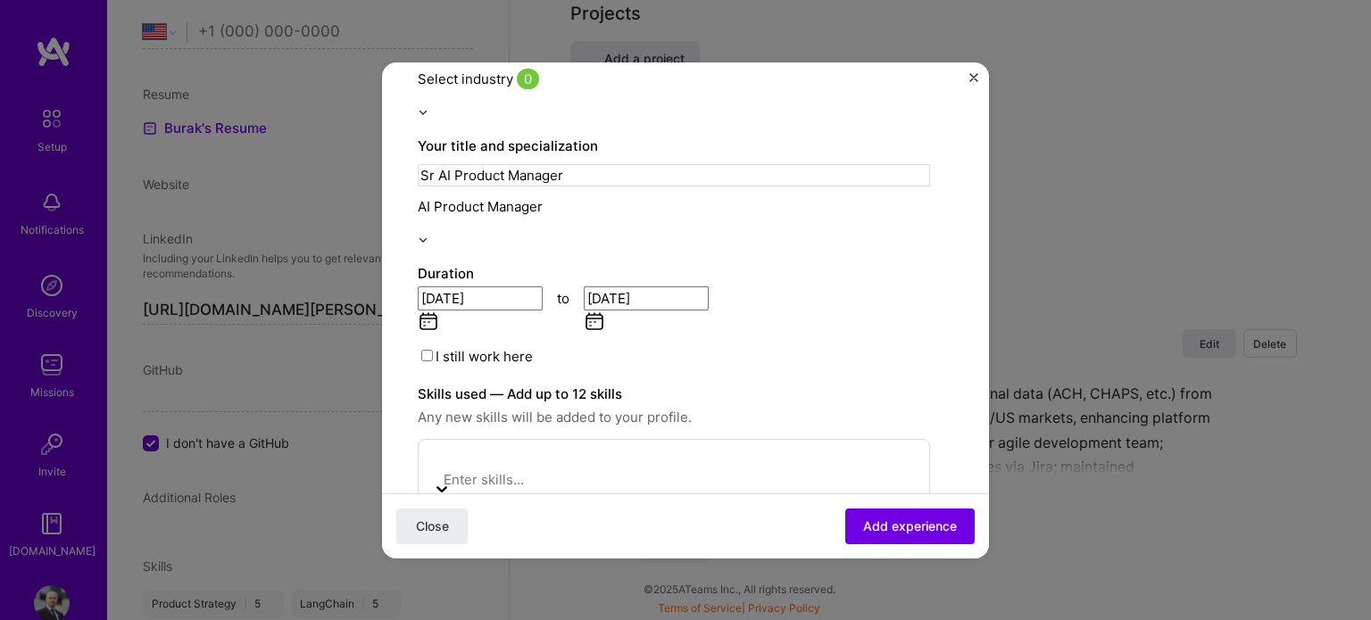
click at [577, 456] on div at bounding box center [611, 467] width 357 height 22
click at [543, 531] on div "Artificial Intelligence (AI)" at bounding box center [611, 540] width 357 height 19
type input "a"
click at [502, 531] on div "Product Strategy" at bounding box center [611, 540] width 357 height 19
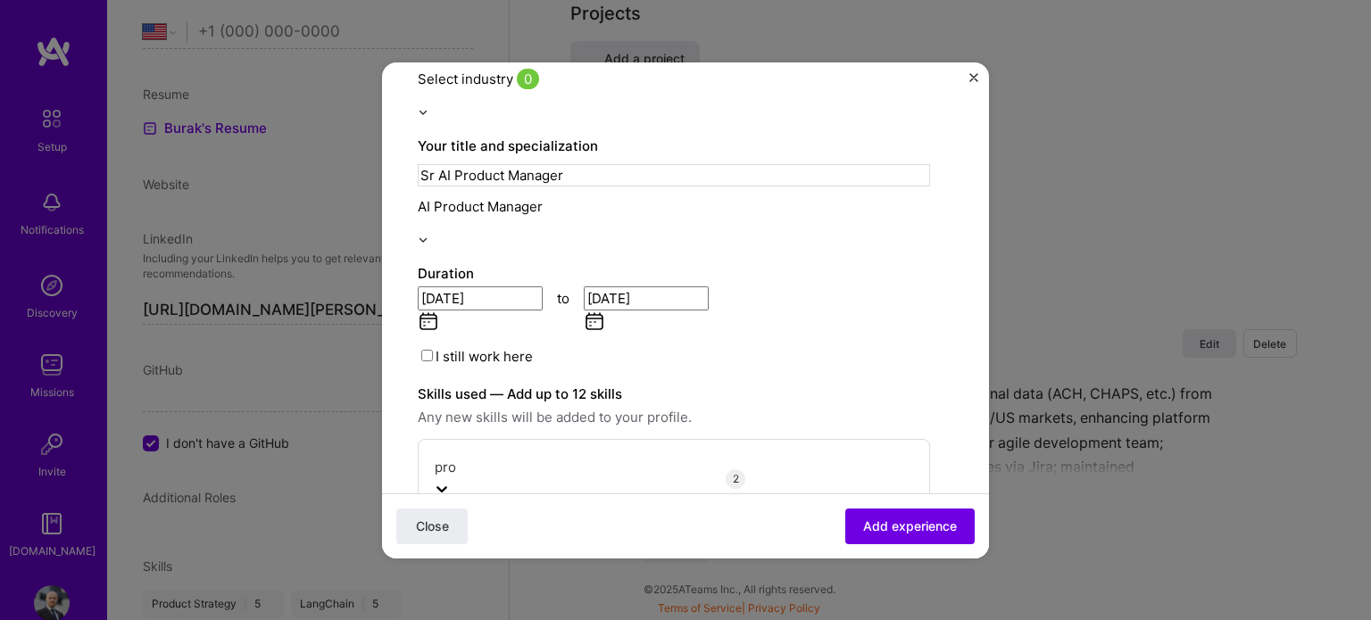
drag, startPoint x: 533, startPoint y: 534, endPoint x: 842, endPoint y: 328, distance: 372.0
click at [842, 384] on label "Skills used — Add up to 12 skills" at bounding box center [674, 394] width 512 height 21
click at [566, 456] on div "pro pro" at bounding box center [611, 467] width 357 height 22
click at [826, 384] on label "Skills used — Add up to 12 skills" at bounding box center [674, 394] width 512 height 21
click at [485, 456] on div "pro pro" at bounding box center [611, 467] width 357 height 22
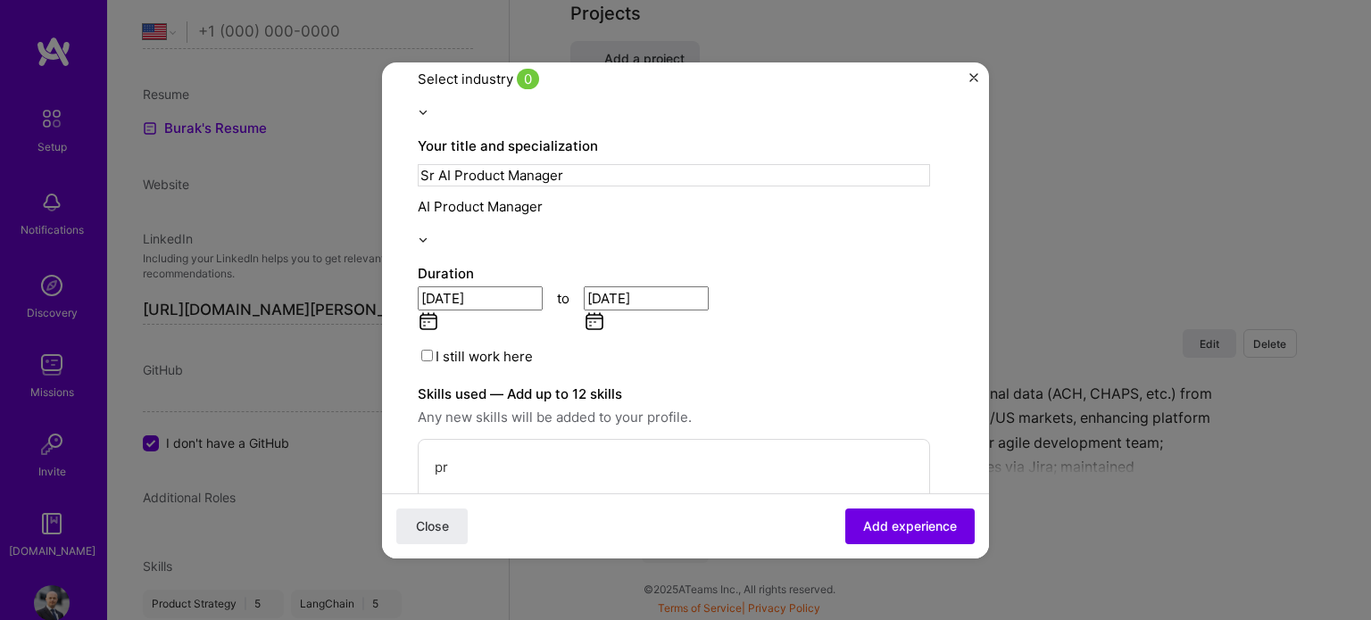
type input "p"
click at [477, 531] on div "PostgreSQL" at bounding box center [611, 540] width 357 height 19
click at [496, 456] on div "sql sql" at bounding box center [611, 467] width 357 height 22
type input "s"
type input "p"
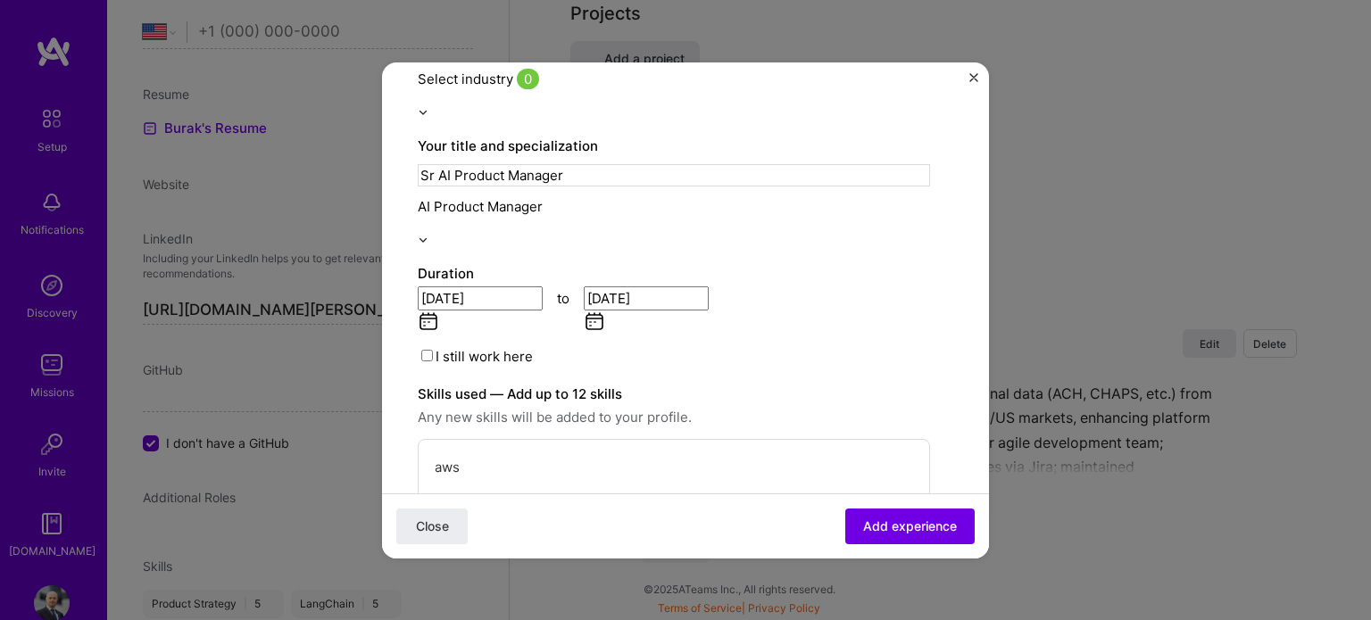
click at [451, 532] on span at bounding box center [442, 540] width 18 height 17
click at [448, 534] on input "checkbox" at bounding box center [442, 540] width 12 height 12
type input "aws"
click at [826, 384] on label "Skills used — Add up to 12 skills" at bounding box center [674, 394] width 512 height 21
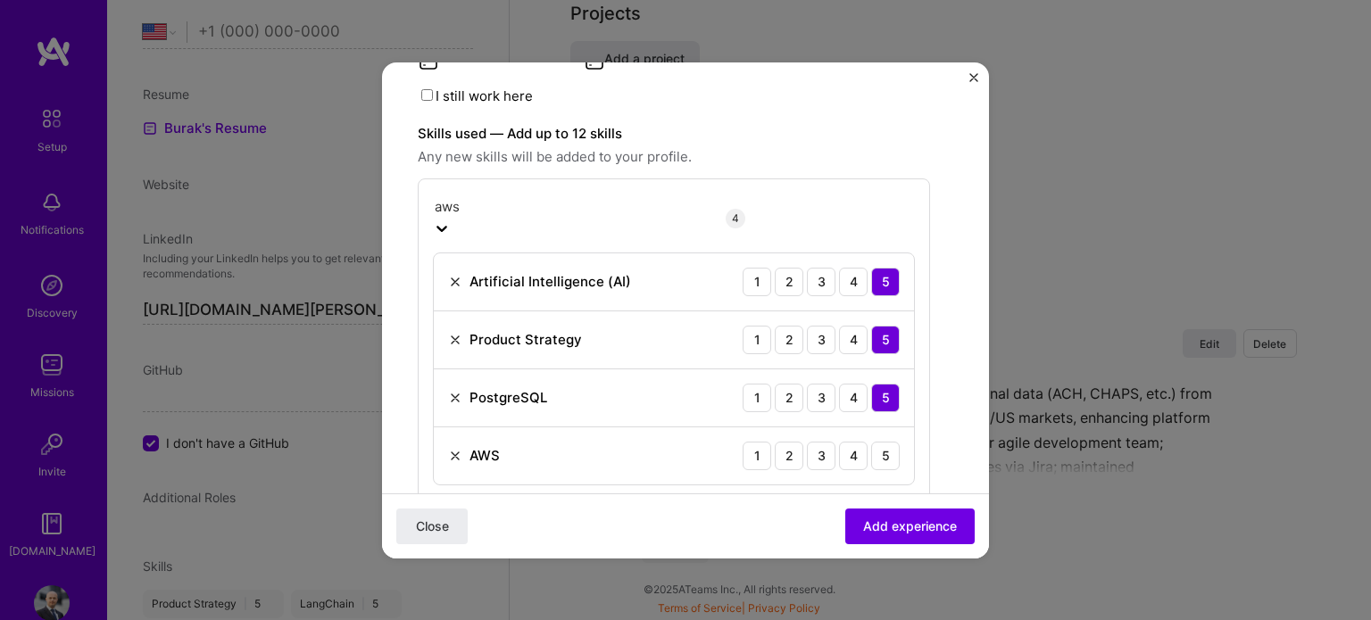
scroll to position [602, 0]
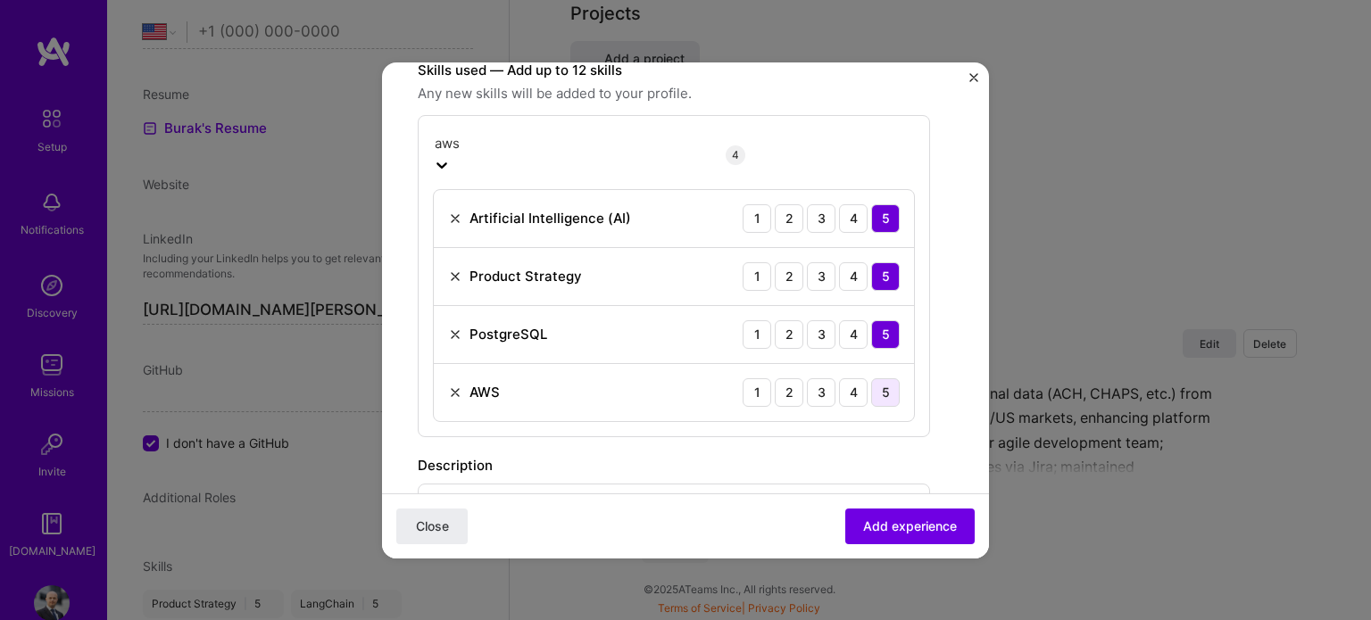
click at [882, 378] on div "5" at bounding box center [885, 392] width 29 height 29
click at [665, 484] on div "100 characters minimum 0 / 2,000 characters" at bounding box center [674, 544] width 512 height 121
click at [456, 484] on div "100 characters minimum 0 / 2,000 characters" at bounding box center [674, 544] width 512 height 121
click at [466, 484] on div "100 characters minimum 0 / 2,000 characters" at bounding box center [674, 544] width 512 height 121
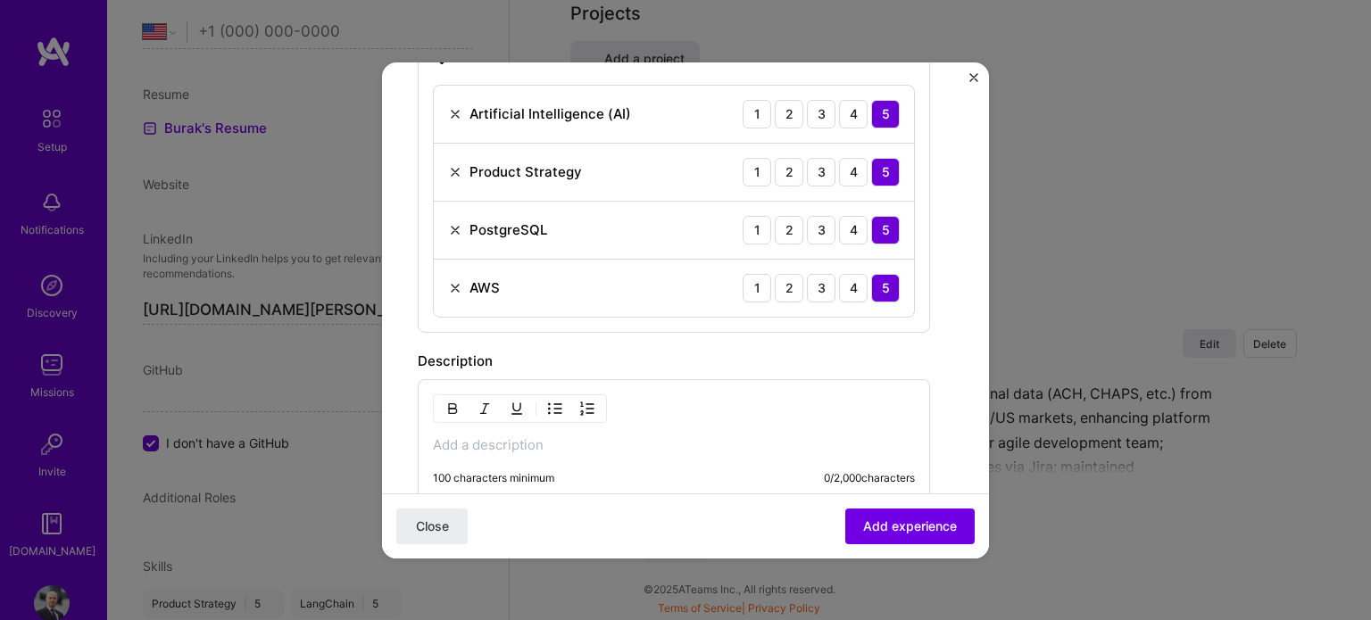
scroll to position [718, 0]
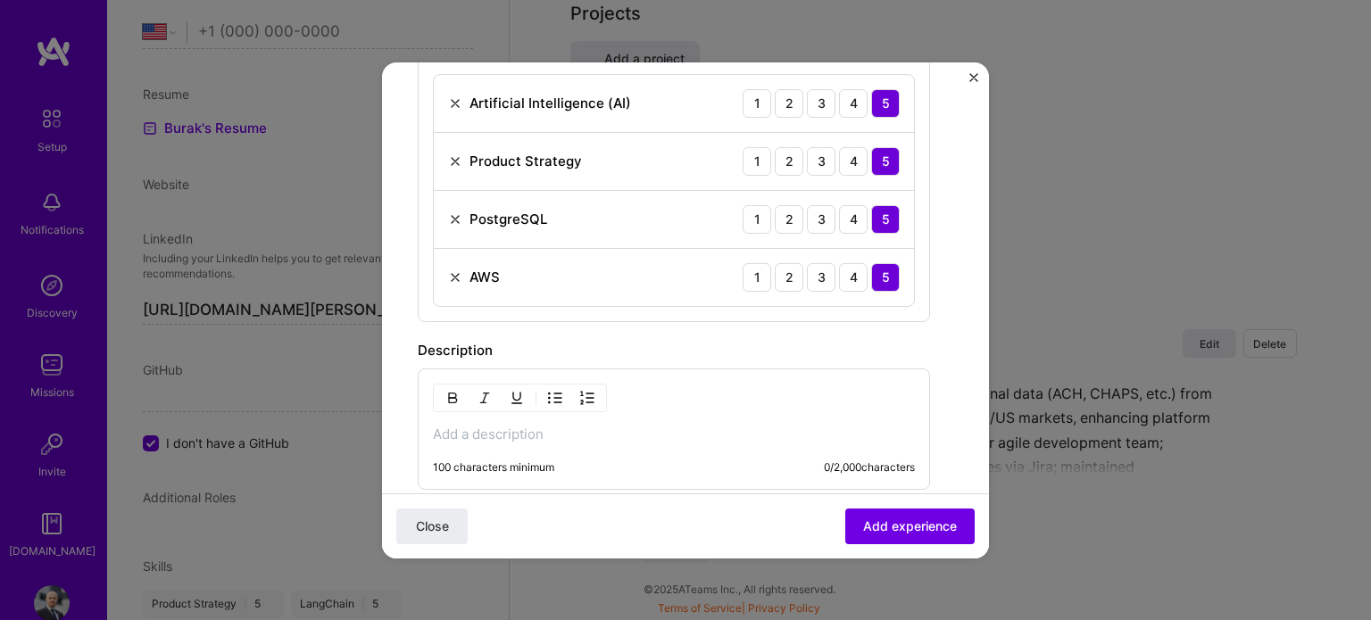
click at [474, 426] on p at bounding box center [674, 435] width 482 height 18
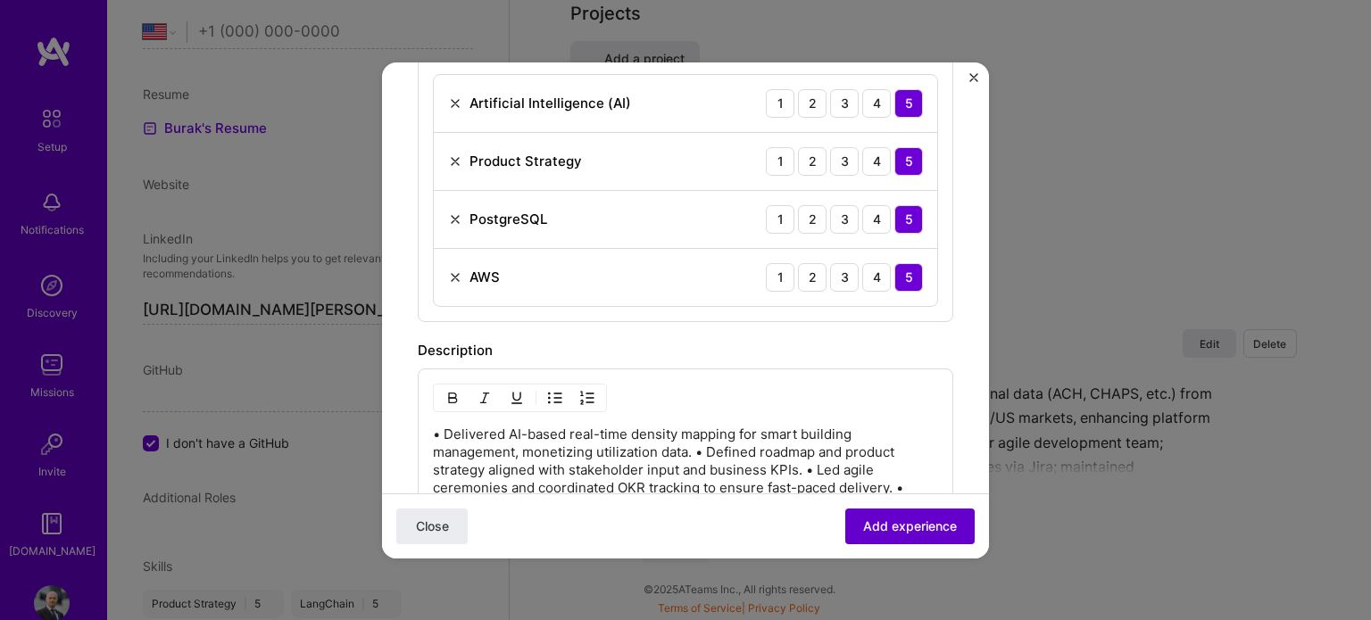
click at [875, 522] on span "Add experience" at bounding box center [910, 526] width 94 height 18
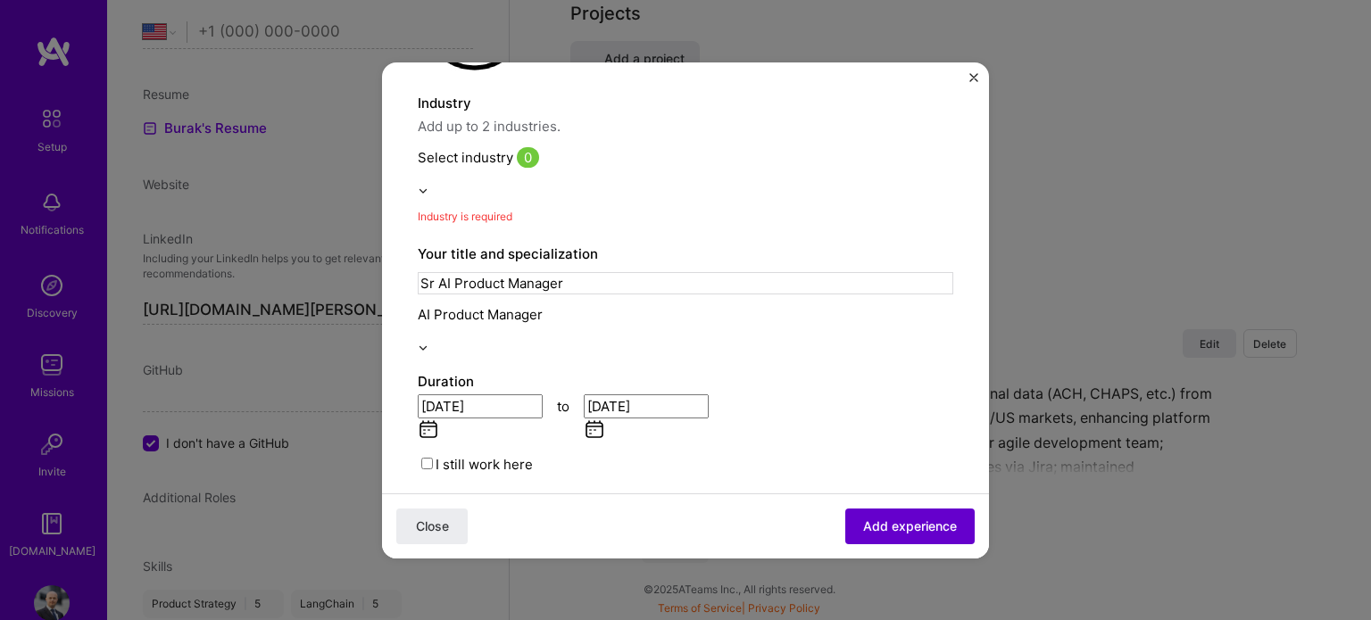
scroll to position [180, 0]
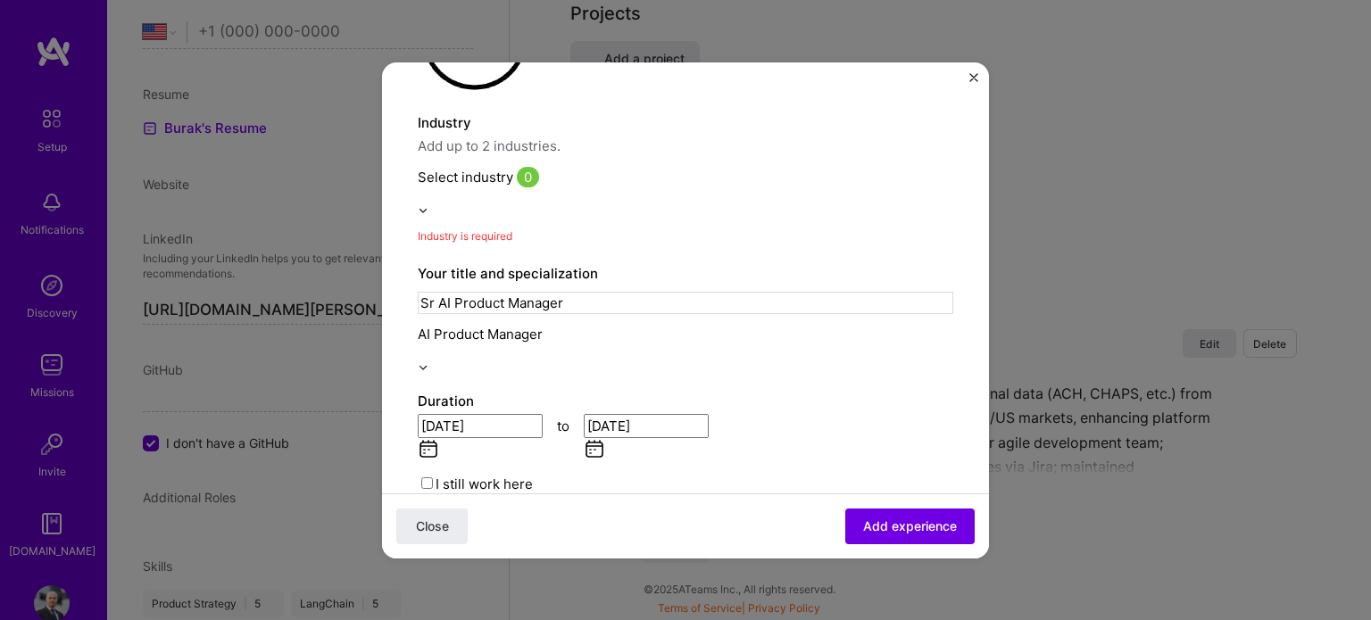
click at [544, 187] on input "text" at bounding box center [685, 196] width 535 height 19
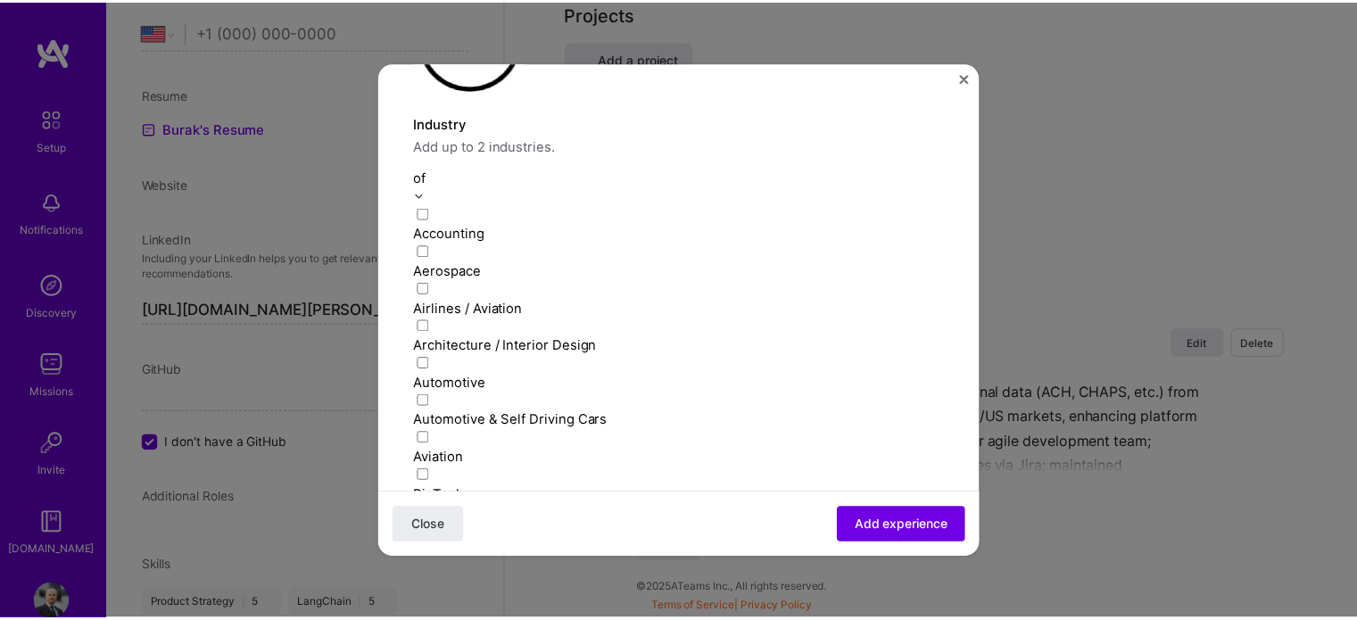
scroll to position [0, 0]
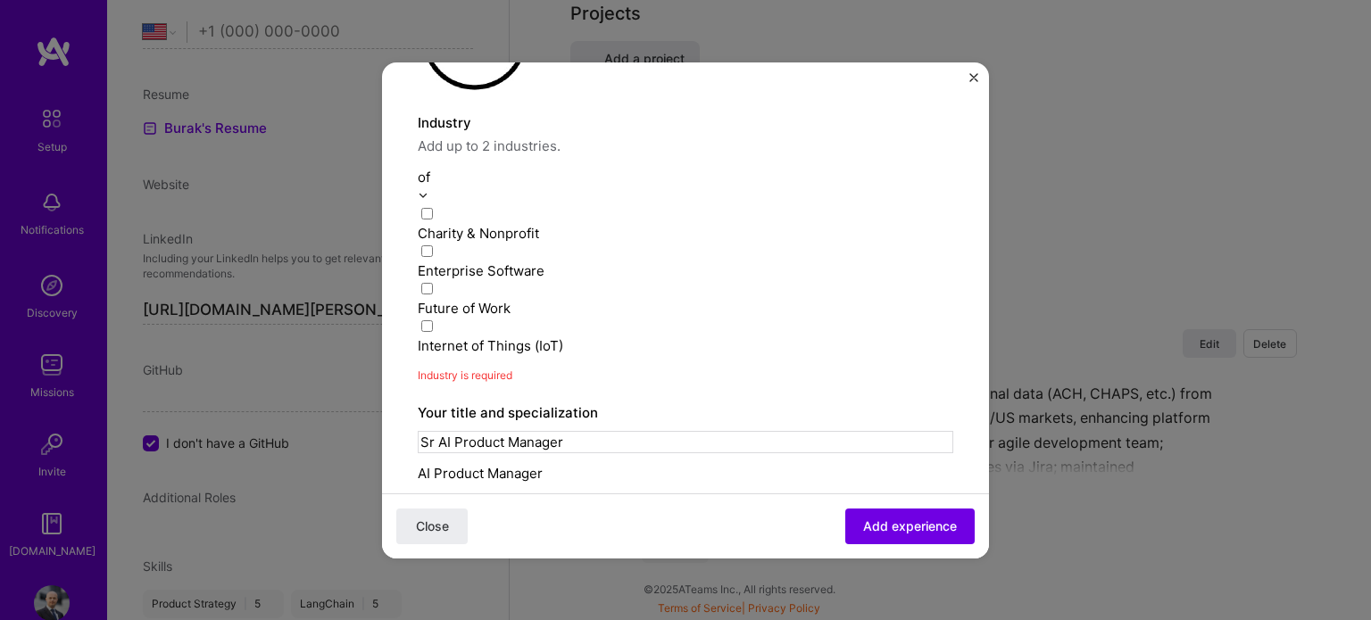
type input "o"
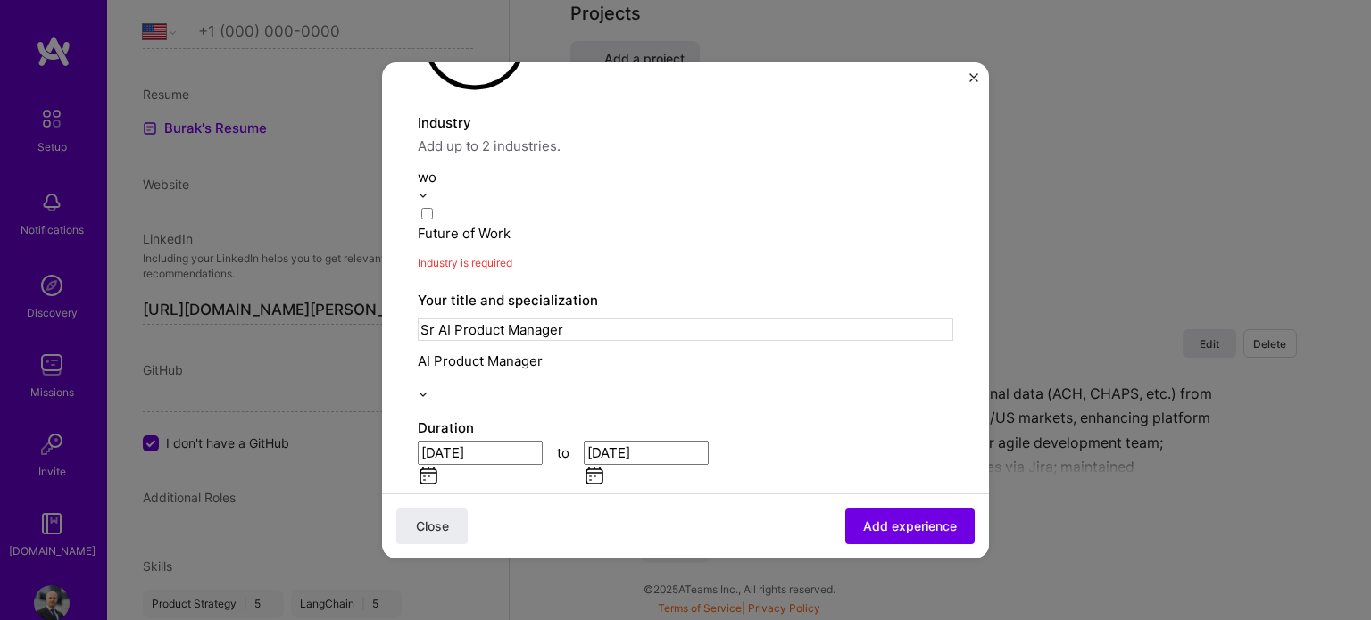
type input "w"
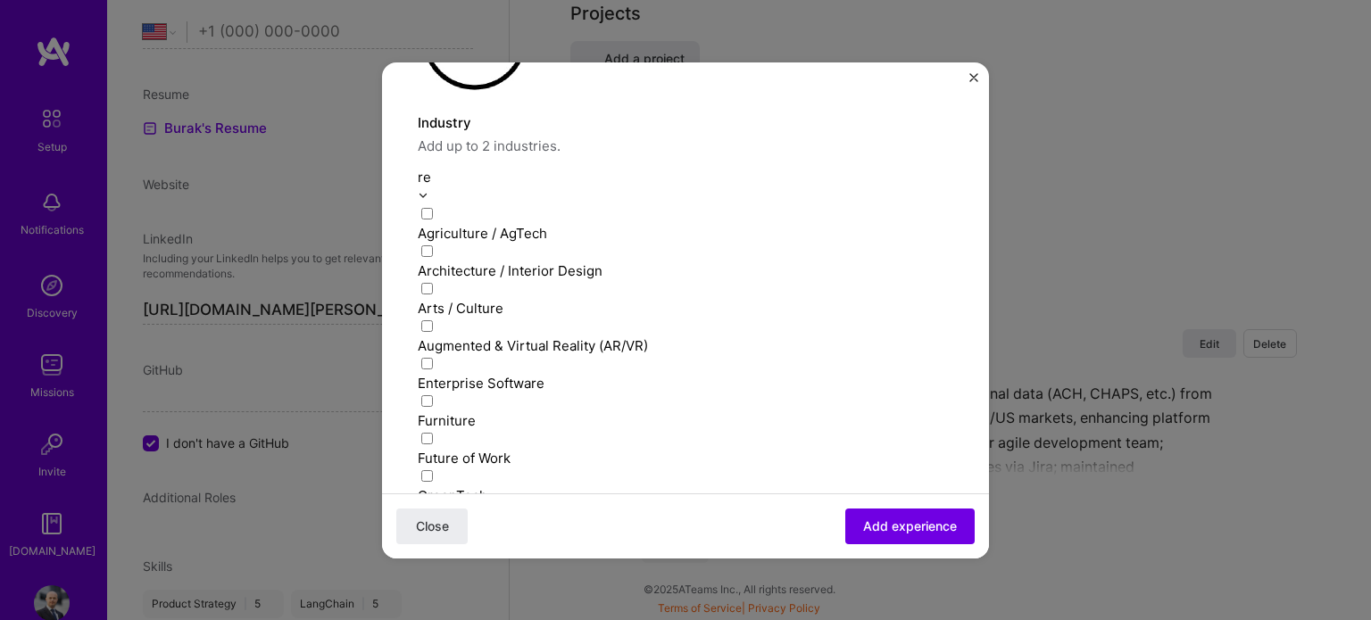
type input "rea"
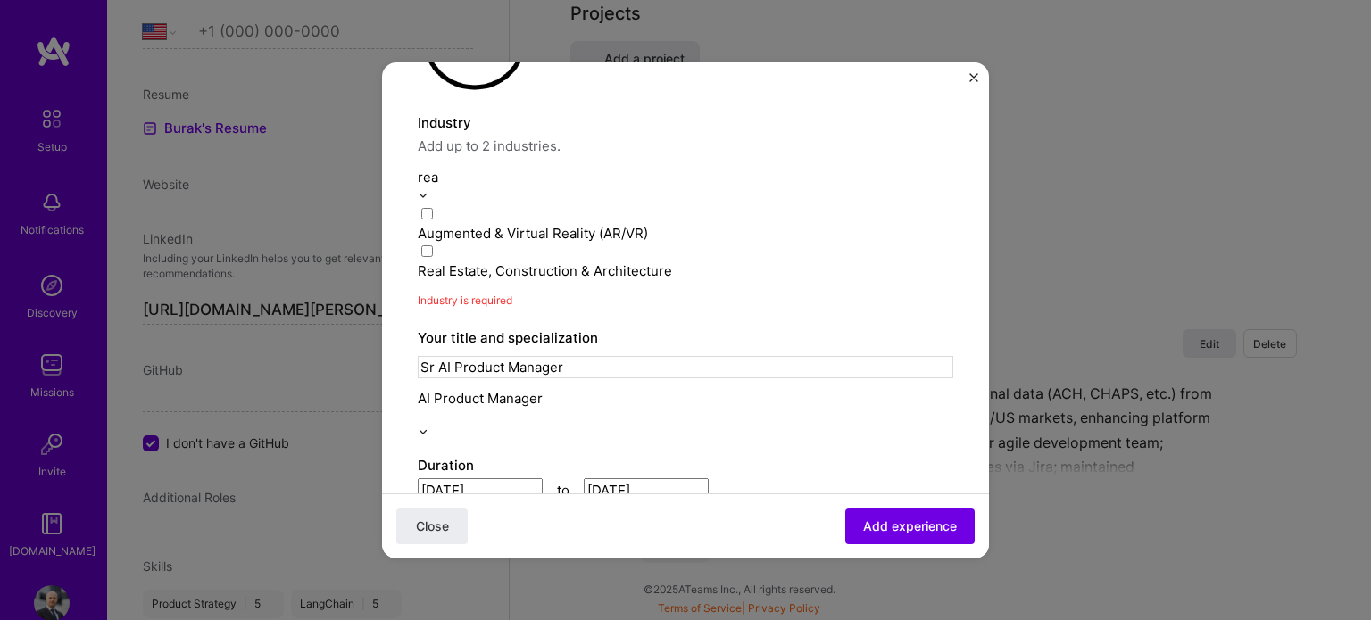
click at [571, 243] on div "Real Estate, Construction & Architecture" at bounding box center [685, 261] width 535 height 37
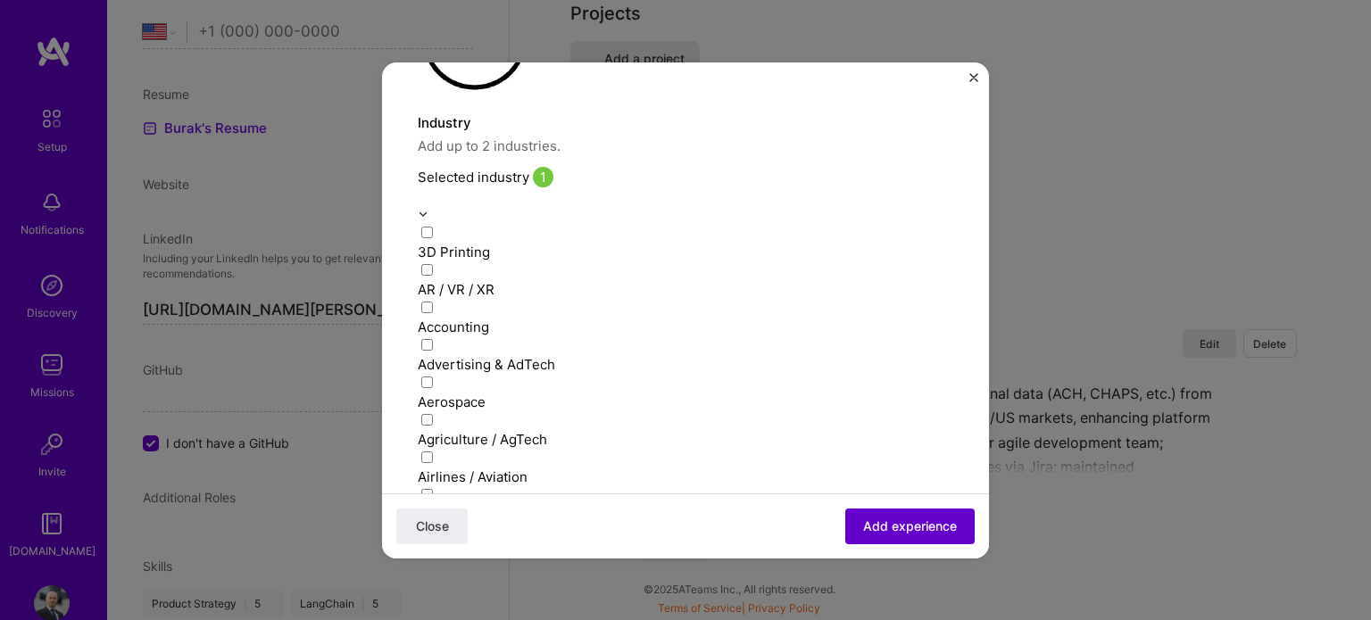
click at [900, 524] on span "Add experience" at bounding box center [910, 526] width 94 height 18
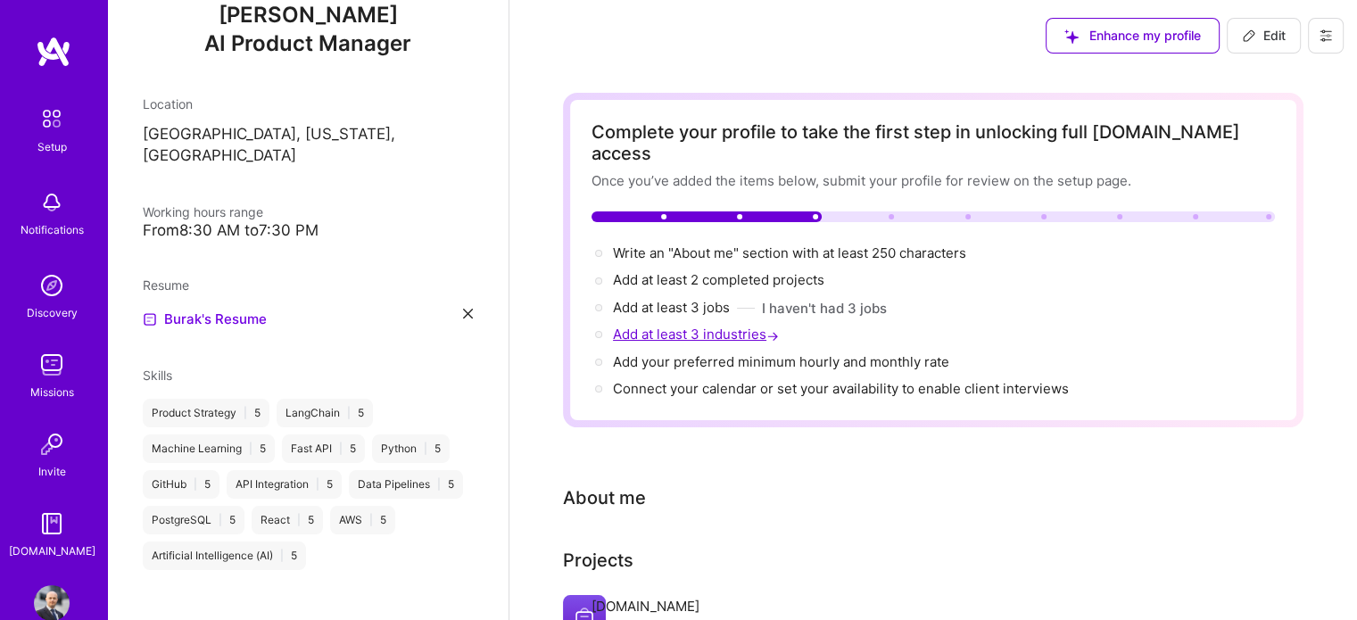
click at [725, 326] on span "Add at least 3 industries →" at bounding box center [698, 334] width 170 height 17
select select "US"
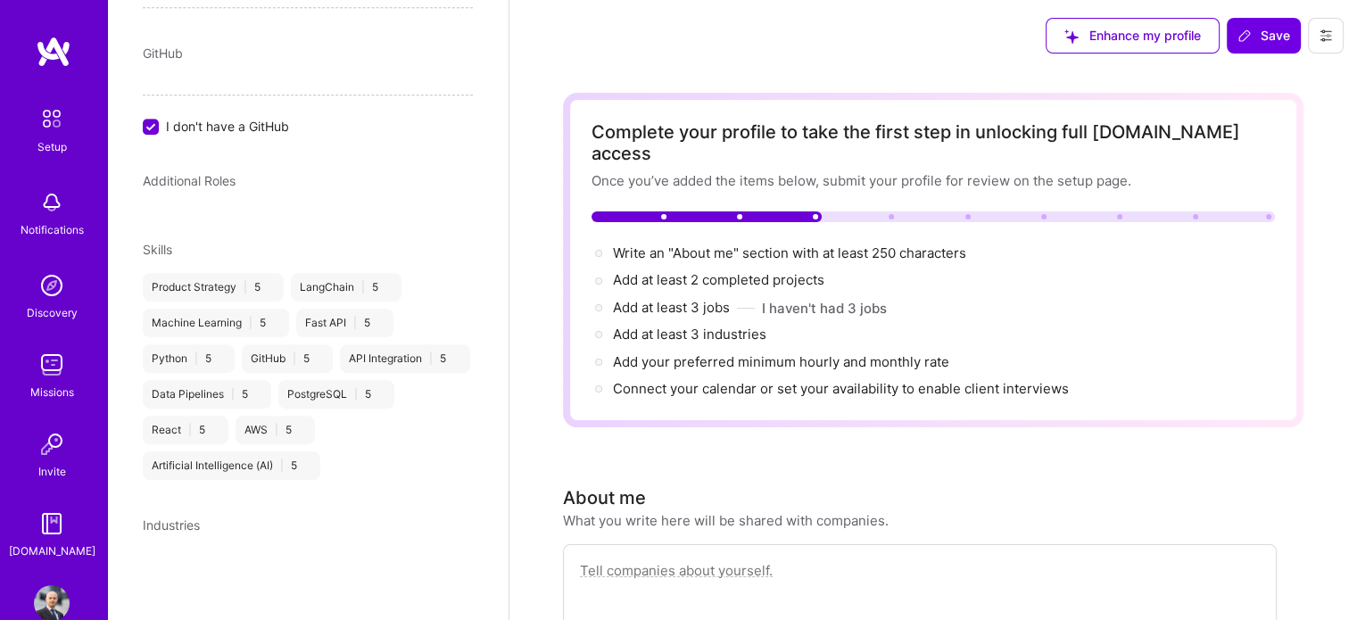
scroll to position [36, 0]
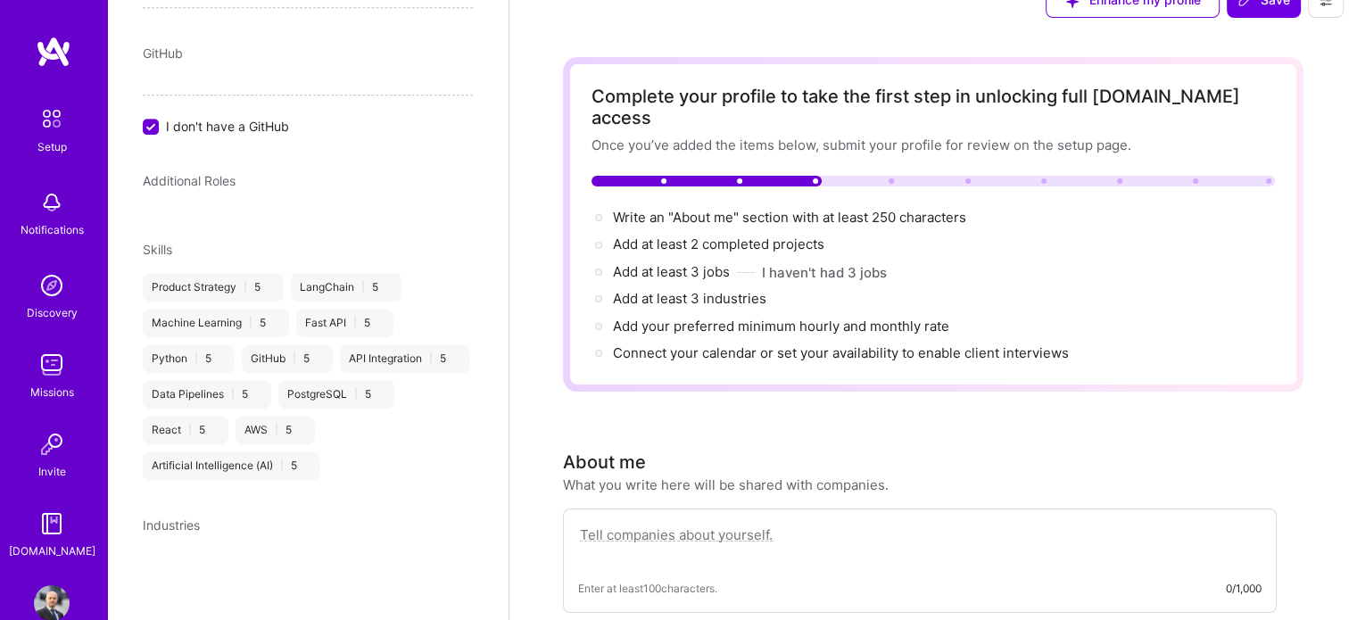
click at [461, 531] on icon at bounding box center [467, 527] width 12 height 12
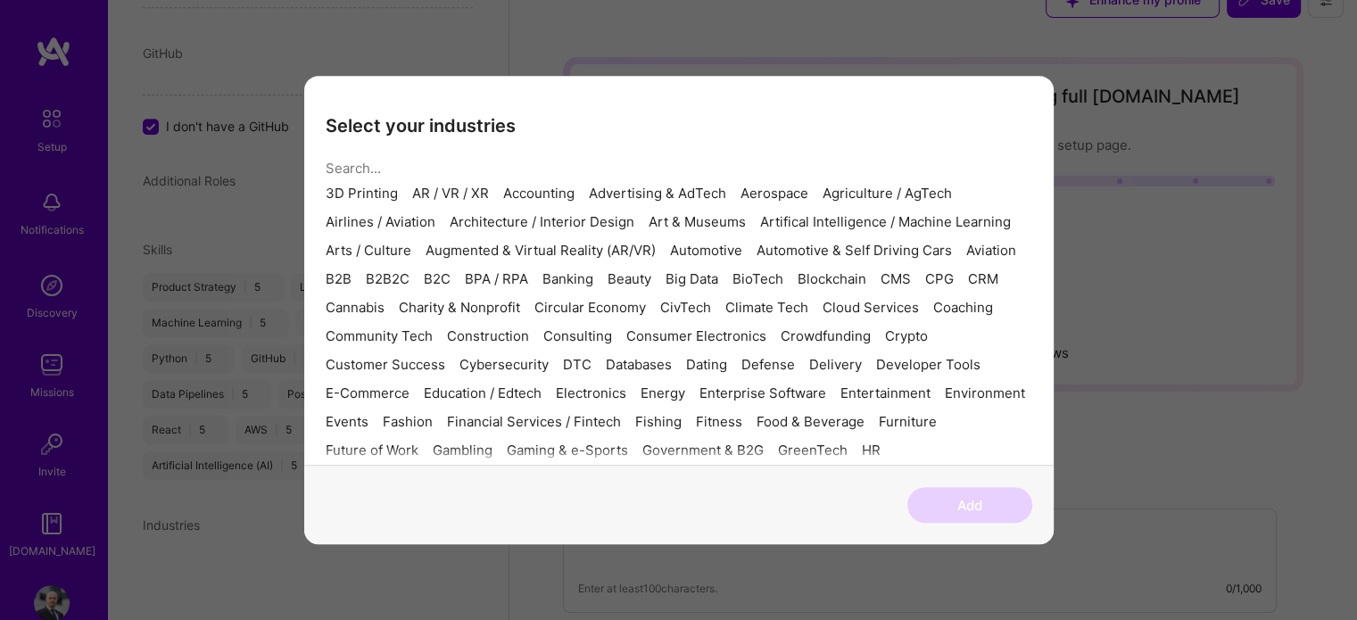
click at [419, 162] on input "modal" at bounding box center [672, 168] width 693 height 46
type input "a"
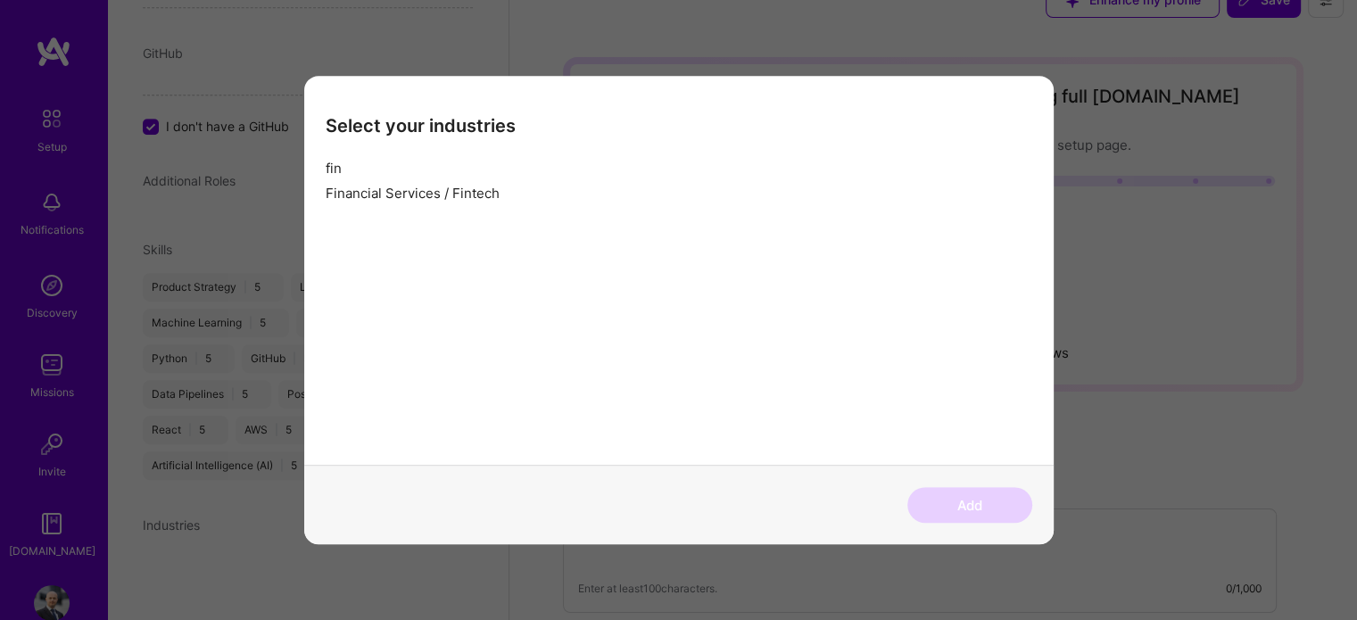
click at [412, 201] on div "Financial Services / Fintech" at bounding box center [413, 194] width 174 height 14
click at [455, 153] on input "fin" at bounding box center [672, 168] width 693 height 46
type input "f"
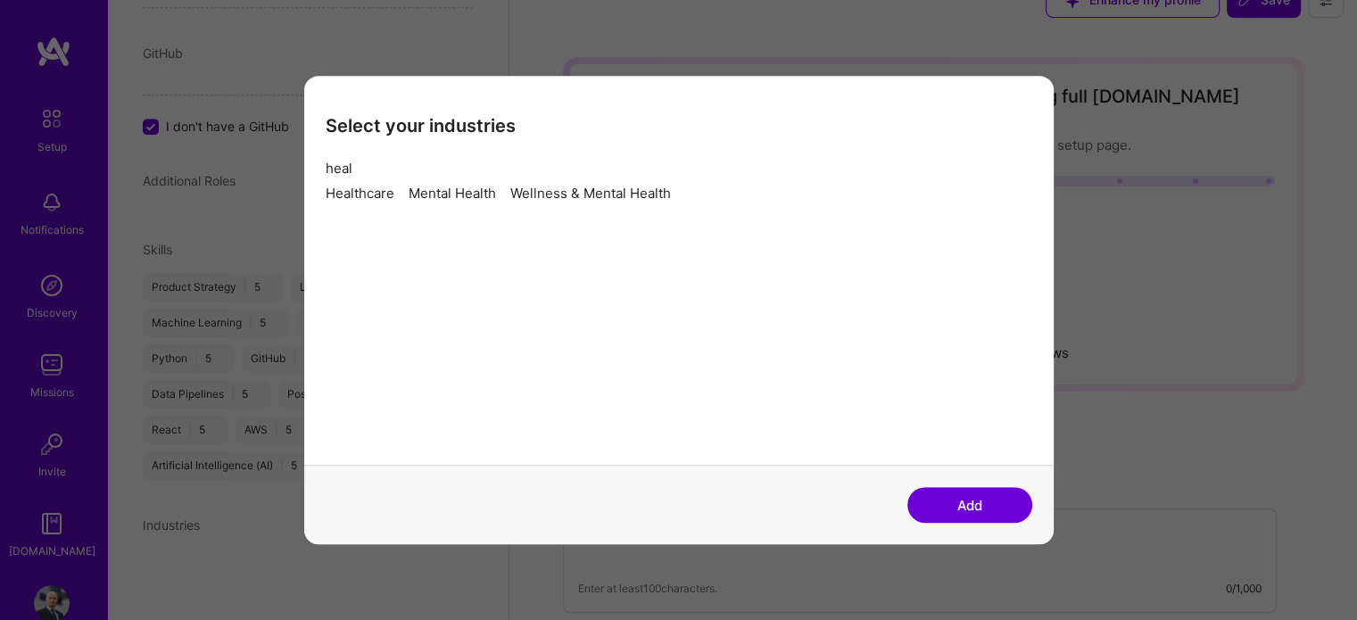
click at [361, 201] on div "Healthcare" at bounding box center [360, 194] width 69 height 14
click at [425, 157] on input "heal" at bounding box center [672, 168] width 693 height 46
type input "h"
click at [425, 157] on input "h" at bounding box center [672, 168] width 693 height 46
click at [425, 157] on input "modal" at bounding box center [672, 168] width 693 height 46
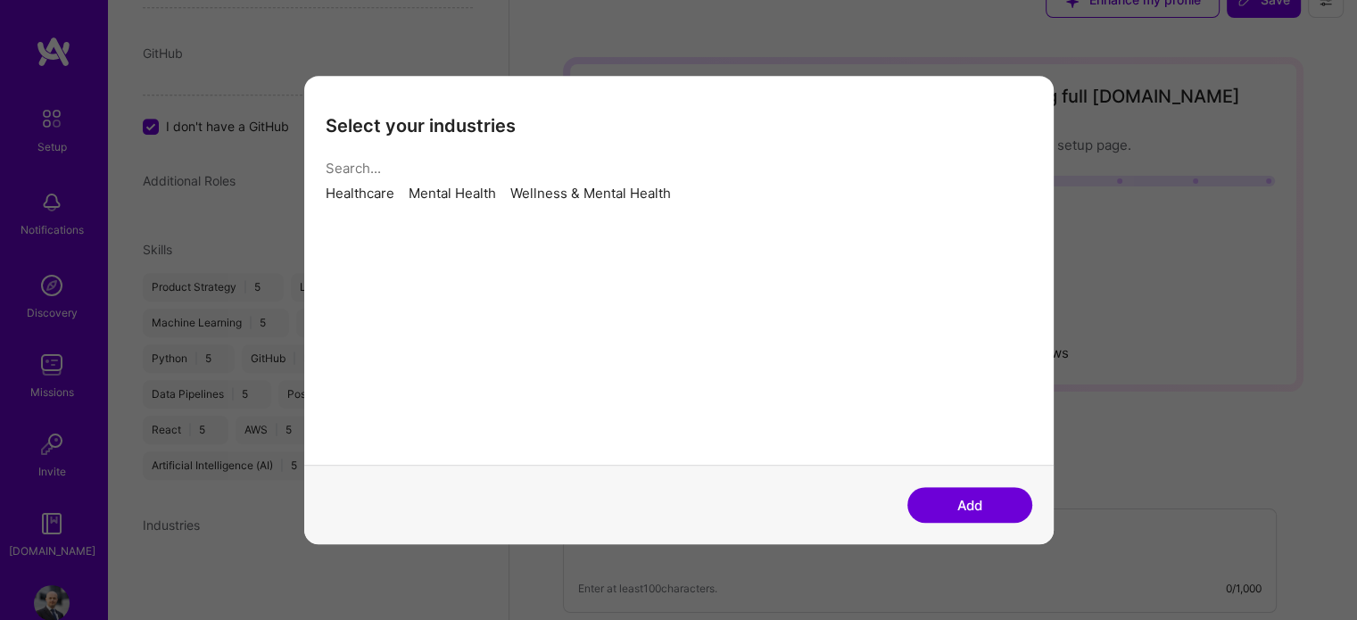
click at [425, 157] on input "modal" at bounding box center [672, 168] width 693 height 46
type input "real"
click at [714, 201] on div "Real Estate, Construction & Architecture" at bounding box center [772, 194] width 254 height 14
click at [942, 510] on button "Add" at bounding box center [970, 505] width 125 height 36
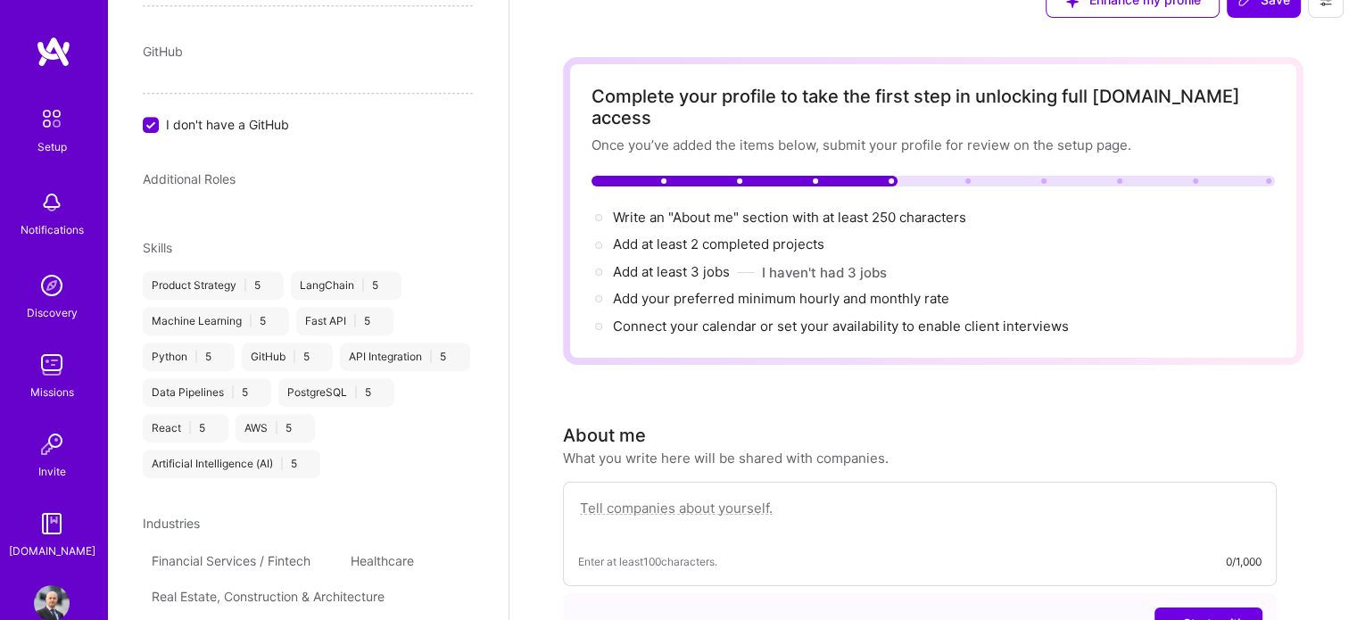
scroll to position [1097, 0]
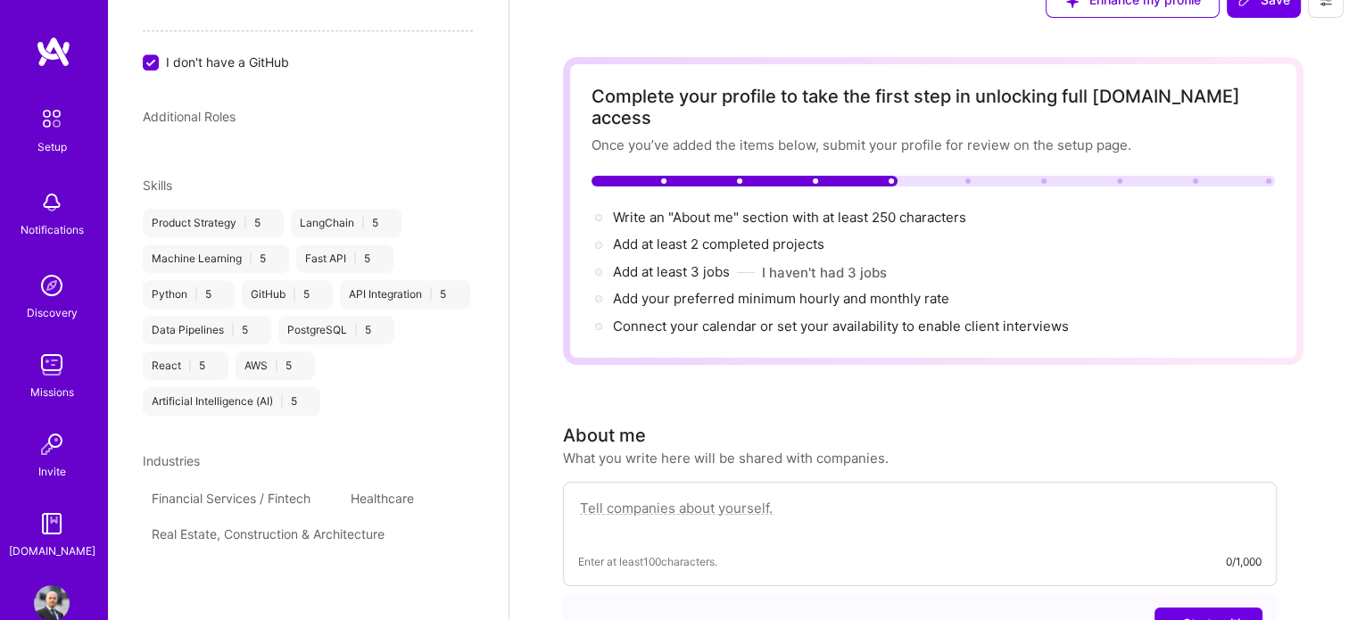
click at [461, 469] on icon at bounding box center [467, 463] width 12 height 12
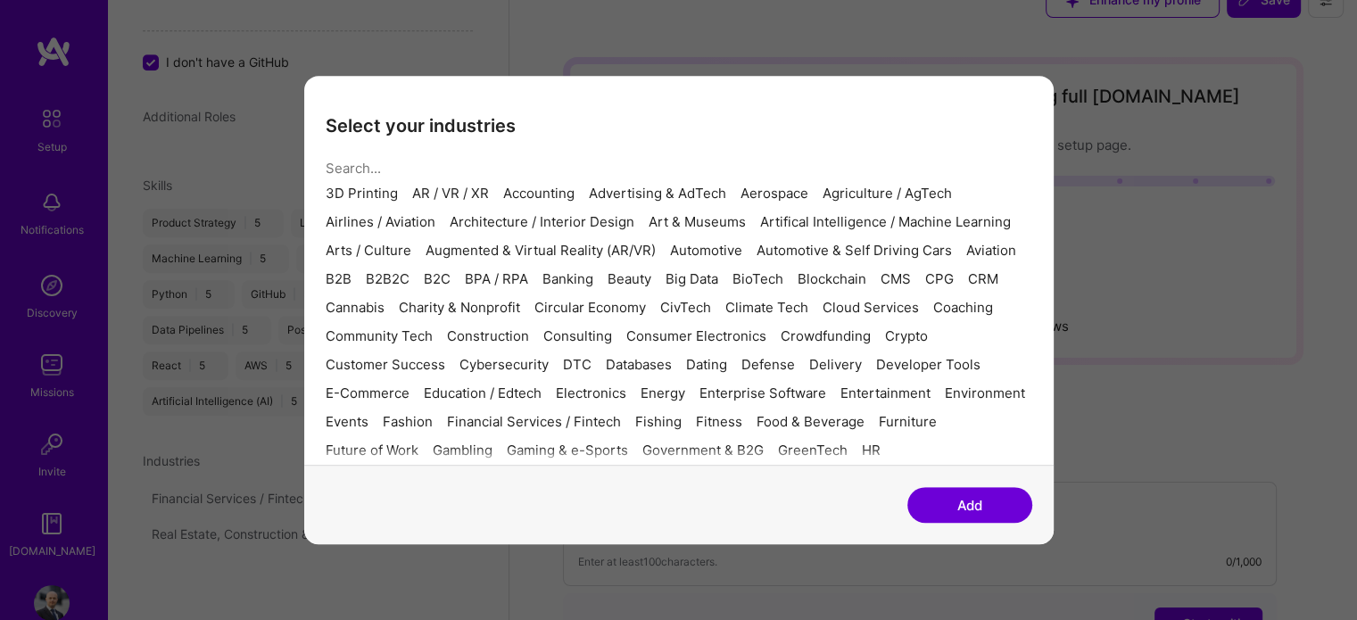
click at [432, 159] on input "modal" at bounding box center [672, 168] width 693 height 46
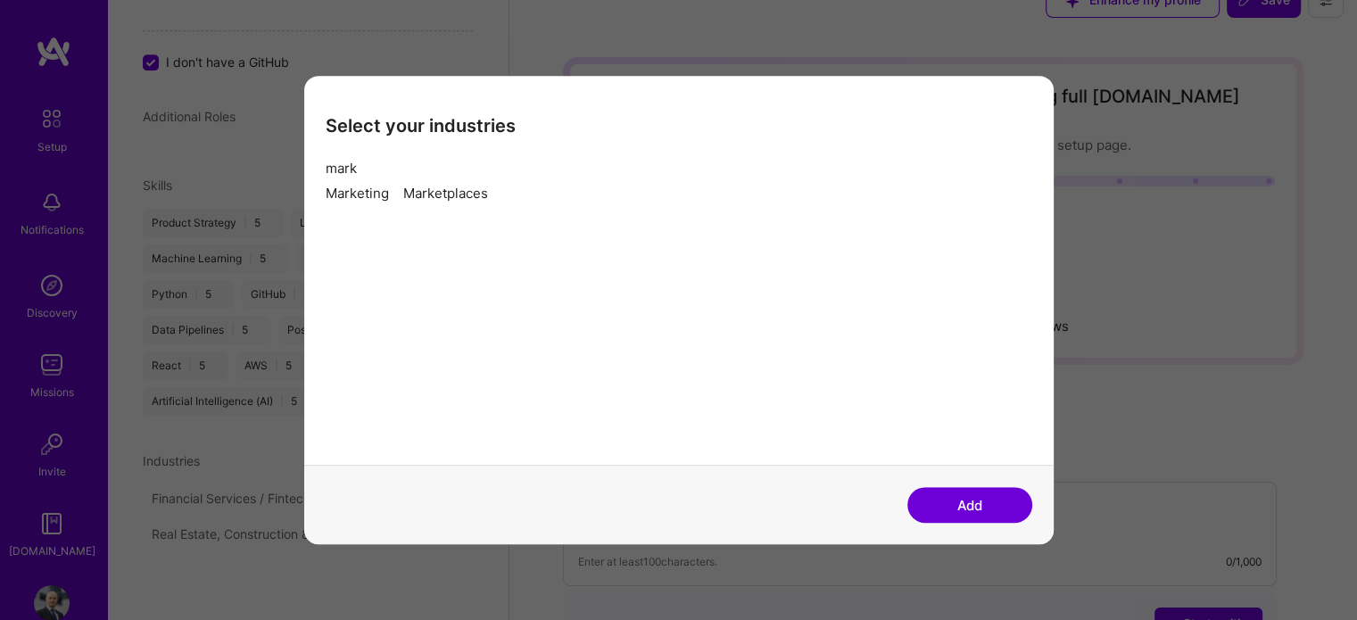
type input "mark"
click at [365, 201] on div "Marketing" at bounding box center [357, 194] width 63 height 14
click at [928, 501] on button "Add" at bounding box center [970, 505] width 125 height 36
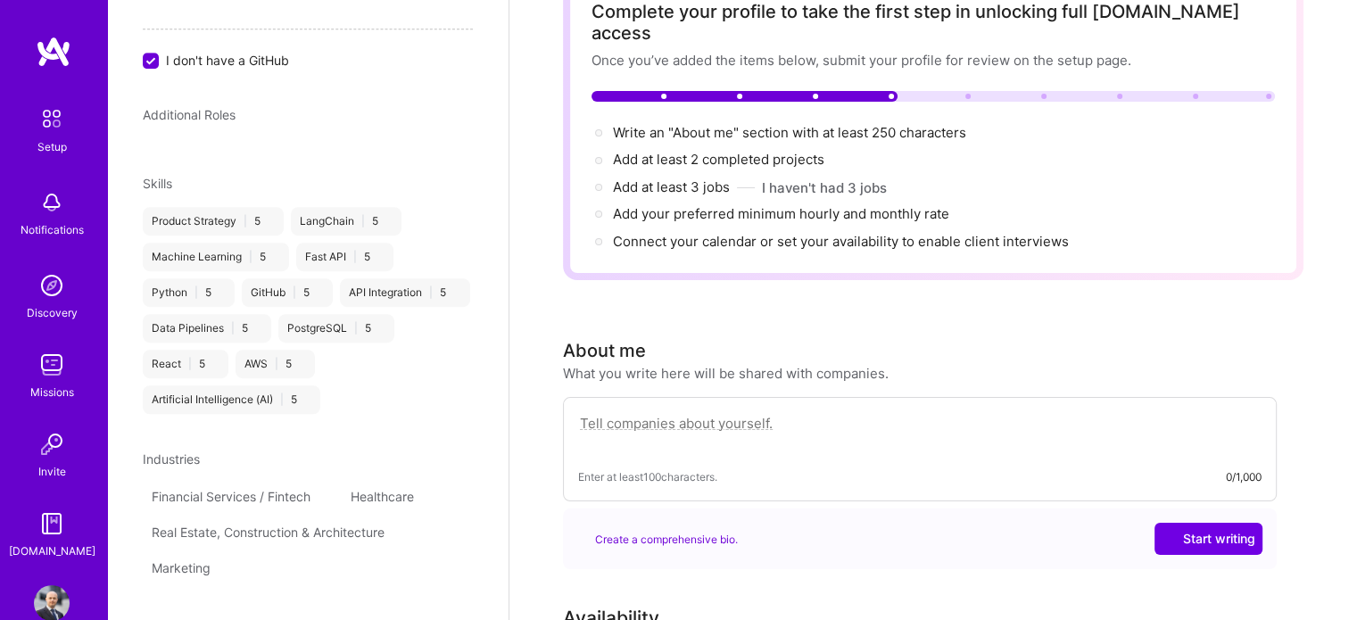
scroll to position [121, 0]
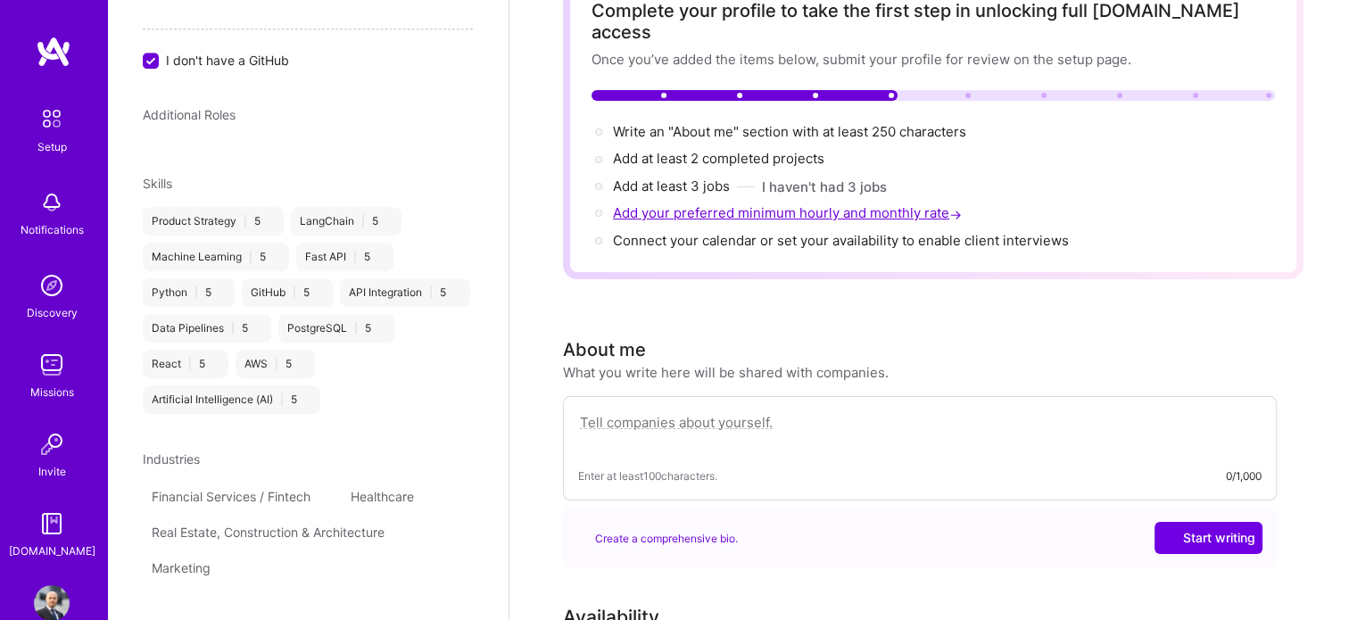
click at [685, 204] on span "Add your preferred minimum hourly and monthly rate →" at bounding box center [789, 212] width 353 height 17
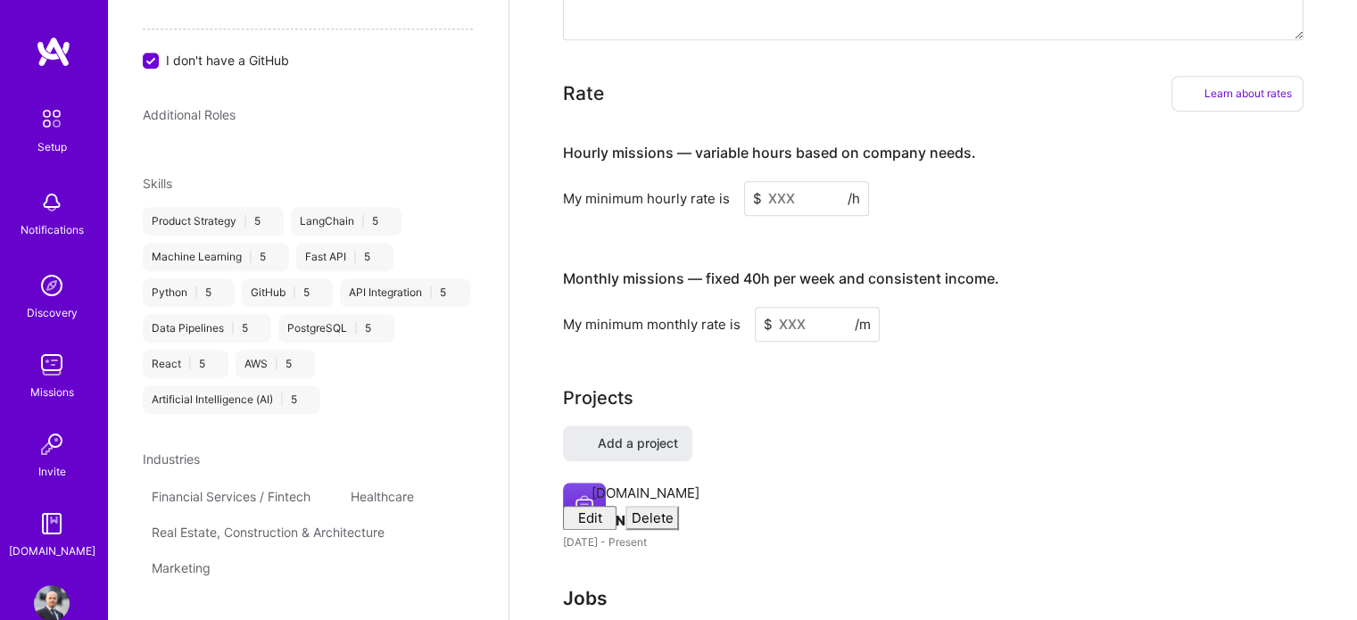
scroll to position [978, 0]
click at [785, 184] on input at bounding box center [806, 201] width 125 height 35
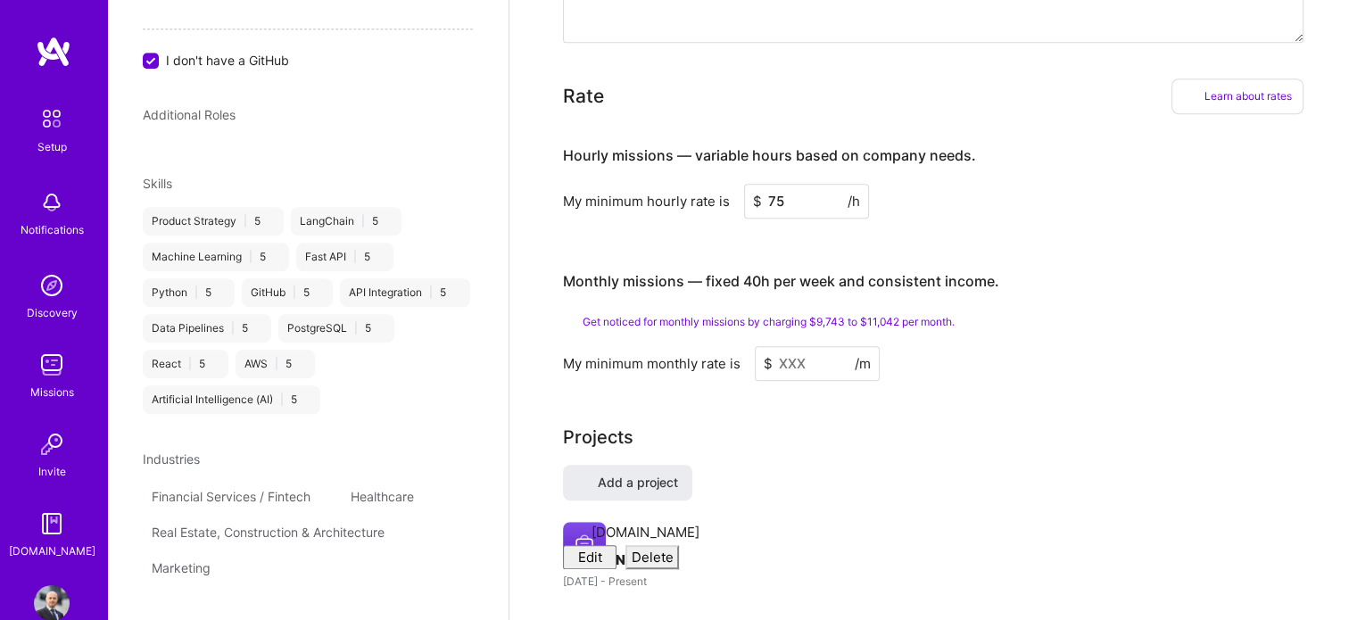
type input "75"
click at [794, 346] on input at bounding box center [817, 363] width 125 height 35
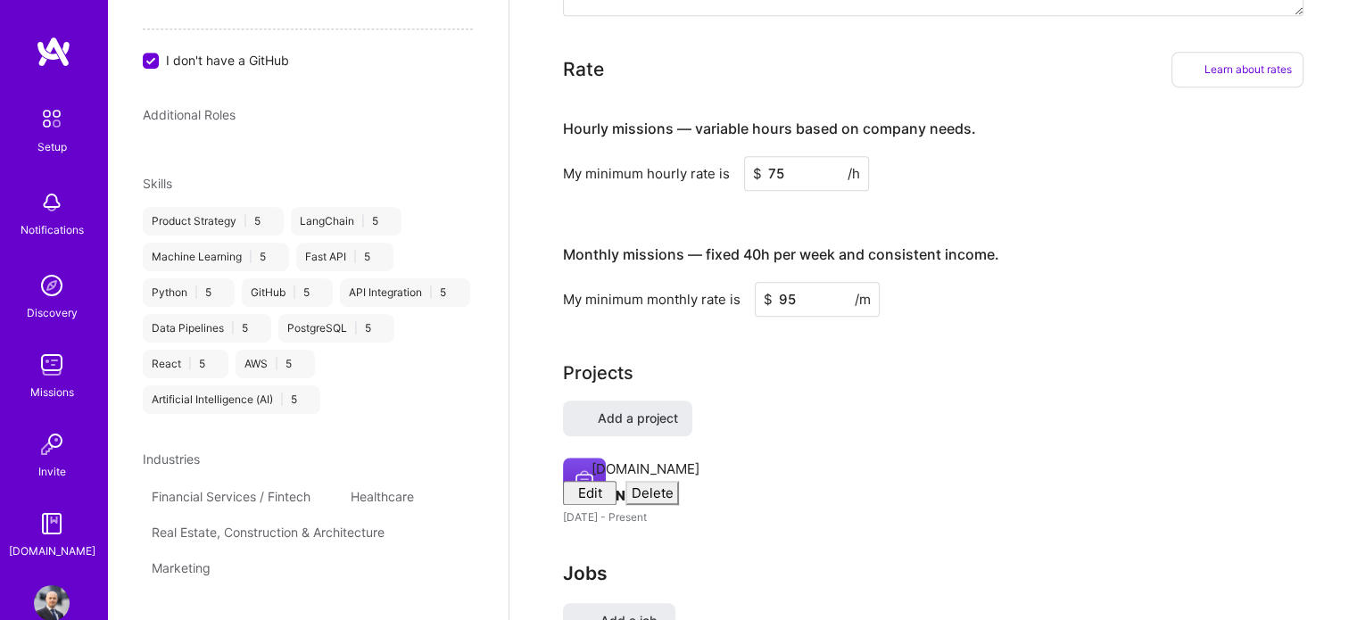
type input "95"
click at [839, 371] on div "Projects" at bounding box center [933, 373] width 741 height 27
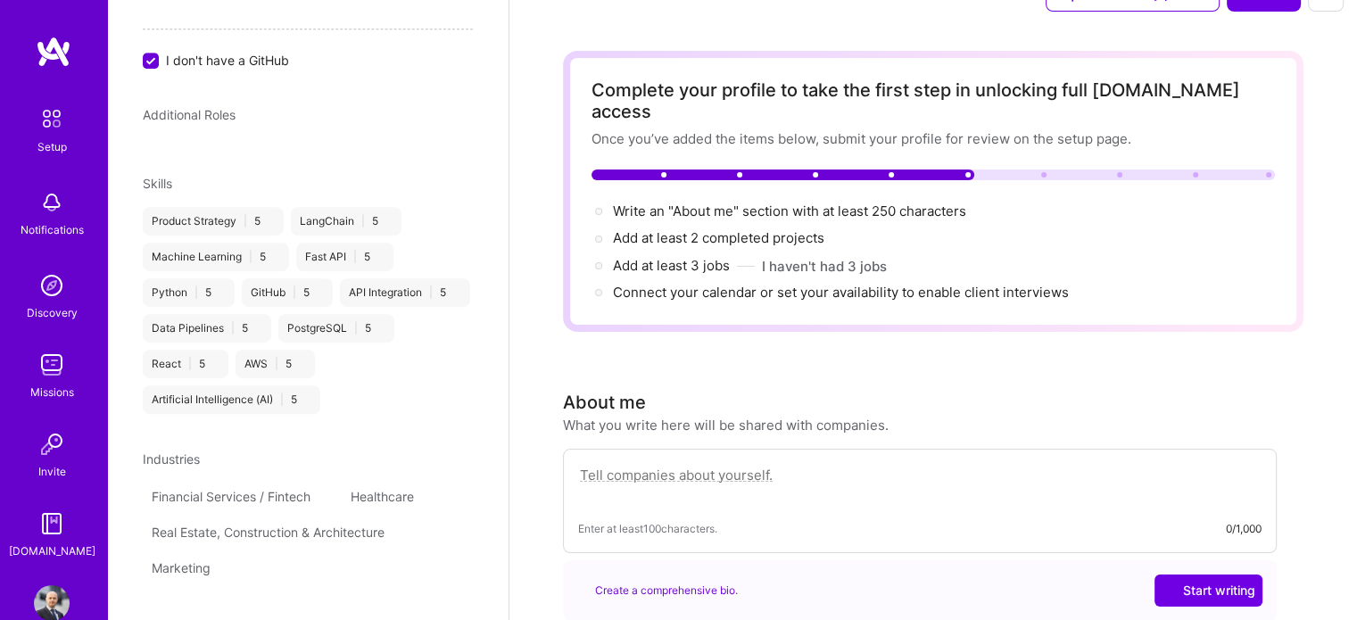
scroll to position [71, 0]
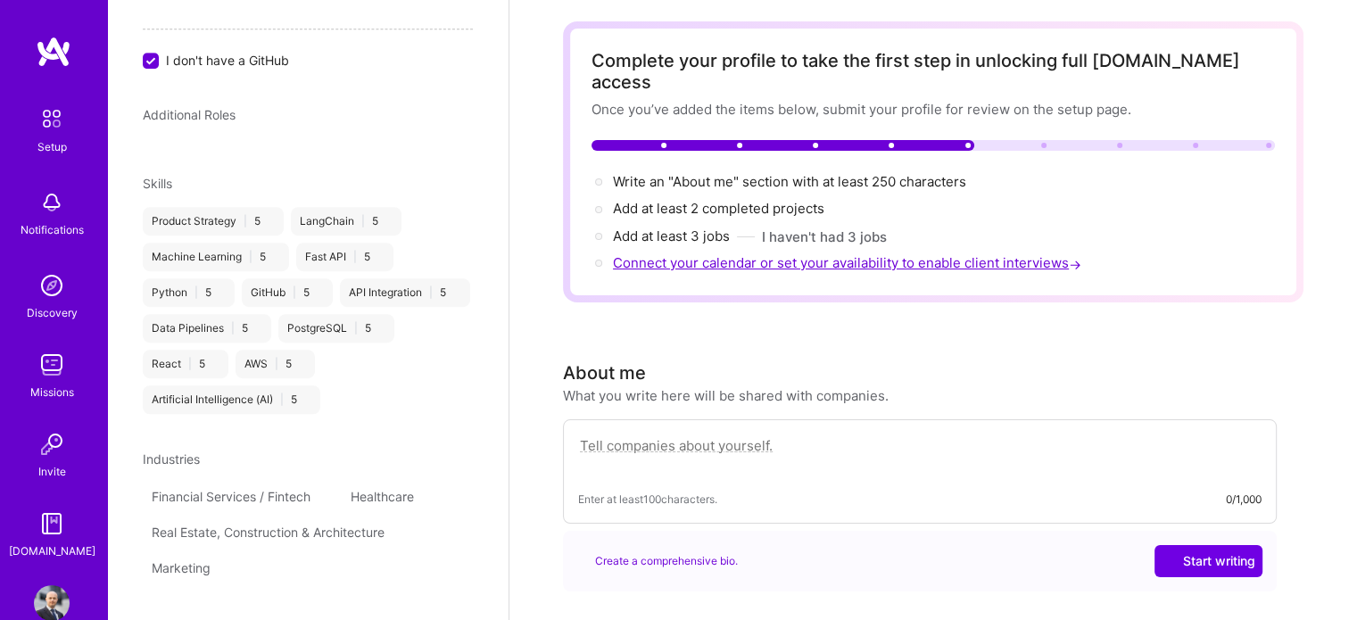
click at [714, 254] on span "Connect your calendar or set your availability to enable client interviews →" at bounding box center [849, 262] width 472 height 17
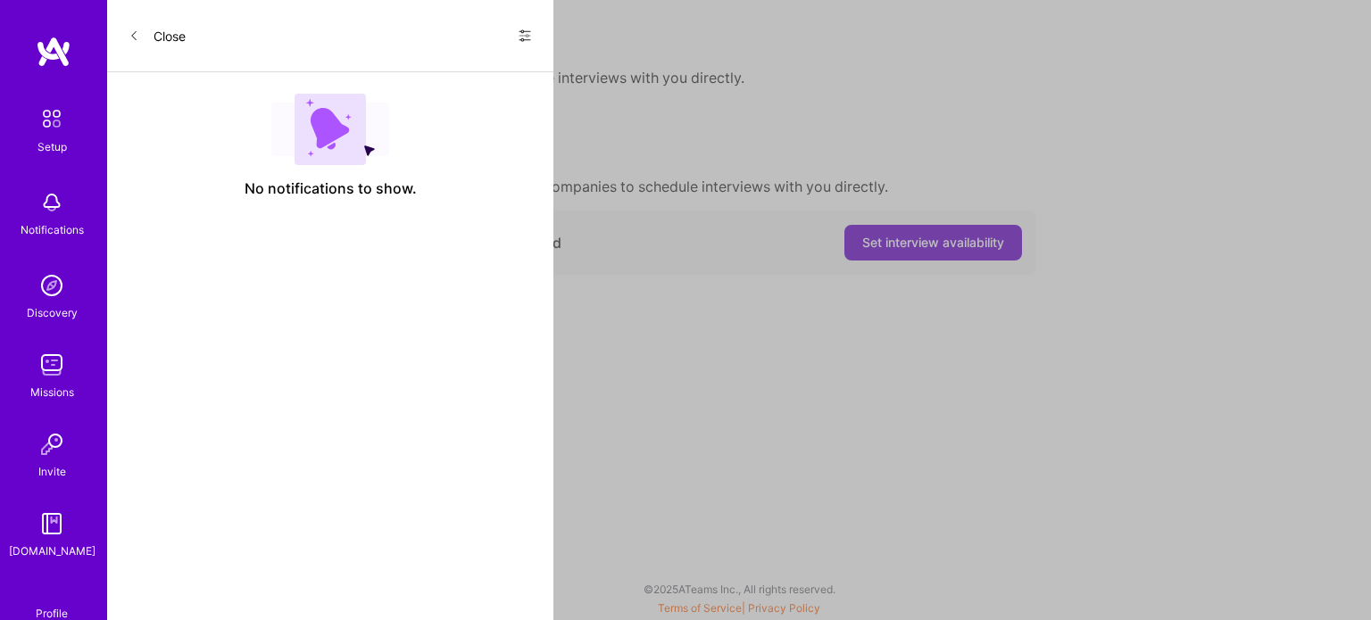
click at [878, 246] on span "Set interview availability" at bounding box center [933, 243] width 142 height 18
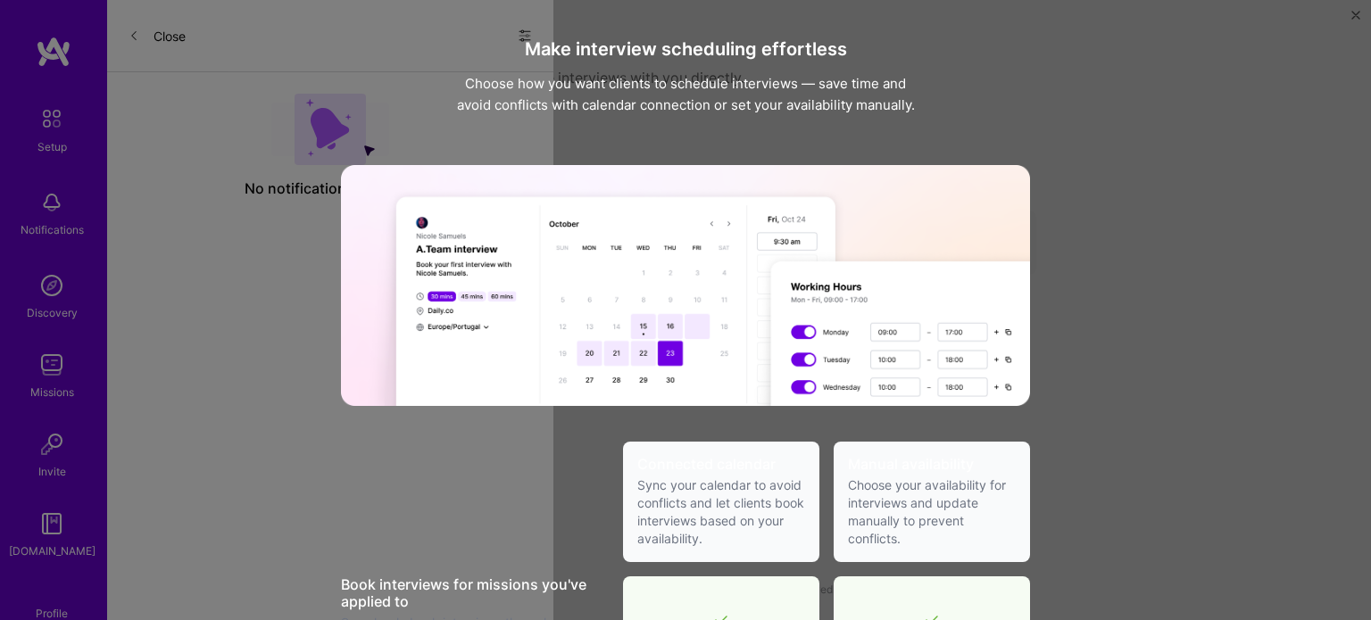
scroll to position [584, 0]
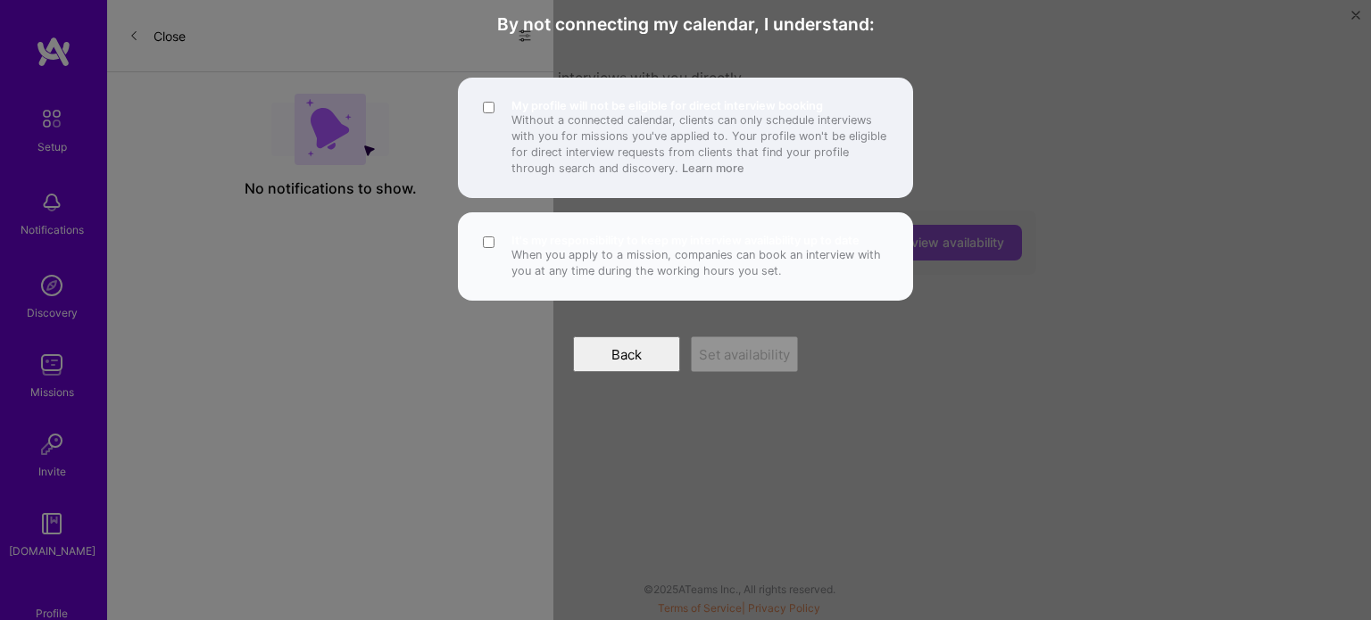
click at [489, 104] on div "My profile will not be eligible for direct interview booking Without a connecte…" at bounding box center [685, 138] width 455 height 120
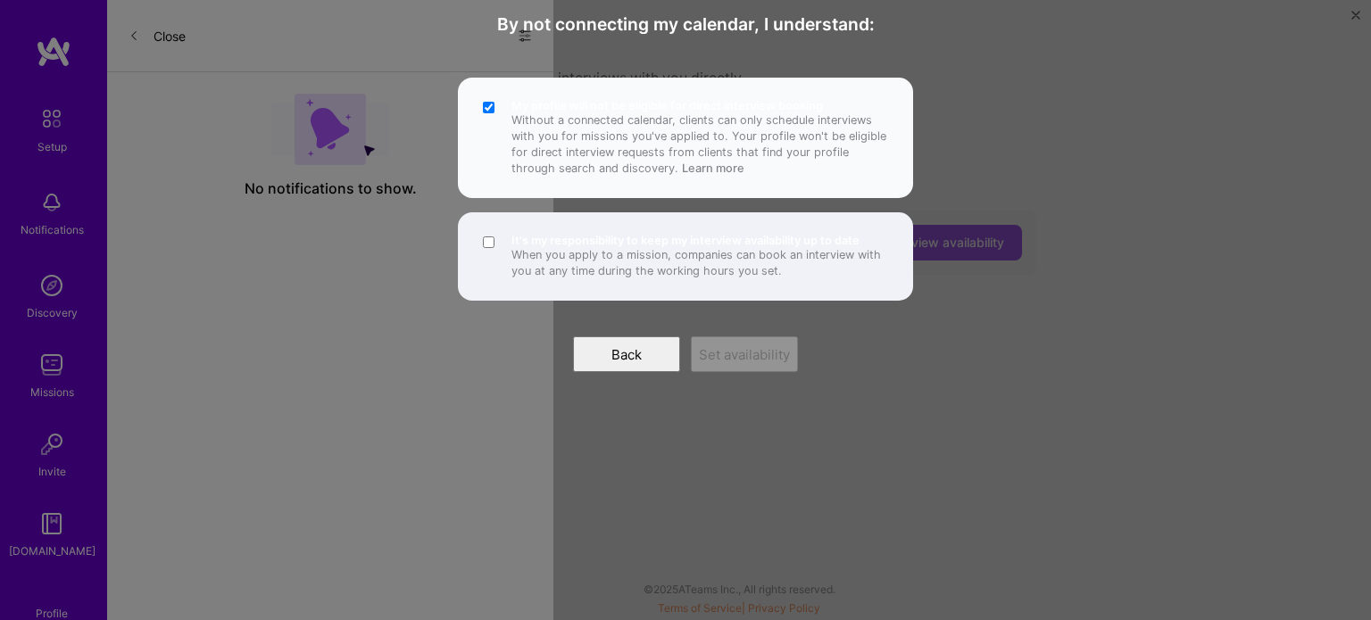
click at [496, 228] on div "It's my responsibility to keep my interview availability up to date When you ap…" at bounding box center [685, 256] width 455 height 88
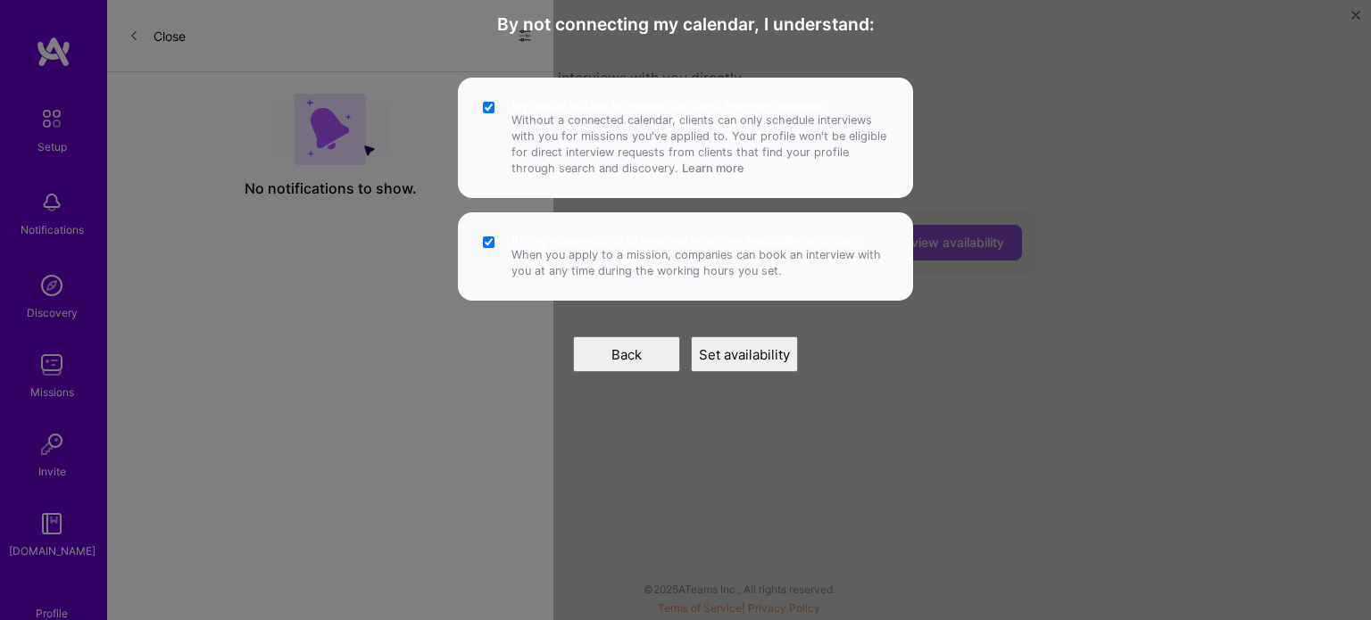
click at [746, 348] on span "Set availability" at bounding box center [744, 354] width 91 height 17
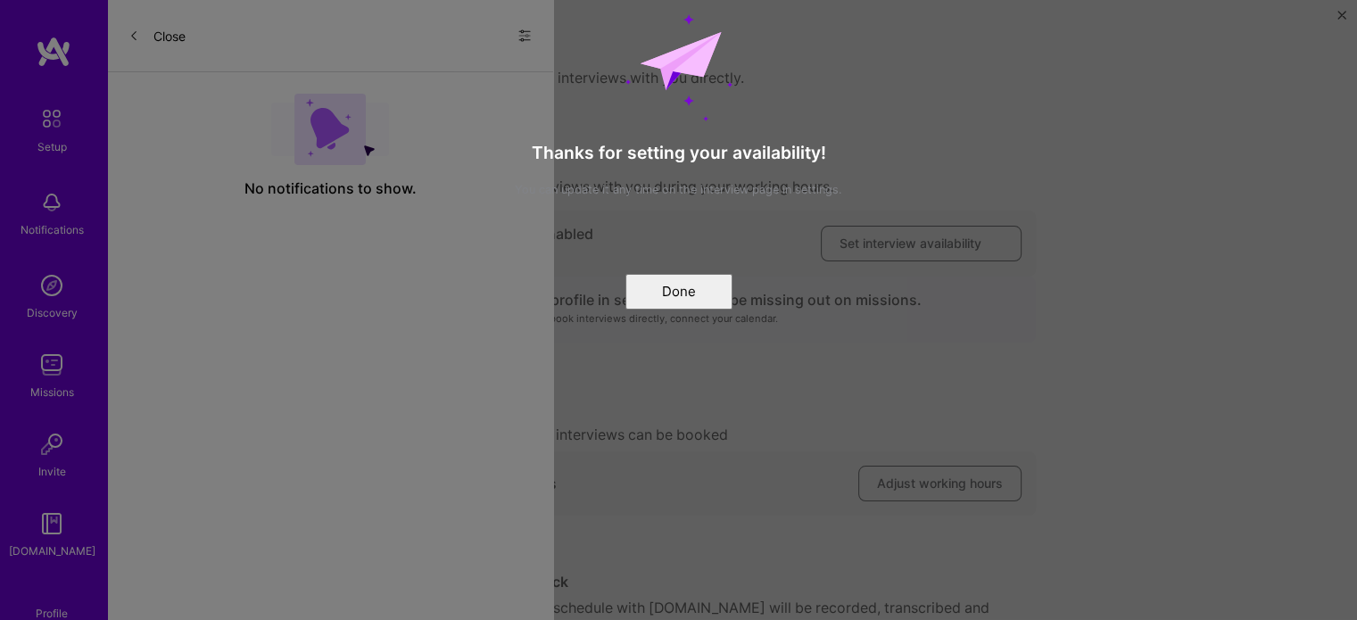
click at [660, 271] on div "Done" at bounding box center [678, 277] width 417 height 64
click at [657, 287] on button "Done" at bounding box center [679, 292] width 107 height 36
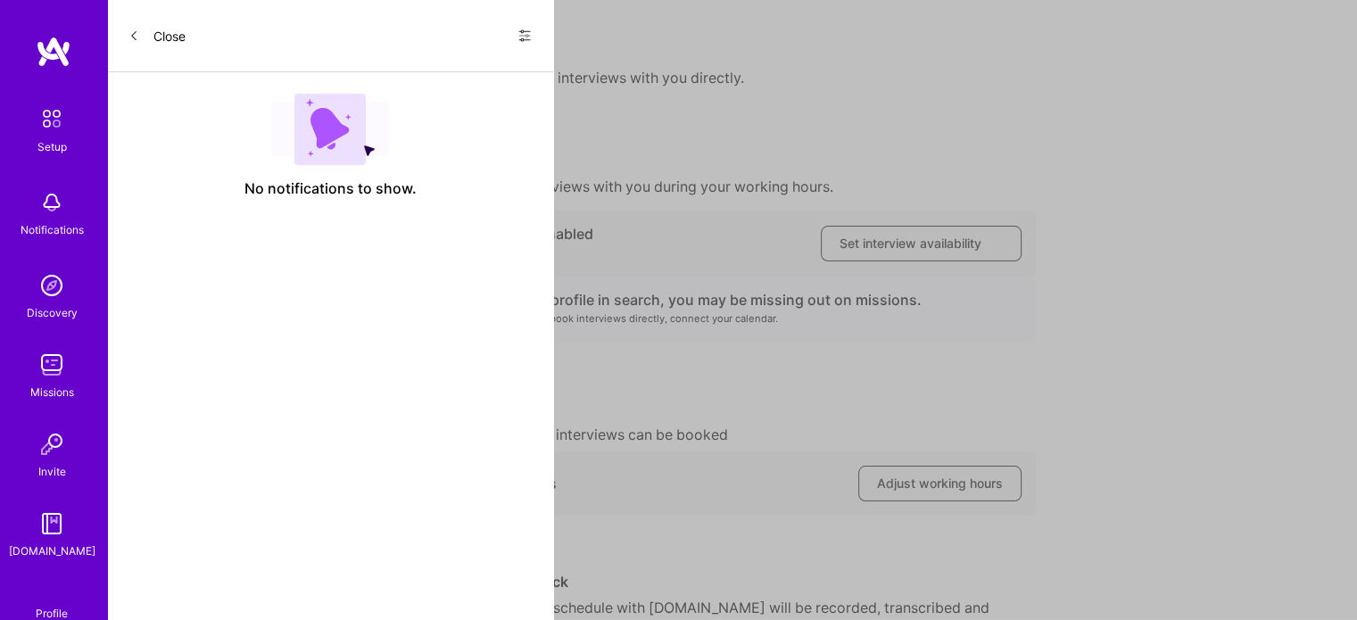
click at [42, 132] on img at bounding box center [51, 118] width 37 height 37
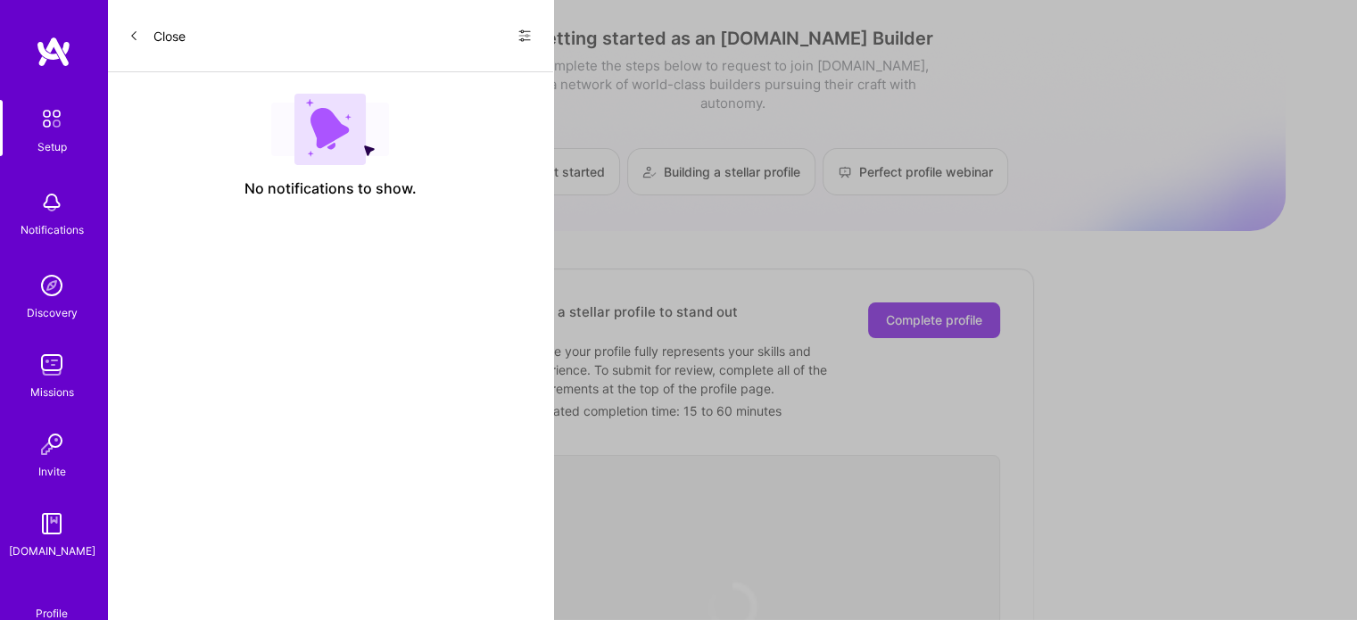
click at [45, 60] on img at bounding box center [54, 52] width 36 height 32
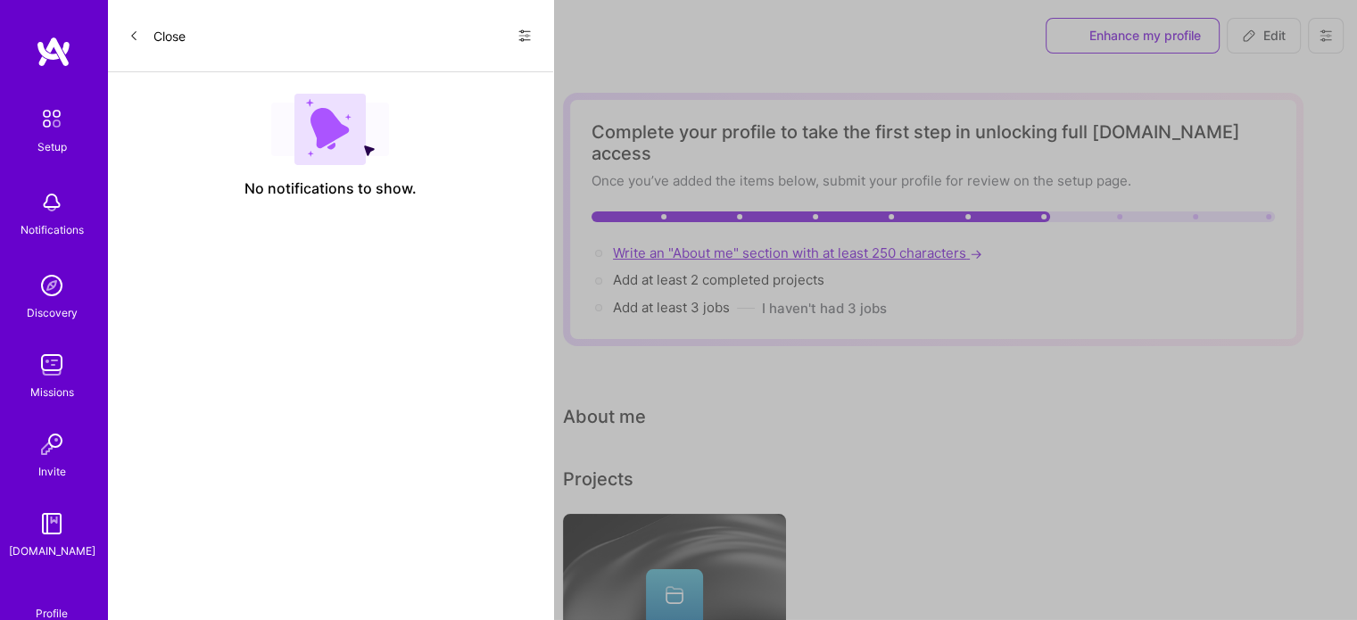
click at [690, 245] on span "Write an "About me" section with at least 250 characters →" at bounding box center [799, 253] width 373 height 17
select select "US"
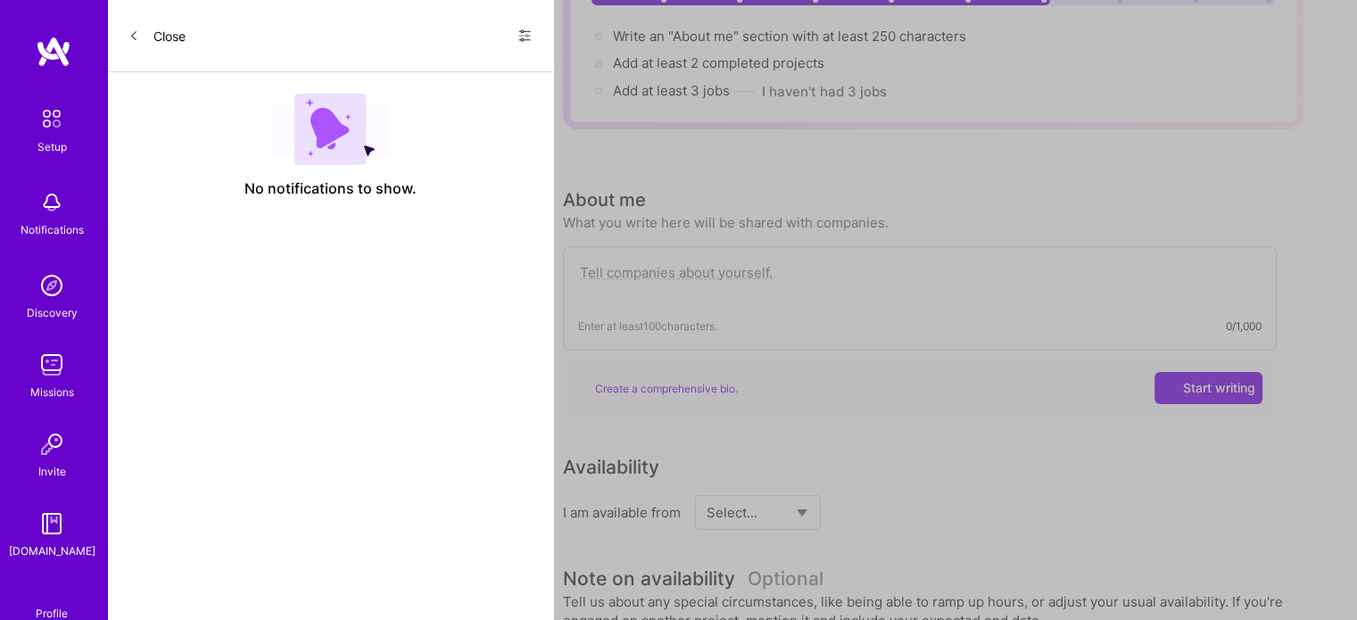
scroll to position [215, 0]
click at [614, 263] on textarea at bounding box center [920, 283] width 684 height 41
paste textarea "I’m a Senior Product Manager with over 10 years of experience leading cross-fun…"
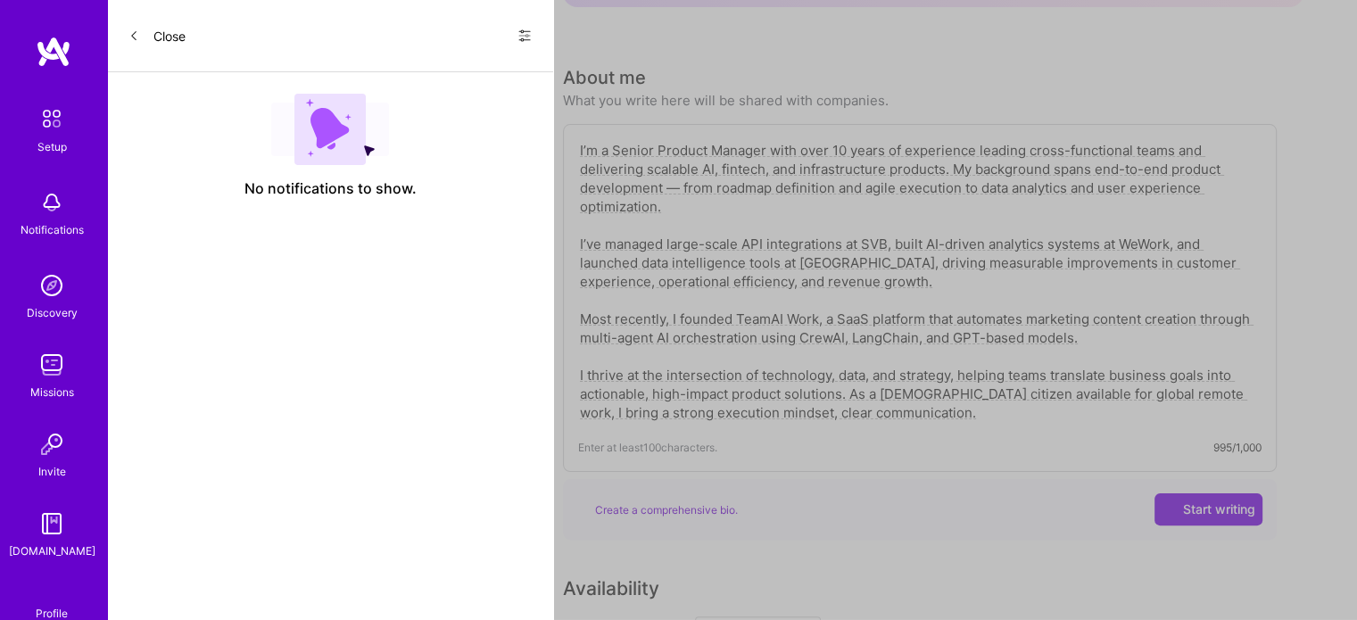
scroll to position [339, 0]
type textarea "I’m a Senior Product Manager with over 10 years of experience leading cross-fun…"
click at [1177, 495] on button "Start writing" at bounding box center [1209, 510] width 108 height 32
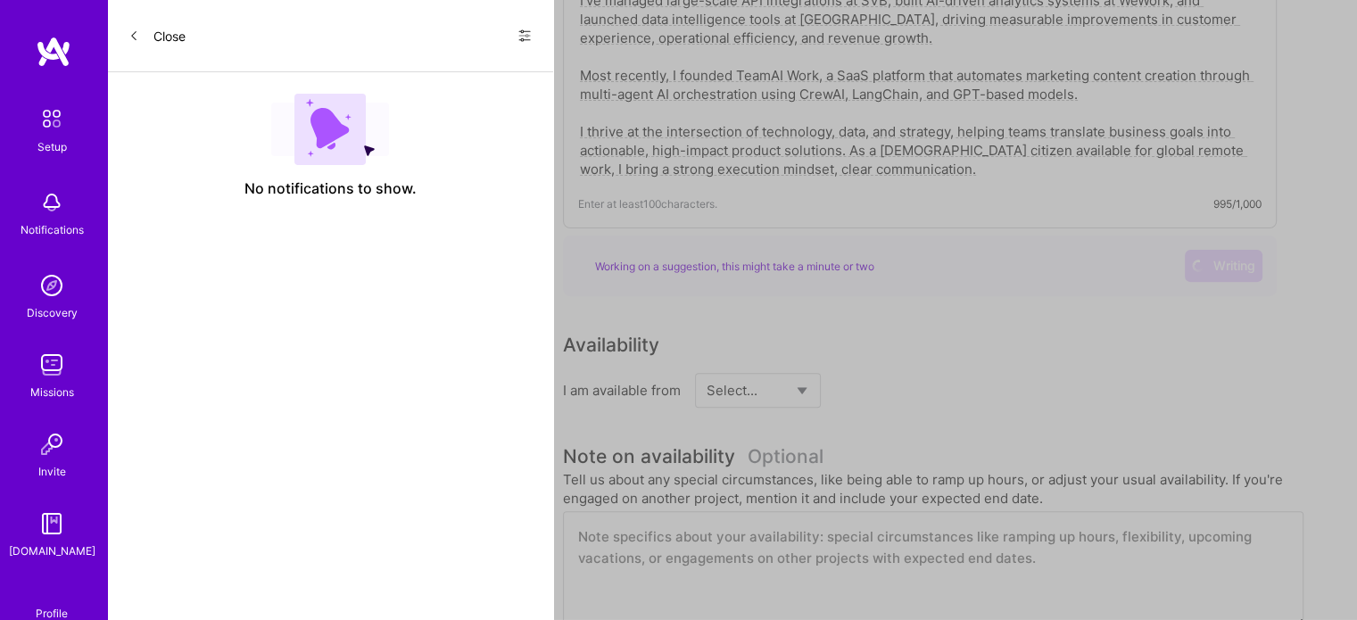
scroll to position [582, 0]
click at [731, 369] on select "Select... Right Now Future Date Not Available" at bounding box center [758, 392] width 103 height 46
select select "Right Now"
click at [707, 369] on select "Select... Right Now Future Date Not Available" at bounding box center [758, 392] width 103 height 46
click at [895, 374] on input at bounding box center [920, 391] width 107 height 35
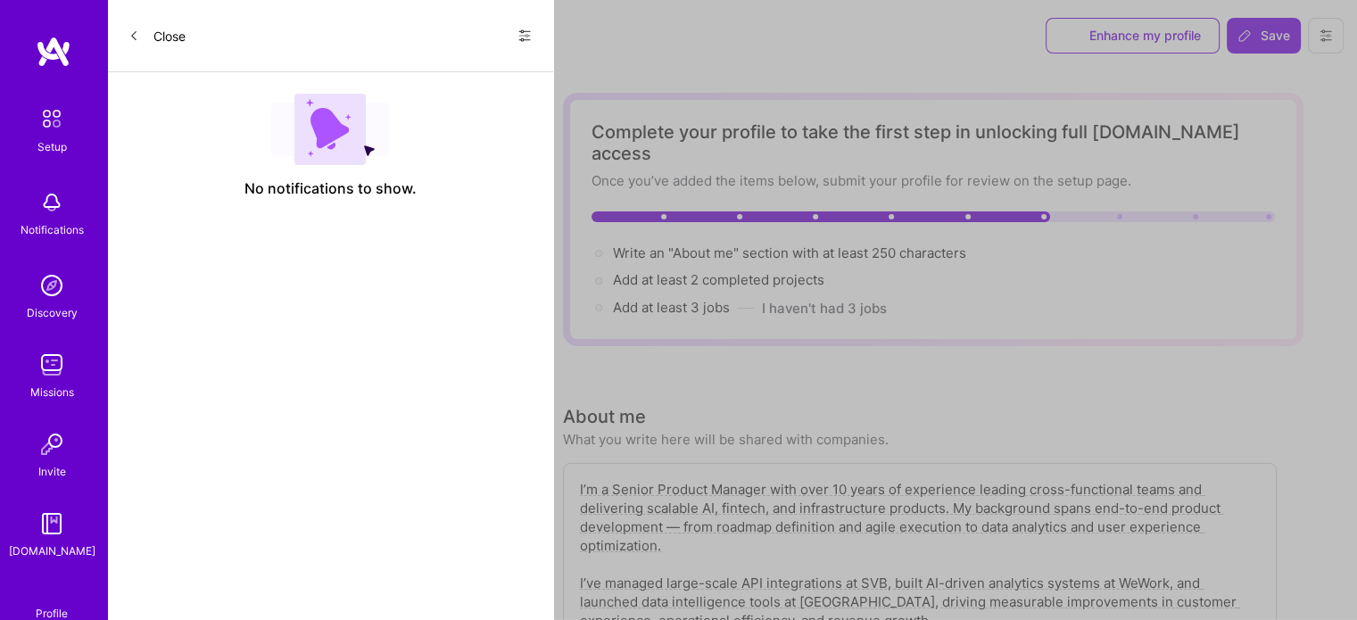
scroll to position [0, 0]
click at [762, 245] on span "Write an "About me" section with at least 250 characters →" at bounding box center [799, 253] width 373 height 17
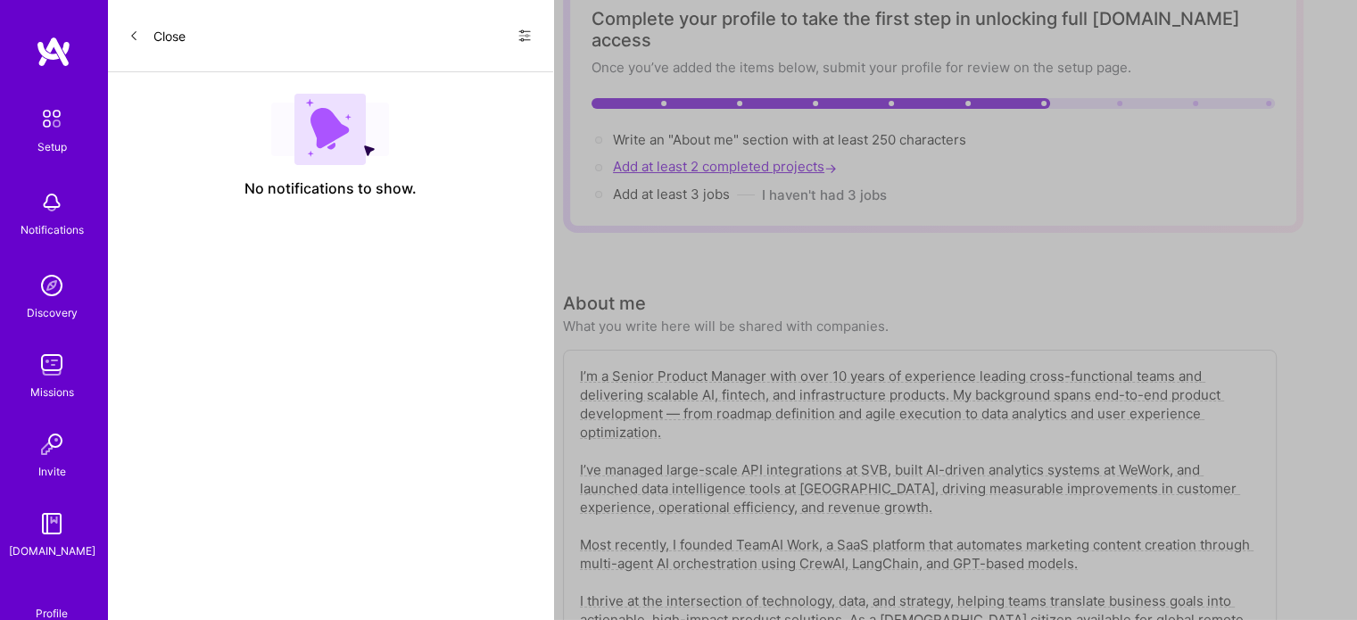
click at [650, 158] on span "Add at least 2 completed projects →" at bounding box center [727, 166] width 228 height 17
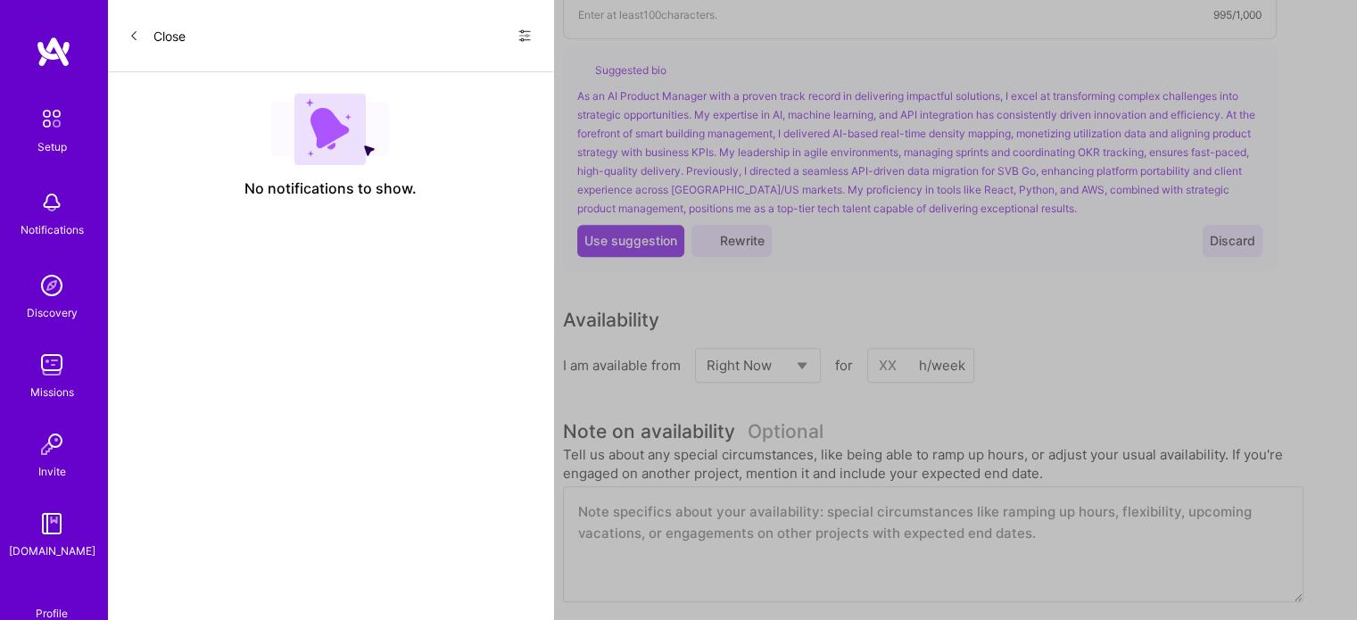
scroll to position [768, 0]
click at [885, 352] on input at bounding box center [920, 369] width 107 height 35
click at [885, 352] on input "7" at bounding box center [920, 369] width 107 height 35
type input "75"
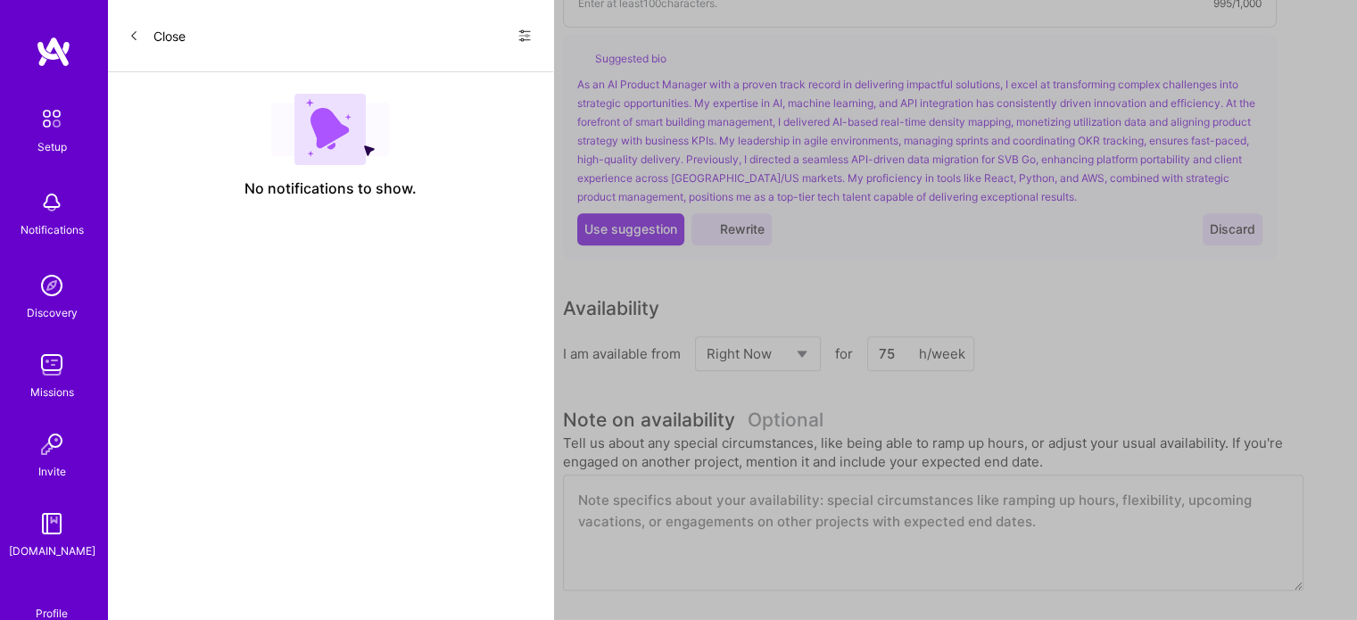
scroll to position [772, 0]
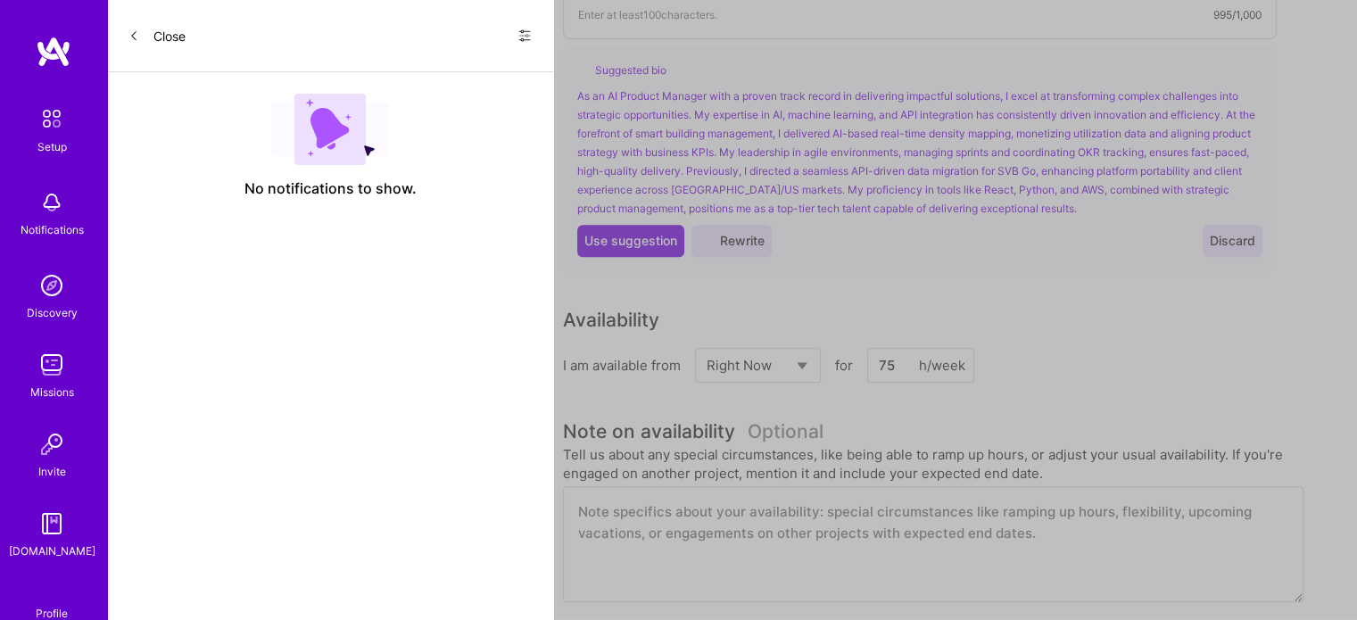
click at [751, 229] on button "Rewrite" at bounding box center [732, 241] width 80 height 32
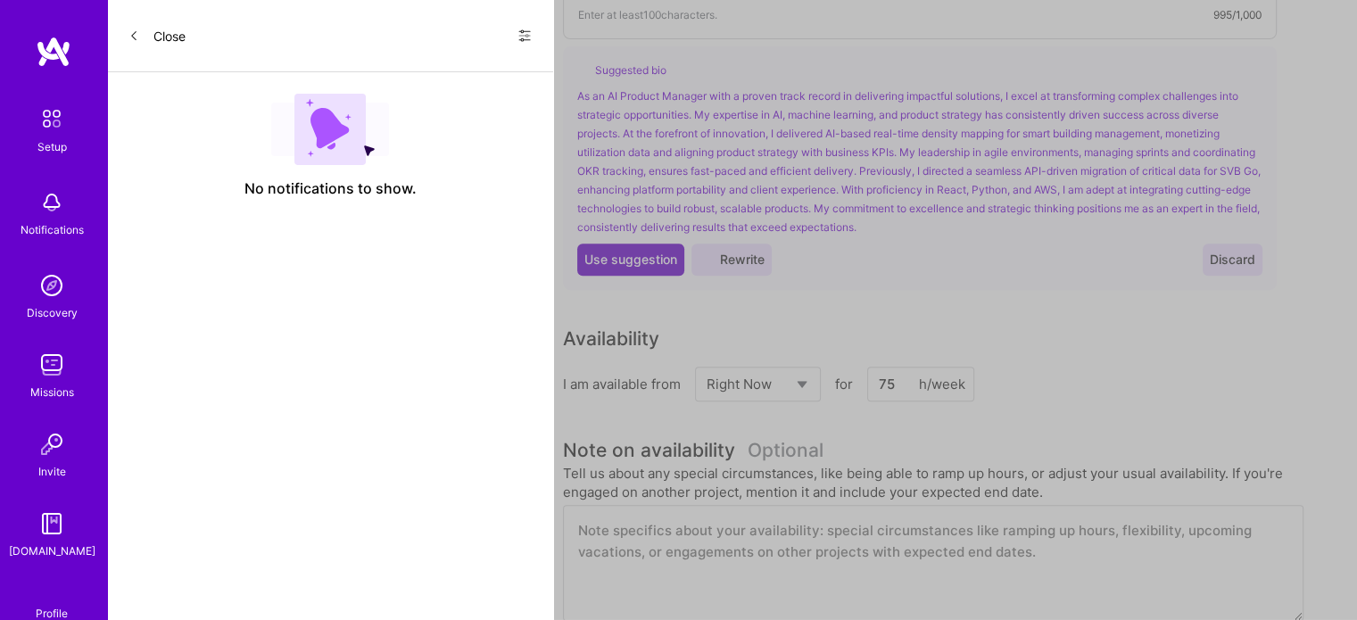
click at [623, 251] on span "Use suggestion" at bounding box center [631, 260] width 93 height 18
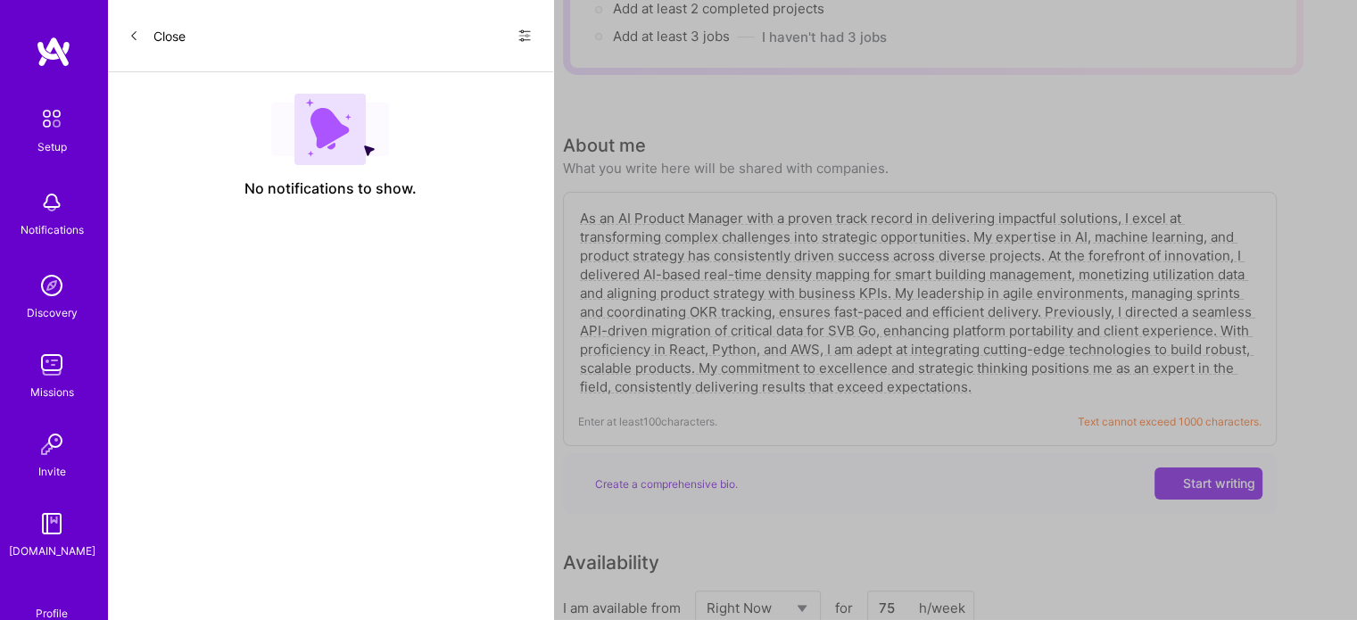
scroll to position [286, 0]
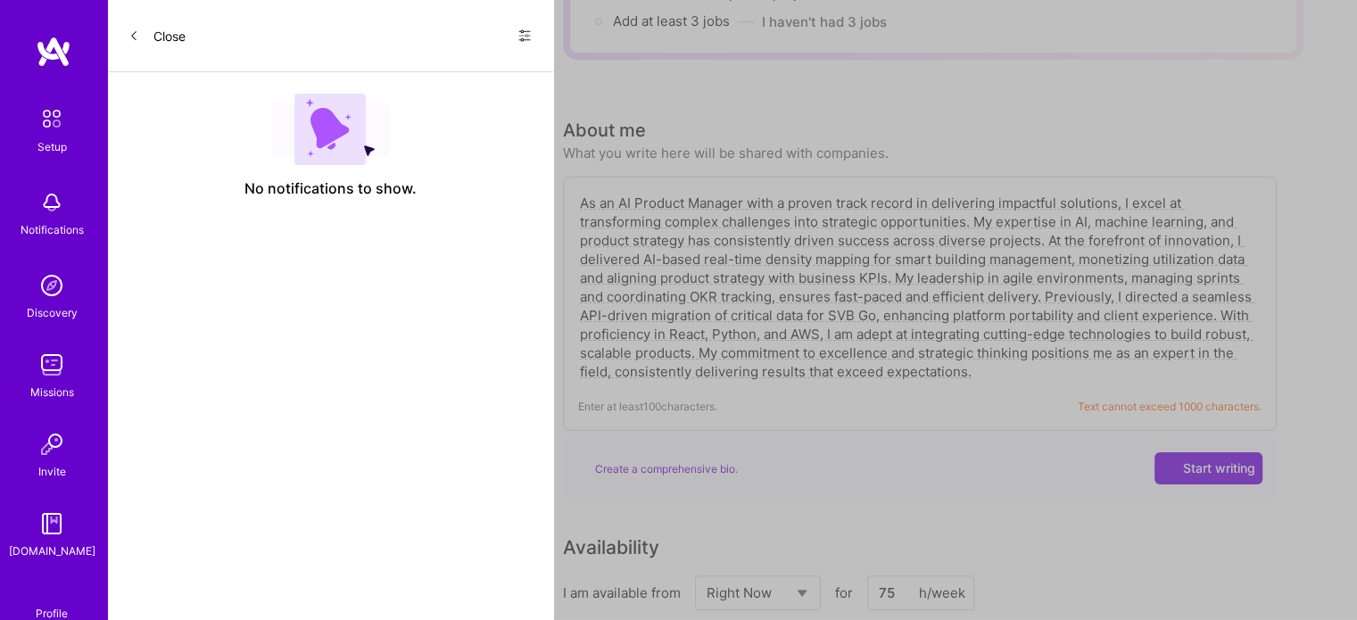
click at [33, 122] on img at bounding box center [51, 118] width 37 height 37
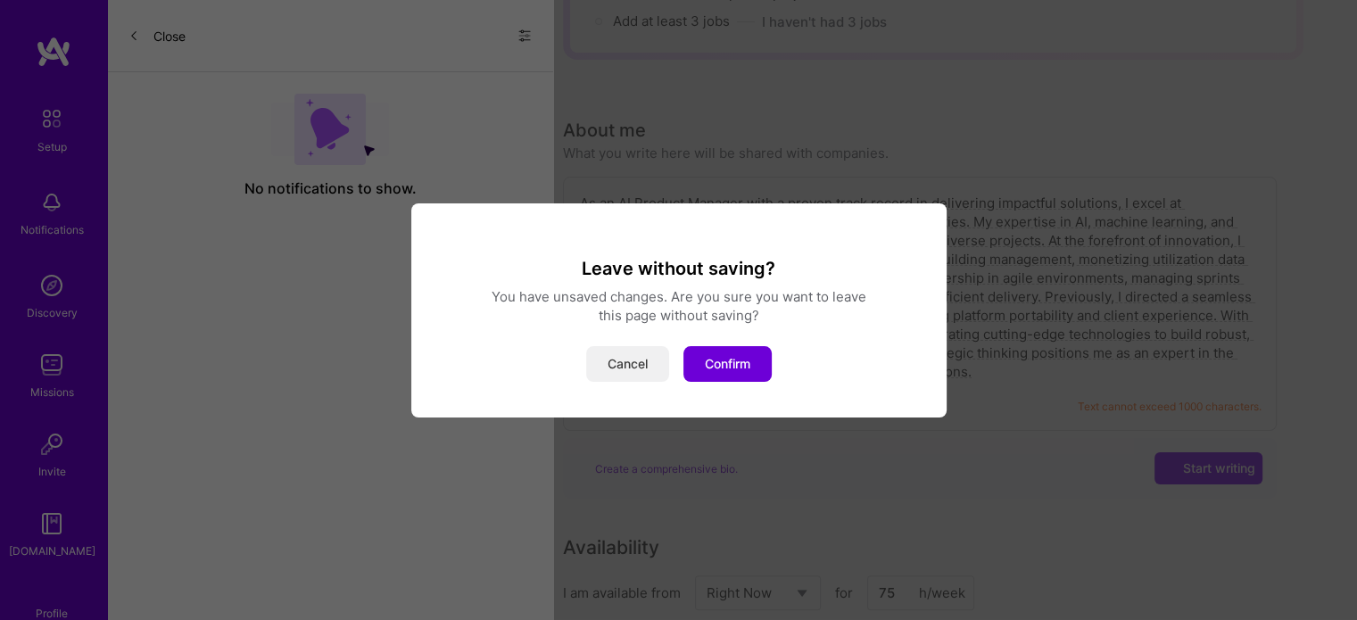
click at [632, 359] on button "Cancel" at bounding box center [627, 364] width 83 height 36
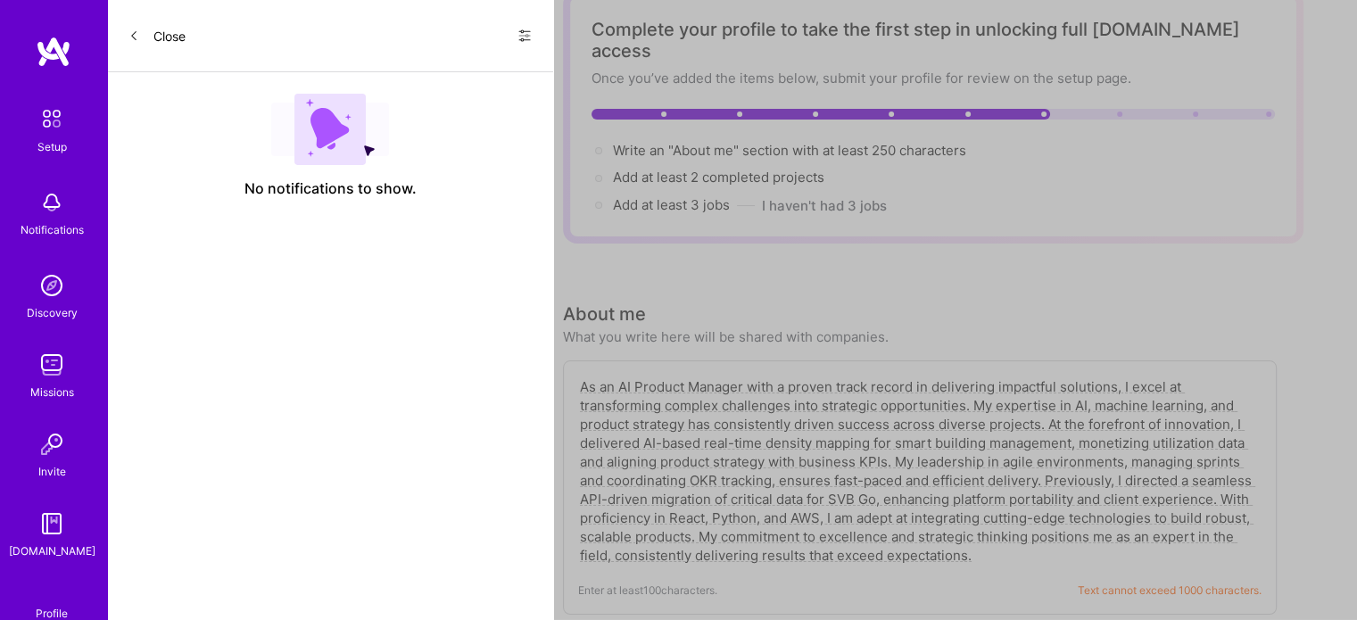
scroll to position [0, 0]
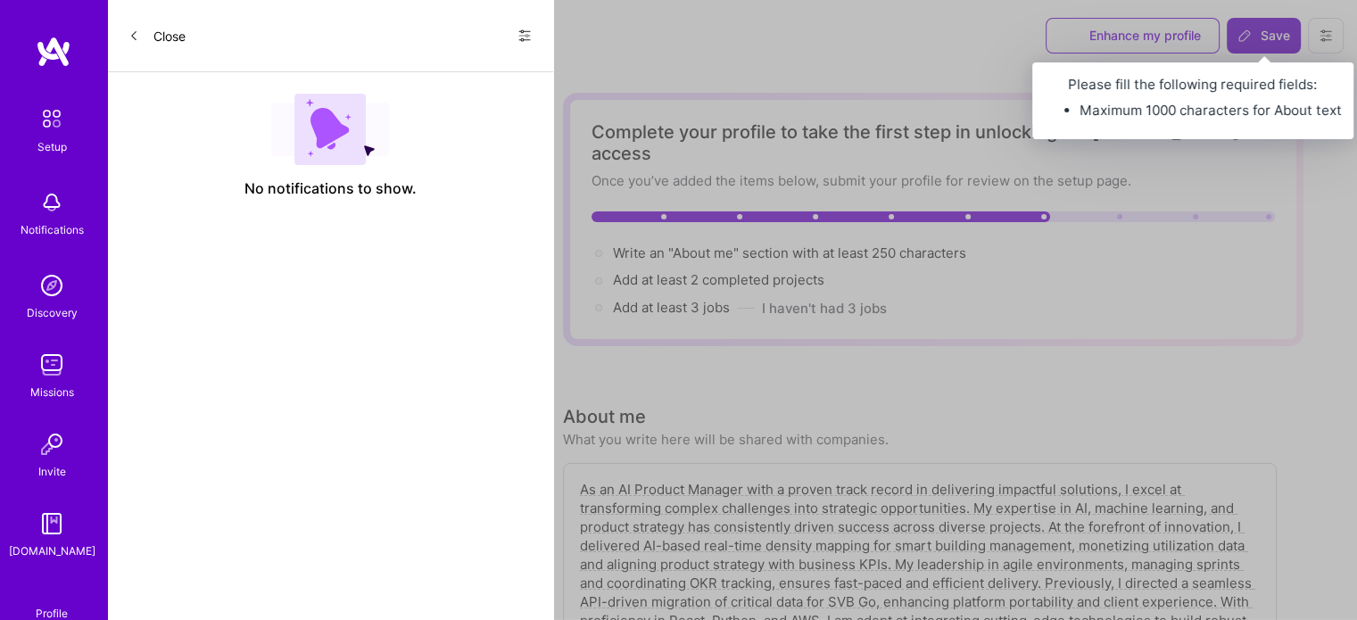
click at [1271, 29] on span "Save" at bounding box center [1264, 36] width 53 height 18
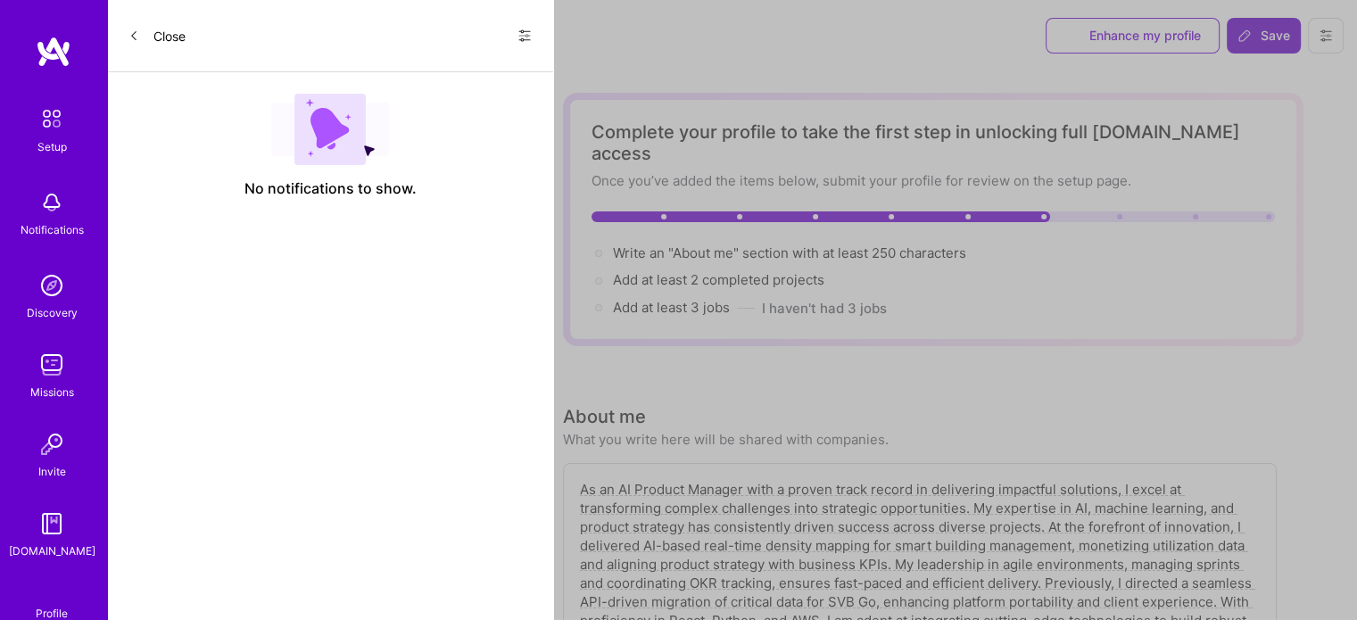
click at [1265, 34] on span "Save" at bounding box center [1264, 36] width 53 height 18
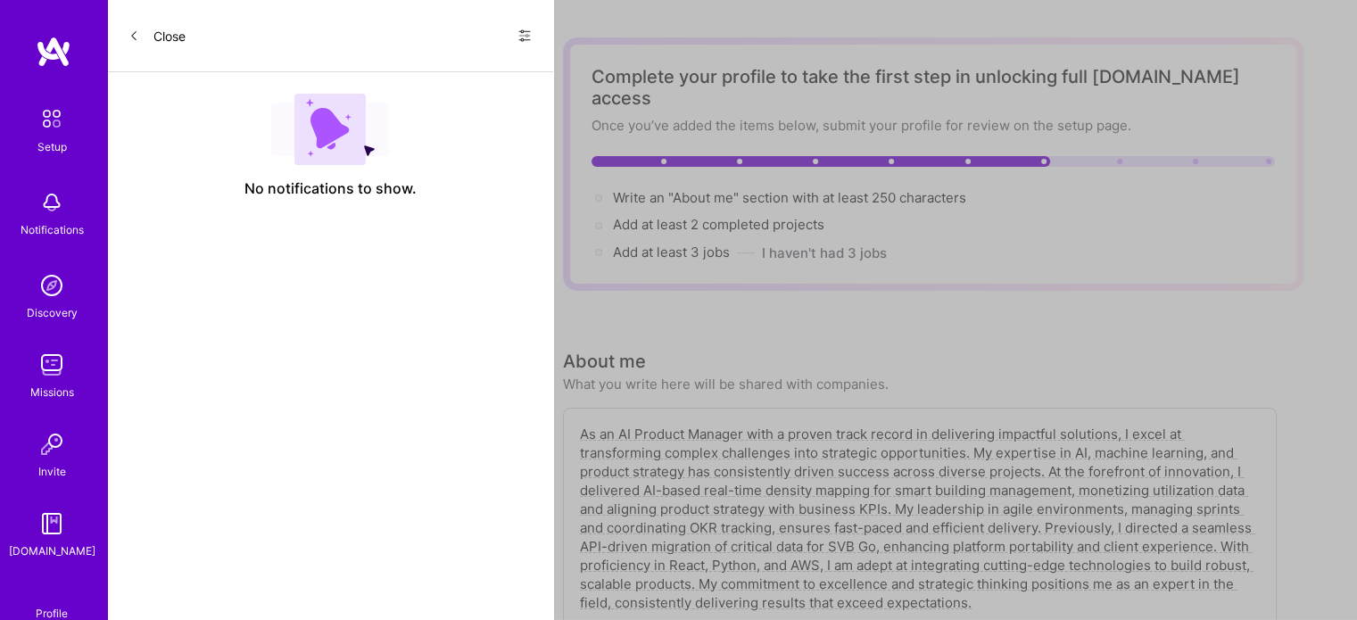
scroll to position [50, 0]
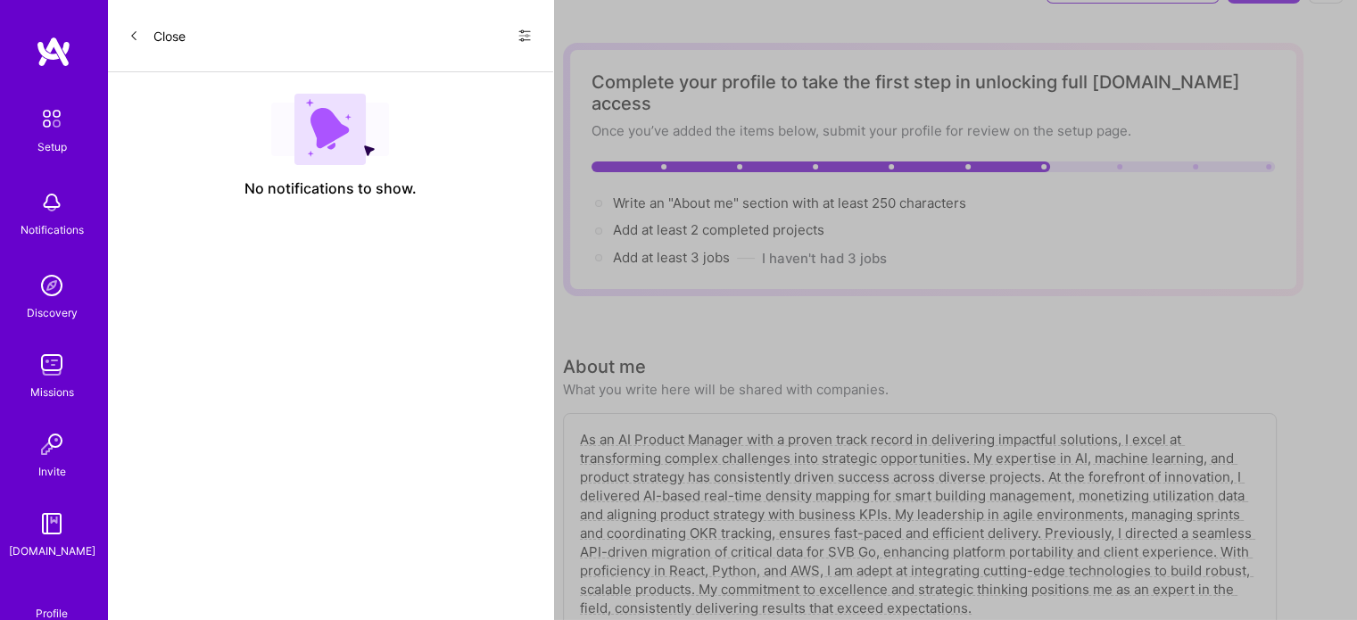
drag, startPoint x: 981, startPoint y: 584, endPoint x: 844, endPoint y: 578, distance: 136.7
click at [844, 578] on textarea "As an AI Product Manager with a proven track record in delivering impactful sol…" at bounding box center [920, 523] width 684 height 191
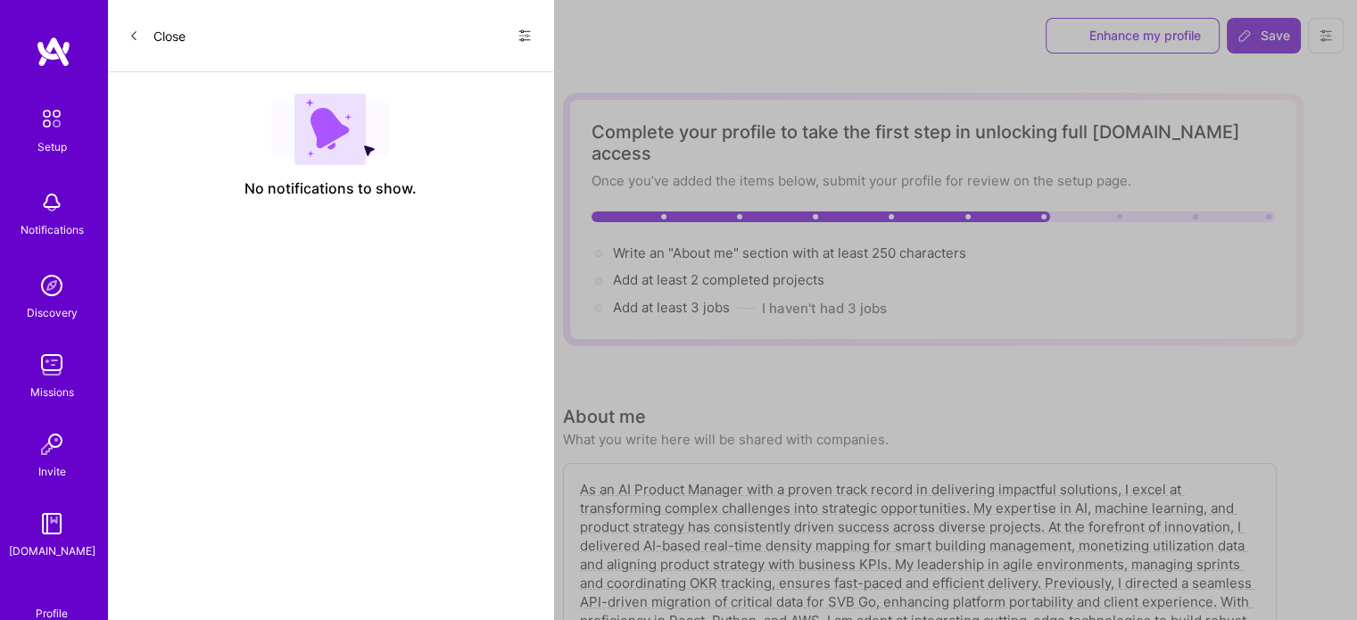
type textarea "As an AI Product Manager with a proven track record in delivering impactful sol…"
click at [1252, 29] on icon at bounding box center [1245, 36] width 14 height 14
click at [1252, 30] on icon at bounding box center [1245, 36] width 14 height 14
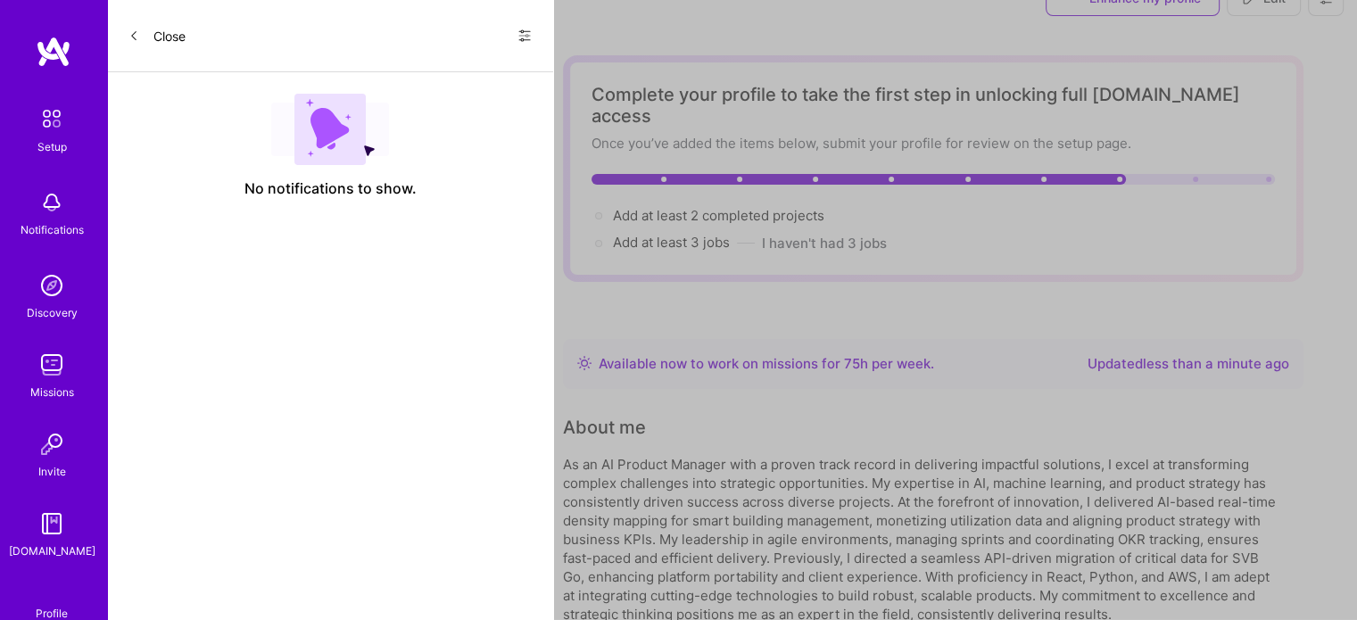
scroll to position [36, 0]
click at [722, 236] on span "Add at least 3 jobs →" at bounding box center [679, 244] width 133 height 17
select select "US"
select select "Right Now"
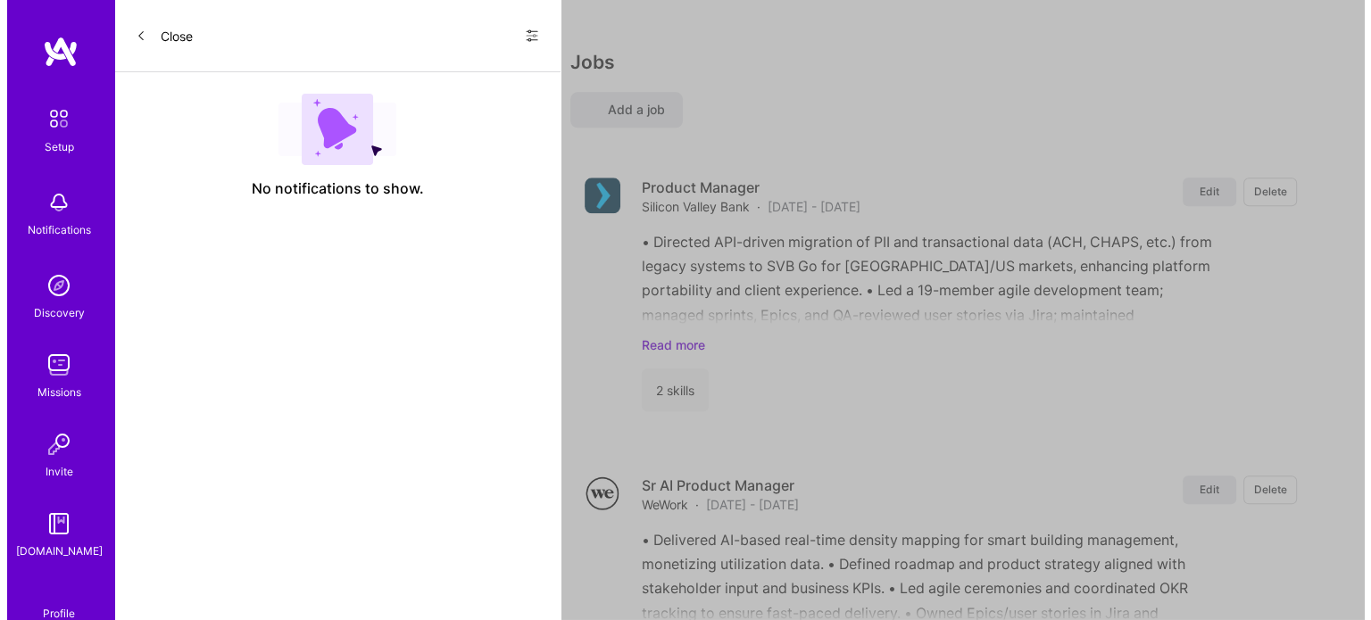
scroll to position [1820, 0]
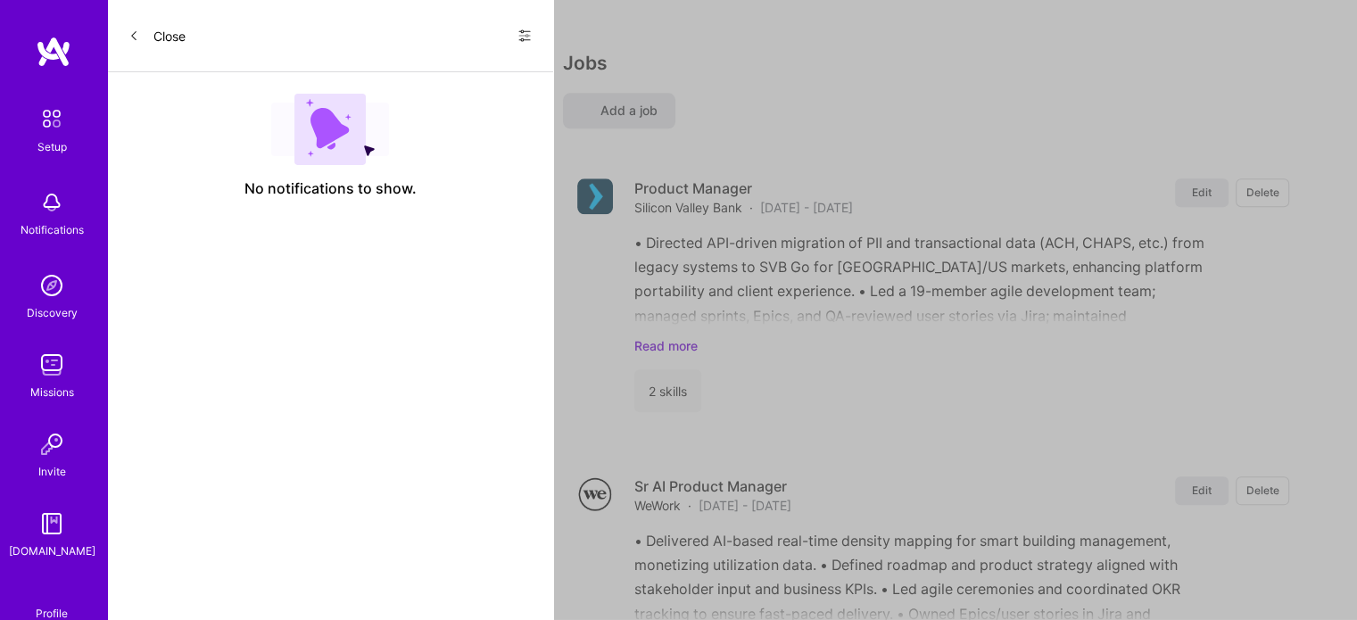
click at [621, 106] on span "Add a job" at bounding box center [619, 111] width 77 height 18
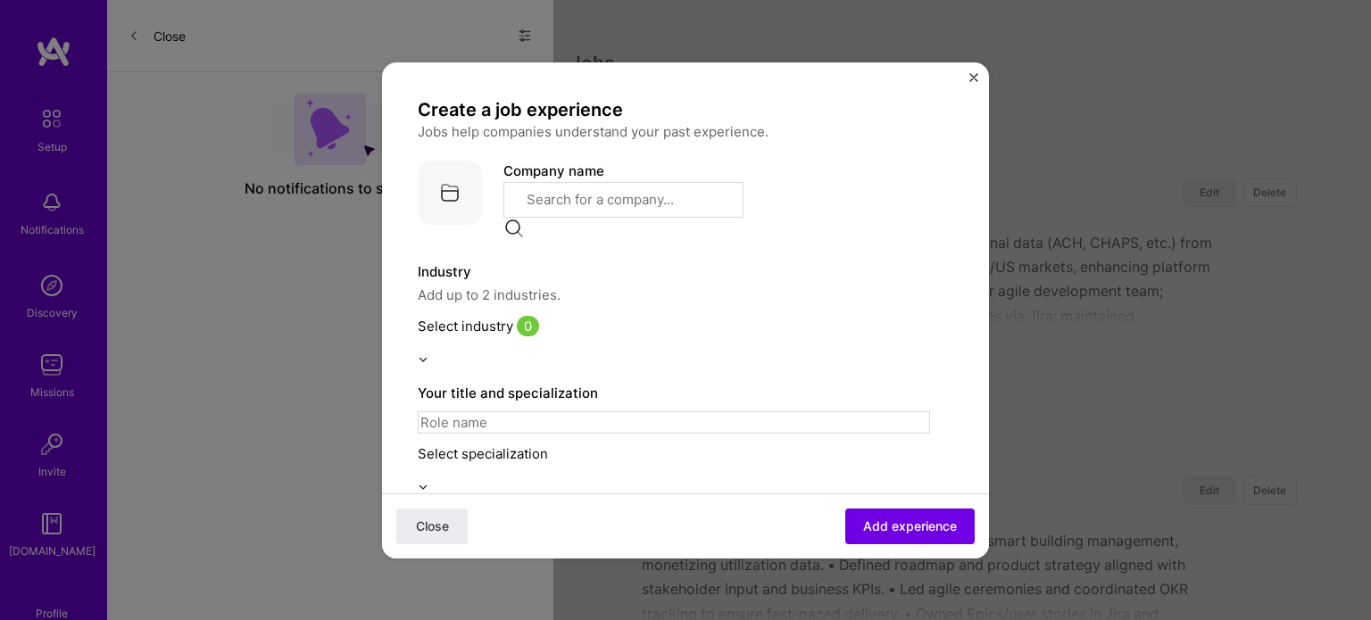
click at [588, 199] on input "text" at bounding box center [623, 200] width 240 height 36
click at [596, 260] on span "Penumbra, Inc." at bounding box center [569, 269] width 95 height 19
type input "Penumbra, Inc."
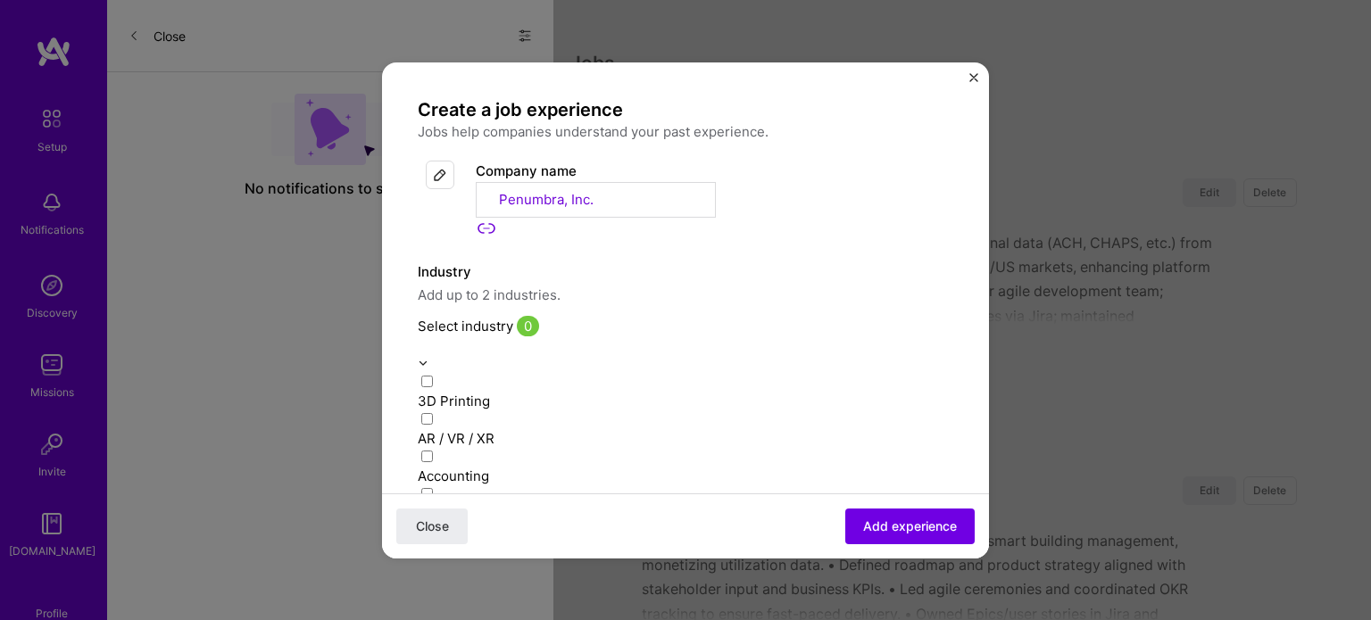
click at [525, 336] on input "text" at bounding box center [674, 345] width 512 height 19
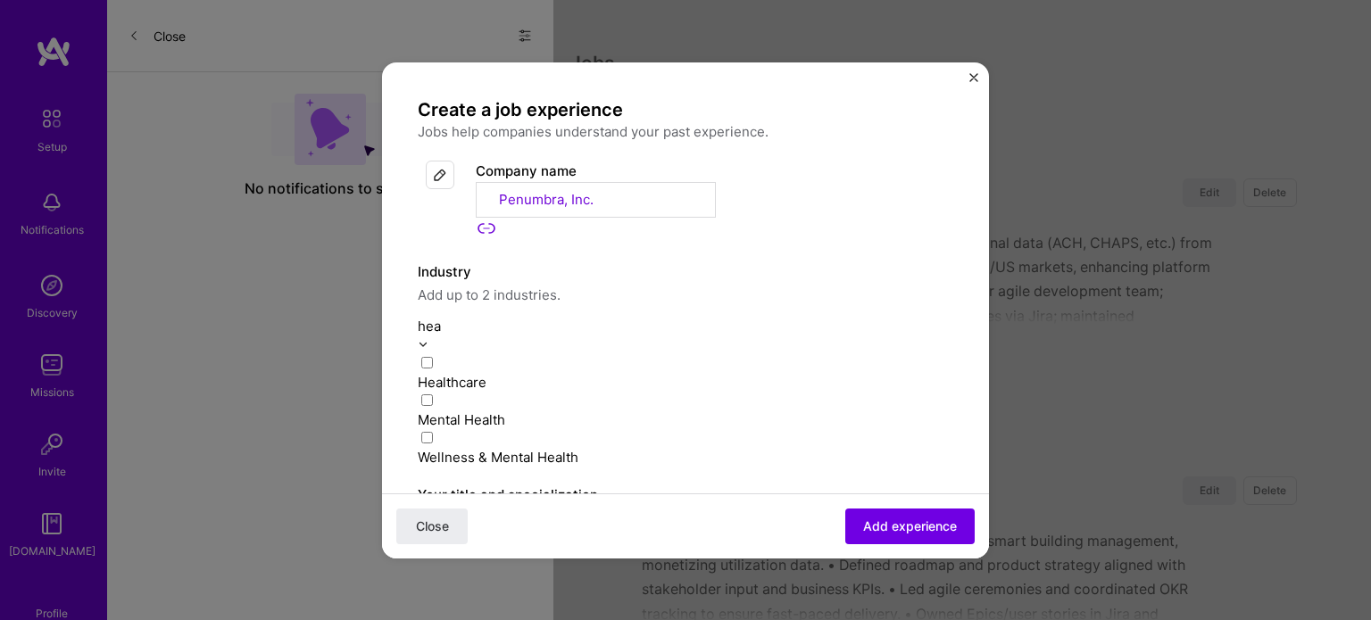
type input "heal"
click at [487, 373] on div "Healthcare" at bounding box center [674, 382] width 512 height 19
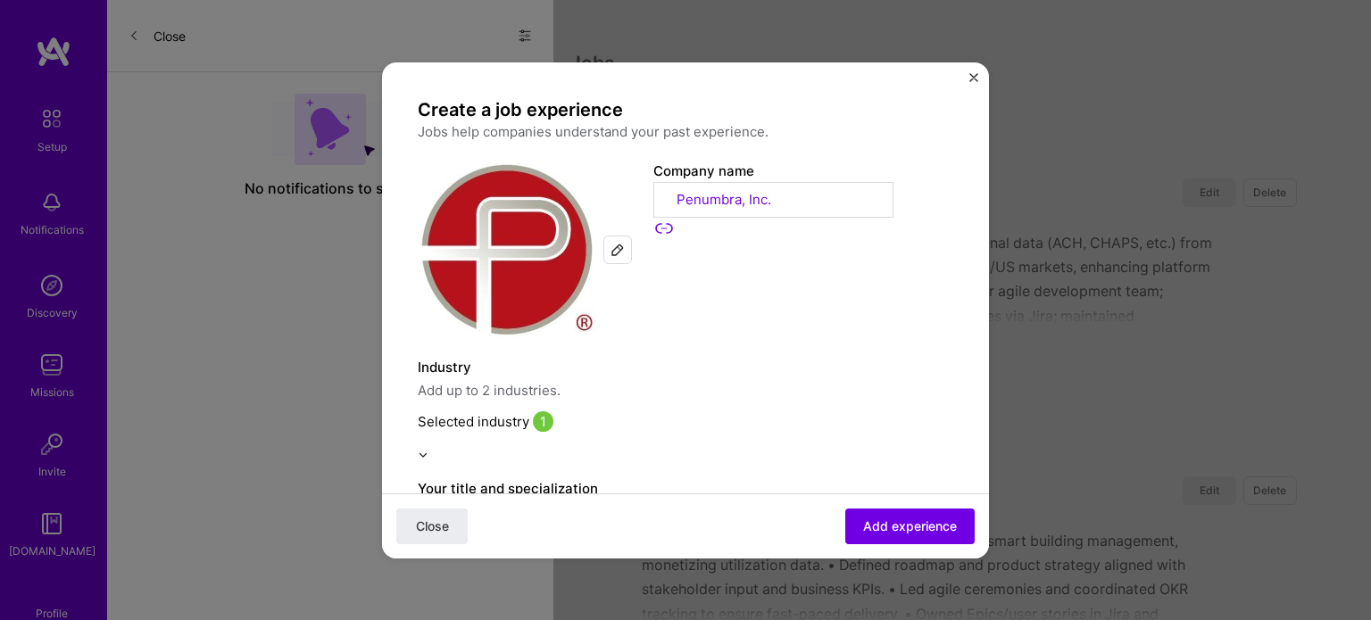
click at [703, 357] on label "Industry" at bounding box center [674, 367] width 512 height 21
click at [543, 507] on input at bounding box center [674, 518] width 512 height 22
type input "Data Analyst"
click at [535, 540] on div "Select specialization" at bounding box center [674, 549] width 512 height 19
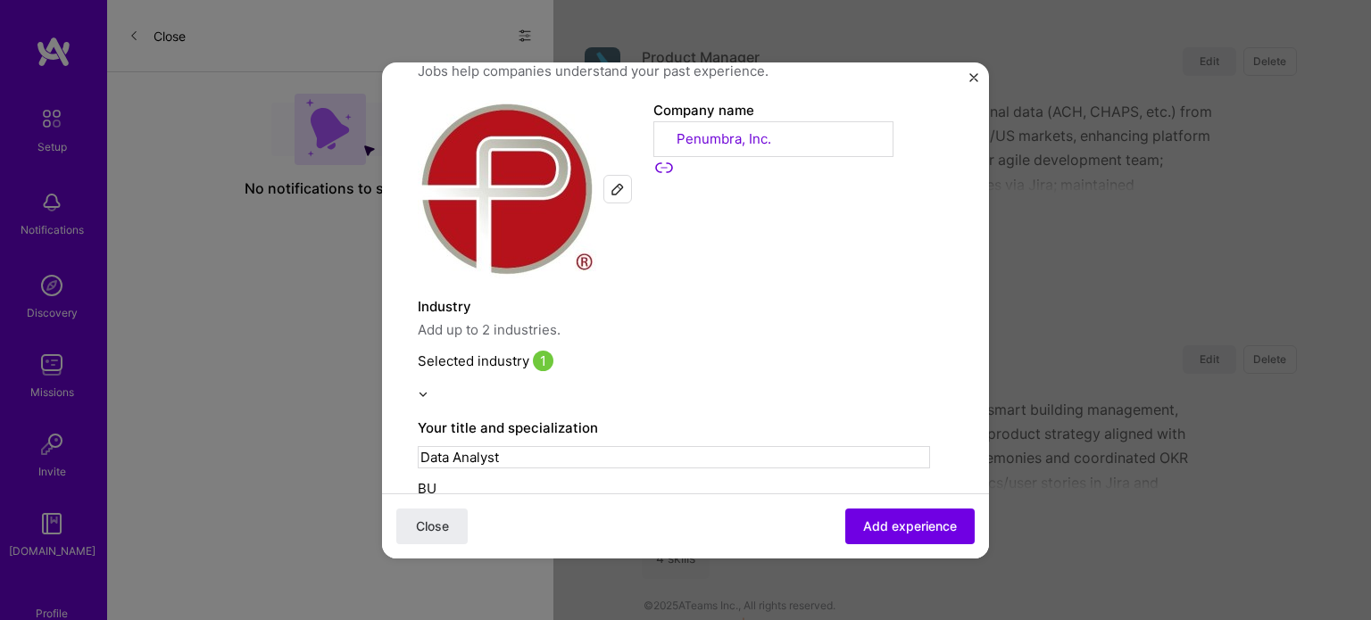
scroll to position [0, 0]
type input "B"
type input "I"
type input "DATA"
click at [517, 517] on div "Data Analyst" at bounding box center [674, 526] width 512 height 19
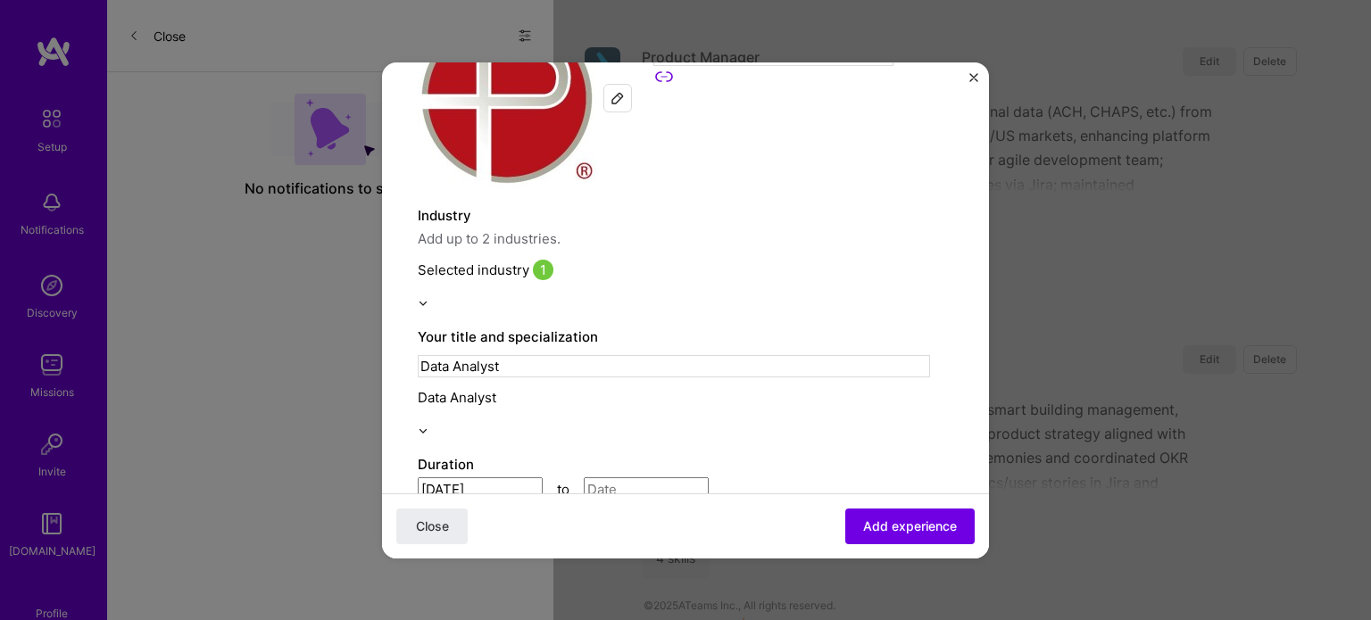
scroll to position [153, 0]
click at [498, 477] on input "[DATE]" at bounding box center [480, 489] width 125 height 24
click at [439, 527] on button "‹" at bounding box center [438, 546] width 39 height 39
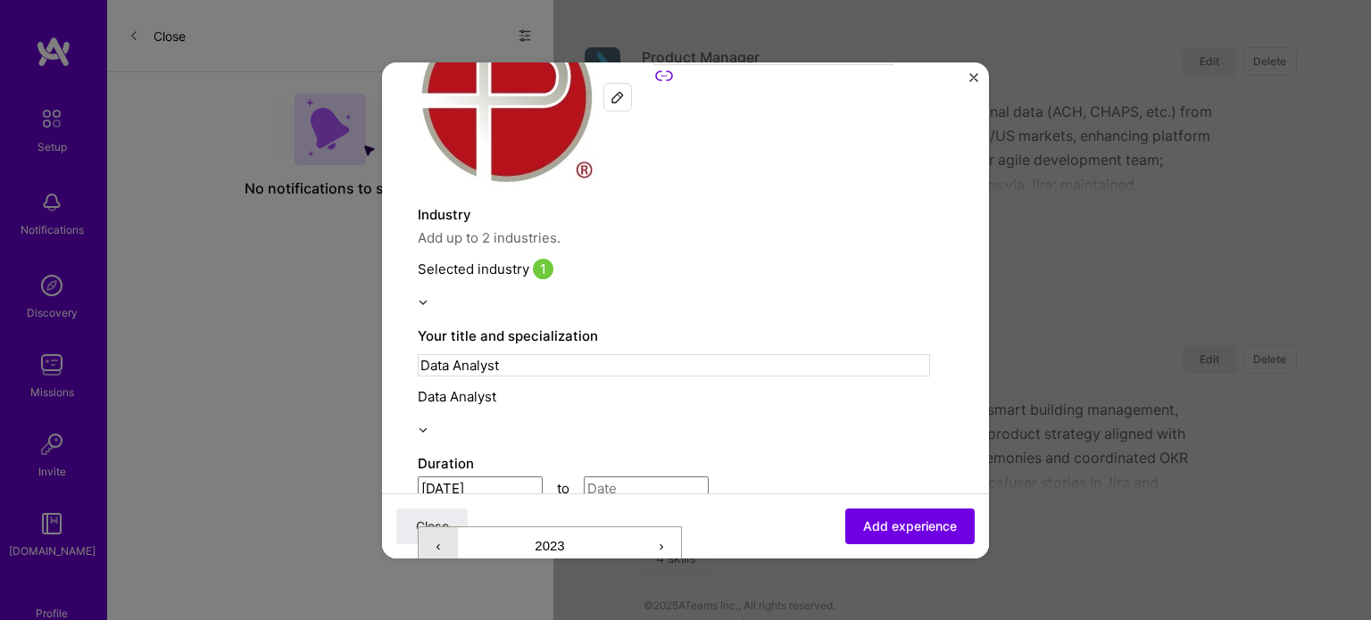
click at [439, 527] on button "‹" at bounding box center [438, 546] width 39 height 39
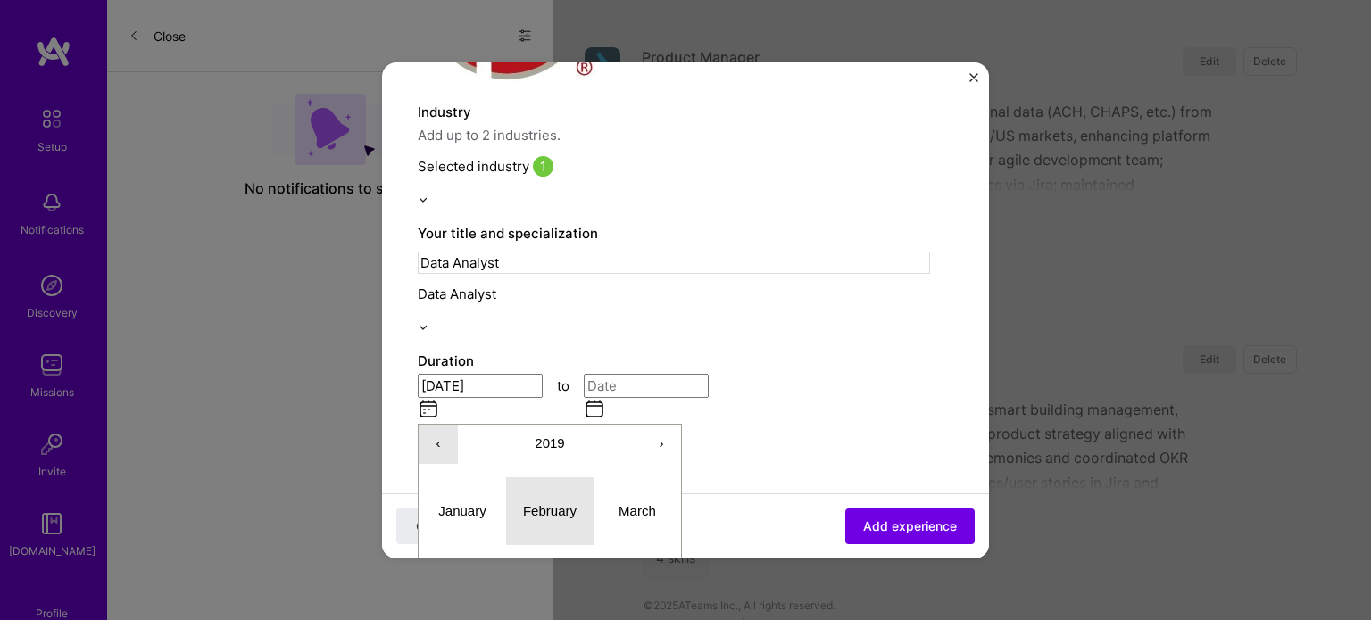
scroll to position [256, 0]
type input "[DATE]"
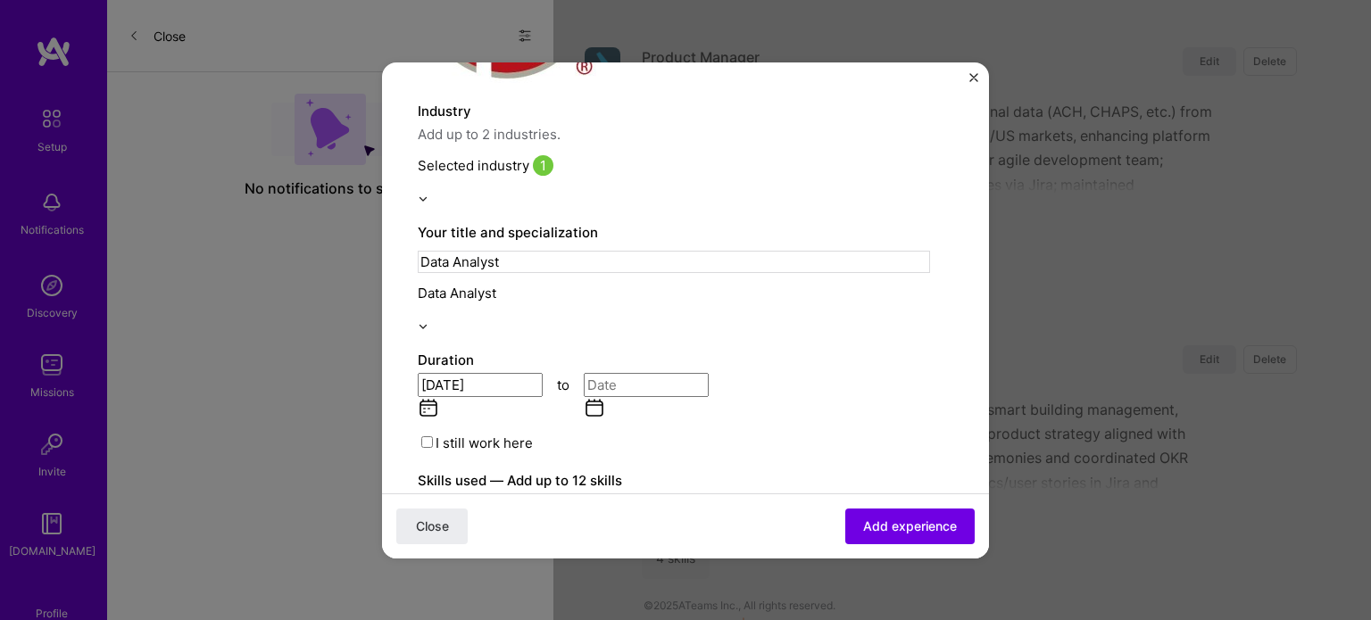
click at [613, 373] on input at bounding box center [646, 385] width 125 height 24
click at [607, 424] on button "‹" at bounding box center [604, 443] width 39 height 39
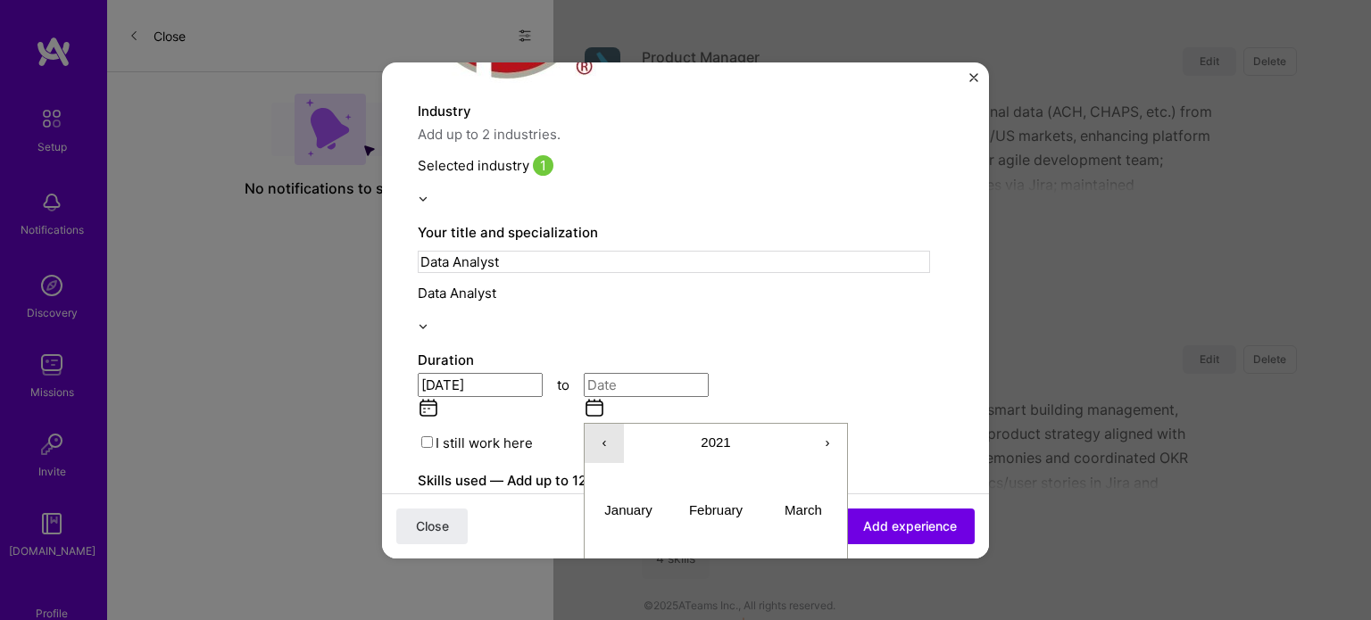
scroll to position [298, 0]
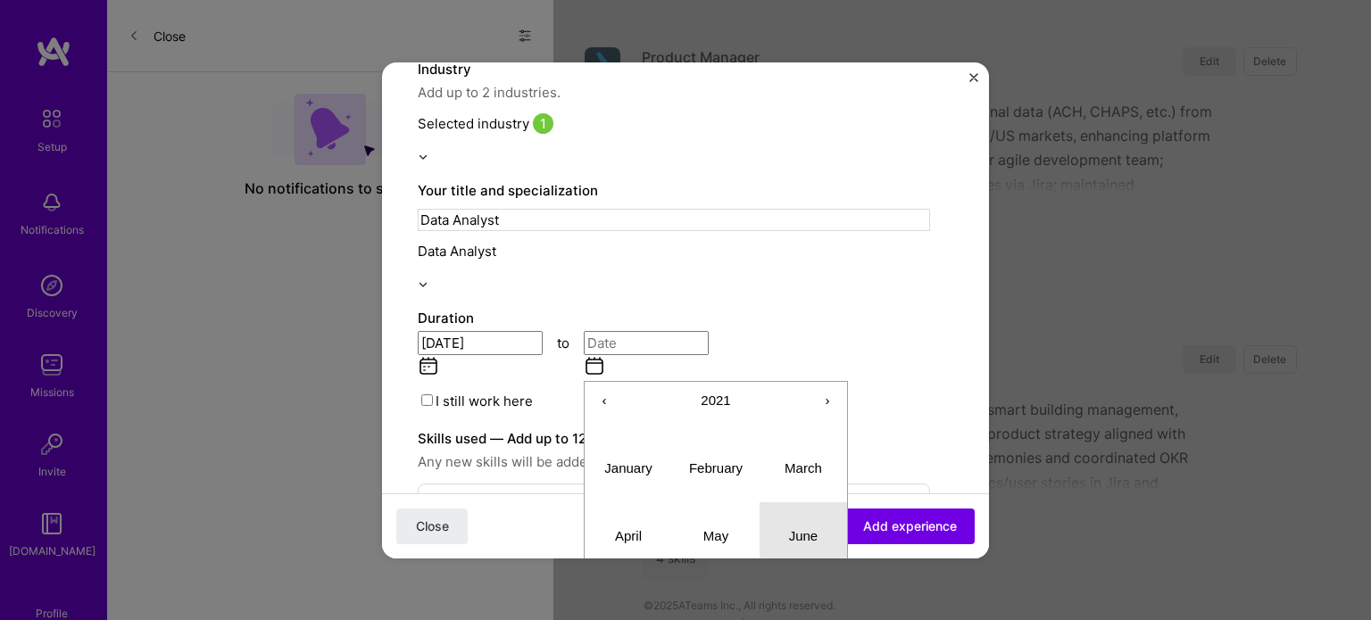
click at [794, 502] on button "June" at bounding box center [802, 536] width 87 height 68
type input "[DATE]"
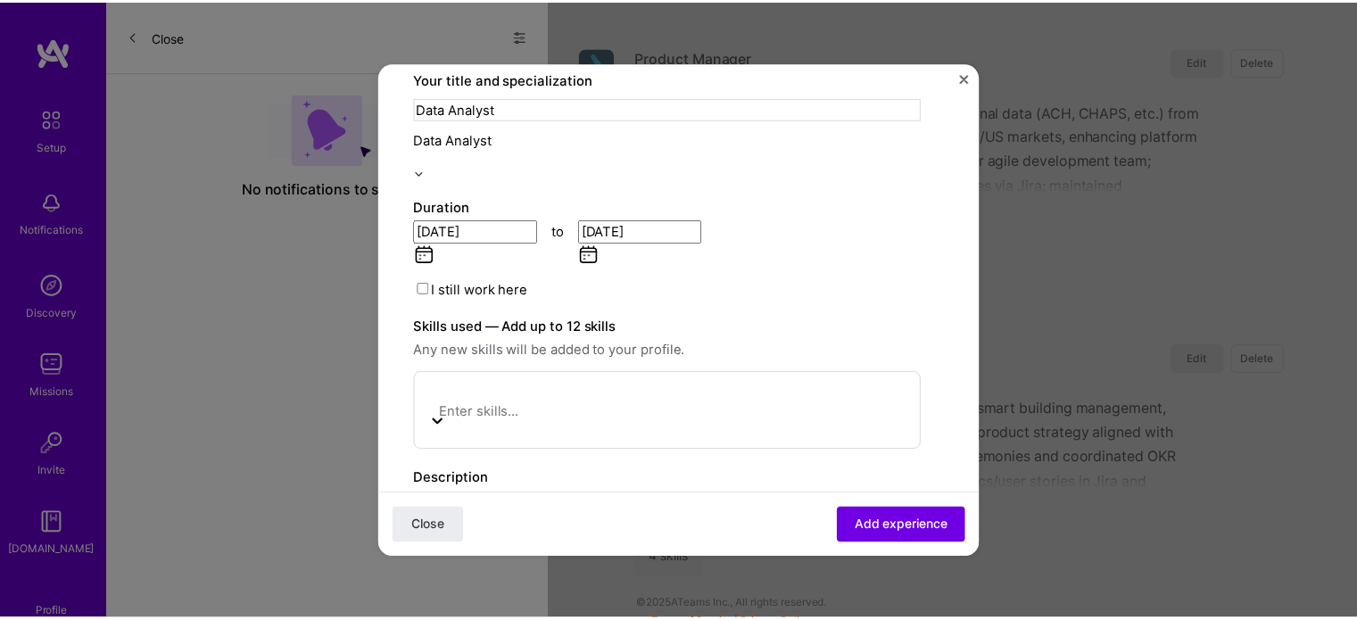
scroll to position [425, 0]
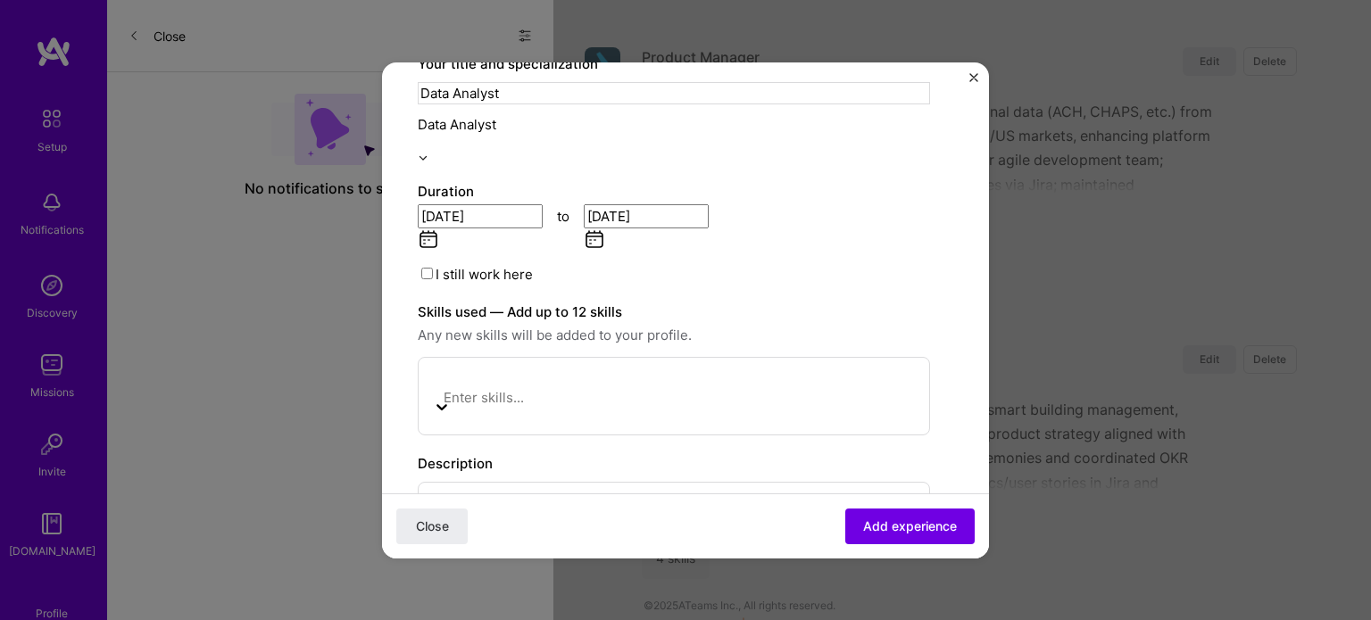
click at [528, 539] on p at bounding box center [674, 548] width 482 height 18
click at [587, 374] on div at bounding box center [611, 385] width 357 height 22
click at [489, 486] on div "Tableau" at bounding box center [611, 495] width 357 height 19
type input "T"
click at [481, 486] on div "MySQL" at bounding box center [611, 495] width 357 height 19
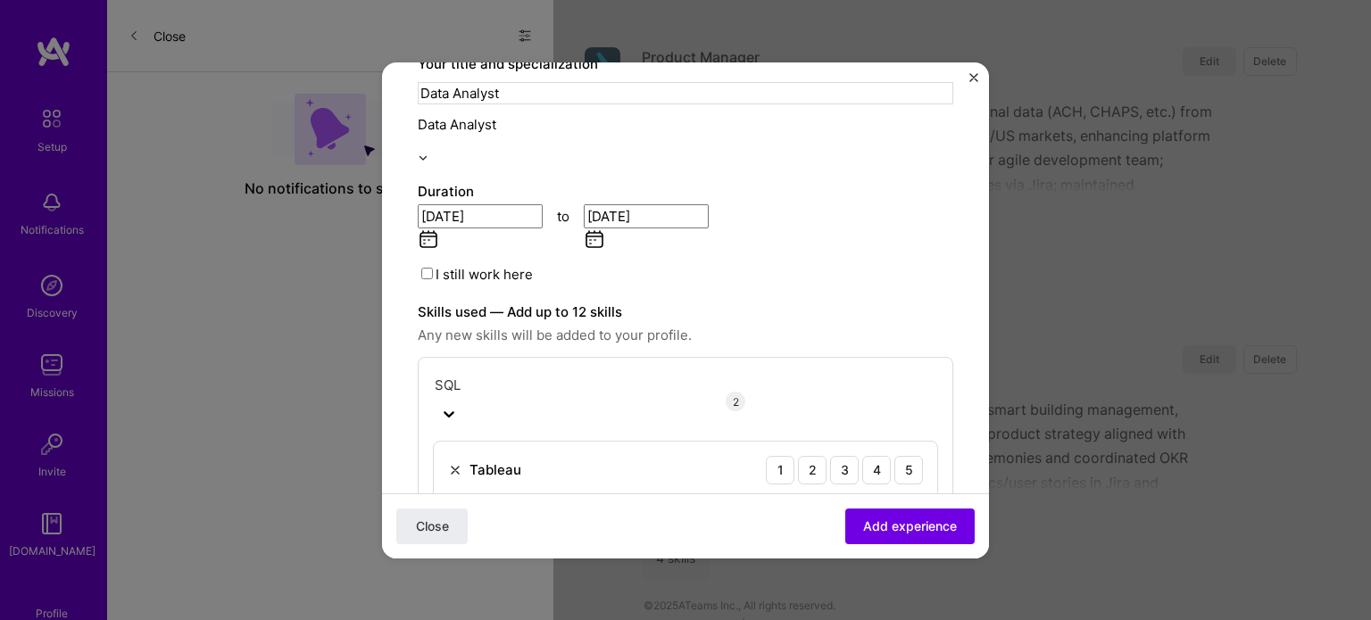
click at [512, 374] on div "SQL SQL" at bounding box center [611, 385] width 357 height 22
type input "S"
click at [894, 504] on div "5" at bounding box center [908, 518] width 29 height 29
click at [885, 517] on span "Add experience" at bounding box center [910, 526] width 94 height 18
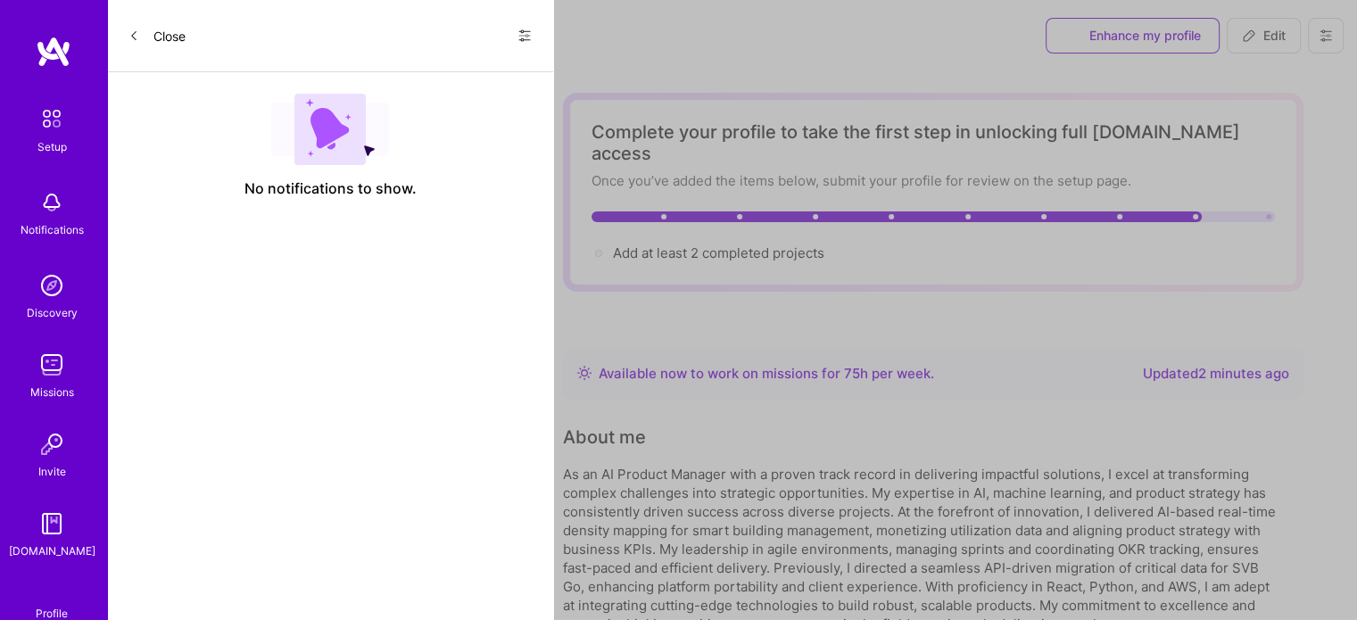
scroll to position [0, 0]
click at [721, 245] on span "Add at least 2 completed projects →" at bounding box center [727, 253] width 228 height 17
select select "US"
select select "Right Now"
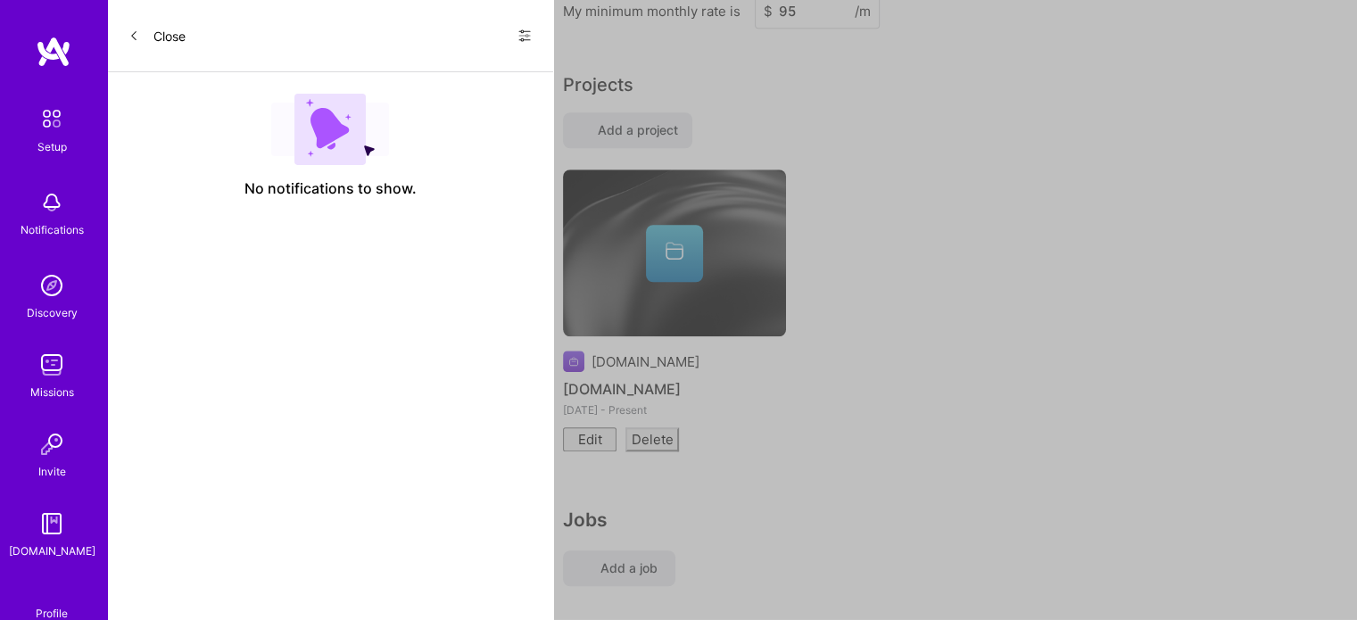
scroll to position [1337, 0]
click at [618, 100] on div "Projects Add a project [DOMAIN_NAME] [DOMAIN_NAME] [DATE] - Present Edit Delete" at bounding box center [933, 271] width 741 height 402
click at [617, 120] on span "Add a project" at bounding box center [628, 129] width 100 height 18
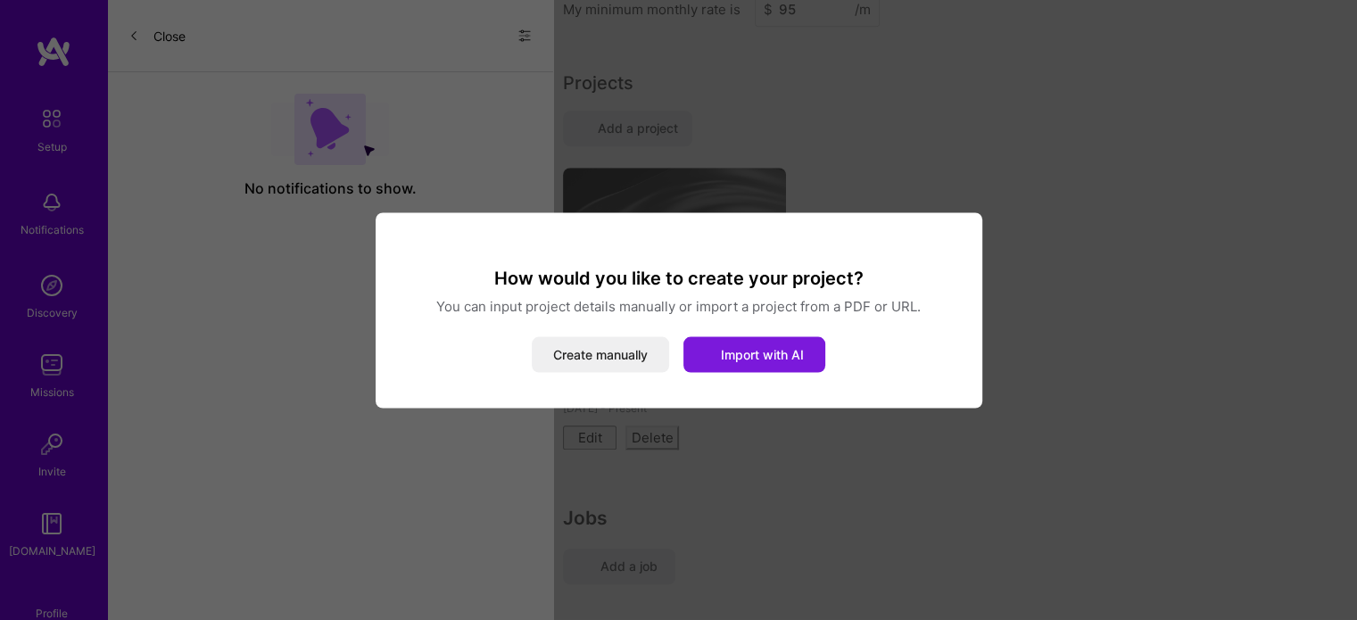
click at [745, 346] on span "Import with AI" at bounding box center [762, 353] width 83 height 15
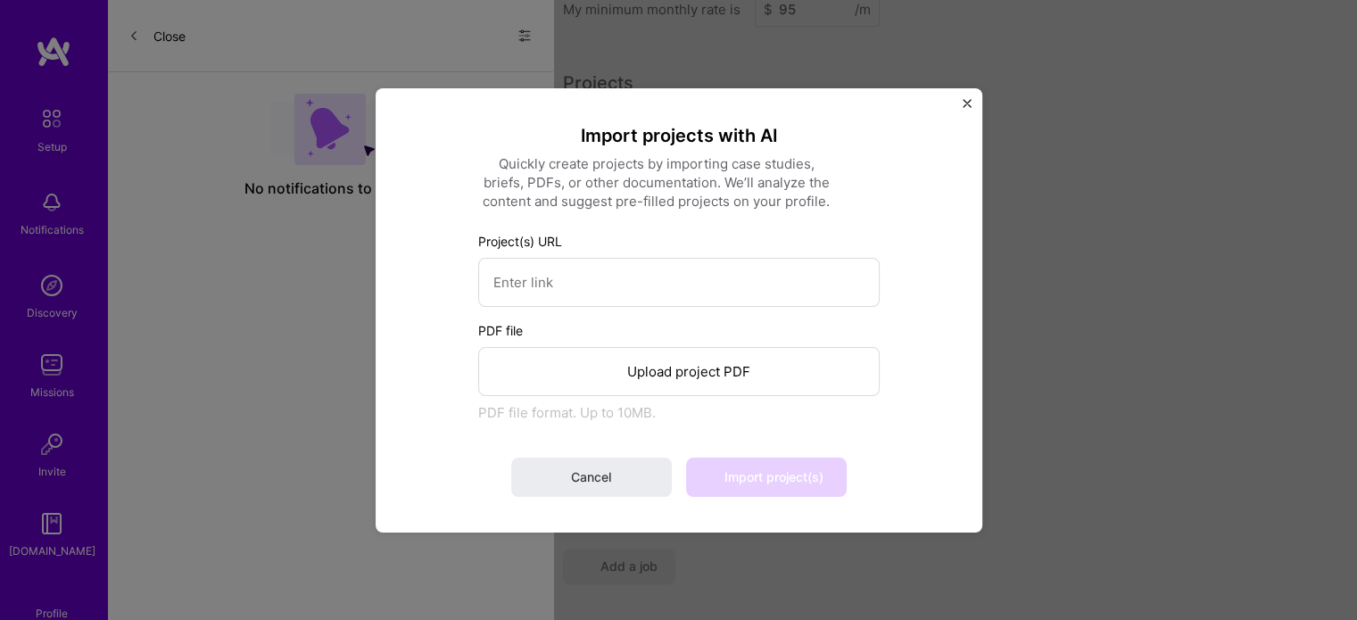
click at [969, 99] on img "Close" at bounding box center [967, 102] width 9 height 9
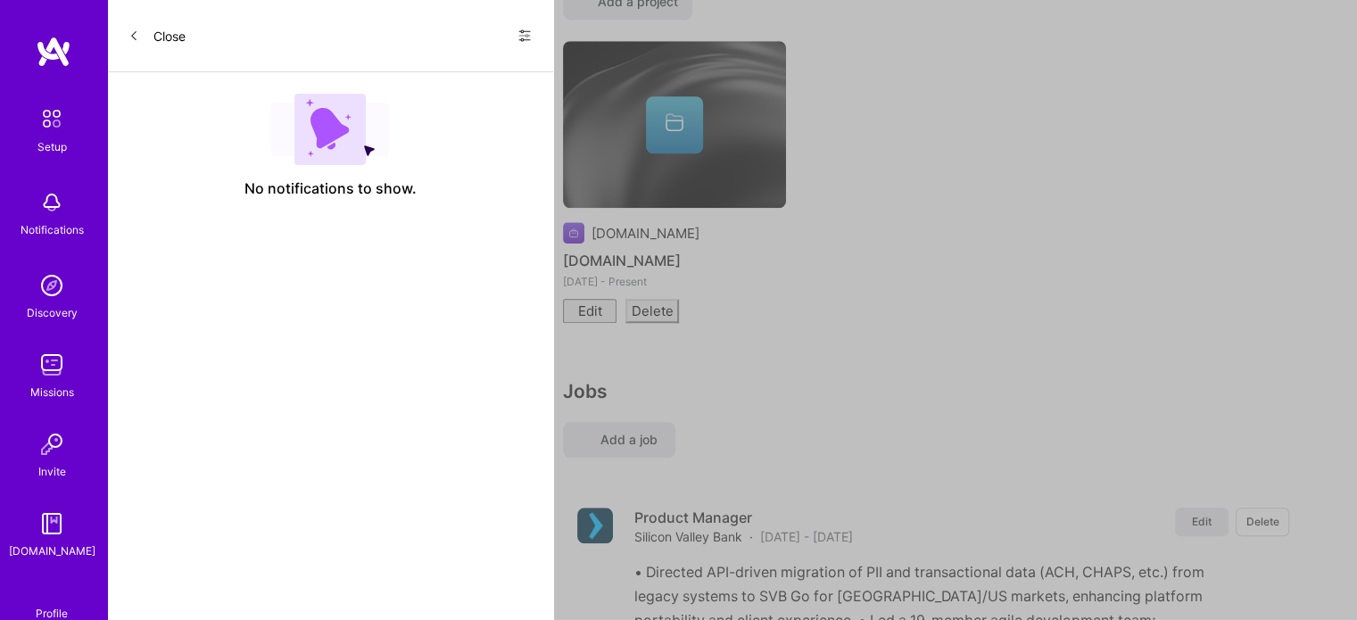
scroll to position [1463, 0]
click at [635, 432] on span "Add a job" at bounding box center [619, 441] width 77 height 18
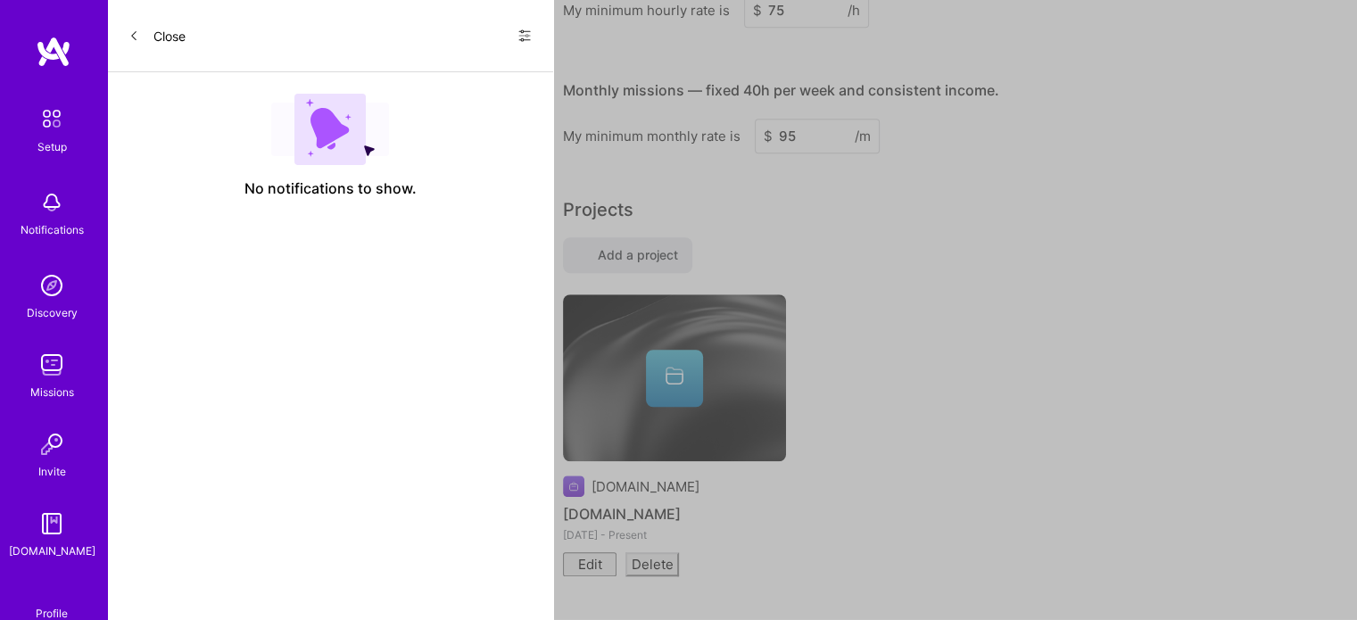
scroll to position [1208, 0]
click at [649, 255] on span "Add a project" at bounding box center [628, 257] width 100 height 18
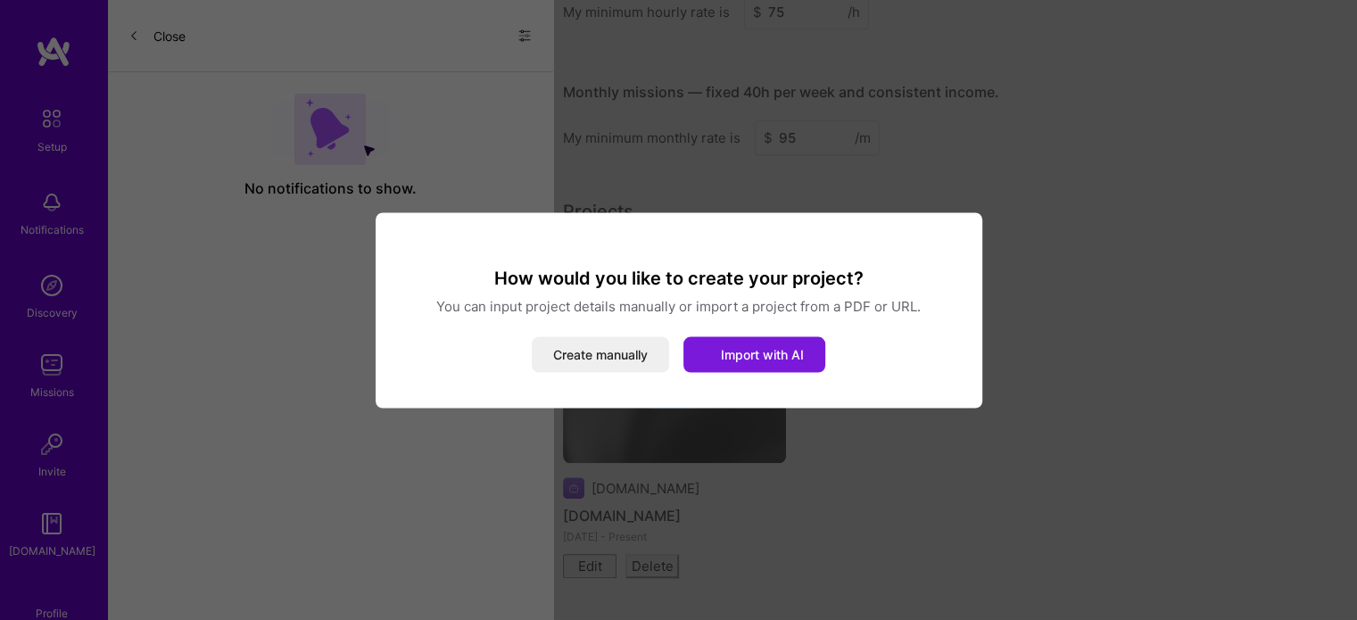
click at [742, 346] on span "Import with AI" at bounding box center [762, 353] width 83 height 15
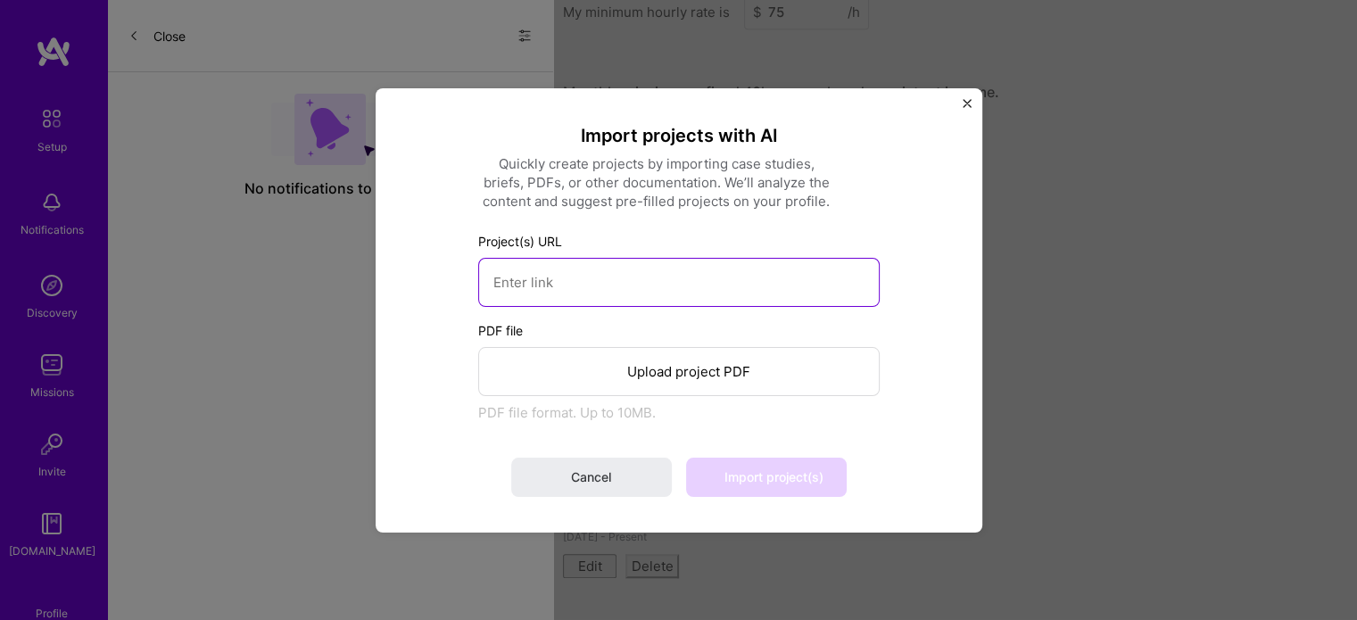
click at [632, 271] on input at bounding box center [679, 281] width 402 height 49
paste input "[URL][DOMAIN_NAME]"
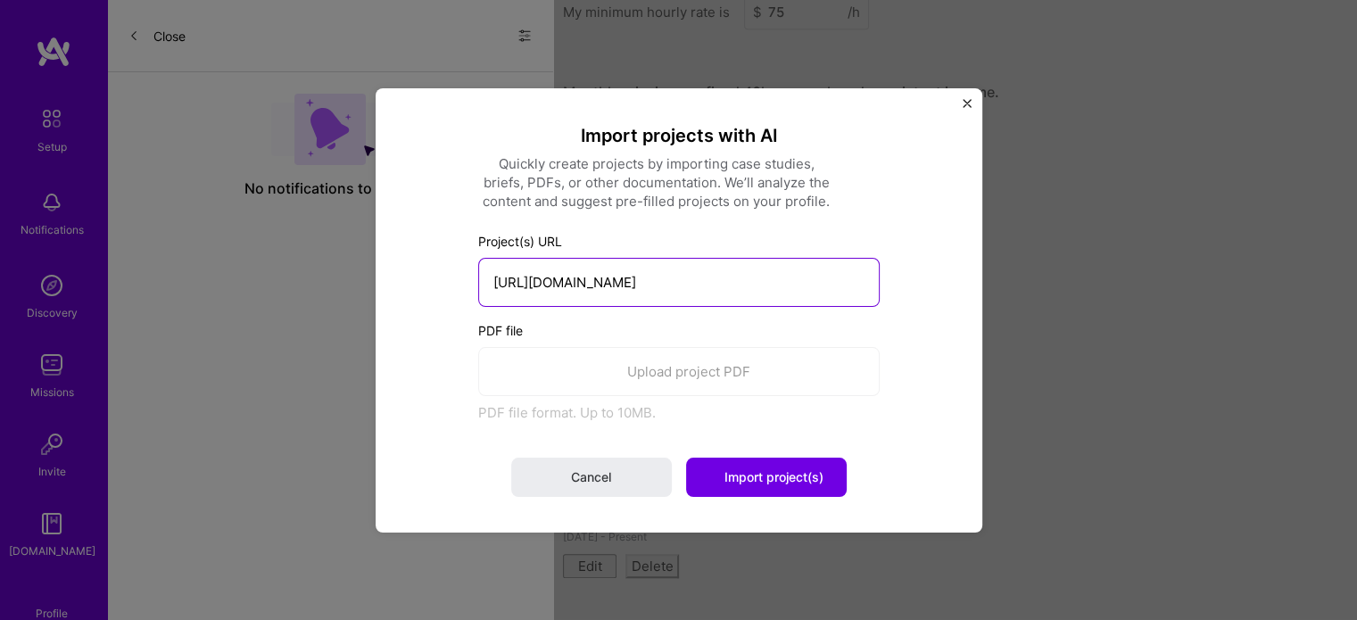
scroll to position [0, 618]
type input "[URL][DOMAIN_NAME]"
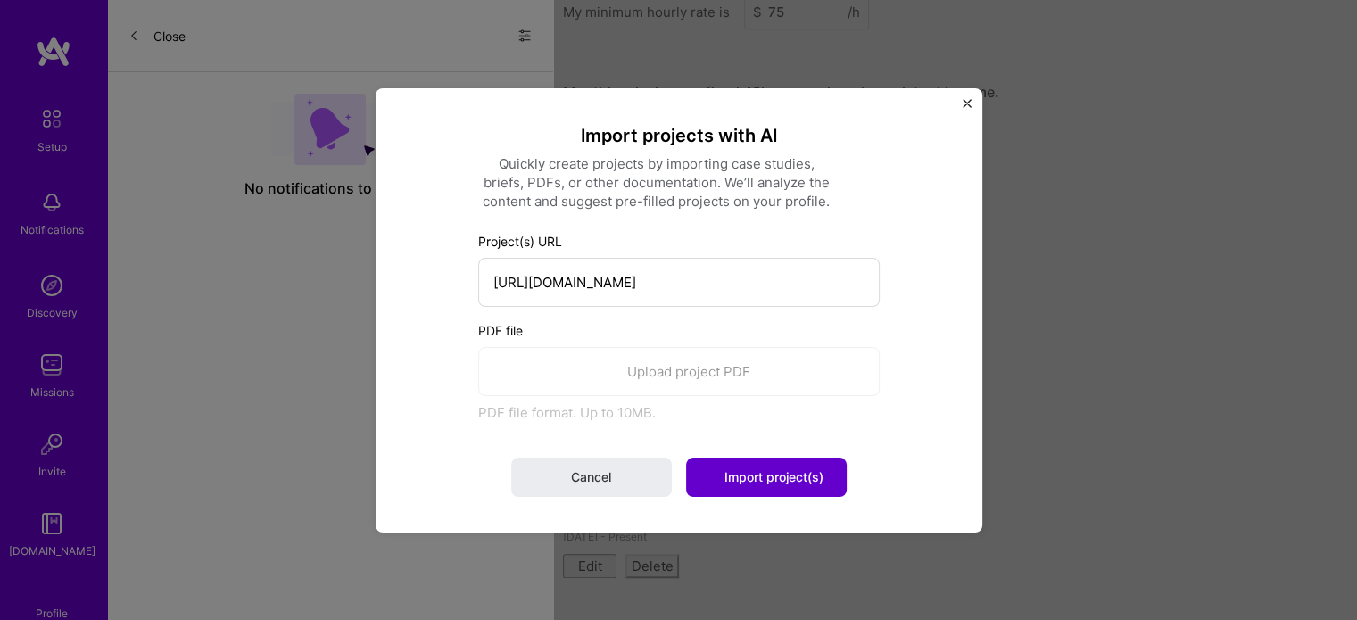
scroll to position [0, 0]
click at [744, 481] on span "Import project(s)" at bounding box center [774, 476] width 99 height 15
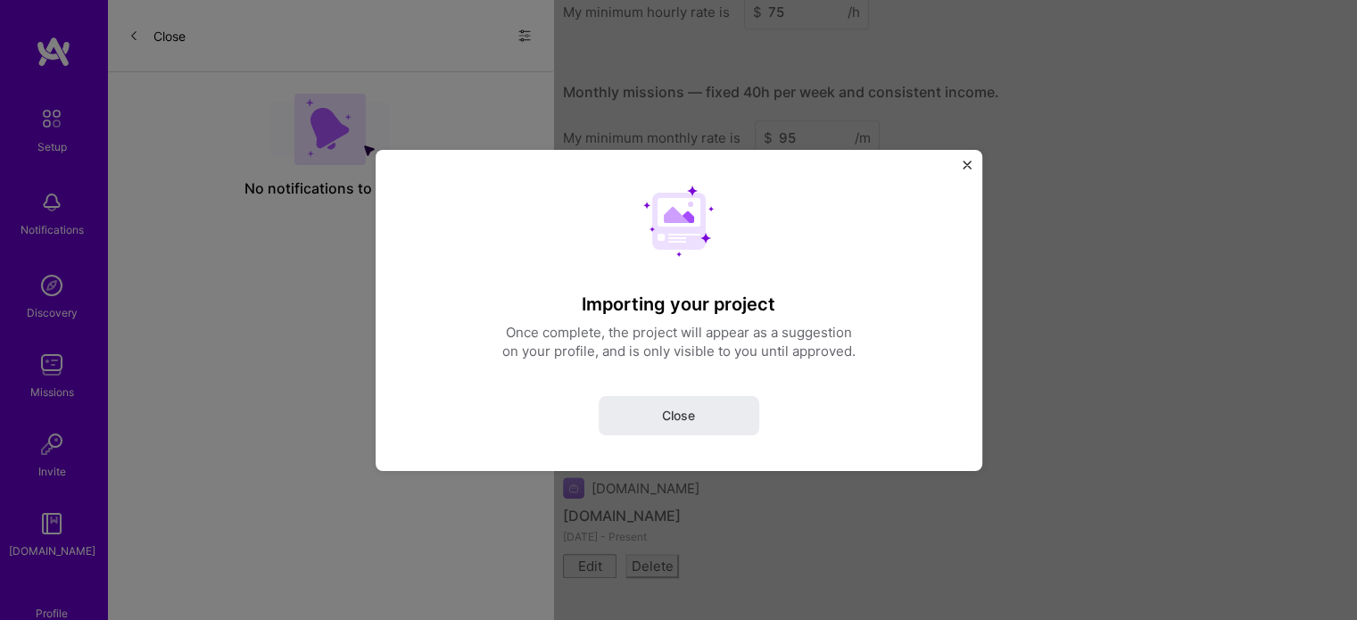
click at [743, 477] on div "Importing your project Once complete, the project will appear as a suggestion o…" at bounding box center [678, 310] width 1357 height 620
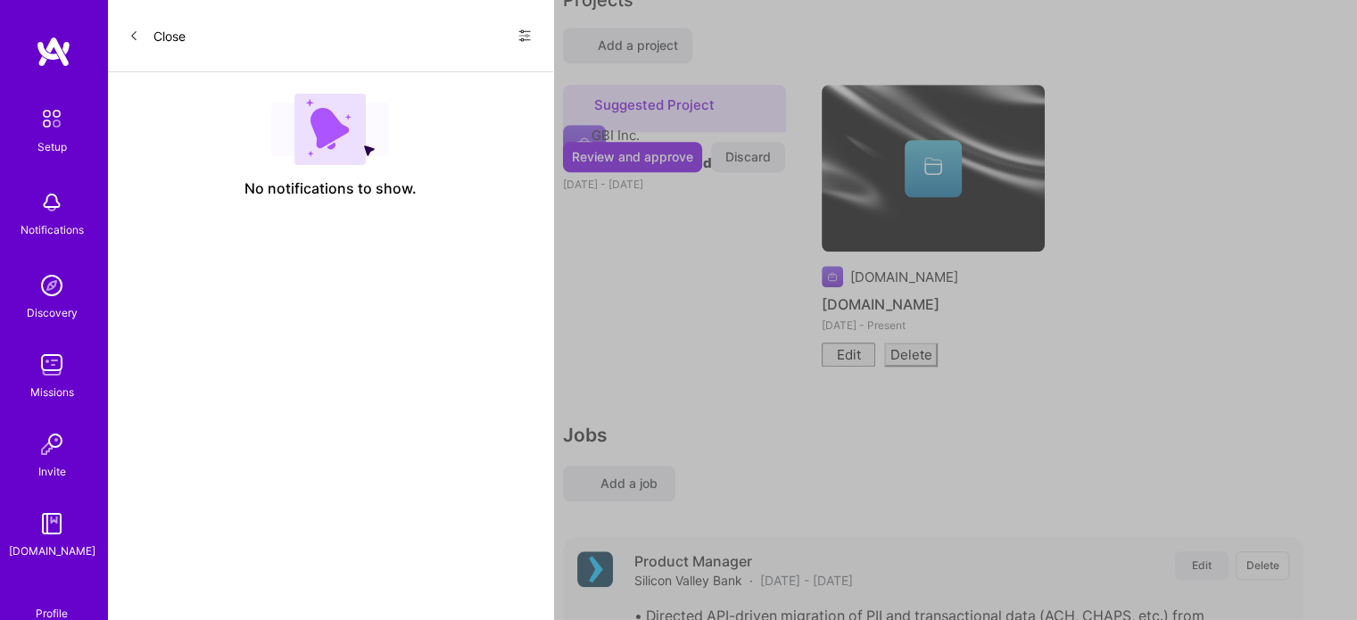
scroll to position [103, 0]
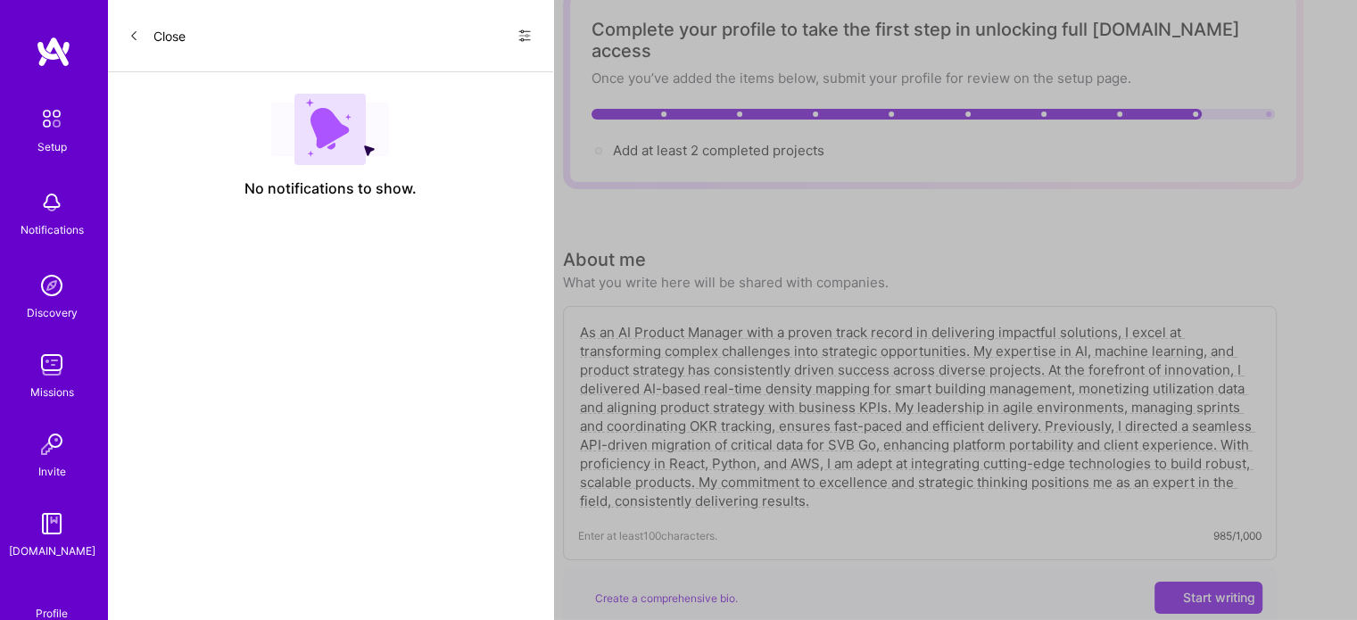
select select "US"
select select "Right Now"
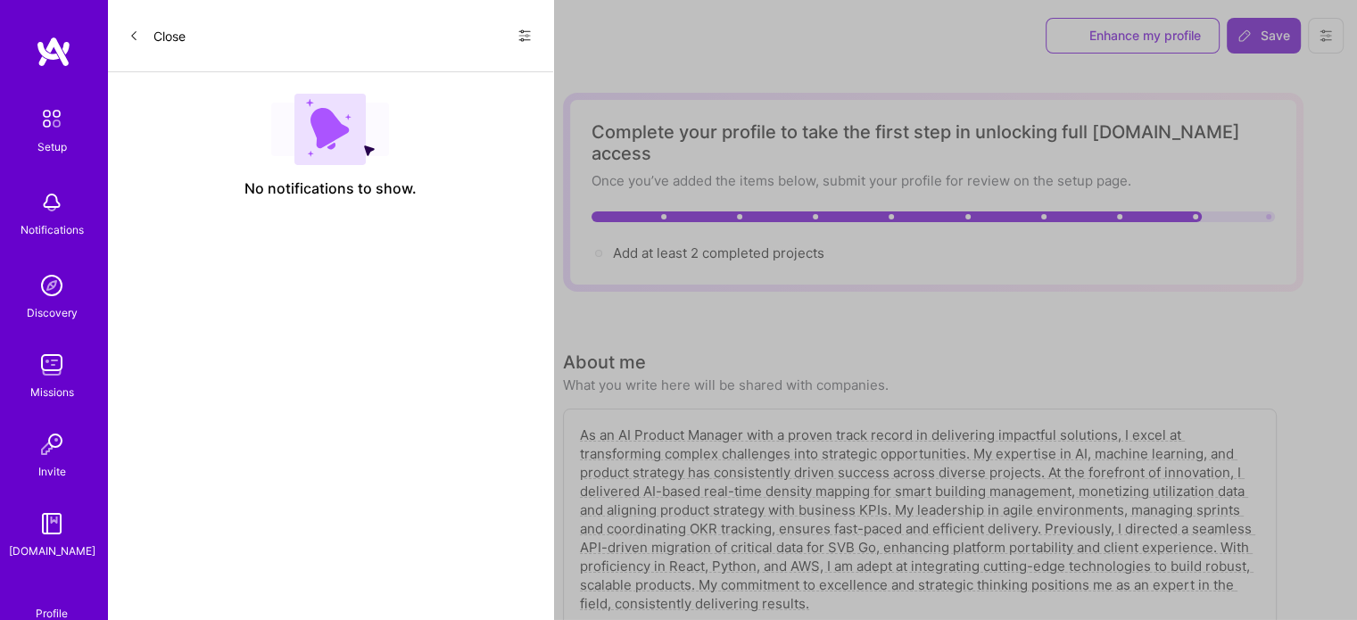
click at [1277, 34] on span "Save" at bounding box center [1264, 36] width 53 height 18
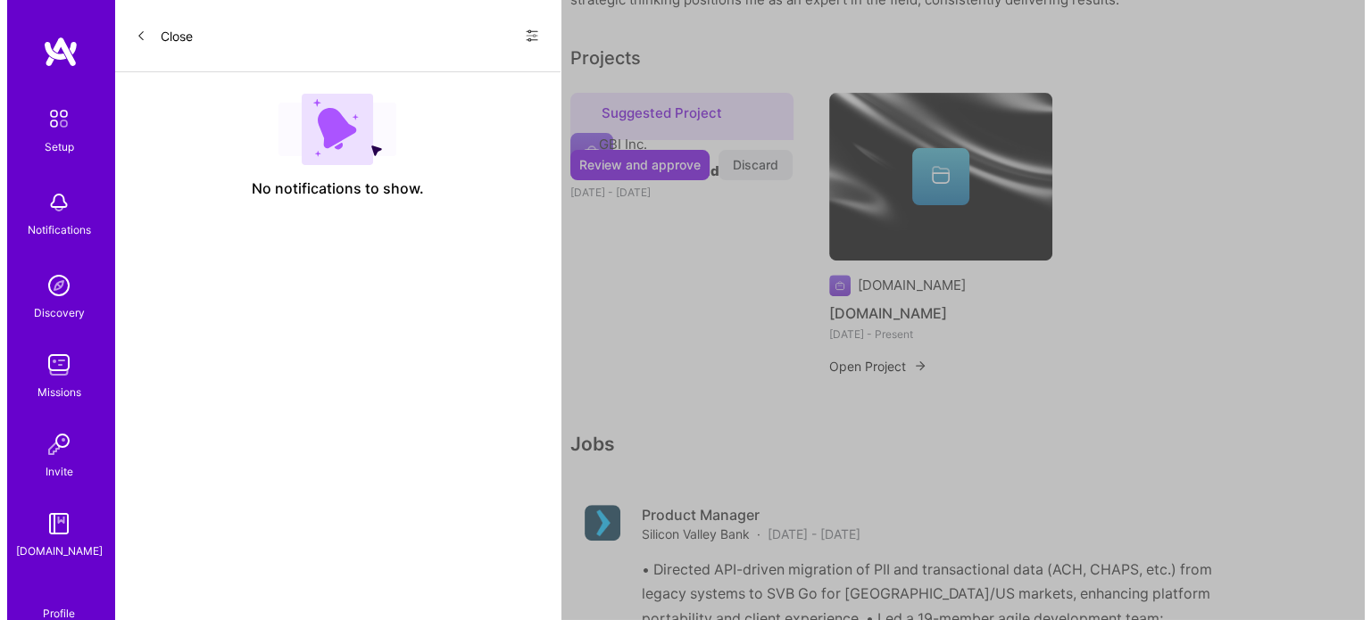
scroll to position [625, 0]
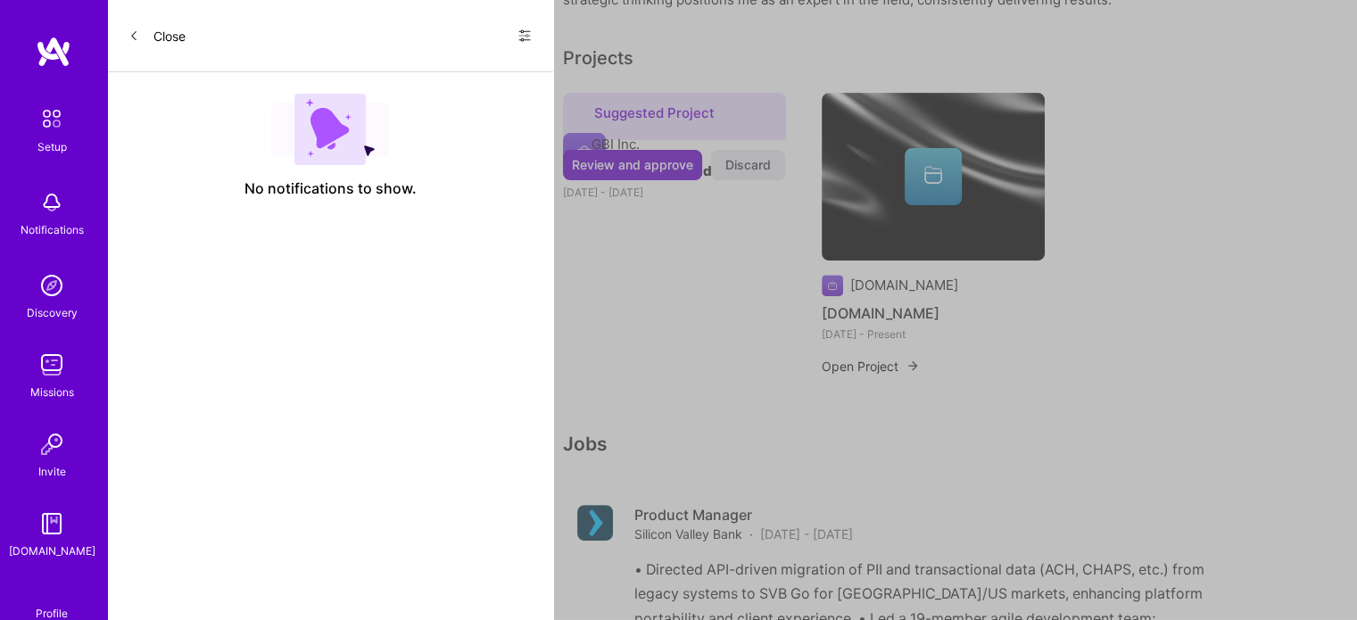
click at [654, 174] on span "Review and approve" at bounding box center [632, 165] width 121 height 18
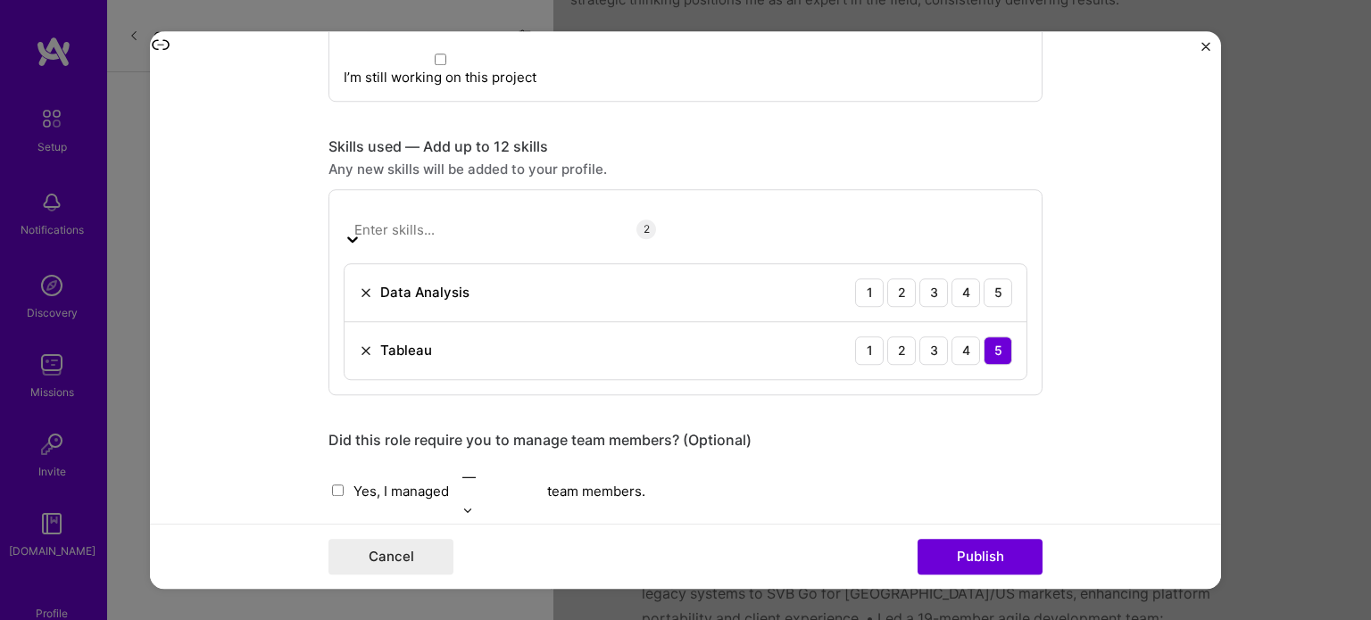
scroll to position [1531, 0]
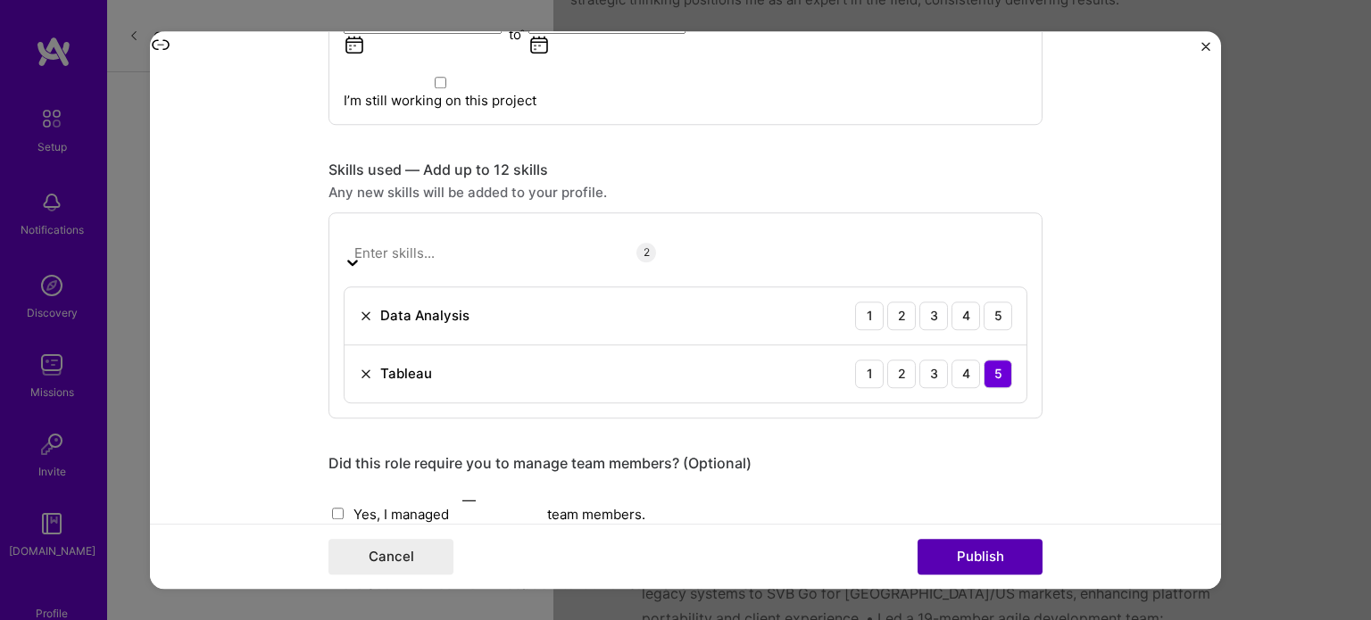
click at [962, 557] on button "Publish" at bounding box center [979, 557] width 125 height 36
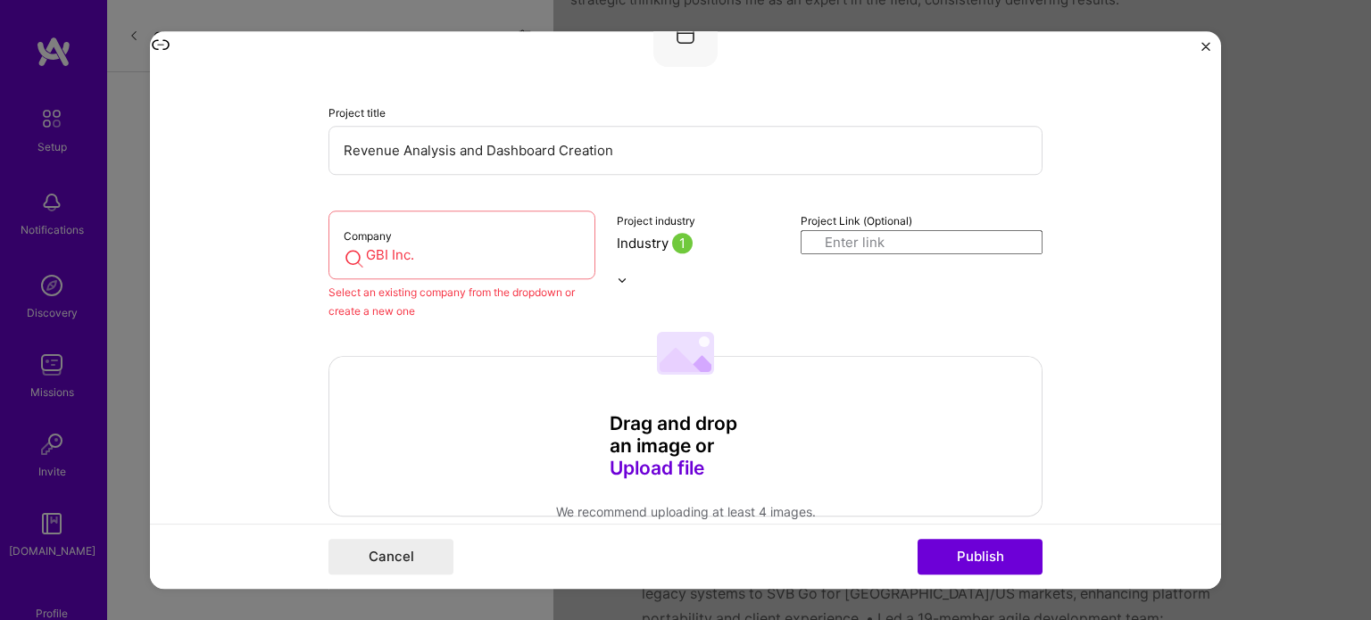
scroll to position [117, 0]
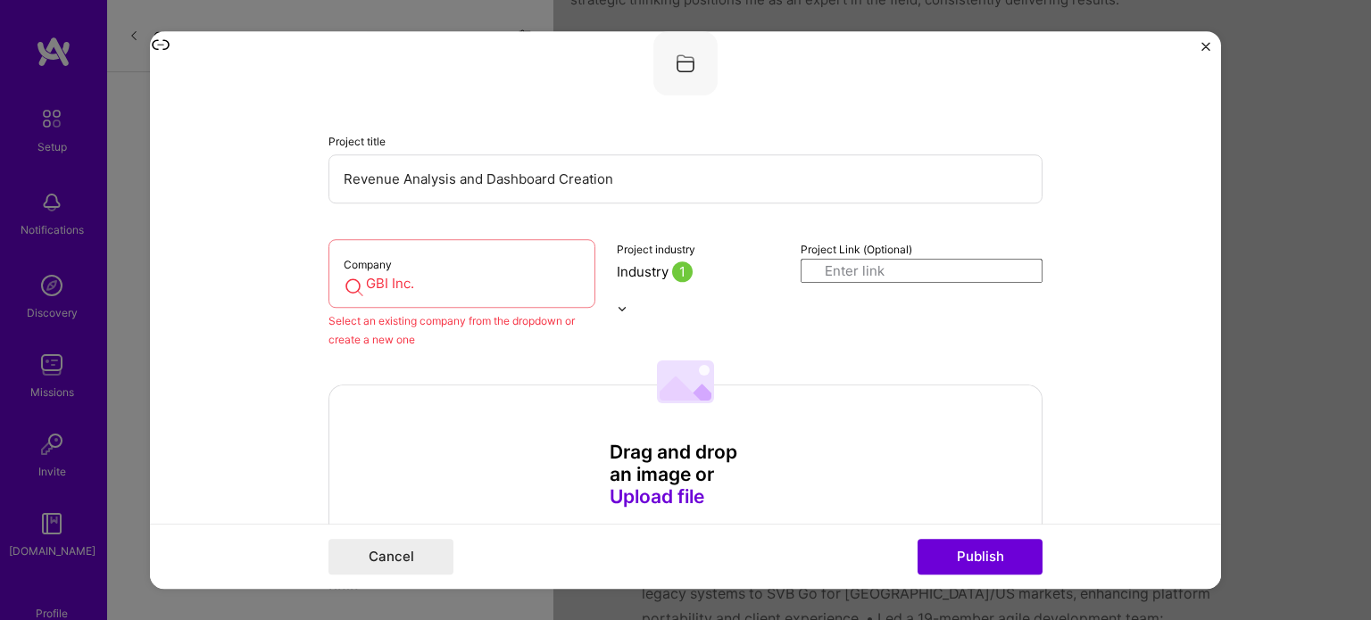
click at [436, 286] on input "GBI Inc." at bounding box center [462, 283] width 237 height 19
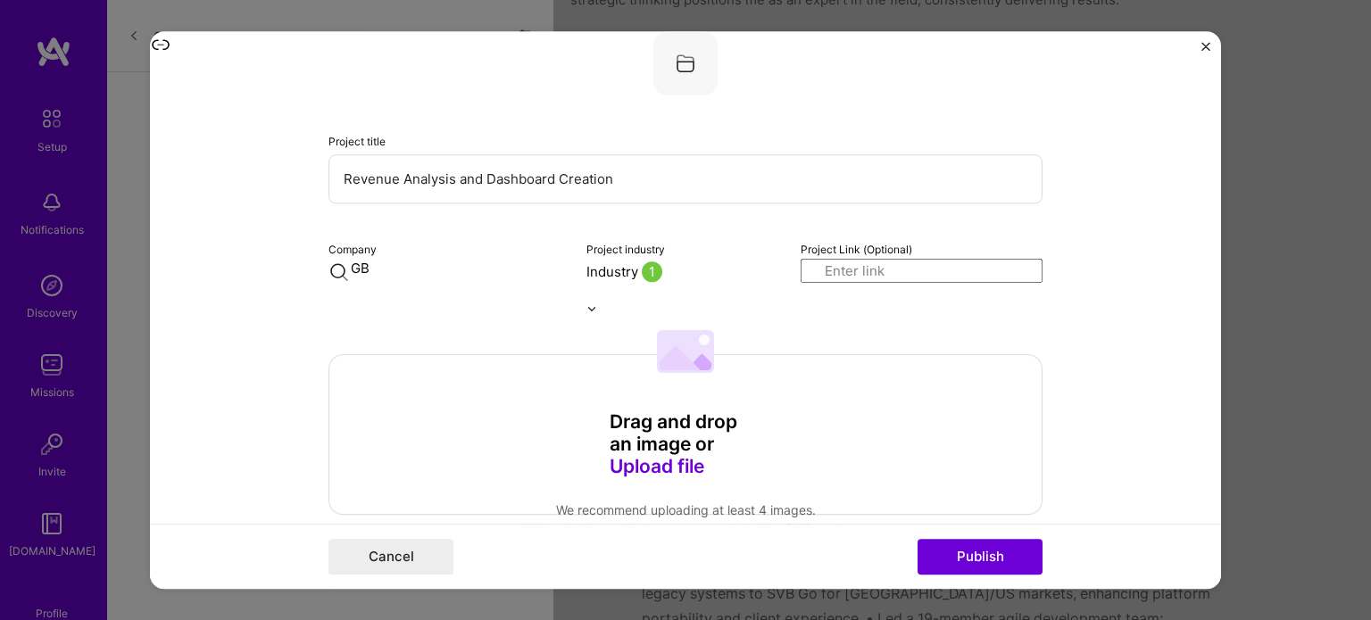
type input "G"
type input "s"
type input "S"
type input "SFSU MBA"
click at [441, 321] on div "SFSU MBA" at bounding box center [469, 309] width 83 height 31
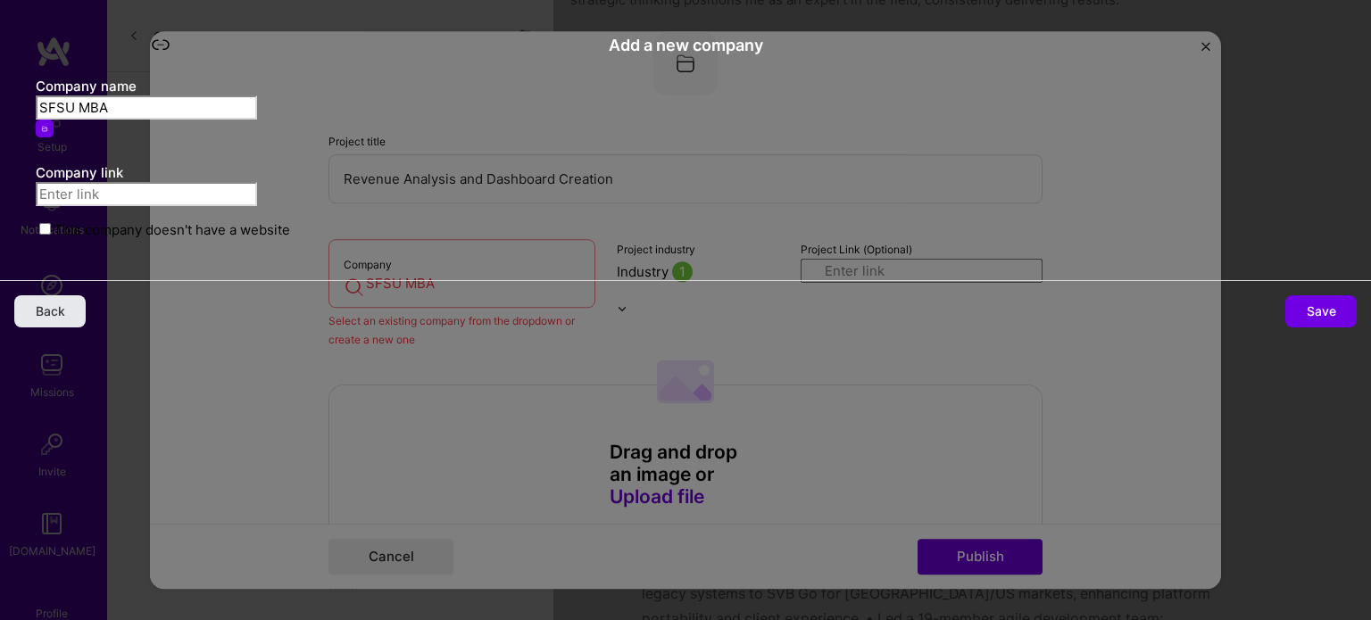
click at [65, 320] on span "Back" at bounding box center [50, 312] width 29 height 18
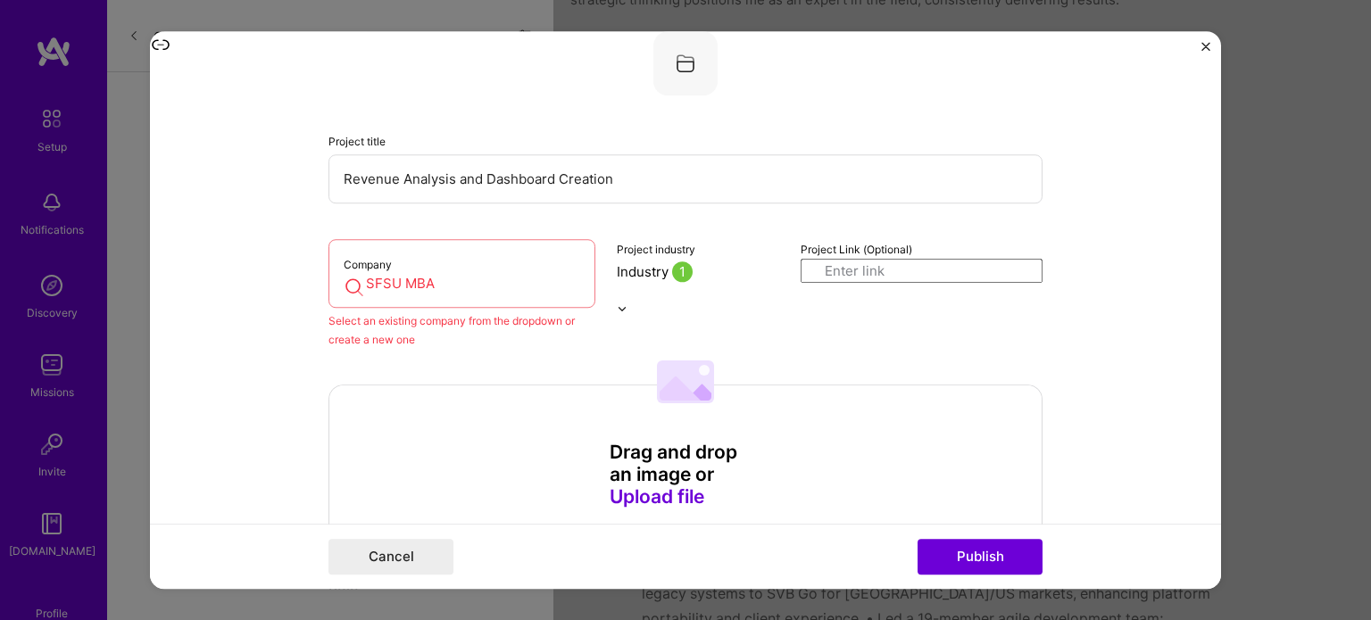
click at [452, 270] on div "Company SFSU MBA" at bounding box center [461, 273] width 267 height 69
drag, startPoint x: 450, startPoint y: 278, endPoint x: 300, endPoint y: 272, distance: 150.0
click at [300, 272] on form "Editing suggested project This project is suggested based on your LinkedIn, res…" at bounding box center [685, 310] width 1071 height 559
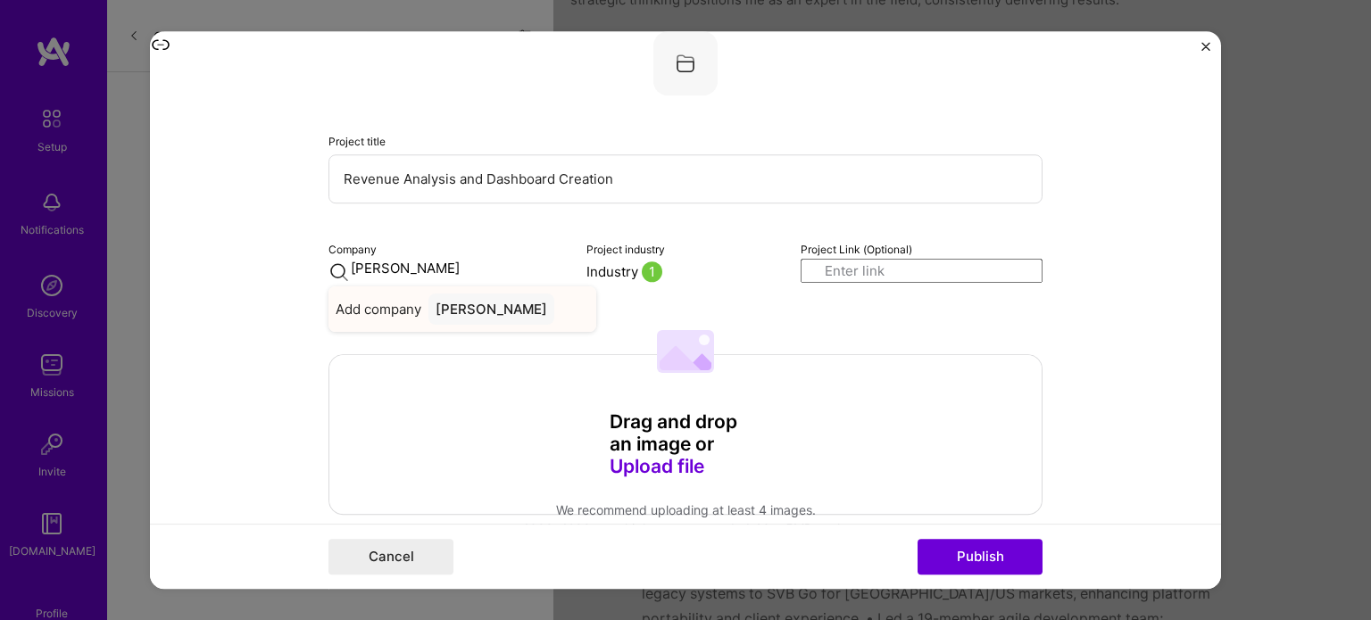
type input "[PERSON_NAME]"
click at [504, 320] on div "[PERSON_NAME]" at bounding box center [491, 309] width 126 height 31
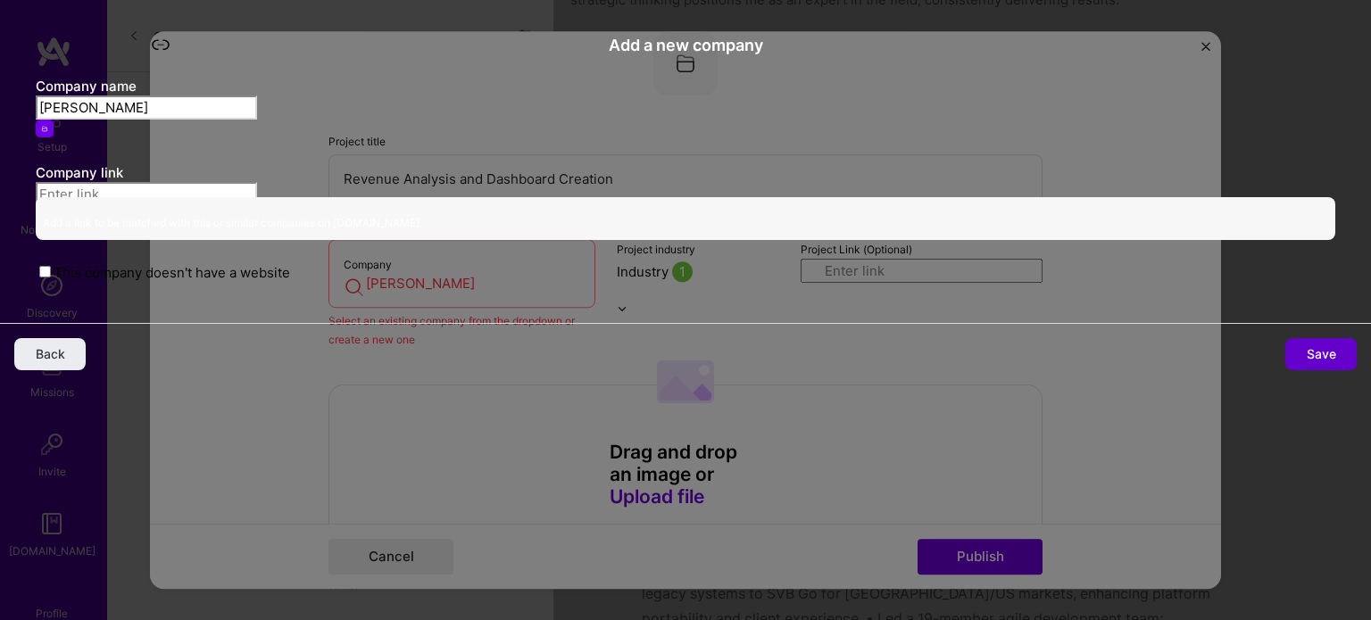
click at [1307, 363] on span "Save" at bounding box center [1321, 354] width 29 height 18
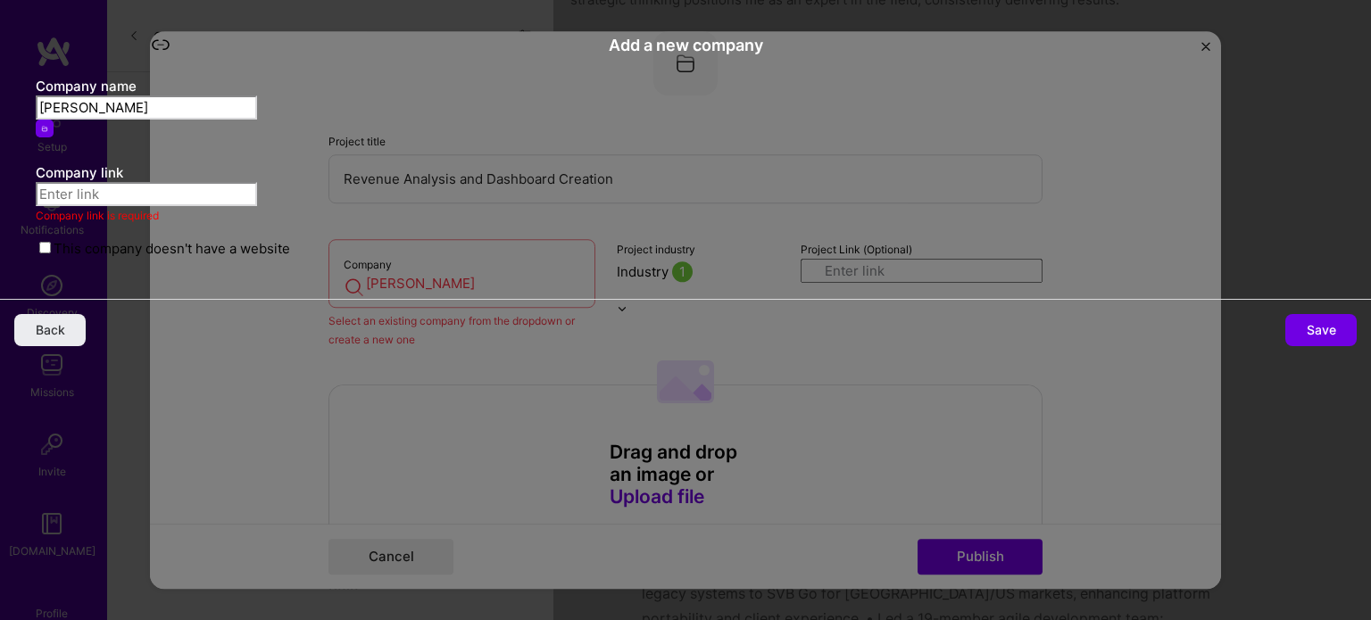
click at [257, 206] on input "text" at bounding box center [146, 194] width 221 height 24
paste input "[URL][DOMAIN_NAME]"
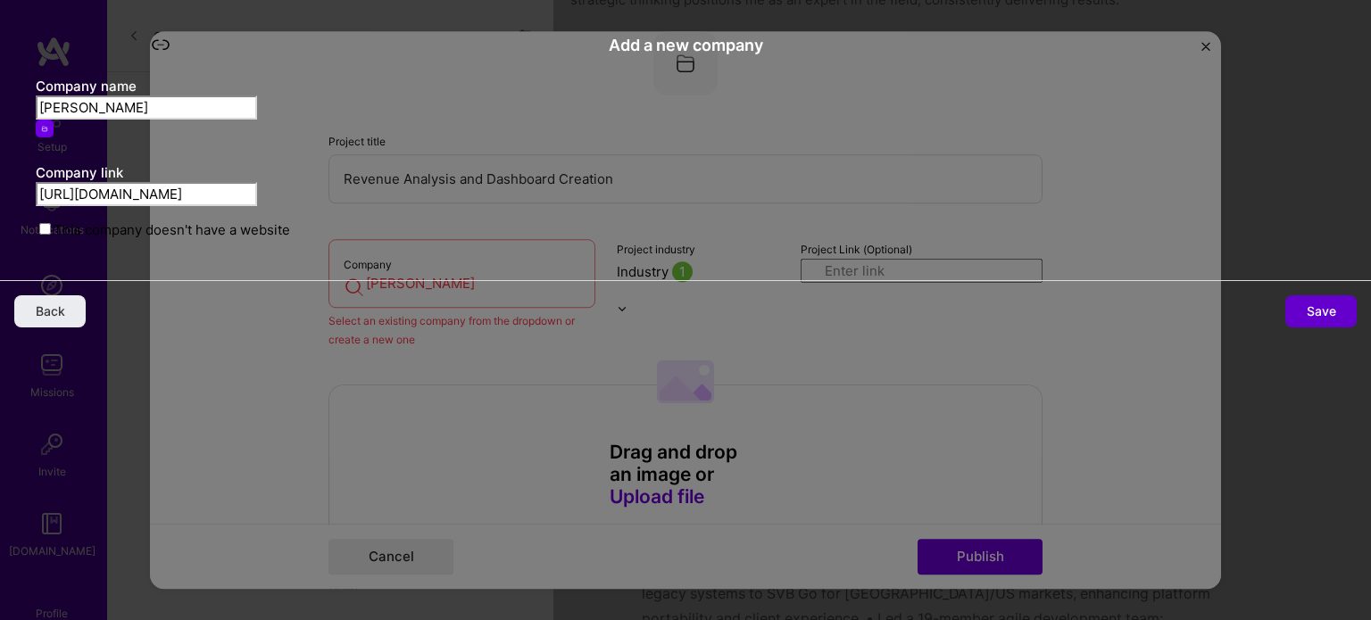
type input "[URL][DOMAIN_NAME]"
click at [1307, 320] on span "Save" at bounding box center [1321, 312] width 29 height 18
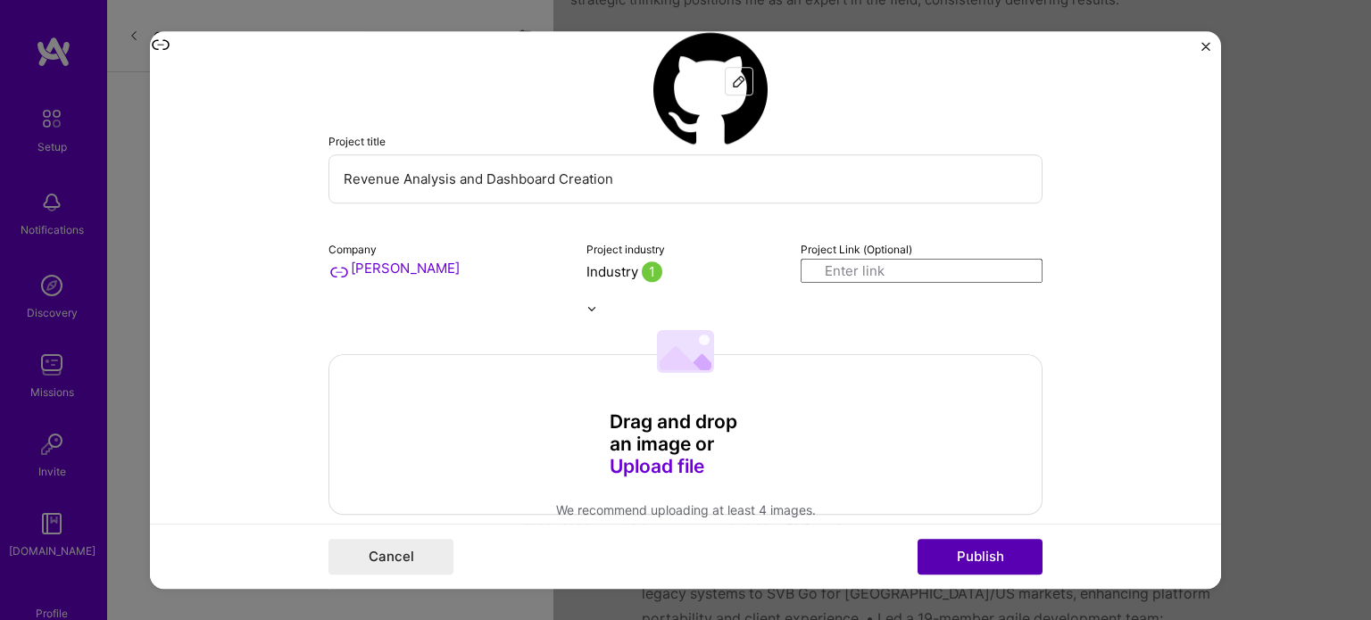
click at [976, 552] on button "Publish" at bounding box center [979, 557] width 125 height 36
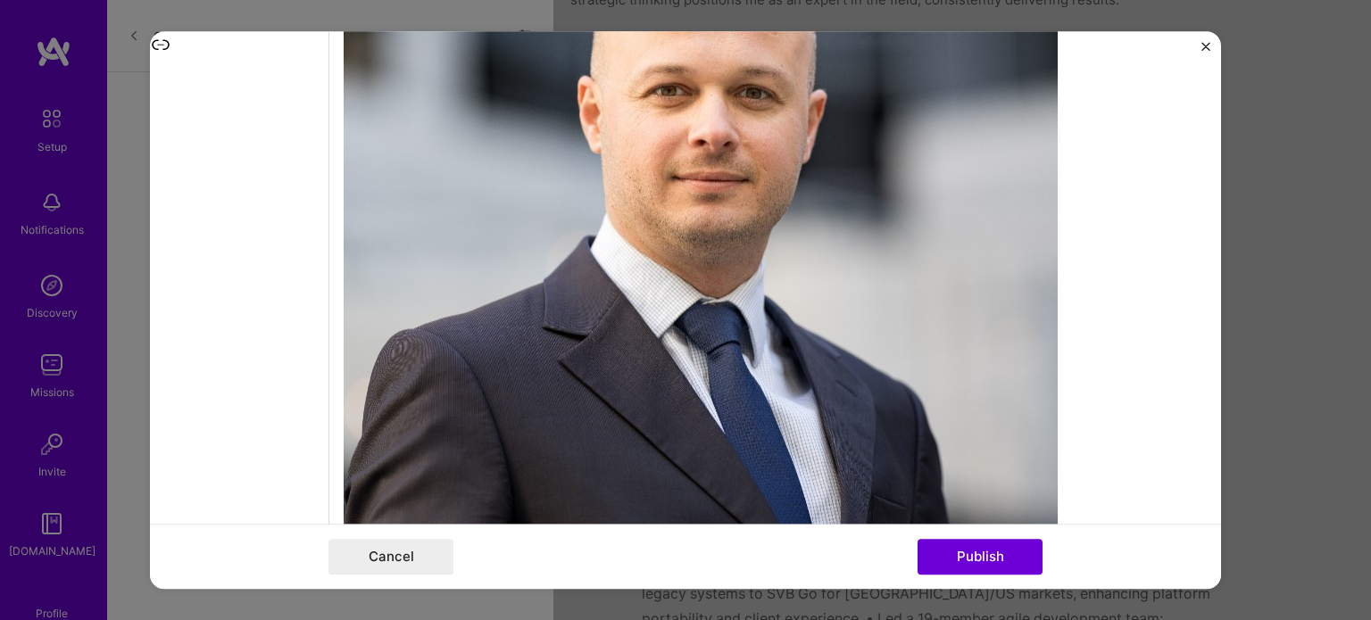
scroll to position [890, 0]
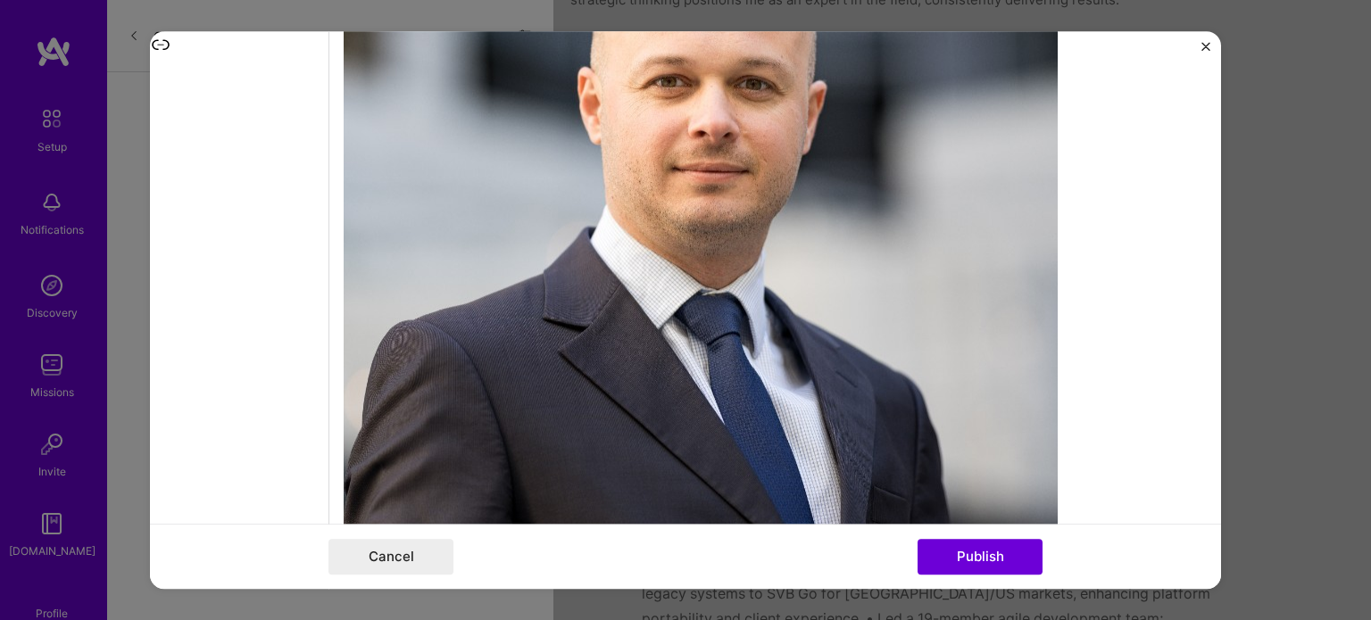
click at [983, 545] on button "Publish" at bounding box center [979, 557] width 125 height 36
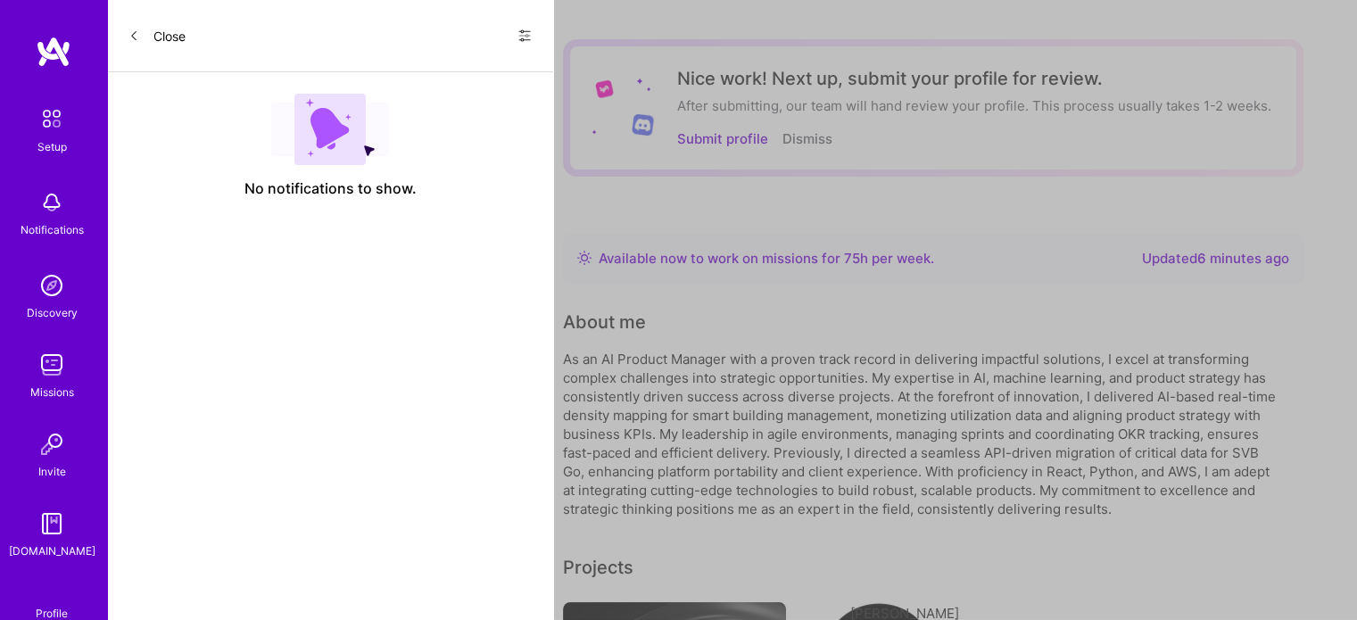
scroll to position [0, 0]
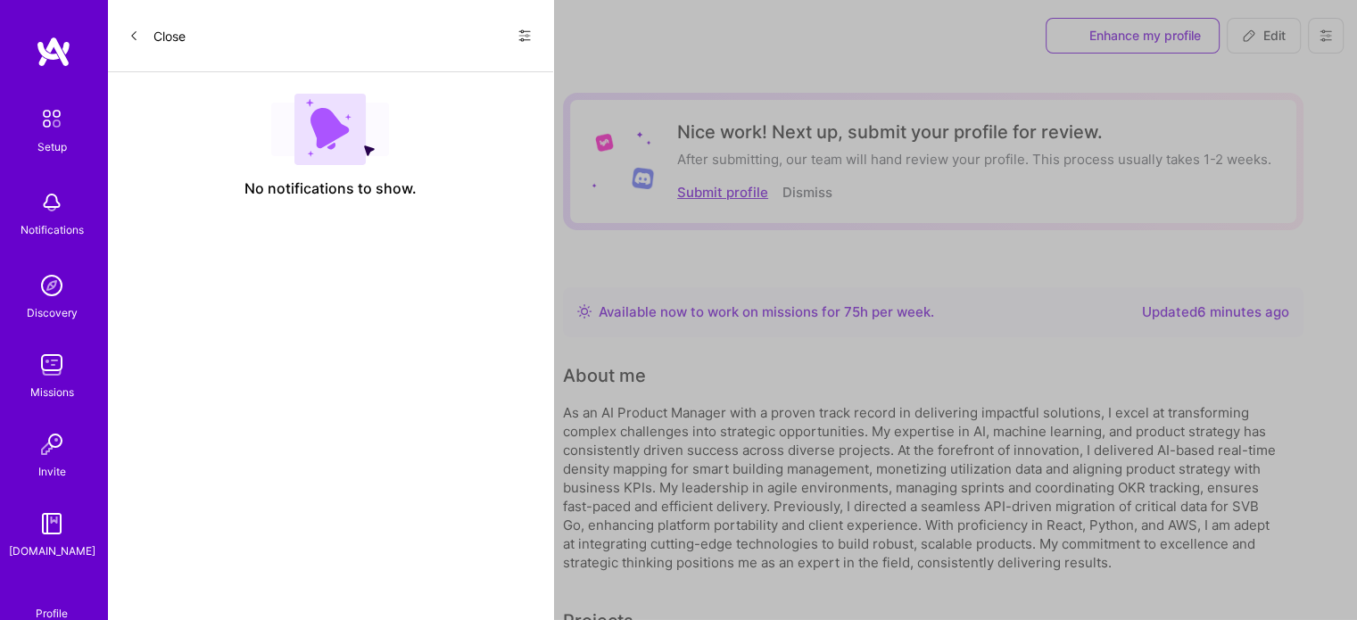
click at [728, 194] on button "Submit profile" at bounding box center [722, 192] width 91 height 19
select select "US"
select select "Right Now"
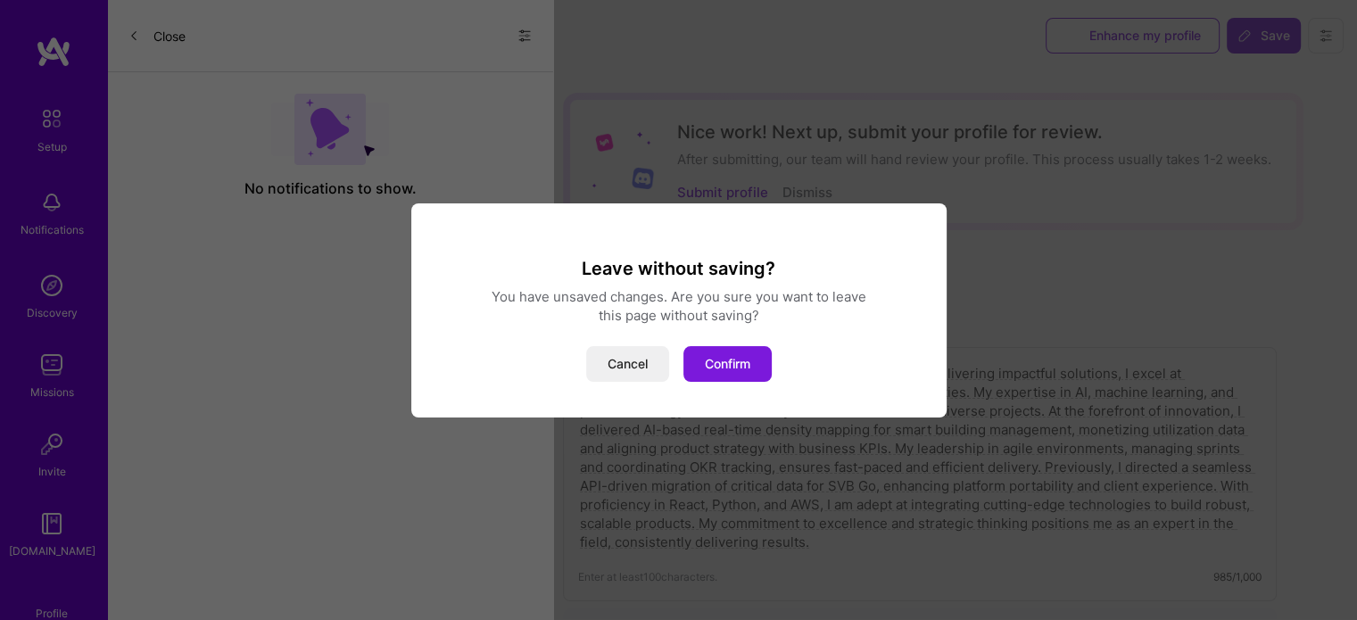
click at [742, 352] on button "Confirm" at bounding box center [728, 364] width 88 height 36
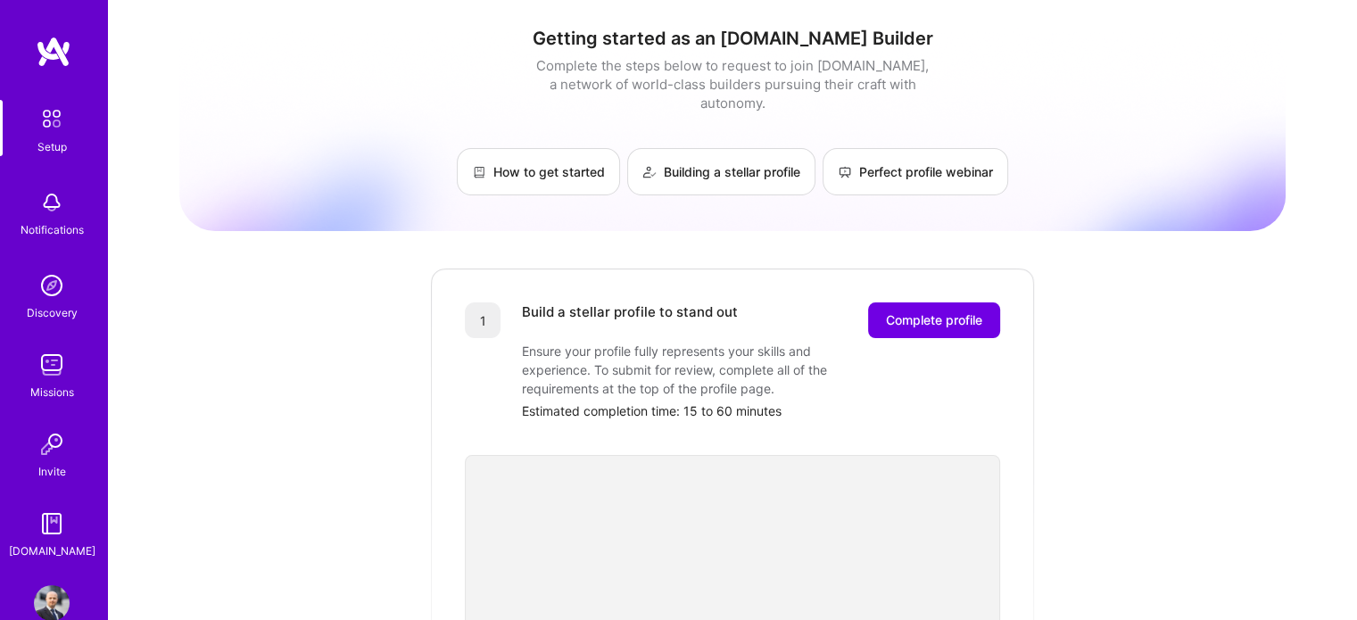
scroll to position [5, 0]
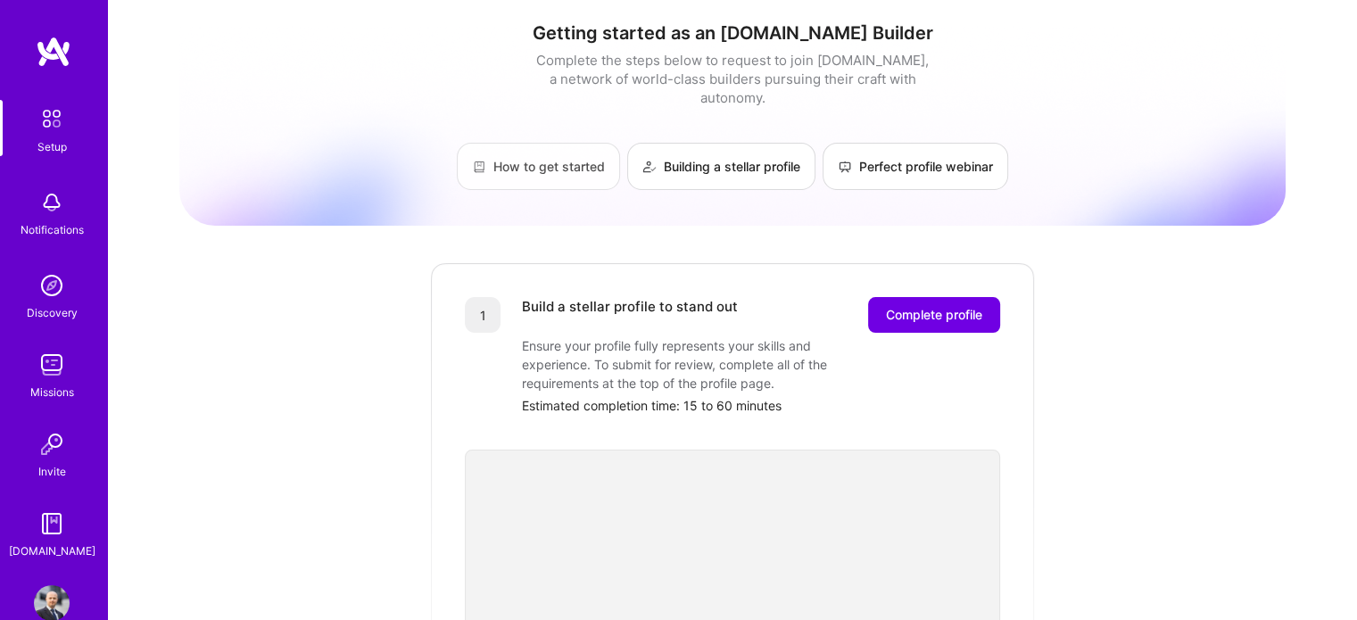
click at [484, 143] on link "How to get started" at bounding box center [538, 166] width 163 height 47
